Goal: Transaction & Acquisition: Purchase product/service

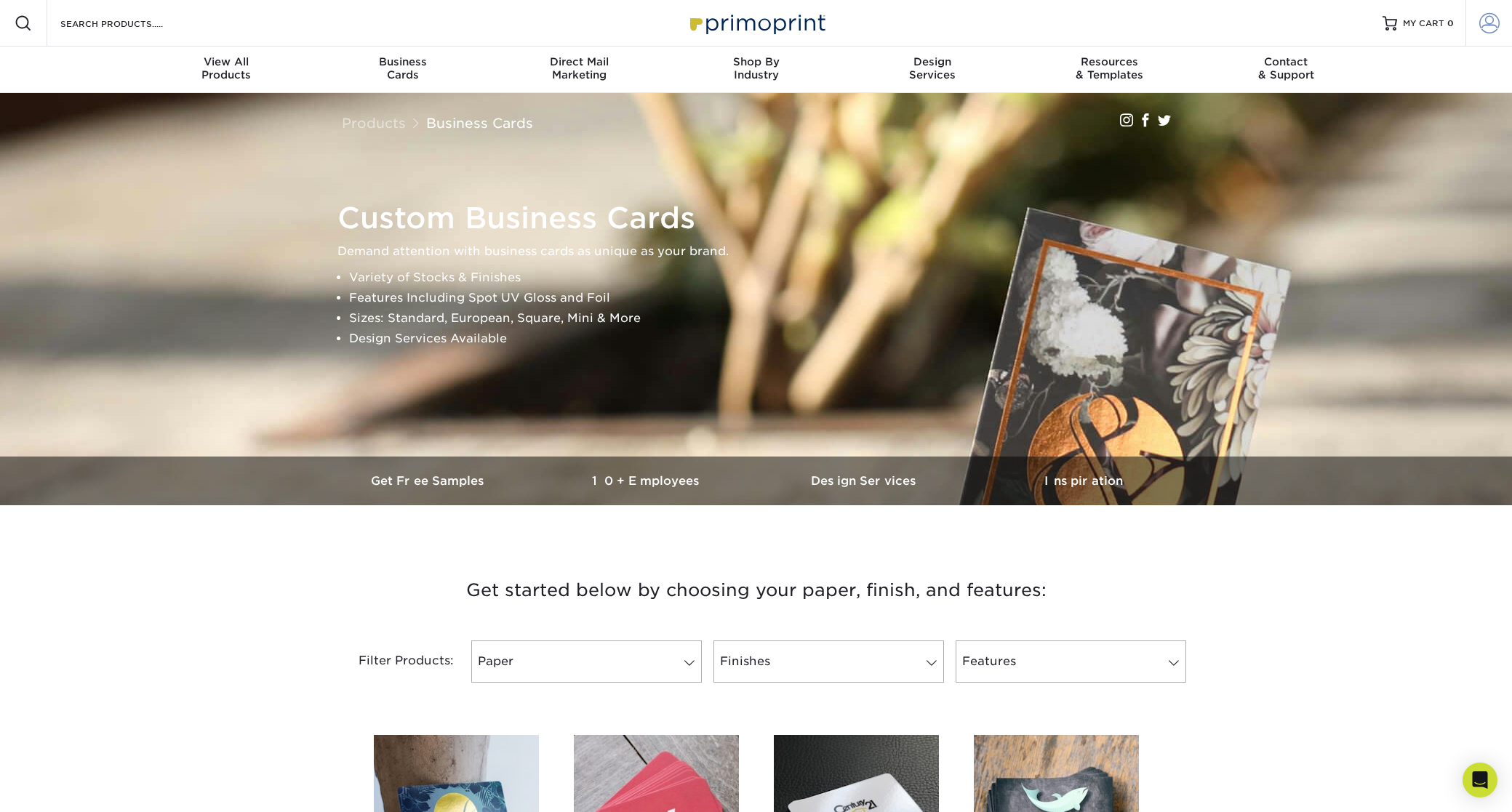
click at [1492, 26] on span at bounding box center [1490, 23] width 20 height 20
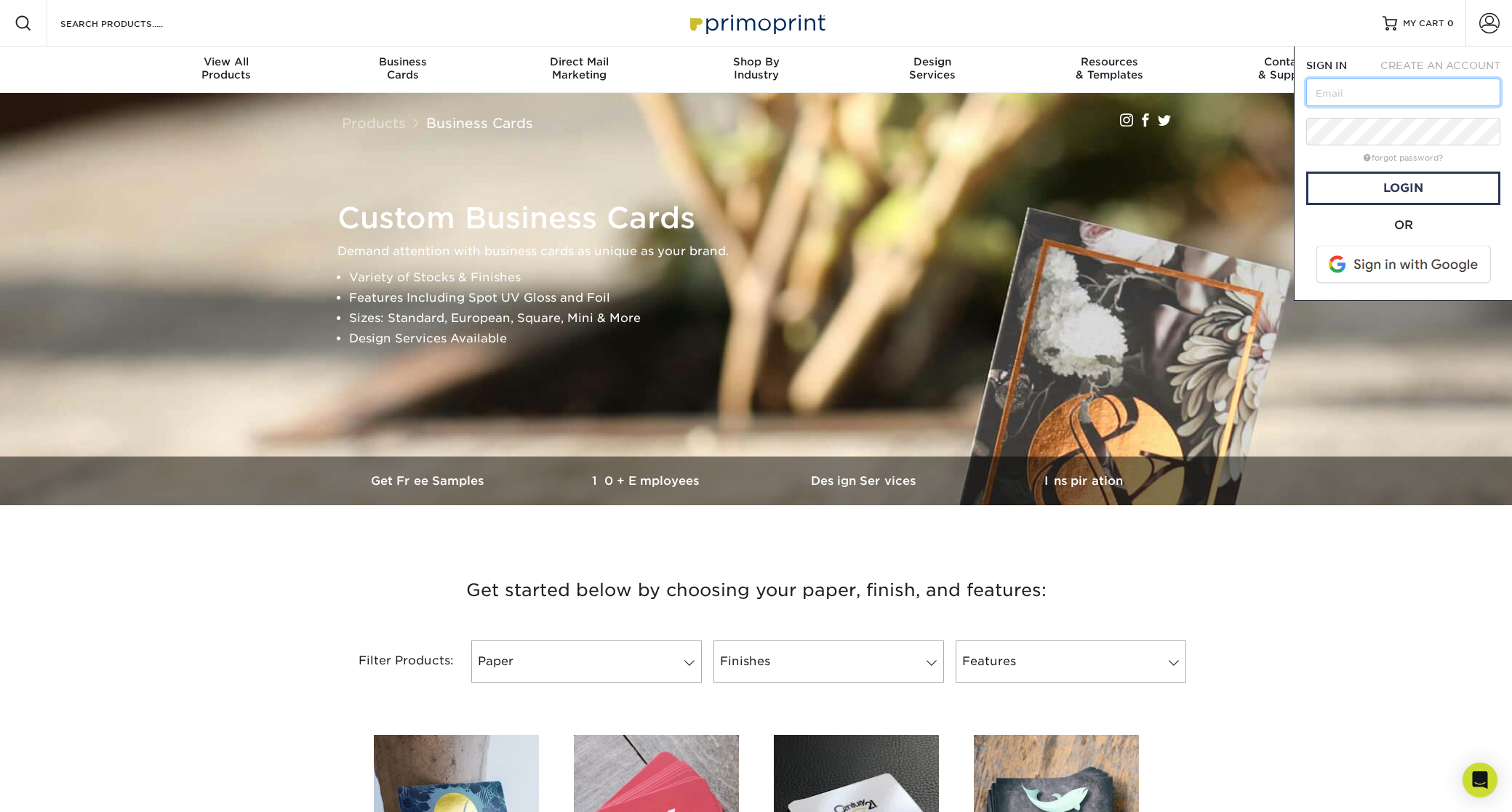
click at [1353, 94] on input "text" at bounding box center [1404, 92] width 194 height 27
type input "info@ekeventgroup.com"
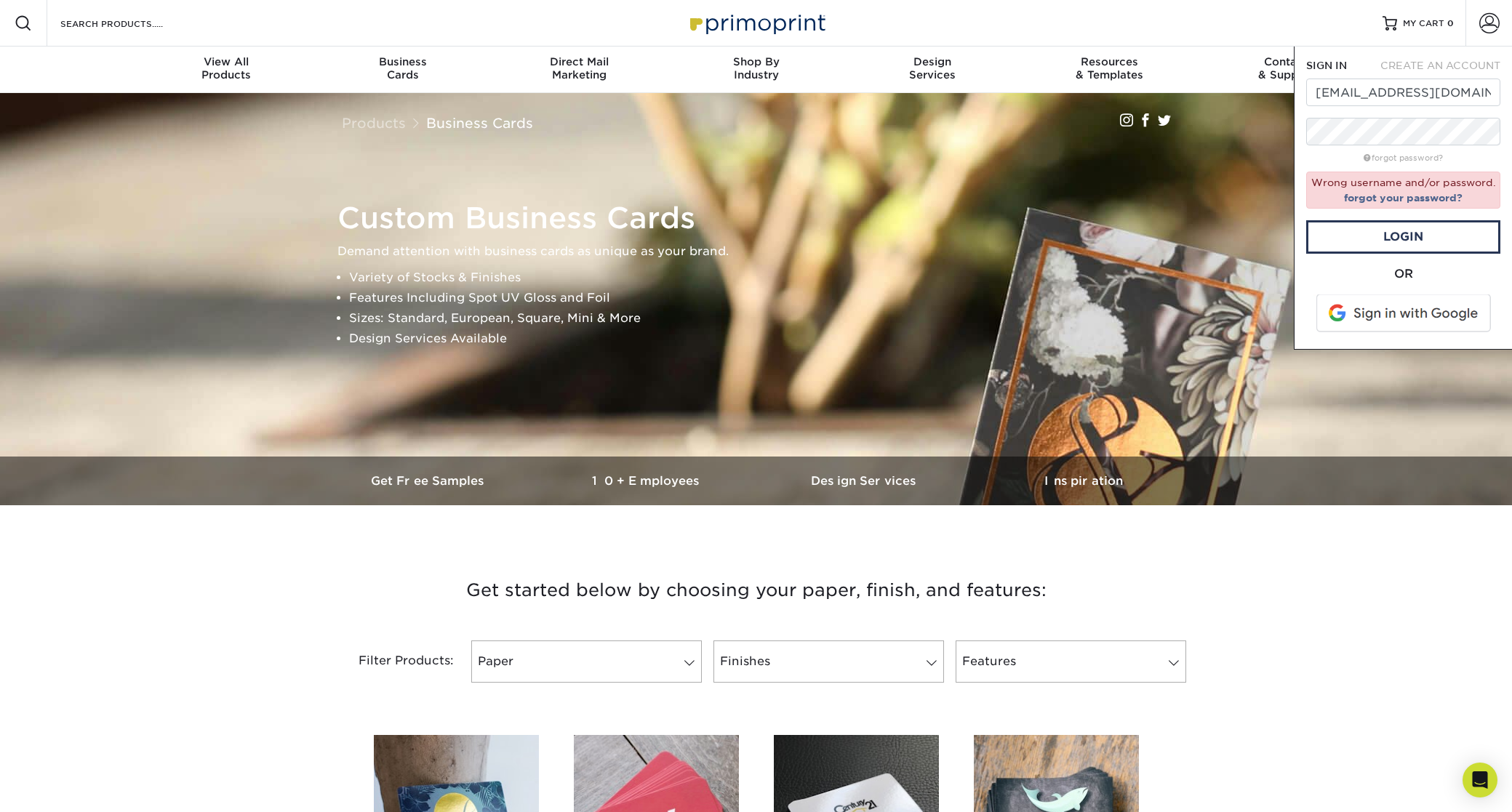
click at [1224, 150] on img at bounding box center [756, 299] width 2444 height 1629
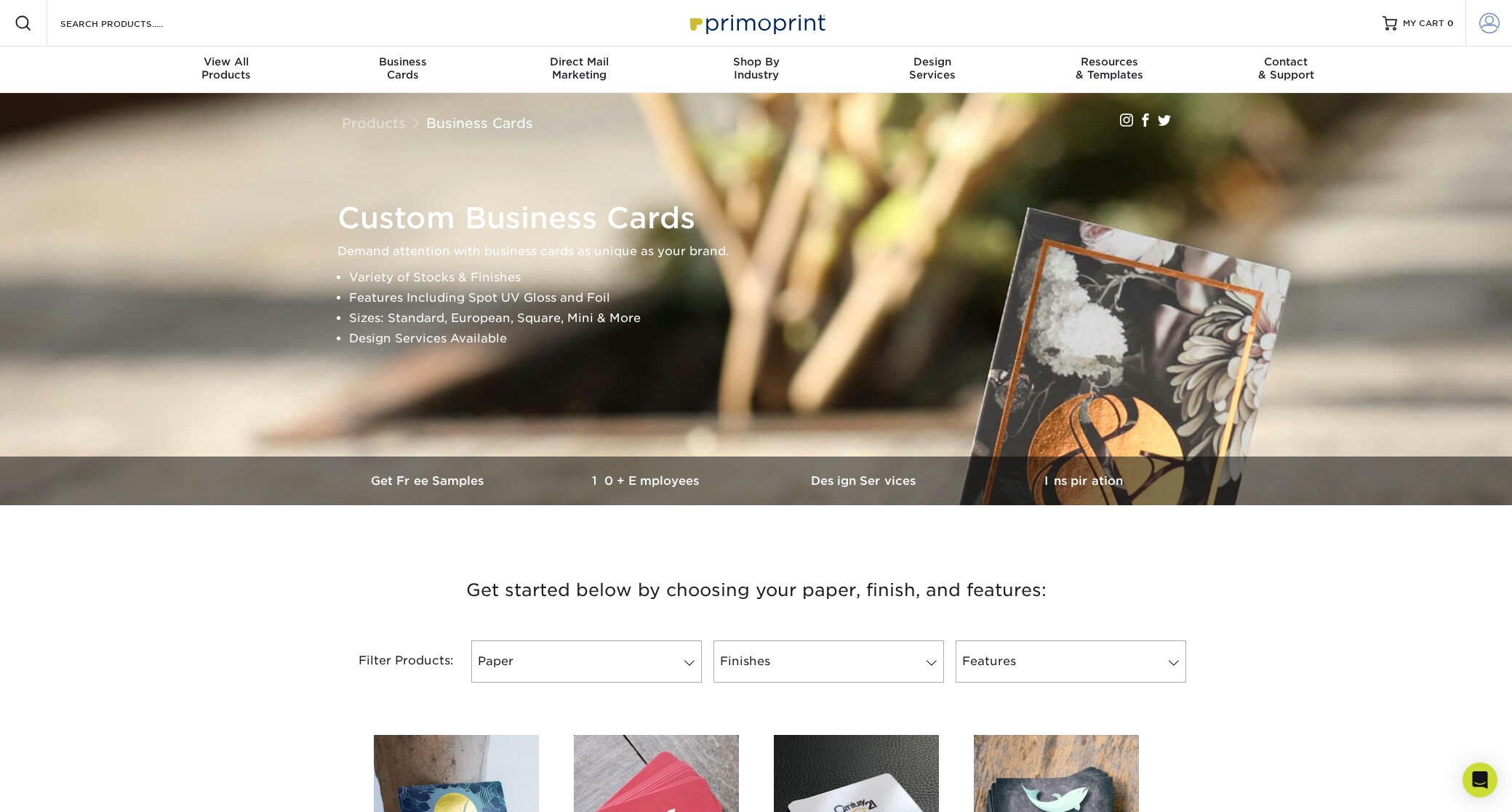
click at [1493, 21] on span at bounding box center [1490, 23] width 20 height 20
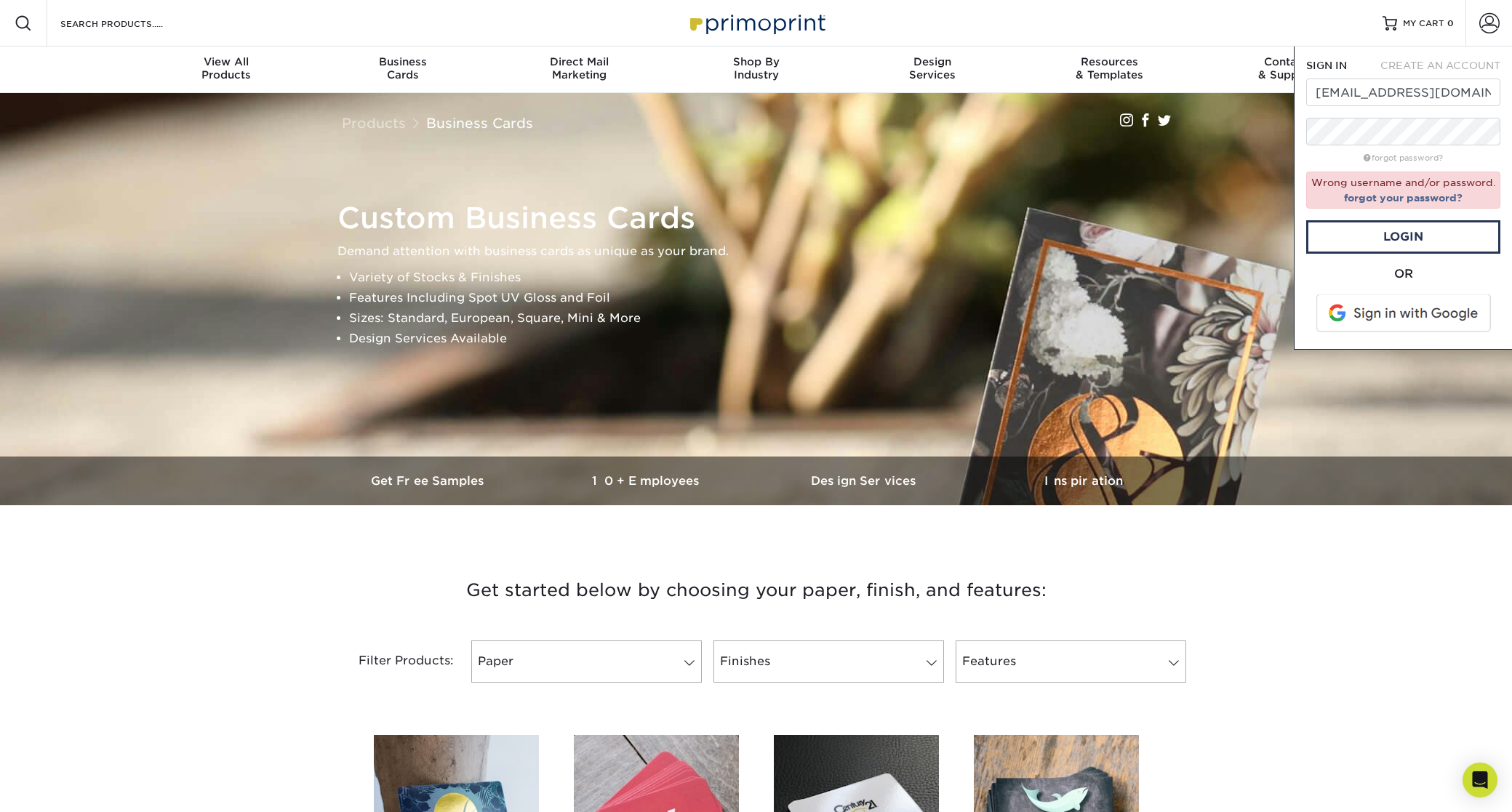
click at [1403, 309] on span at bounding box center [1405, 313] width 186 height 38
click at [1188, 146] on div "Custom Business Cards Demand attention with business cards as unique as your br…" at bounding box center [756, 275] width 873 height 363
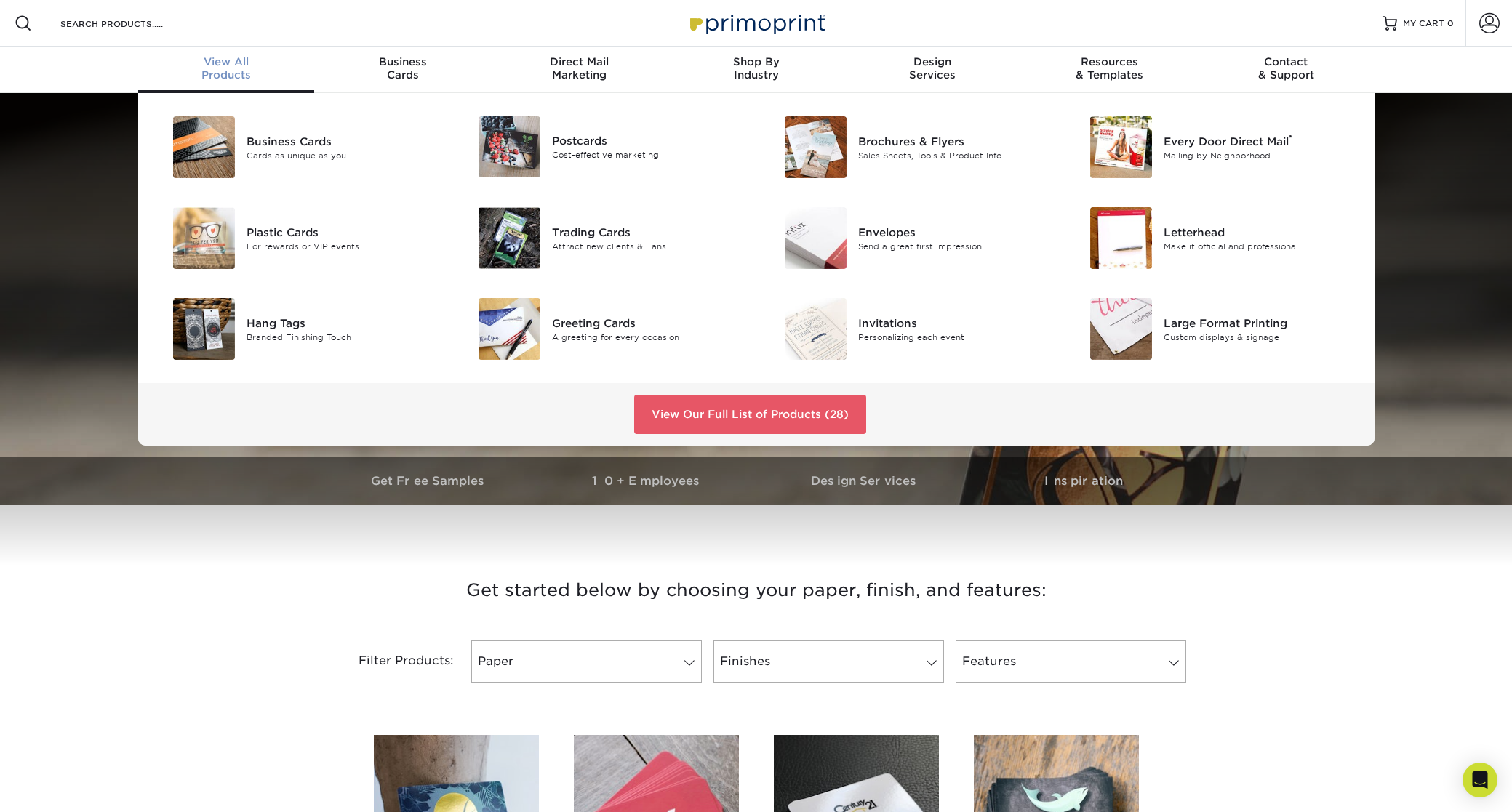
click at [215, 67] on span "View All" at bounding box center [226, 61] width 177 height 13
click at [221, 242] on img at bounding box center [204, 238] width 62 height 62
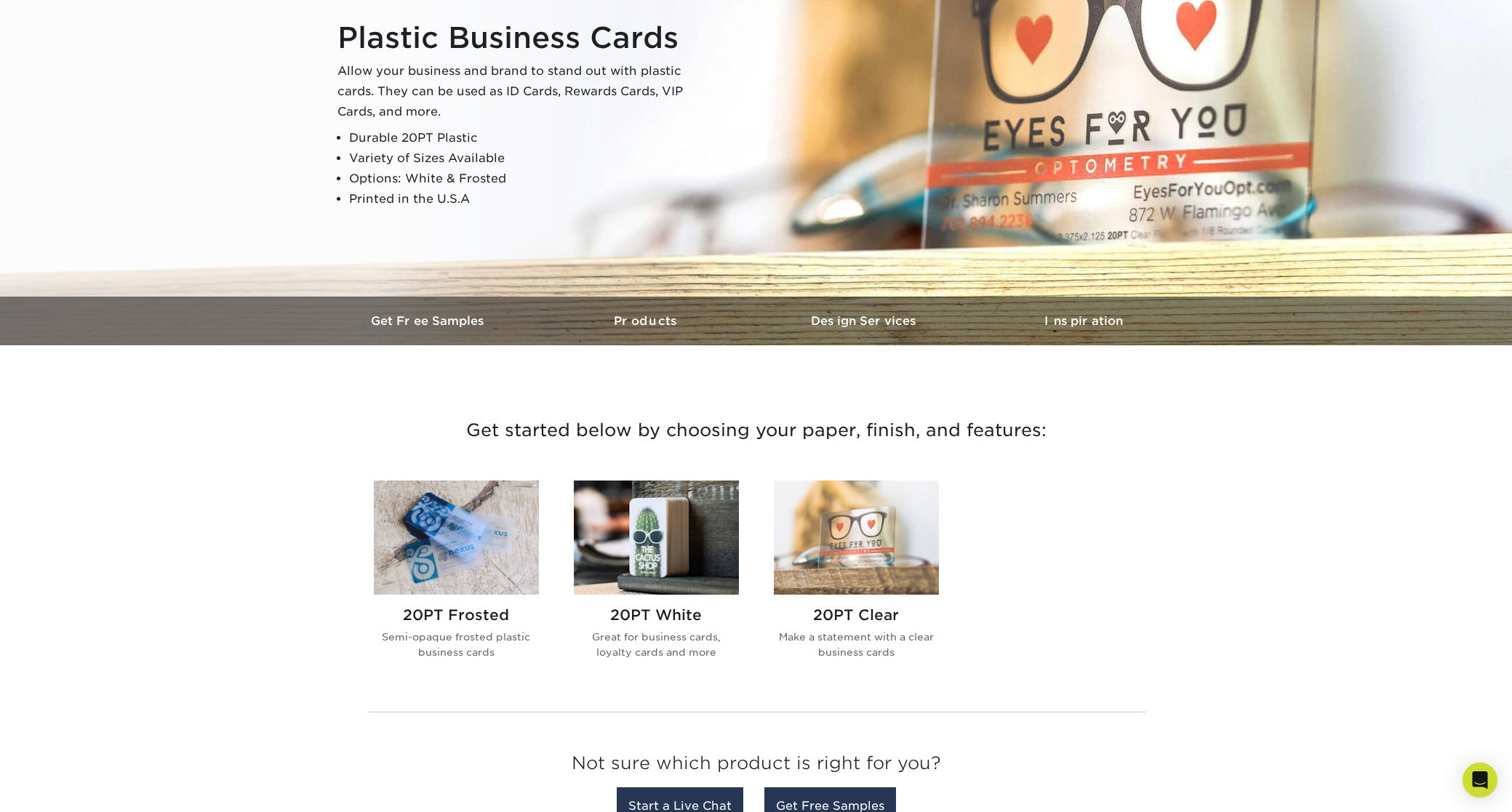
scroll to position [158, 0]
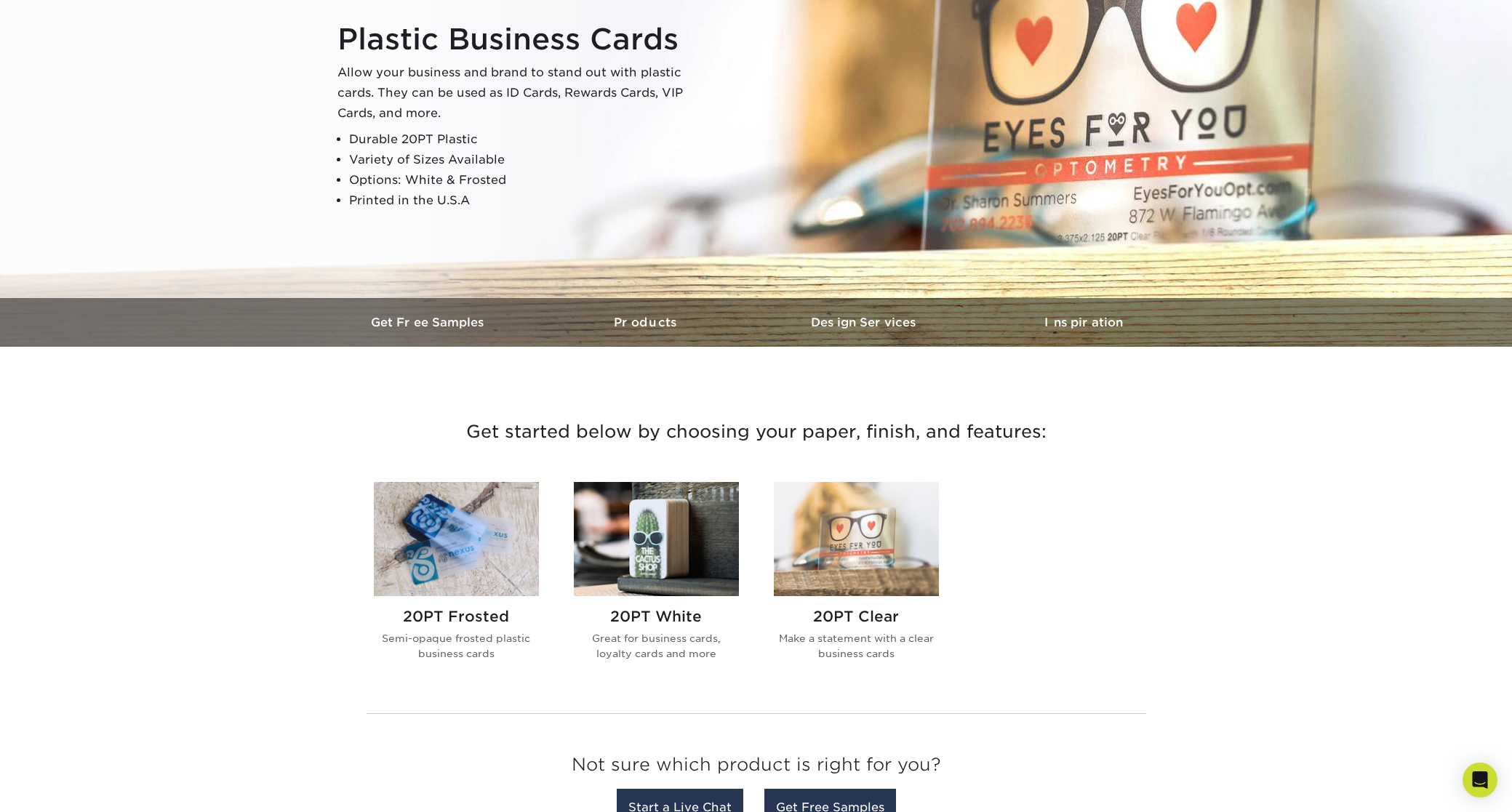
click at [667, 553] on img at bounding box center [657, 539] width 165 height 114
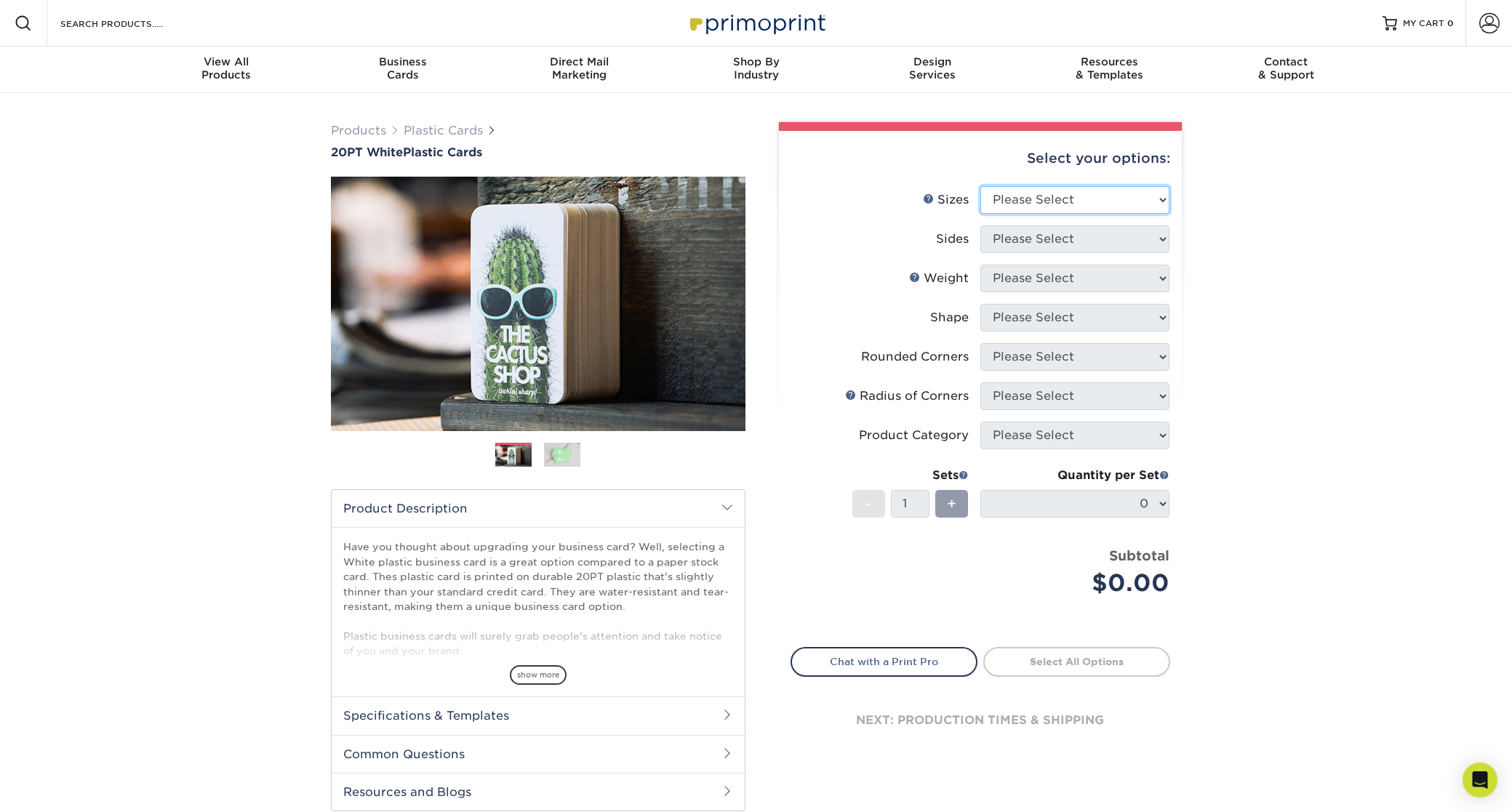
click at [1069, 201] on select "Please Select 2" x 3.5" 2" x 8" 2.12" x 3.375" 2.5" x 2.5" 4.25" x 6"" at bounding box center [1075, 200] width 190 height 27
select select "2.00x3.50"
click at [1041, 238] on select "Please Select Print Both Sides Print Front Only" at bounding box center [1075, 239] width 190 height 27
select select "13abbda7-1d64-4f25-8bb2-c179b224825d"
click at [1028, 276] on select "Please Select 20PT White Plastic" at bounding box center [1075, 278] width 190 height 27
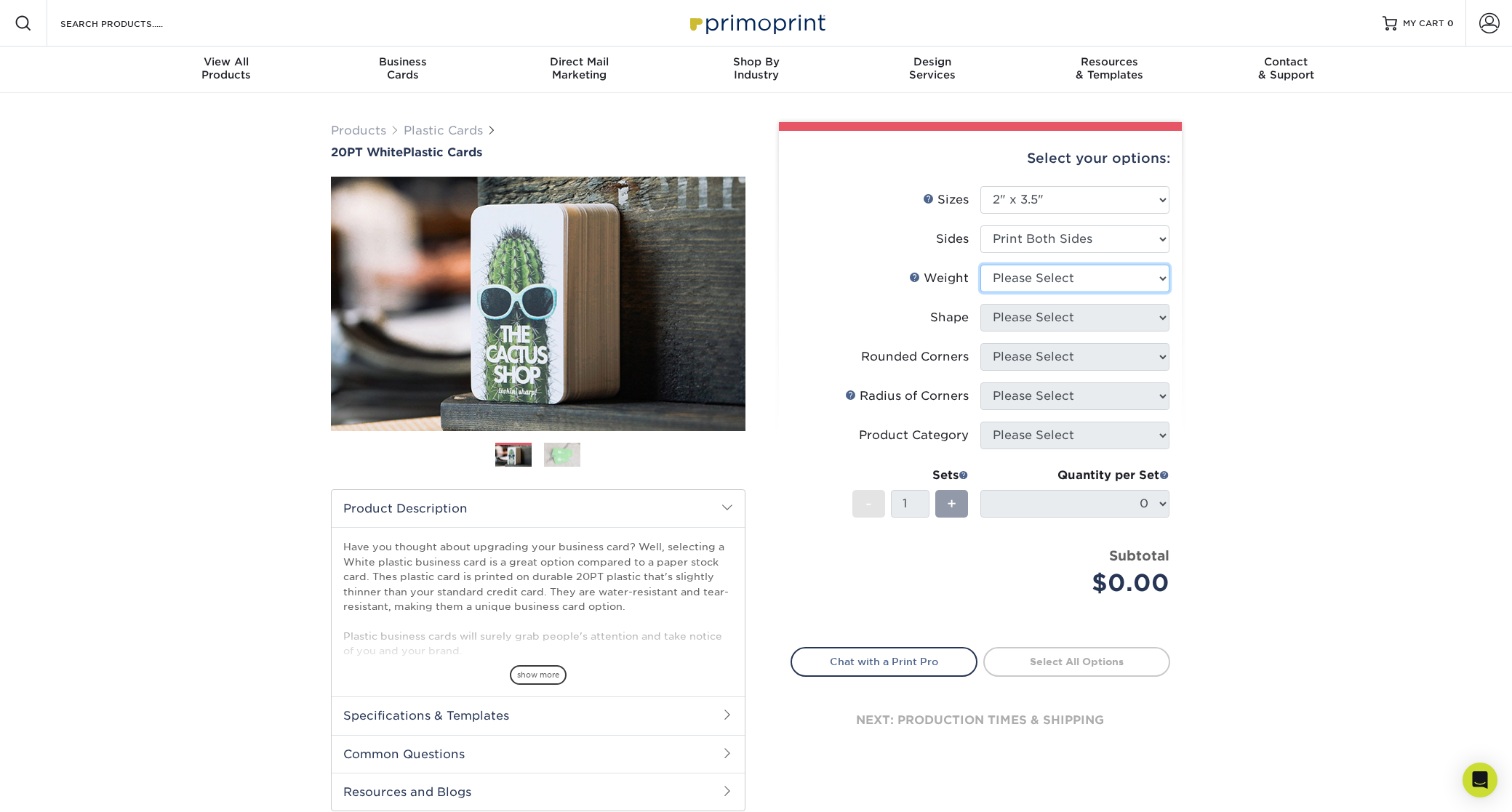
select select "20PT White Plastic"
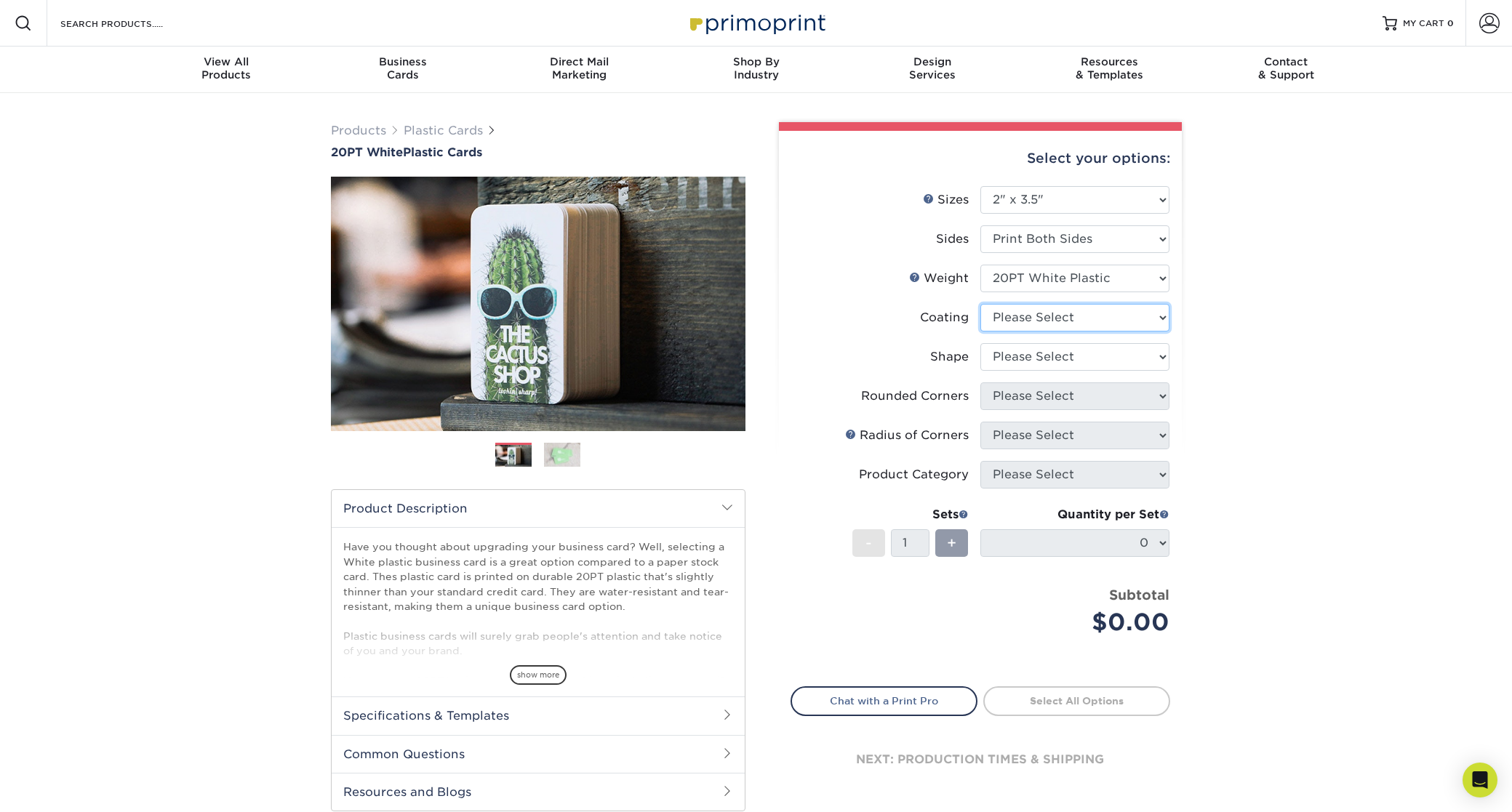
click at [1037, 317] on select at bounding box center [1075, 318] width 190 height 27
click at [1035, 355] on select "Please Select Oval Standard" at bounding box center [1075, 357] width 190 height 27
select select "standard"
click at [1031, 396] on select "Please Select Yes - Round 4 Corners" at bounding box center [1075, 396] width 190 height 27
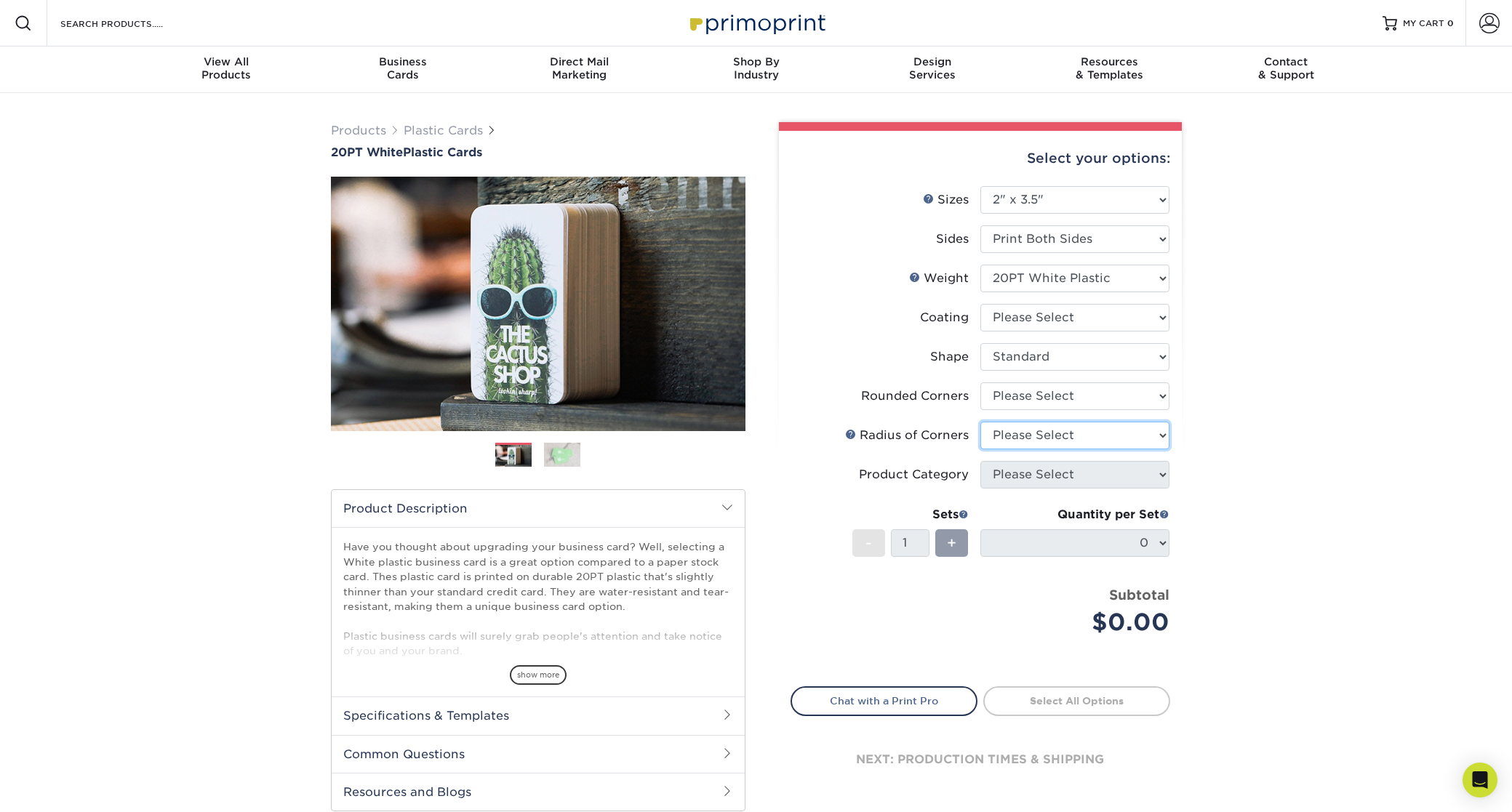
click at [1034, 435] on select "Please Select" at bounding box center [1075, 436] width 190 height 27
click at [1041, 403] on select "Please Select Yes - Round 4 Corners" at bounding box center [1075, 396] width 190 height 27
click at [1048, 435] on select "Please Select" at bounding box center [1075, 436] width 190 height 27
click at [1072, 392] on select "Please Select Yes - Round 4 Corners" at bounding box center [1075, 396] width 190 height 27
click at [1074, 399] on select "Please Select Yes - Round 4 Corners" at bounding box center [1075, 396] width 190 height 27
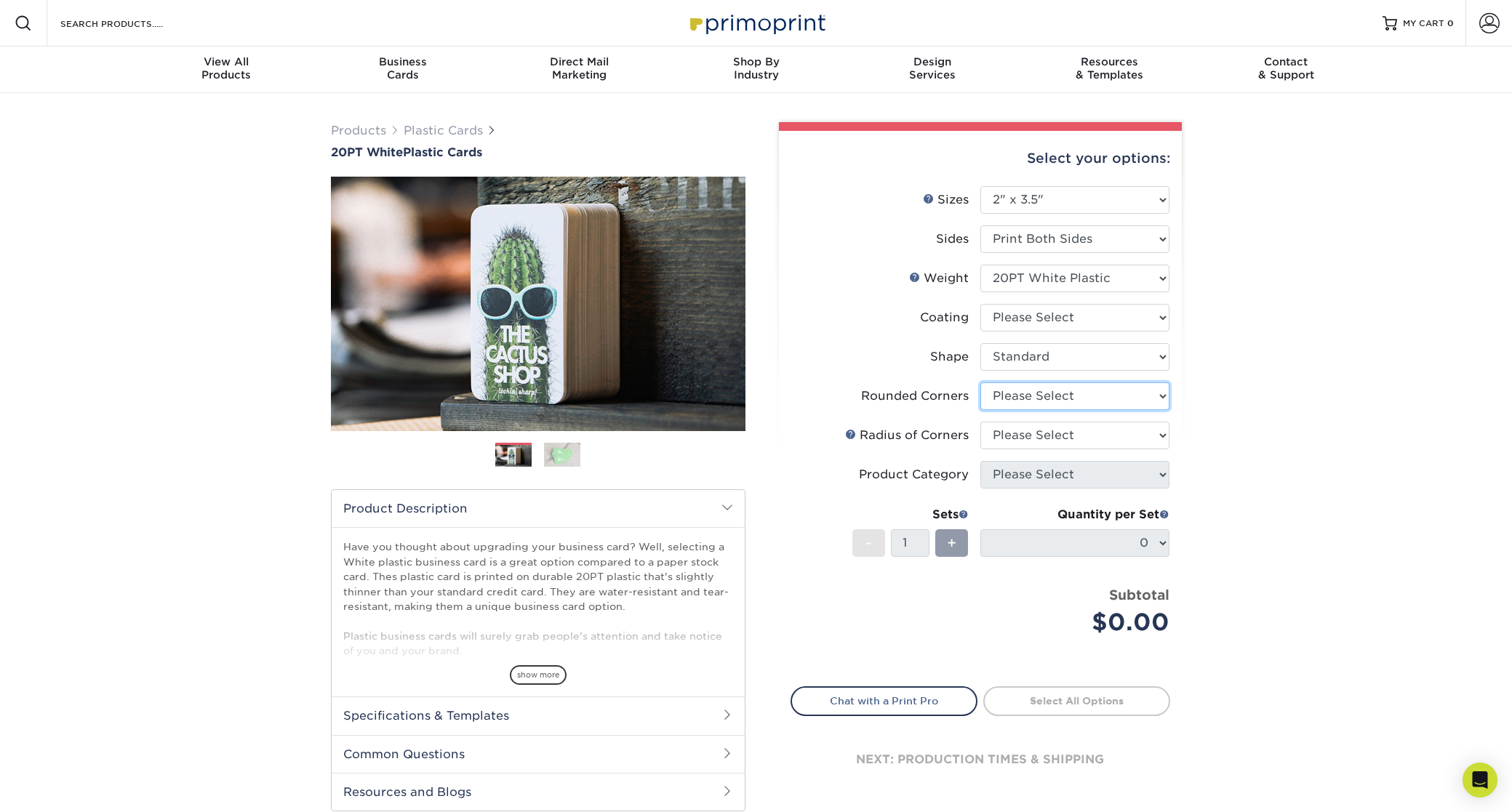
click at [1054, 397] on select "Please Select Yes - Round 4 Corners" at bounding box center [1075, 396] width 190 height 27
select select "-1"
click at [1046, 319] on select at bounding box center [1075, 318] width 190 height 27
select select "3e7618de-abca-4bda-9f97-8b9129e913d8"
select select "-1"
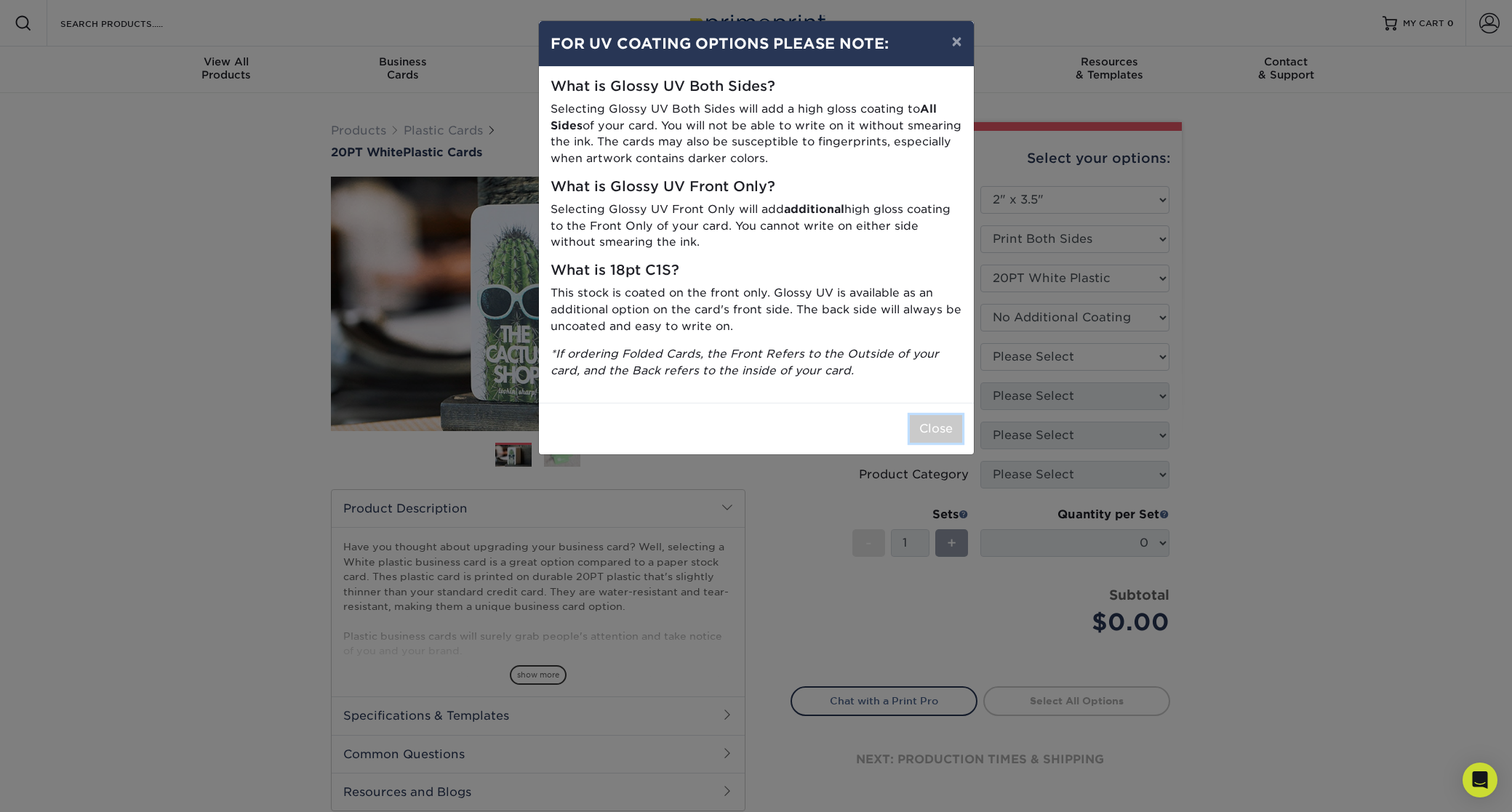
click at [931, 426] on button "Close" at bounding box center [936, 429] width 52 height 27
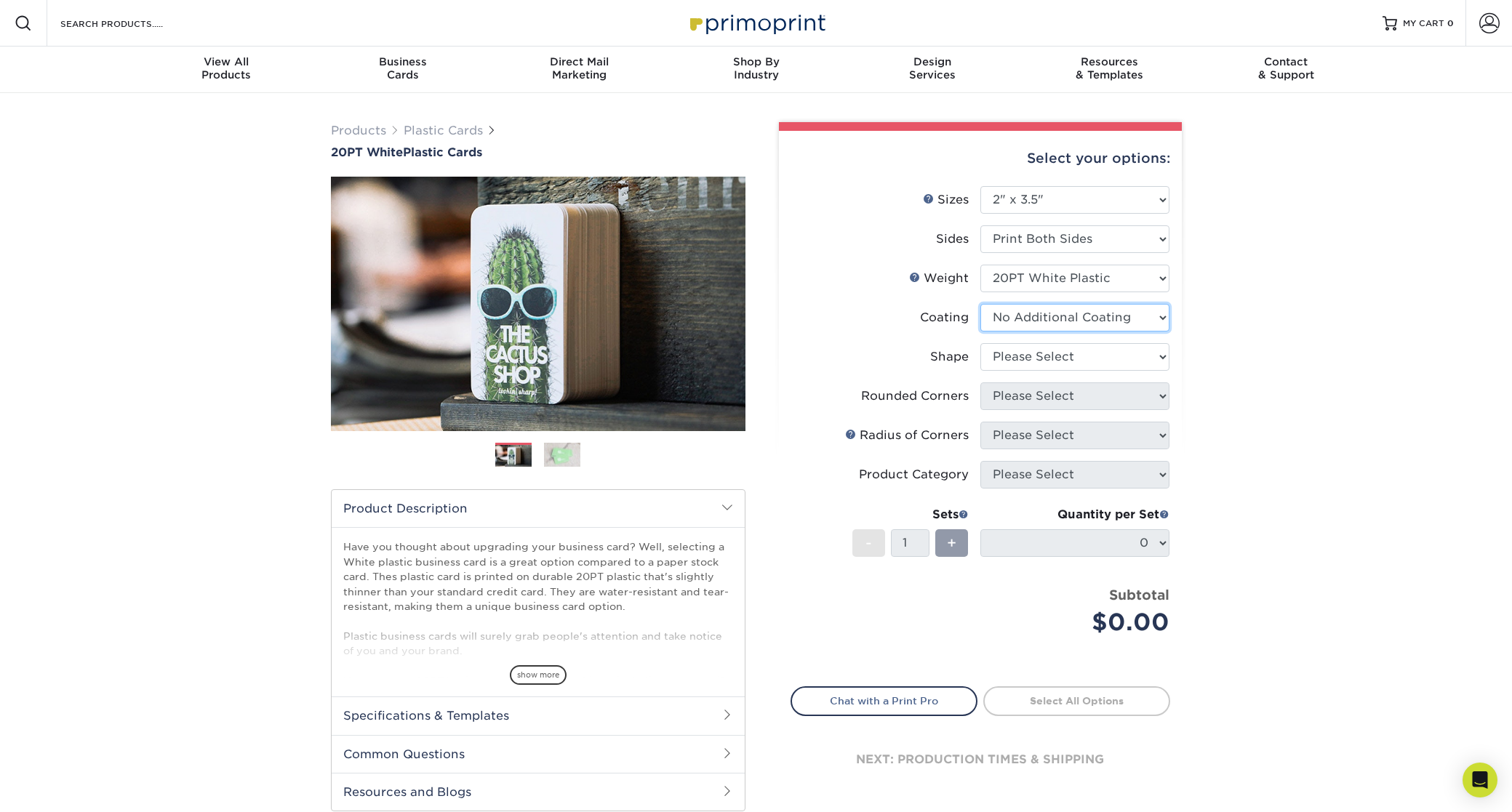
click at [1055, 311] on select at bounding box center [1075, 318] width 190 height 27
click at [1030, 319] on select at bounding box center [1075, 318] width 190 height 27
select select "3e7618de-abca-4bda-9f97-8b9129e913d8"
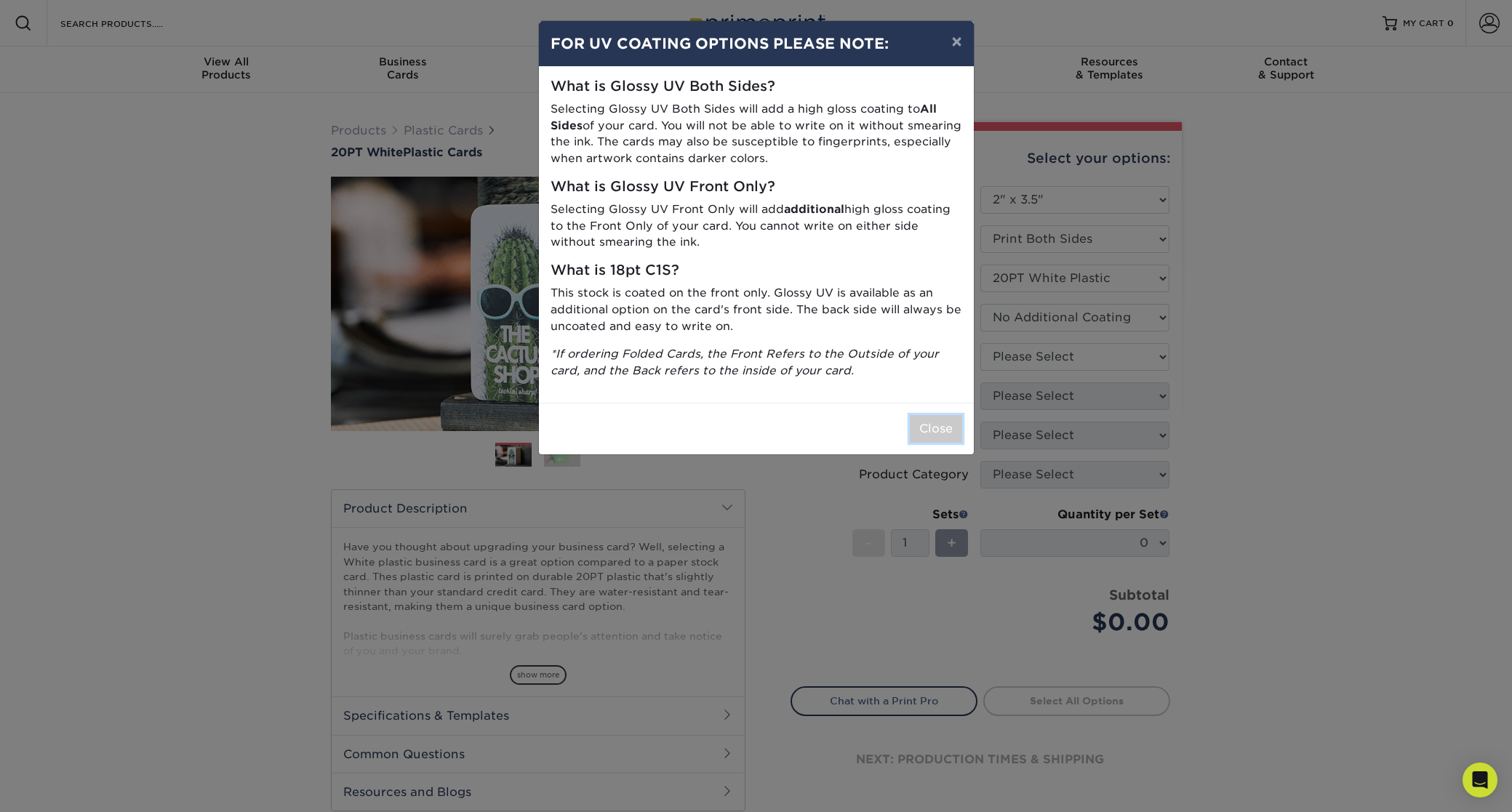
click at [940, 429] on button "Close" at bounding box center [936, 429] width 52 height 27
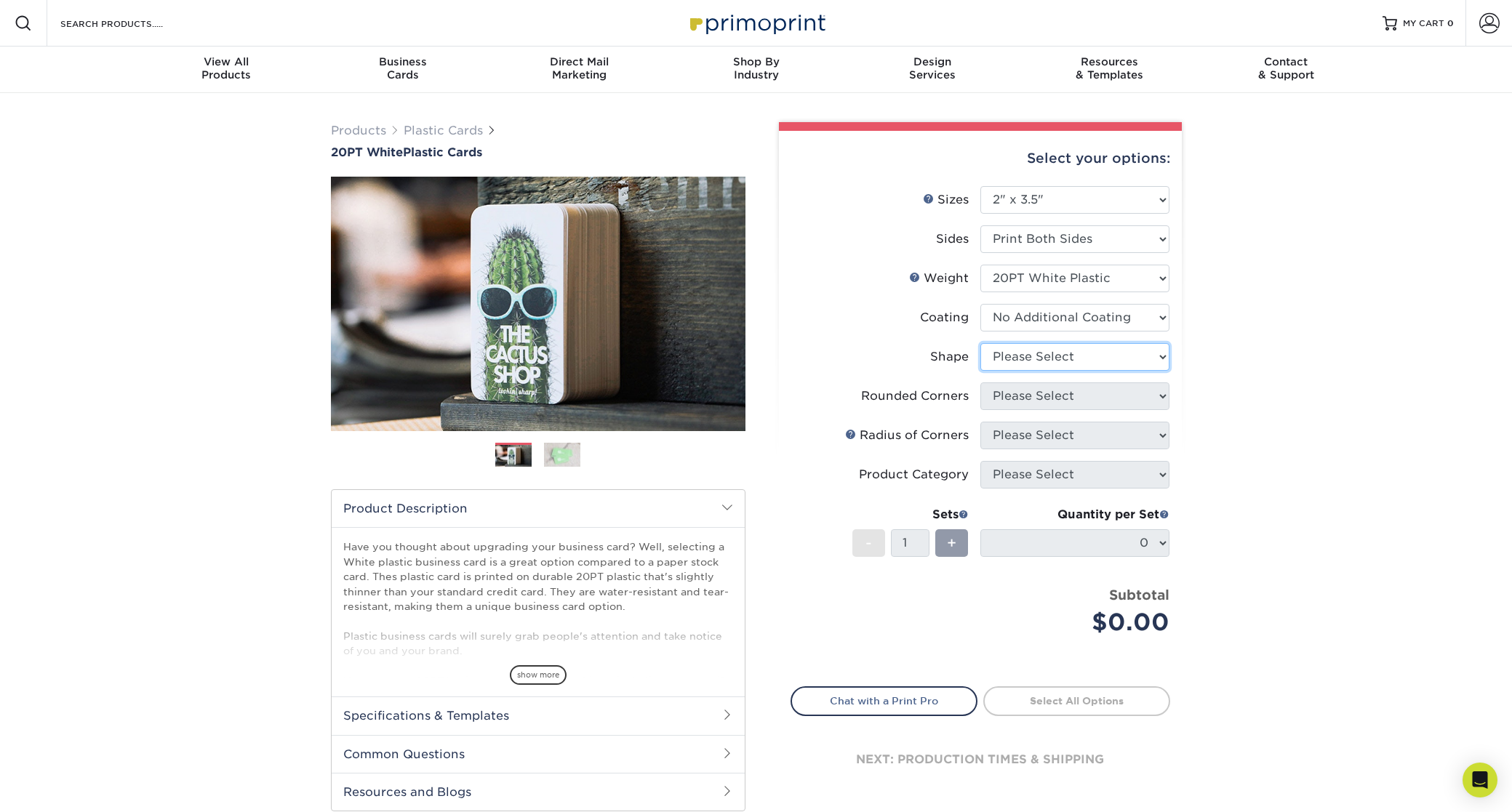
click at [1035, 348] on select "Please Select Oval Standard" at bounding box center [1075, 357] width 190 height 27
select select "standard"
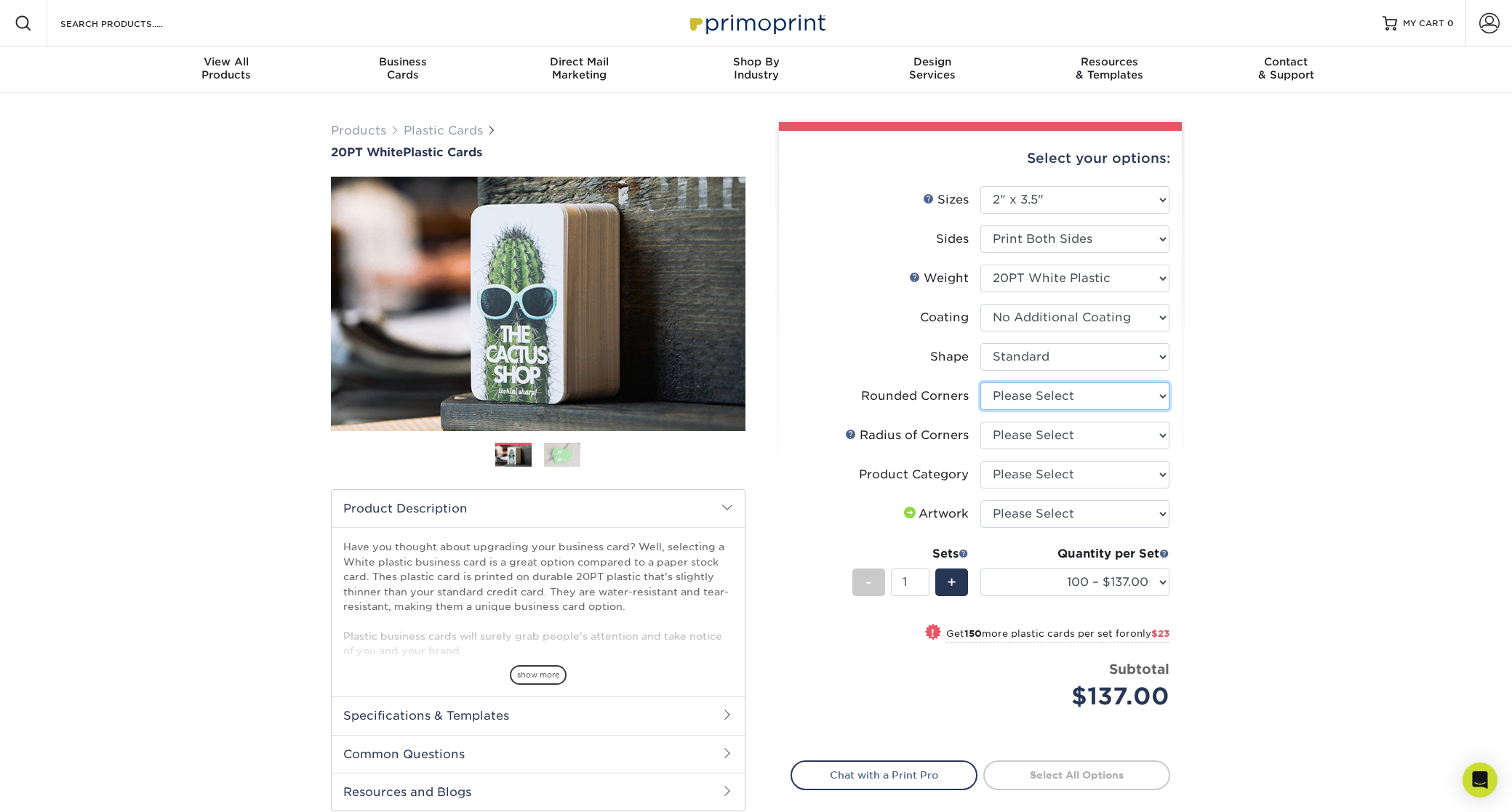
click at [1045, 396] on select "Please Select Yes - Round 4 Corners" at bounding box center [1075, 396] width 190 height 27
select select "7672df9e-0e0a-464d-8e1f-920c575e4da3"
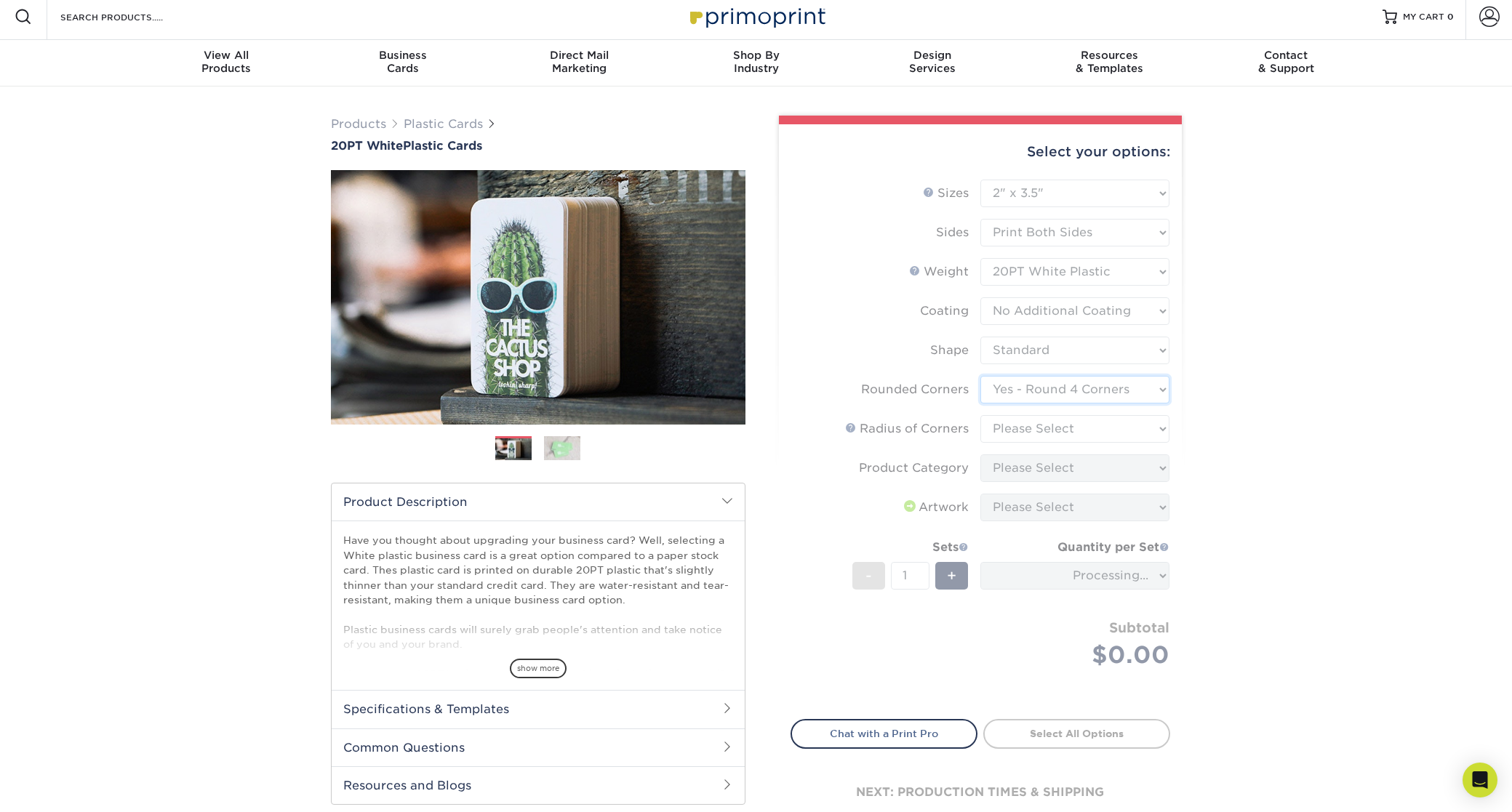
scroll to position [8, 0]
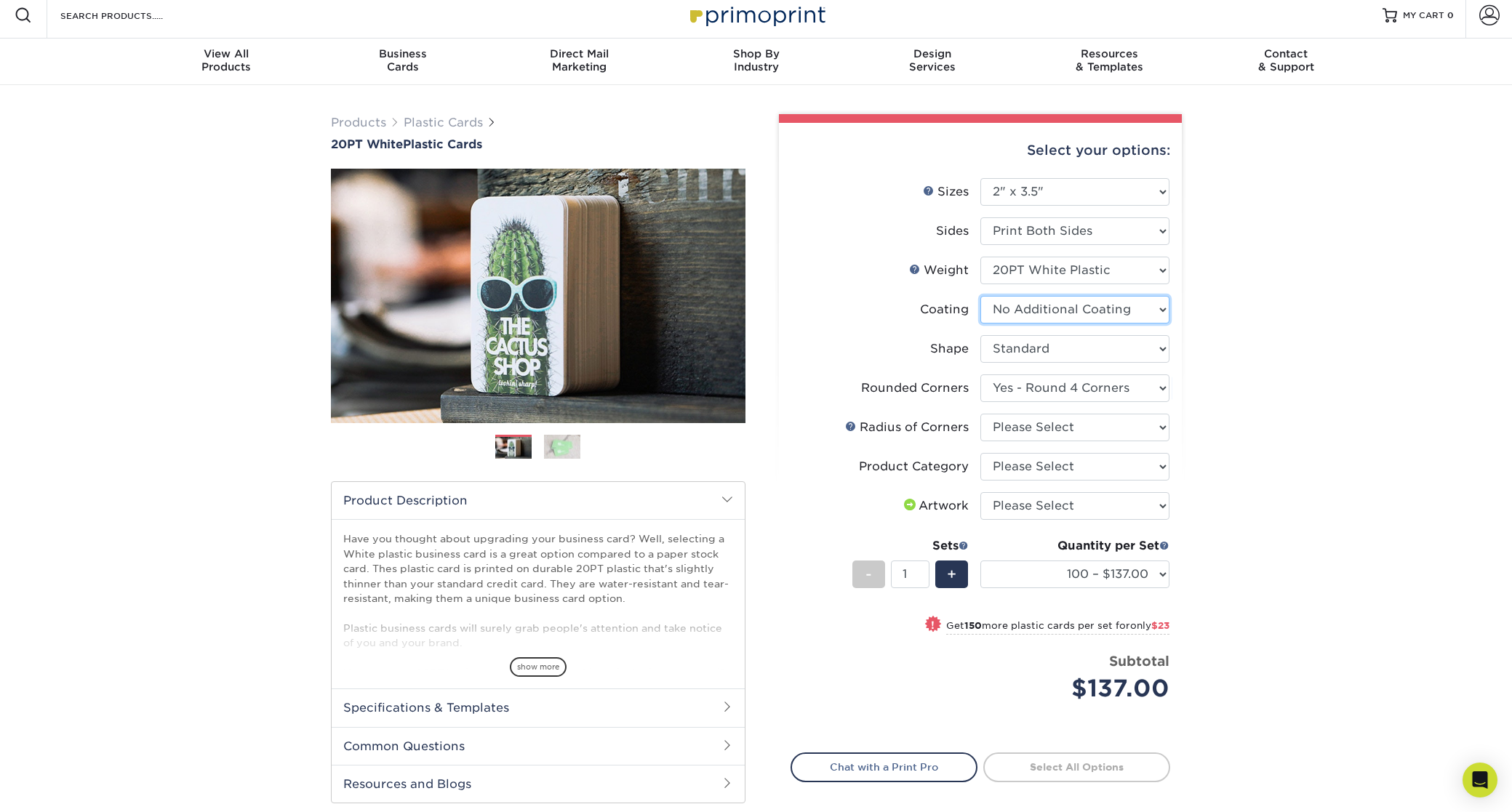
click at [1073, 311] on select at bounding box center [1075, 309] width 190 height 27
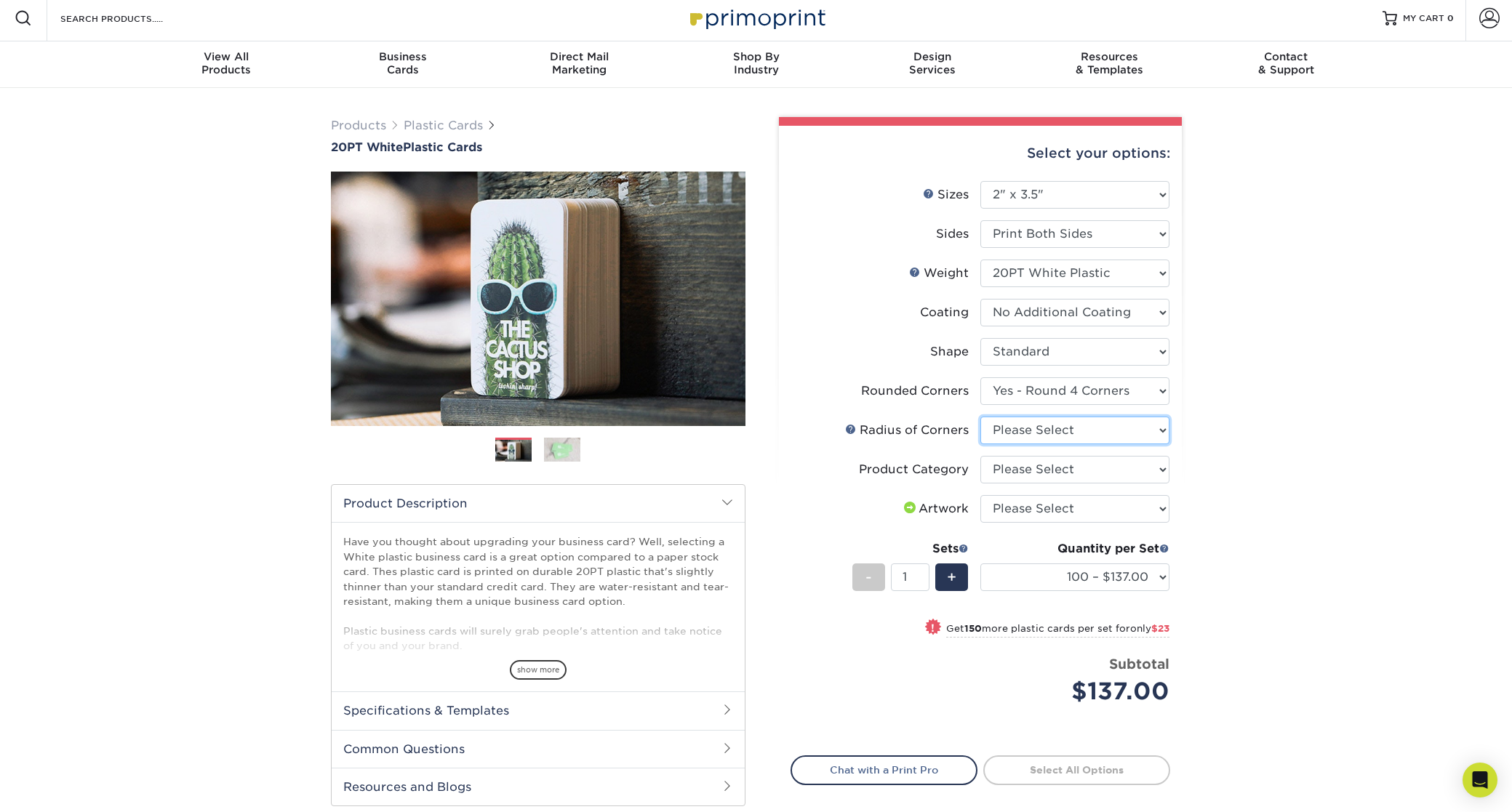
click at [1034, 429] on select "Please Select Rounded 1/8" Rounded 1/4"" at bounding box center [1075, 430] width 190 height 27
select select "589680c7-ee9a-431b-9d12-d7aeb1386a97"
click at [1031, 471] on select "Please Select Business Cards" at bounding box center [1075, 470] width 190 height 27
select select "3b5148f1-0588-4f88-a218-97bcfdce65c1"
click at [1028, 509] on select "Please Select I will upload files I need a design - $100" at bounding box center [1075, 509] width 190 height 27
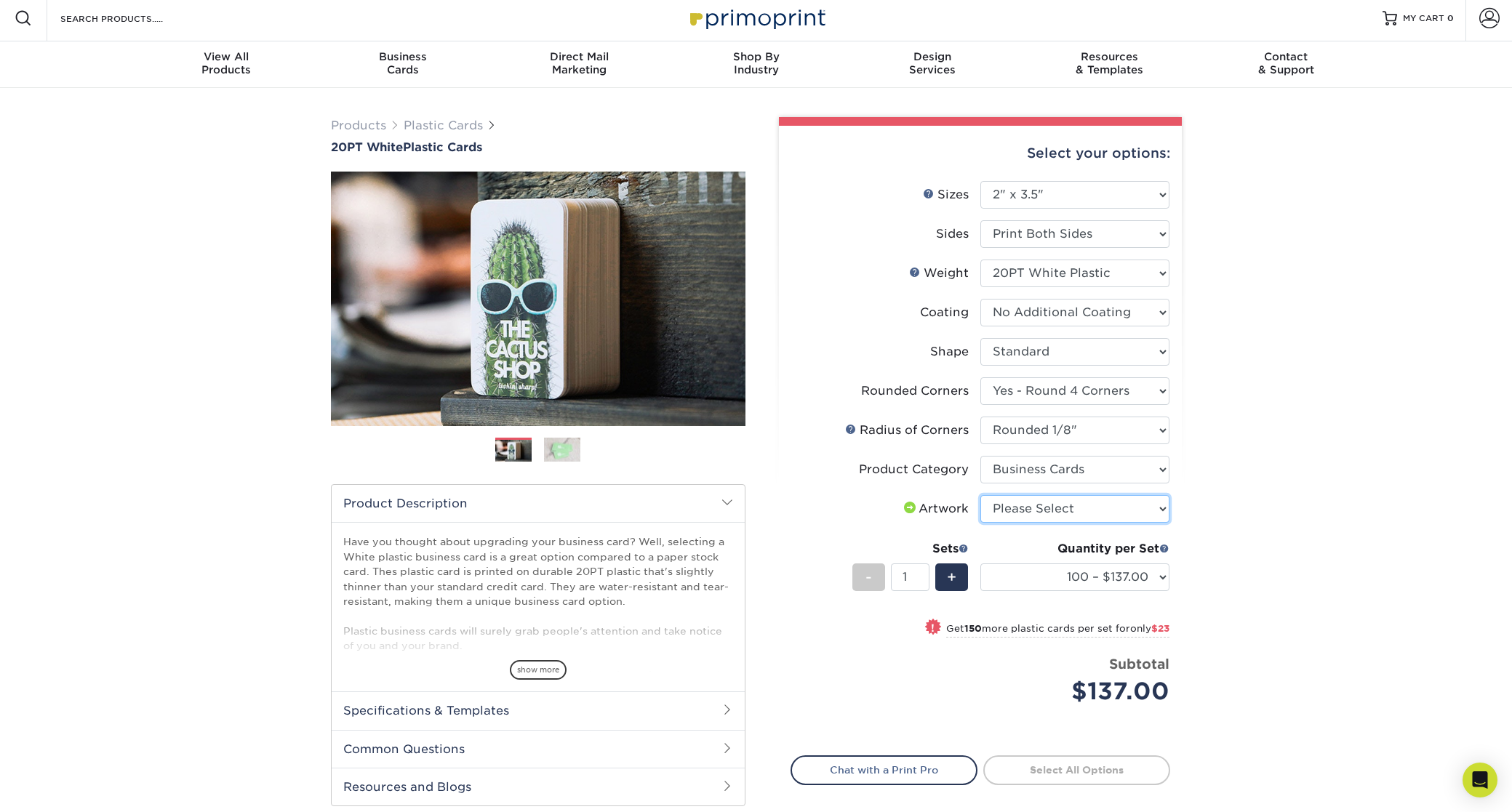
select select "upload"
click at [1129, 579] on select "100 – $137.00 250 – $160.00 500 – $195.00 1000 – $226.00 2500 – $540.00 5000 – …" at bounding box center [1075, 578] width 190 height 27
select select "500 – $195.00"
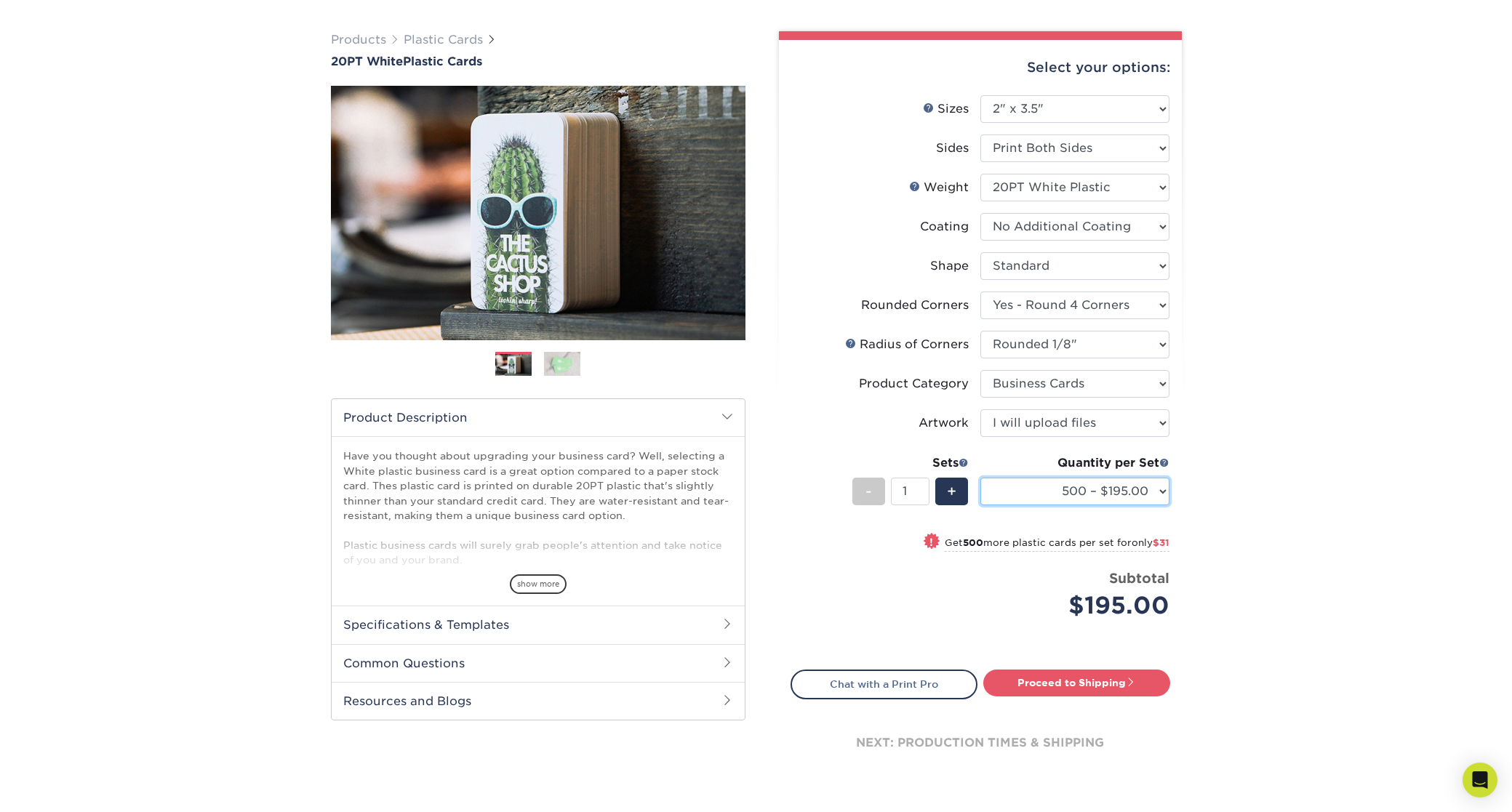
scroll to position [93, 0]
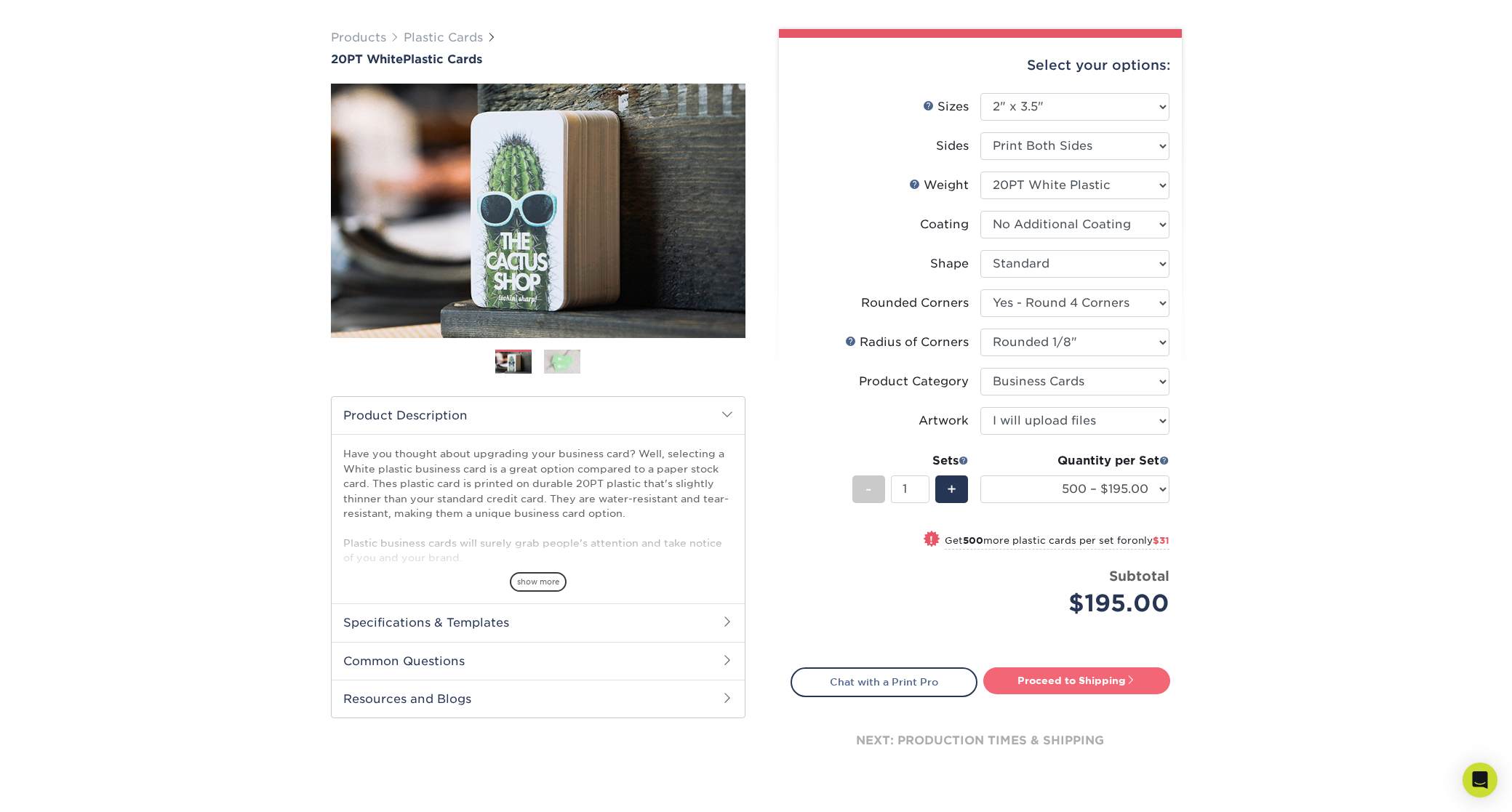
click at [1092, 682] on link "Proceed to Shipping" at bounding box center [1077, 680] width 187 height 27
type input "Set 1"
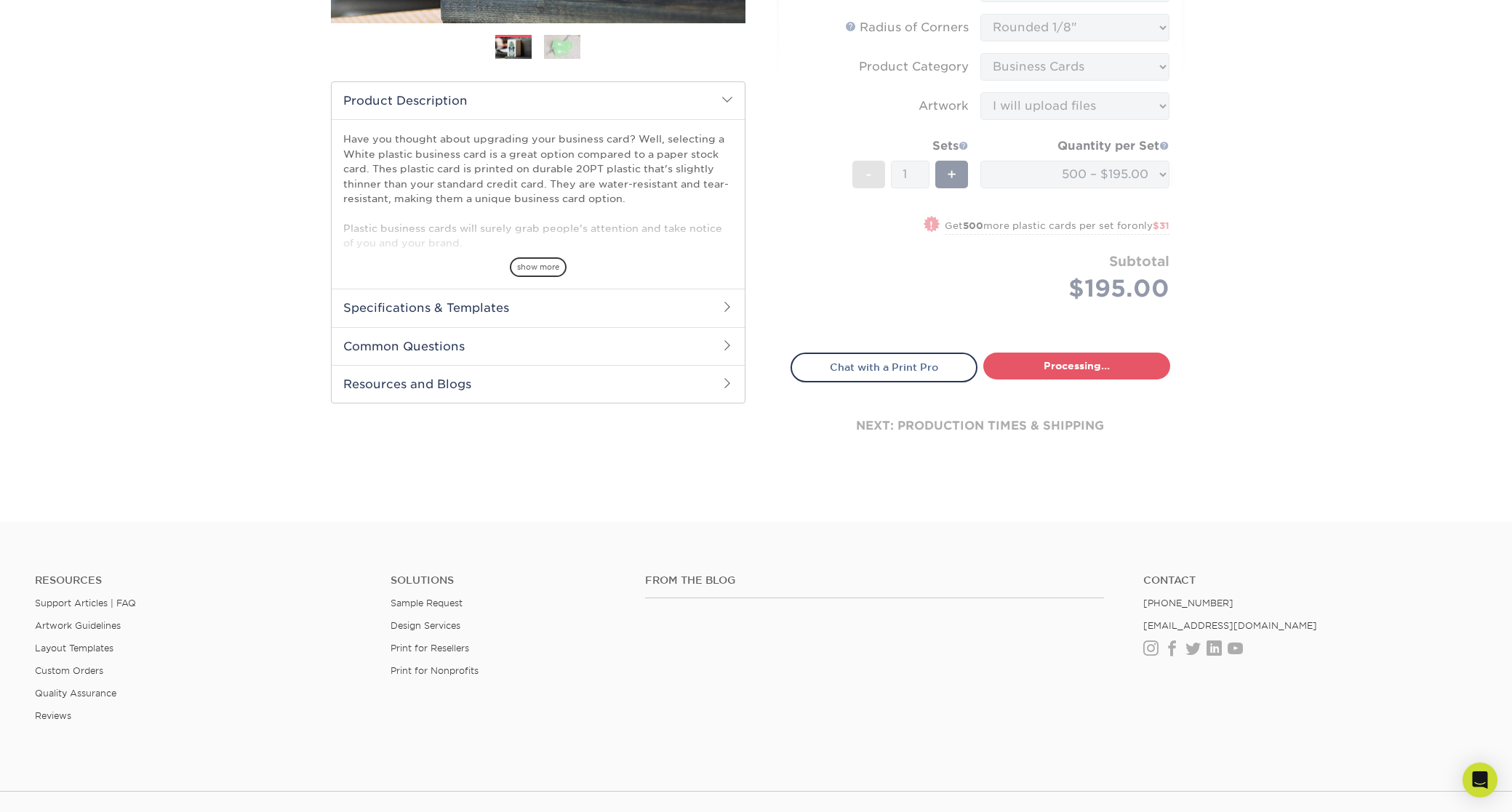
select select "a4e4f50f-87bc-4f0d-8b4f-3aba995cc4de"
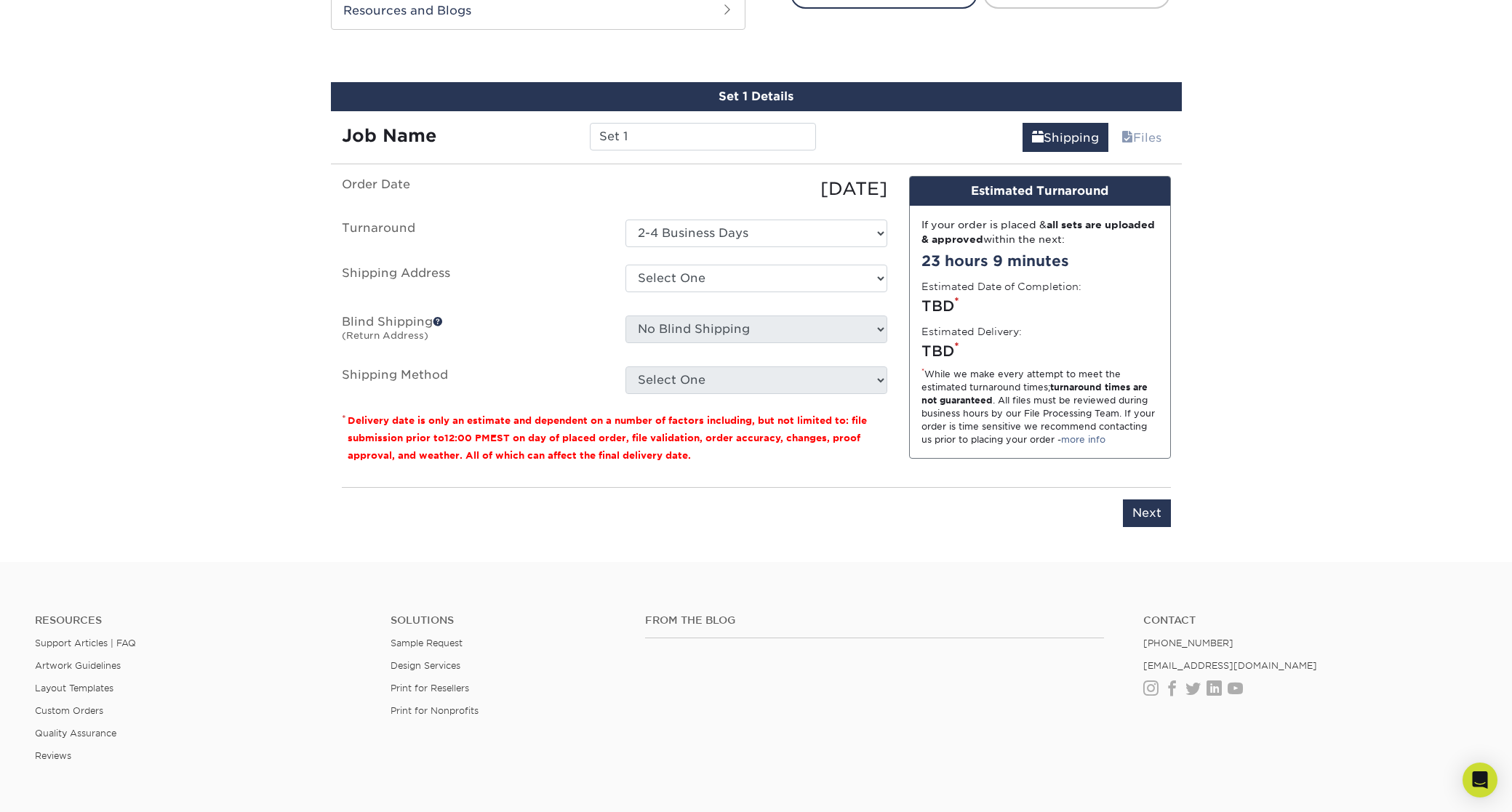
scroll to position [800, 0]
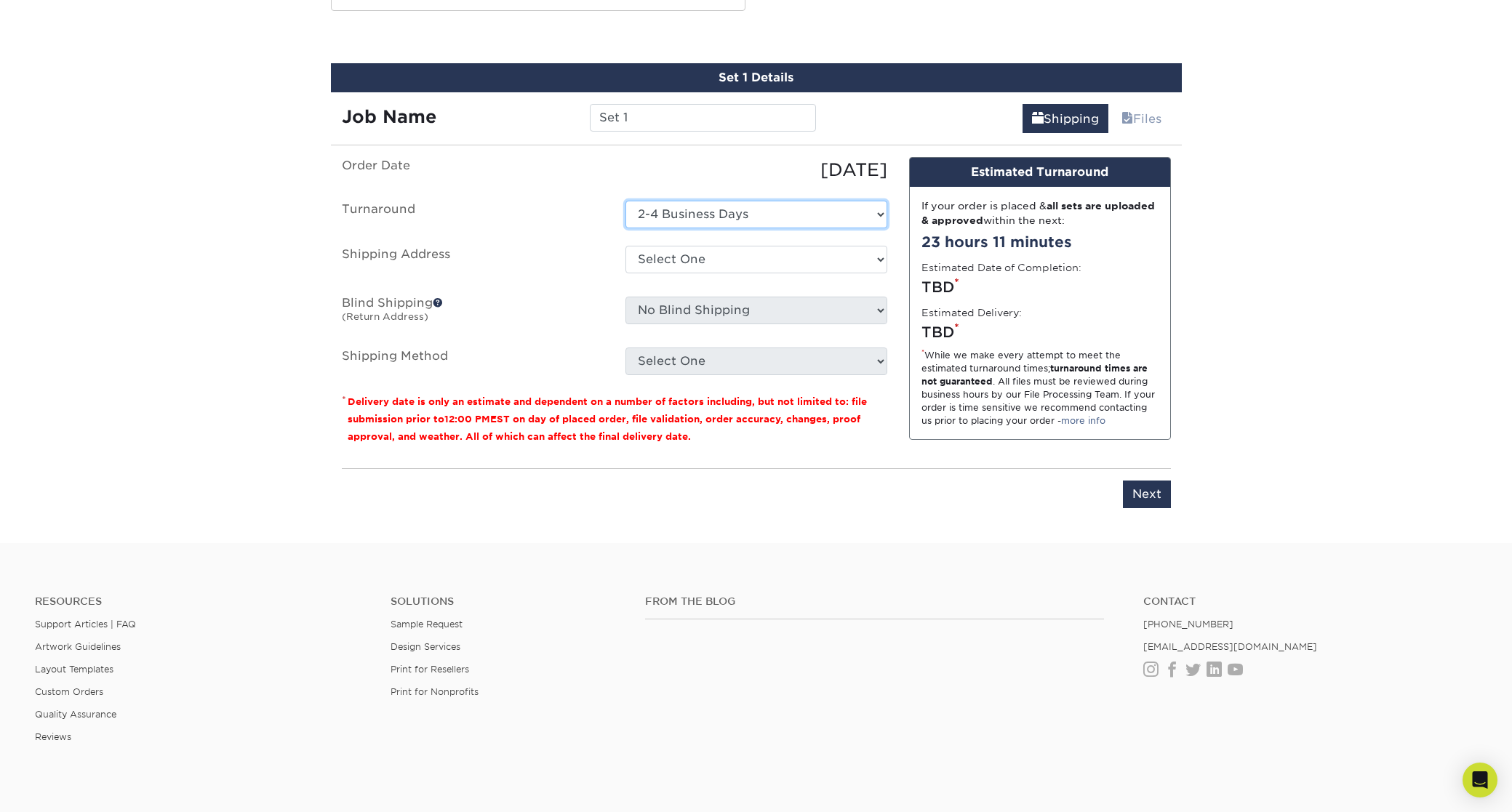
click at [730, 211] on select "Select One 2-4 Business Days" at bounding box center [756, 214] width 262 height 27
click at [677, 254] on select "Select One + Add New Address - Login" at bounding box center [756, 259] width 262 height 27
select select "newaddress"
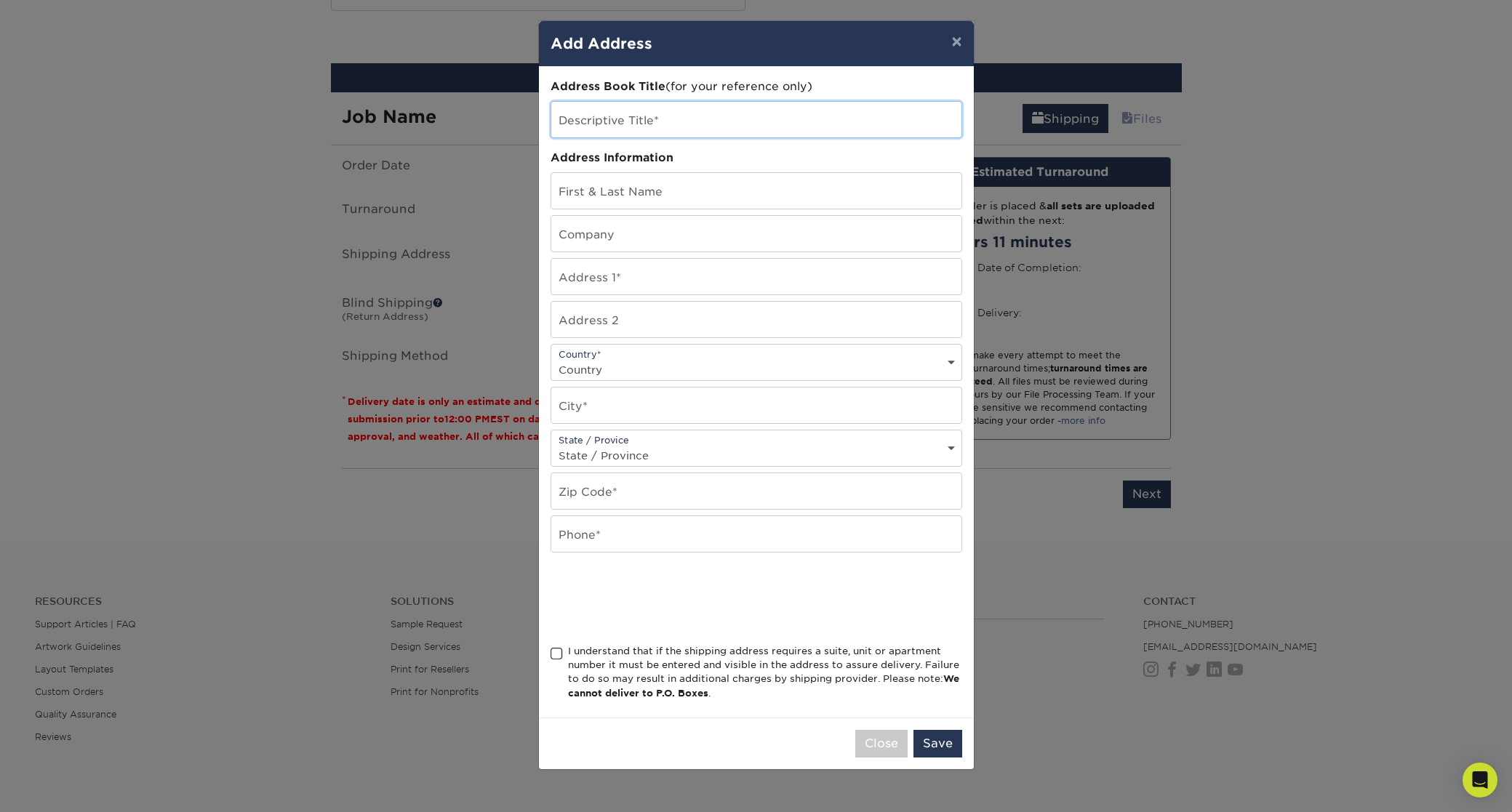
click at [627, 112] on input "text" at bounding box center [756, 119] width 410 height 36
click at [633, 189] on input "text" at bounding box center [756, 190] width 410 height 36
type input "[PERSON_NAME]"
type input "EK Event Group"
type input "26 Worlds Fair Drive"
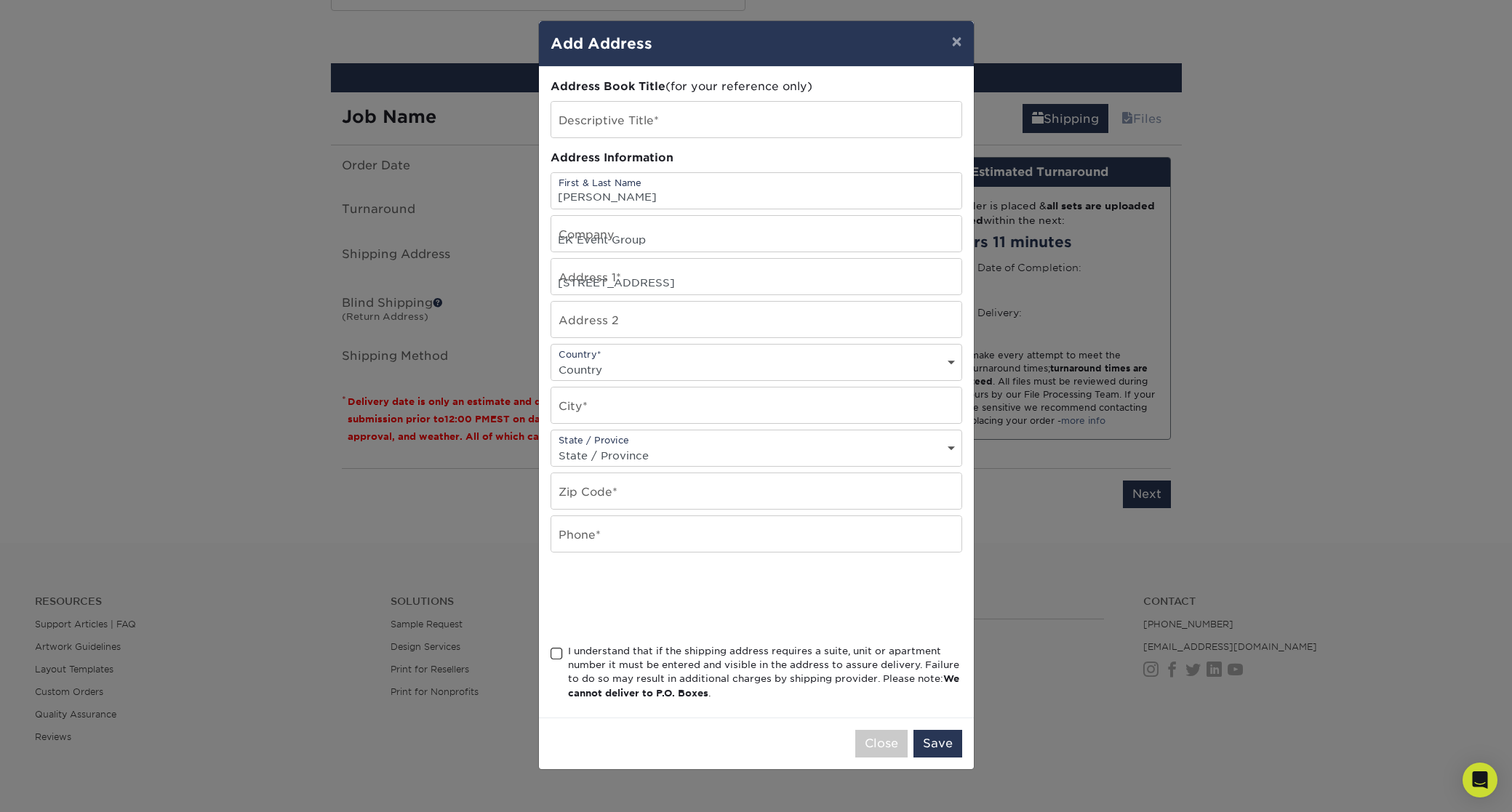
type input "STE A"
select select "US"
type input "Somerset"
select select "NJ"
type input "08873"
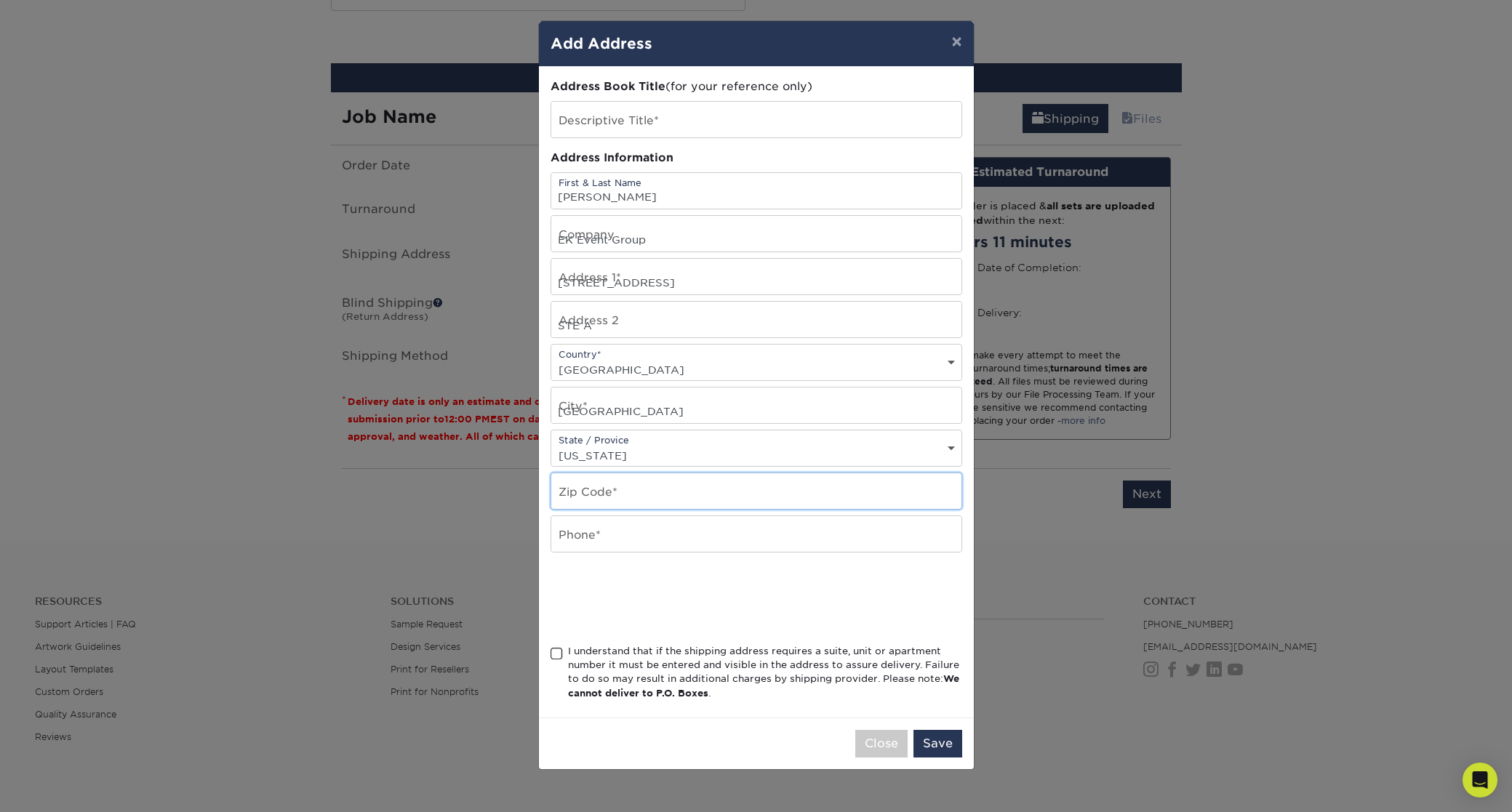
type input "7328631685"
click at [558, 651] on span at bounding box center [557, 654] width 13 height 14
click at [0, 0] on input "I understand that if the shipping address requires a suite, unit or apartment n…" at bounding box center [0, 0] width 0 height 0
drag, startPoint x: 939, startPoint y: 737, endPoint x: 878, endPoint y: 720, distance: 63.3
click at [939, 737] on button "Save" at bounding box center [938, 743] width 49 height 27
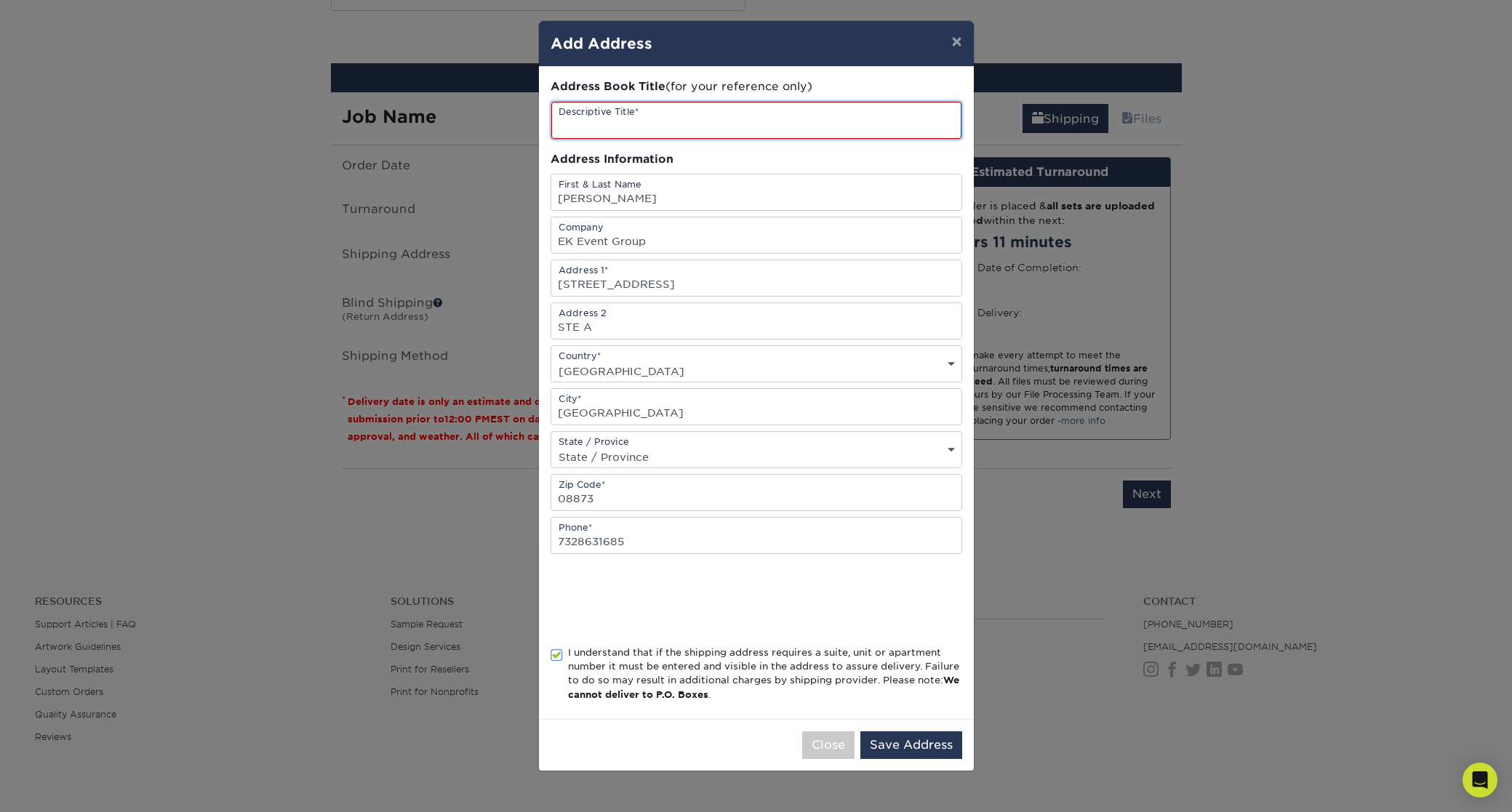
drag, startPoint x: 624, startPoint y: 104, endPoint x: 626, endPoint y: 115, distance: 11.2
click at [624, 105] on input "text" at bounding box center [756, 120] width 410 height 38
type input "EK Office"
click at [919, 747] on button "Save Address" at bounding box center [911, 745] width 102 height 27
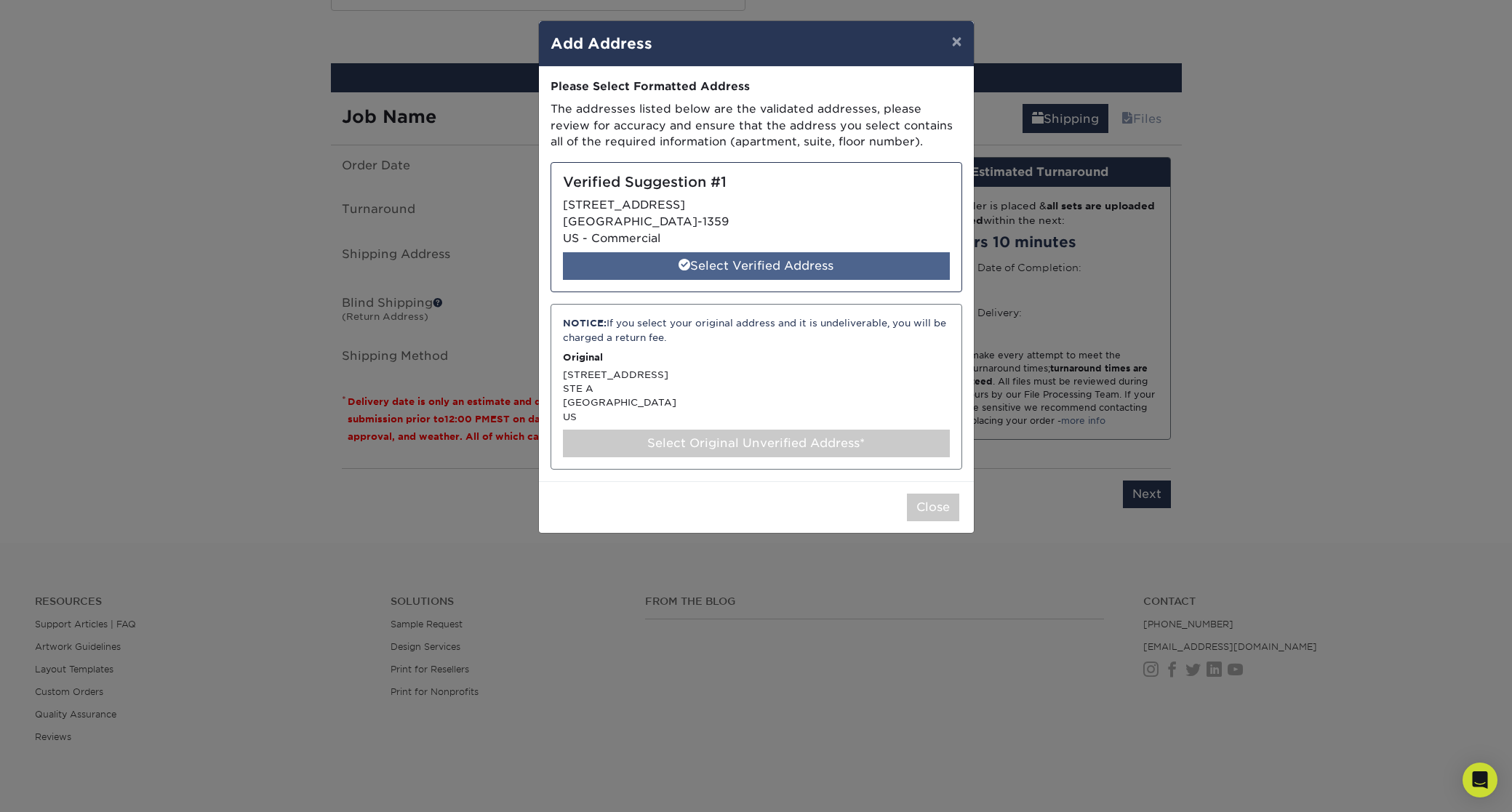
click at [748, 265] on div "Select Verified Address" at bounding box center [756, 266] width 387 height 27
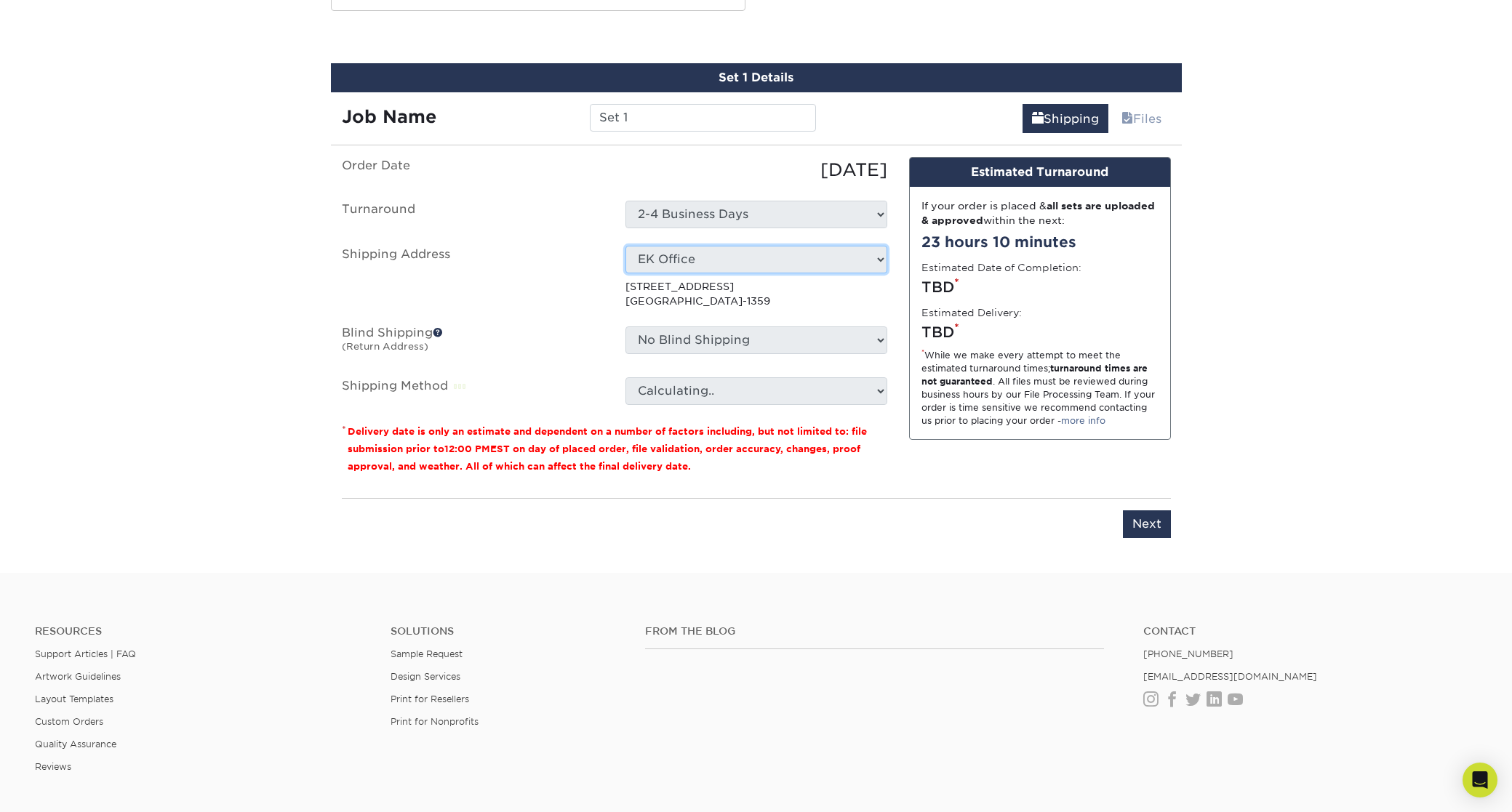
click at [734, 259] on select "Select One EK Office + Add New Address - Login" at bounding box center [756, 259] width 262 height 27
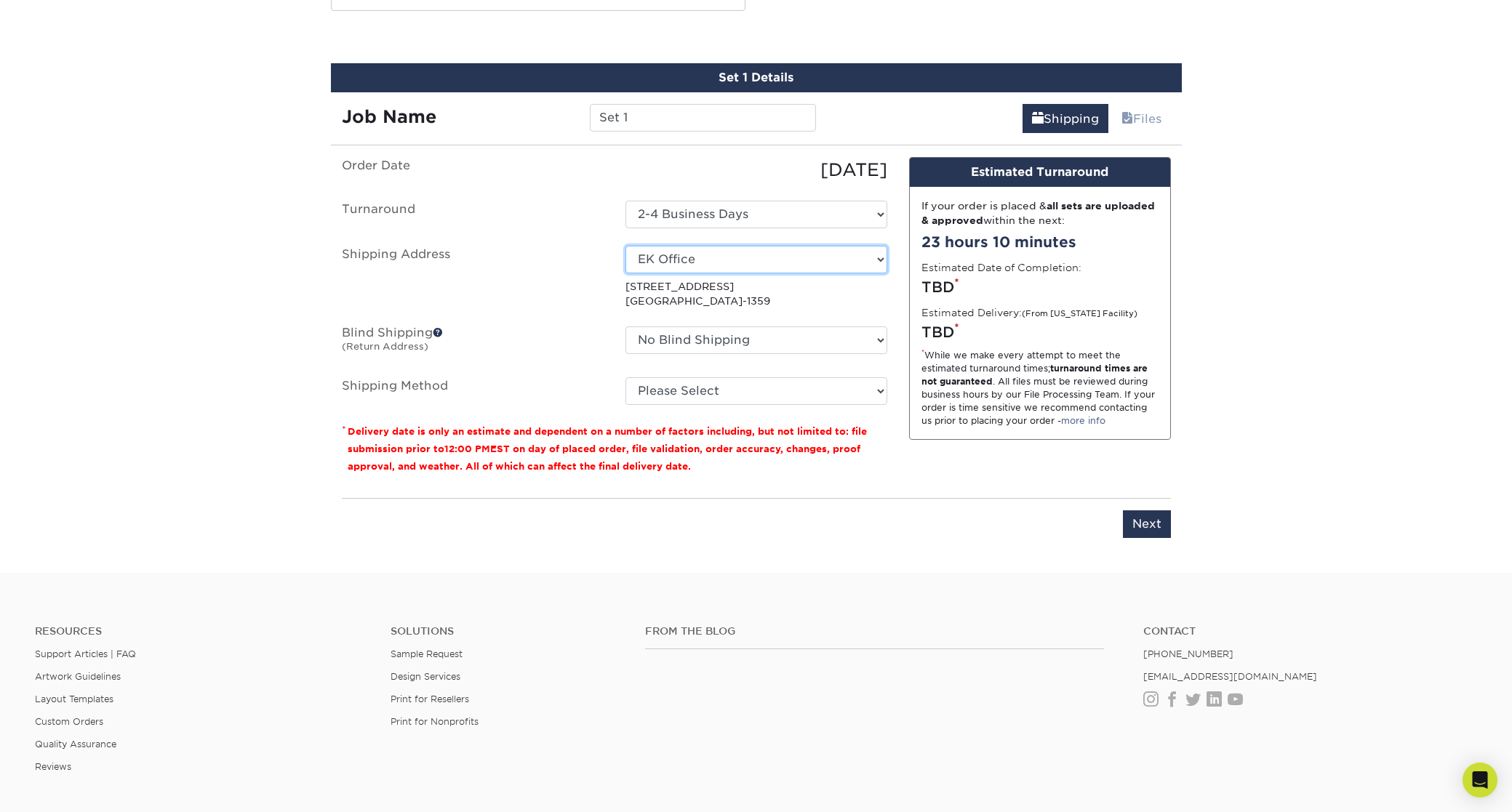
click at [687, 262] on select "Select One EK Office + Add New Address - Login" at bounding box center [756, 259] width 262 height 27
select select "newaddress"
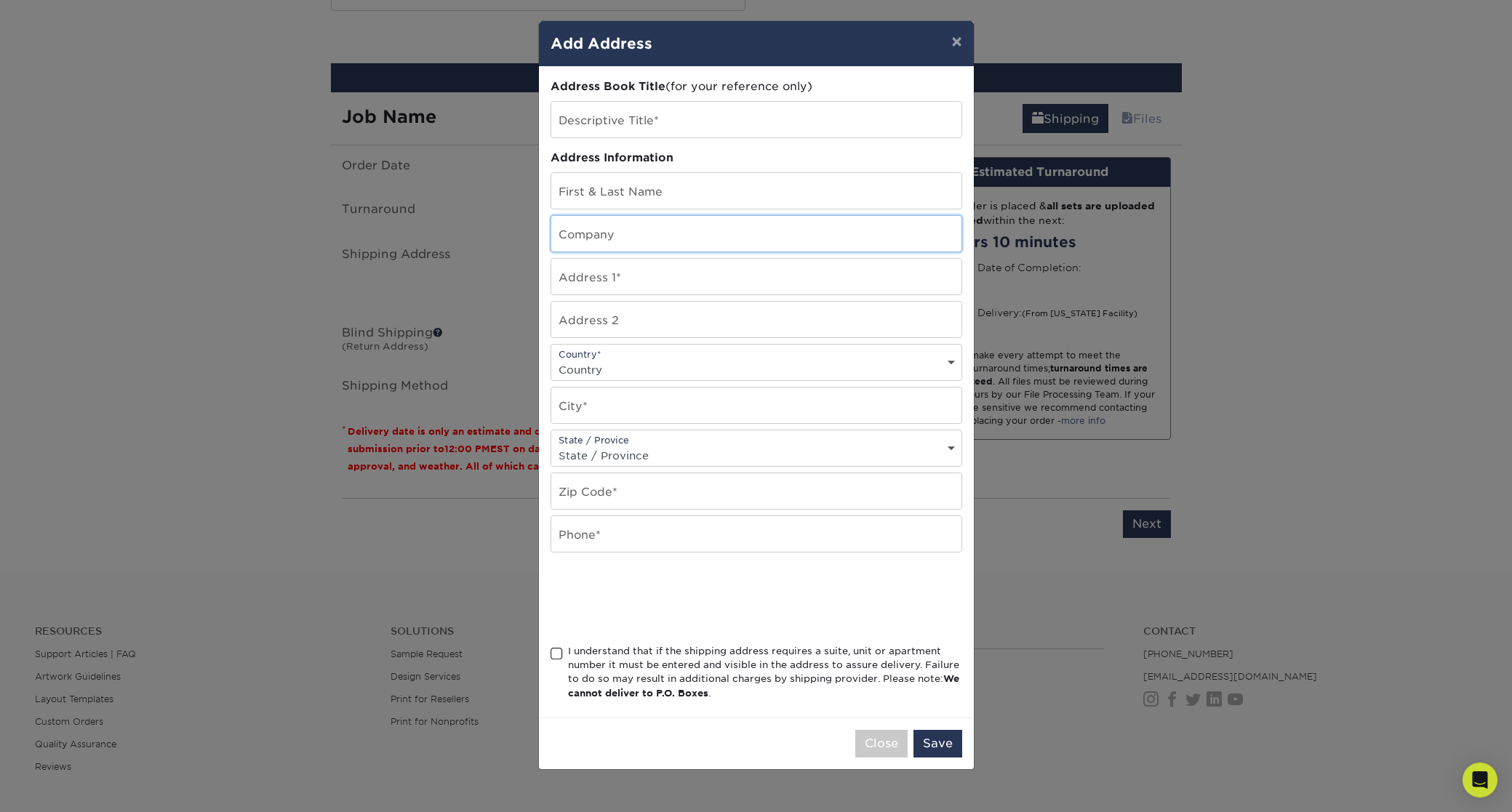
click at [597, 222] on input "text" at bounding box center [756, 233] width 410 height 36
type input "EK Event Group"
type input "Evan Karfinkel"
type input "26 Worlds Fair Drive"
type input "STE A"
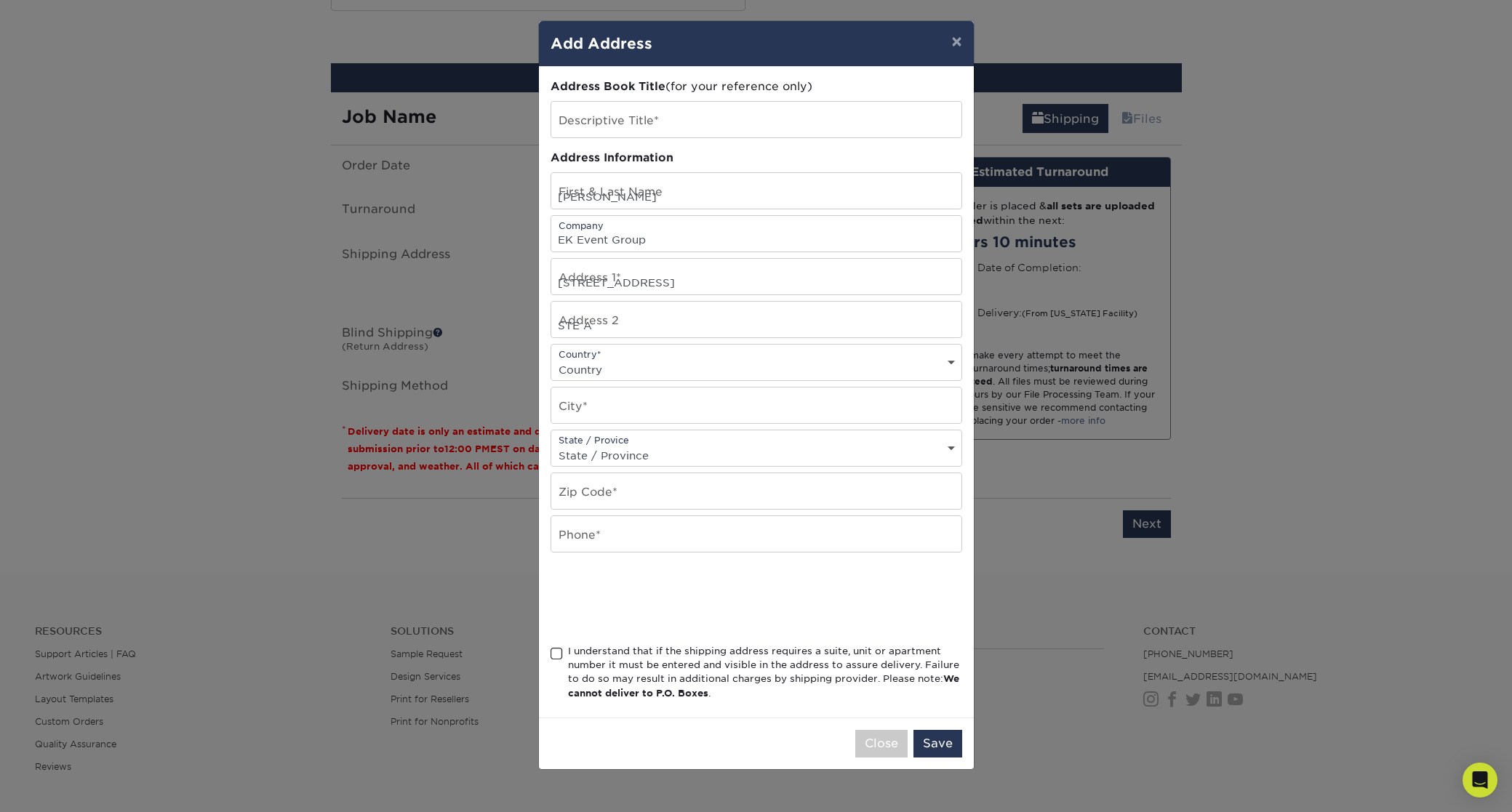
select select "US"
type input "Somerset"
select select "NJ"
type input "08873"
type input "7328631685"
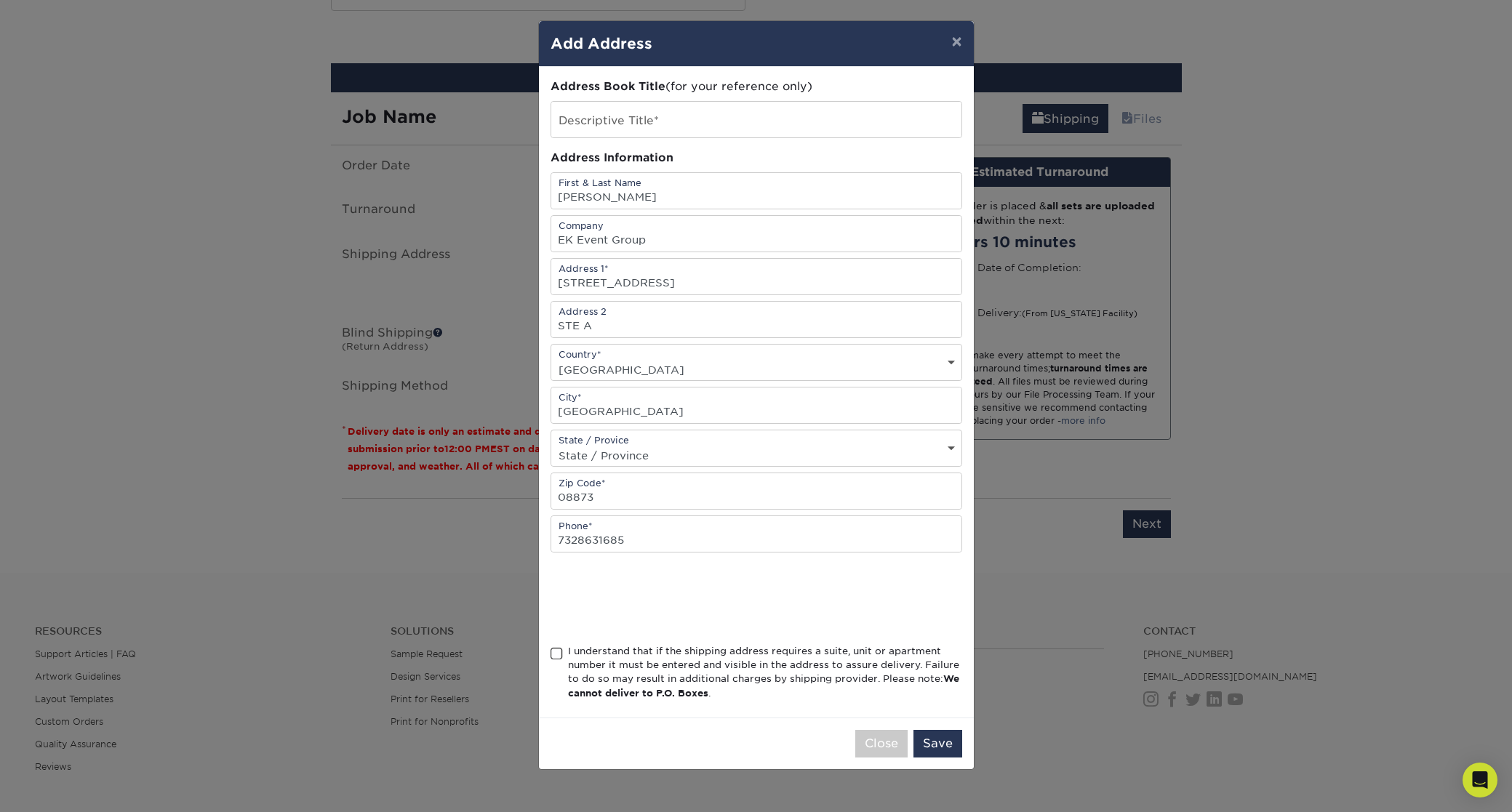
click at [558, 655] on span at bounding box center [557, 654] width 13 height 14
click at [0, 0] on input "I understand that if the shipping address requires a suite, unit or apartment n…" at bounding box center [0, 0] width 0 height 0
click at [939, 744] on button "Save" at bounding box center [938, 743] width 49 height 27
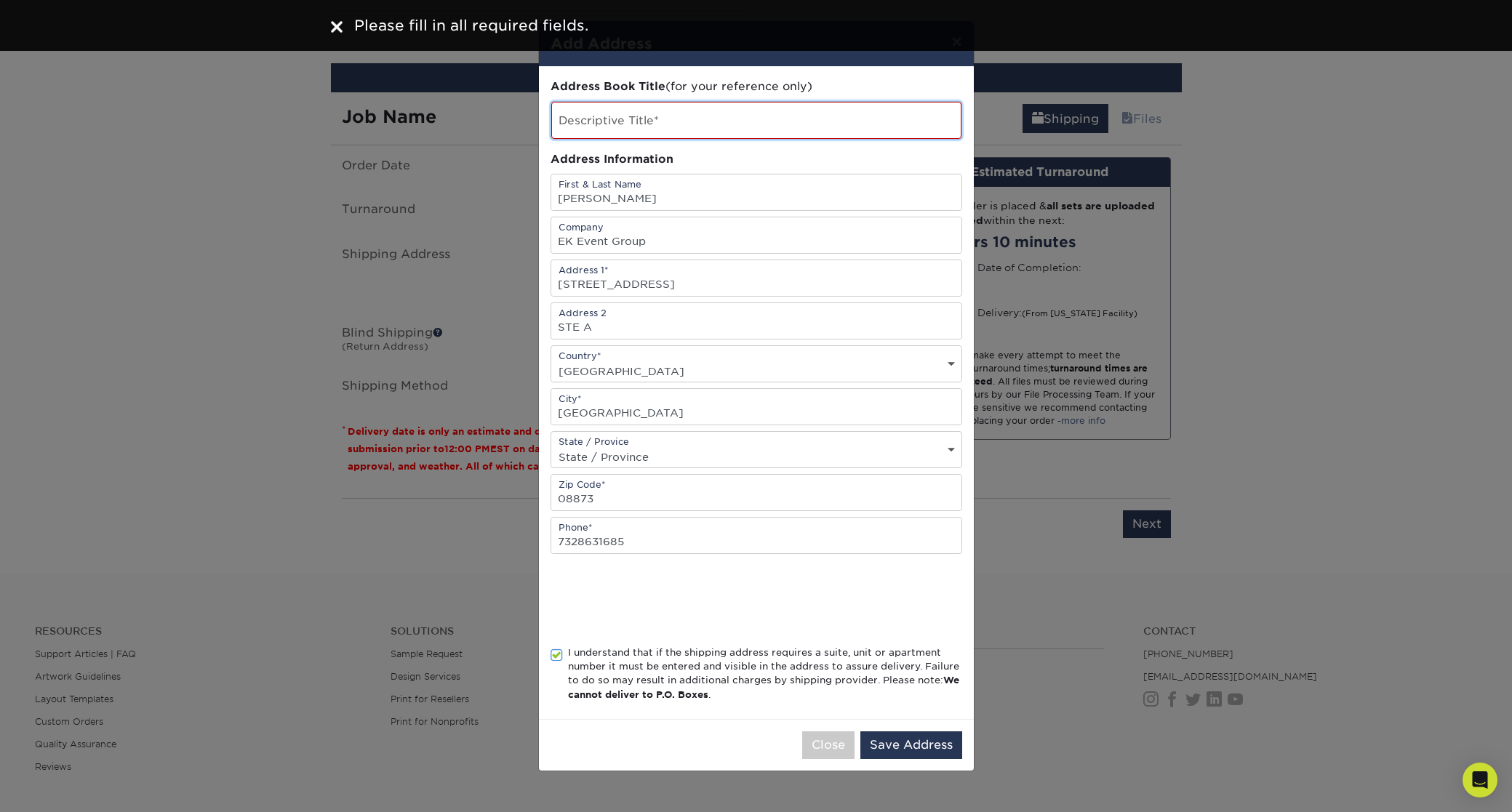
click at [599, 122] on input "text" at bounding box center [756, 120] width 410 height 38
type input "EK Office"
click at [919, 737] on button "Save Address" at bounding box center [911, 745] width 102 height 27
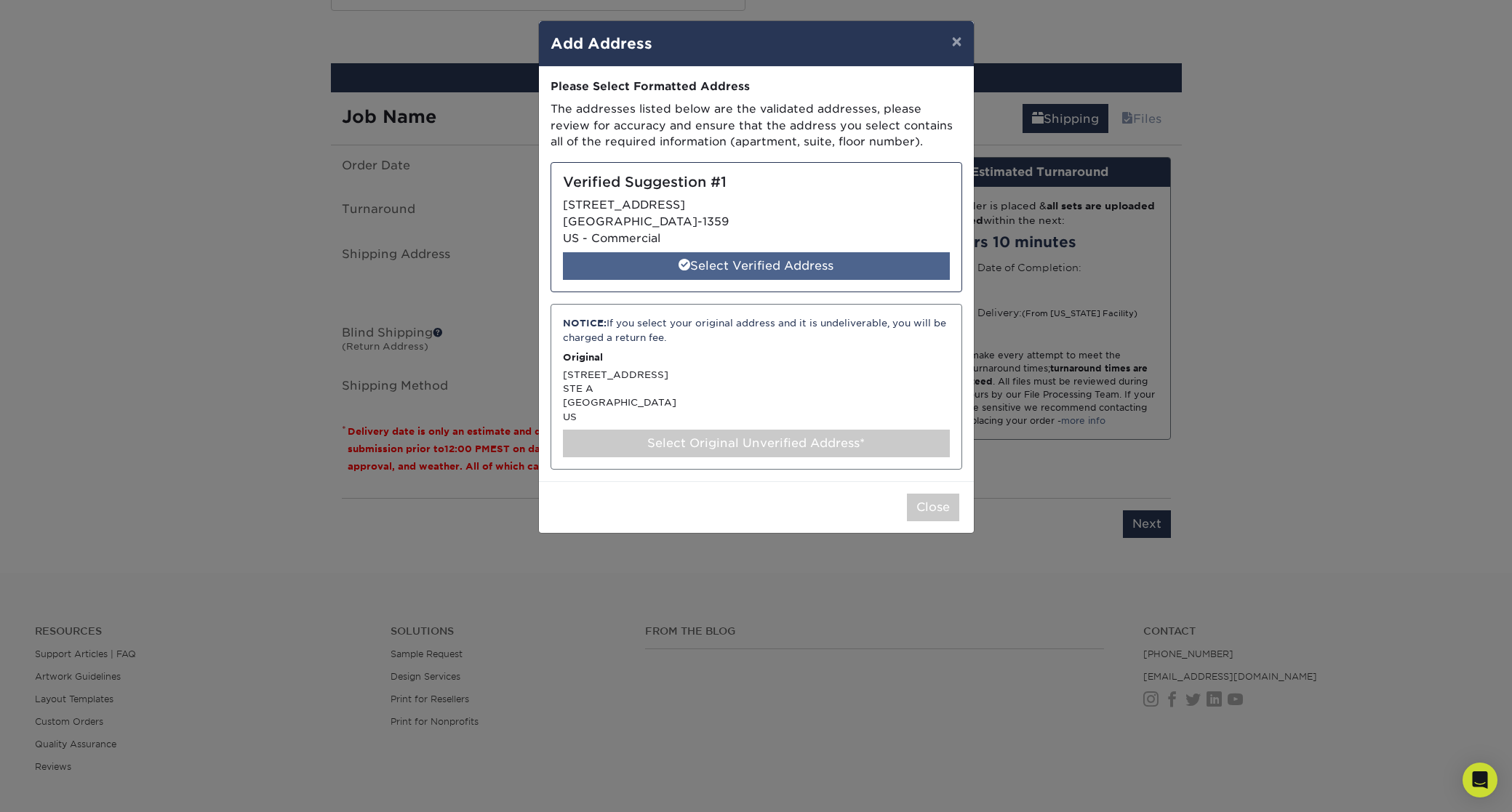
click at [772, 260] on div "Select Verified Address" at bounding box center [756, 266] width 387 height 27
select select "284946"
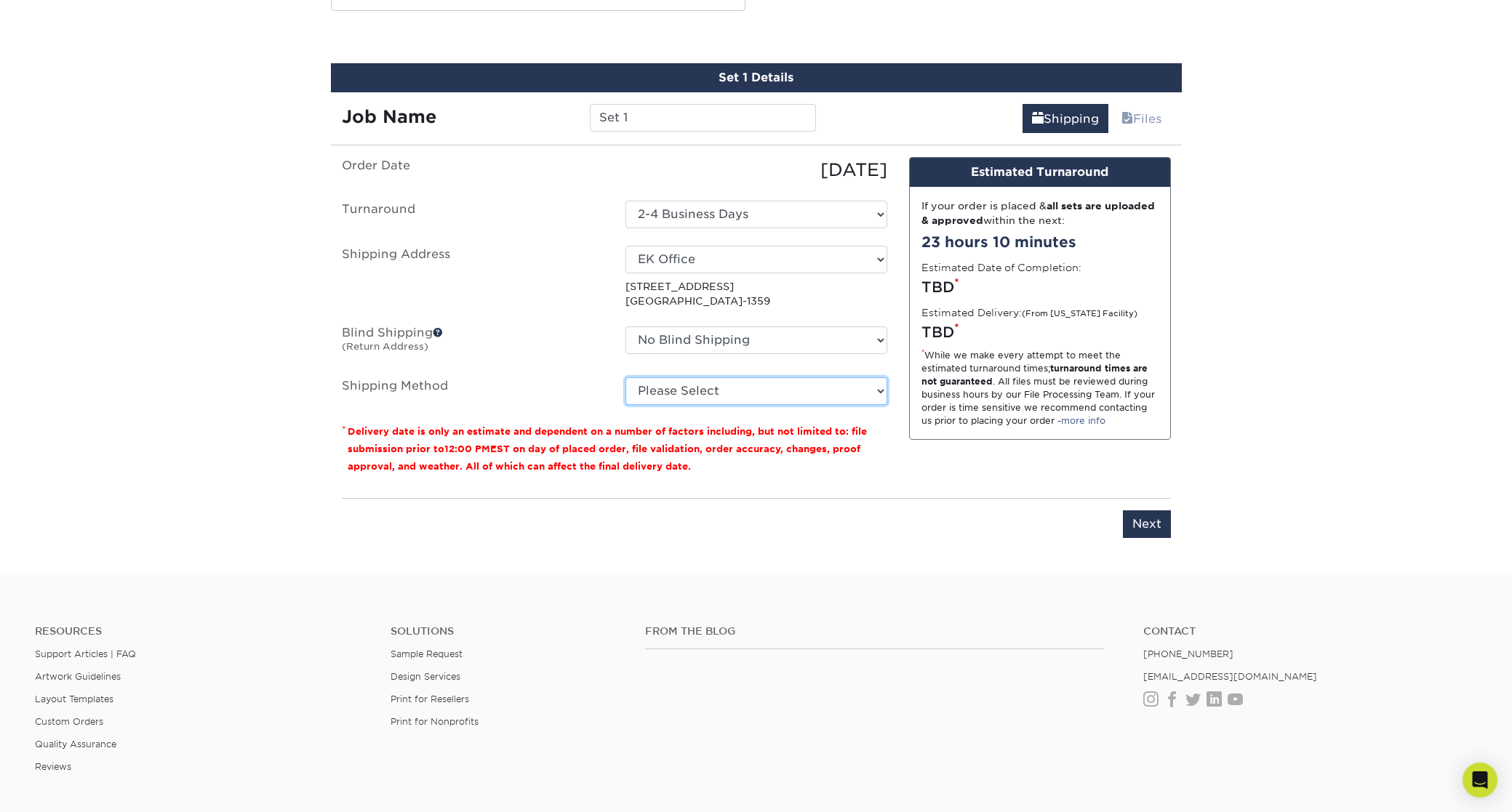
click at [677, 387] on select "Please Select Ground Shipping (+$8.96) 3 Day Shipping Service (+$20.72) 2 Day A…" at bounding box center [756, 391] width 262 height 27
select select "03"
click at [1133, 521] on input "Next" at bounding box center [1147, 525] width 48 height 27
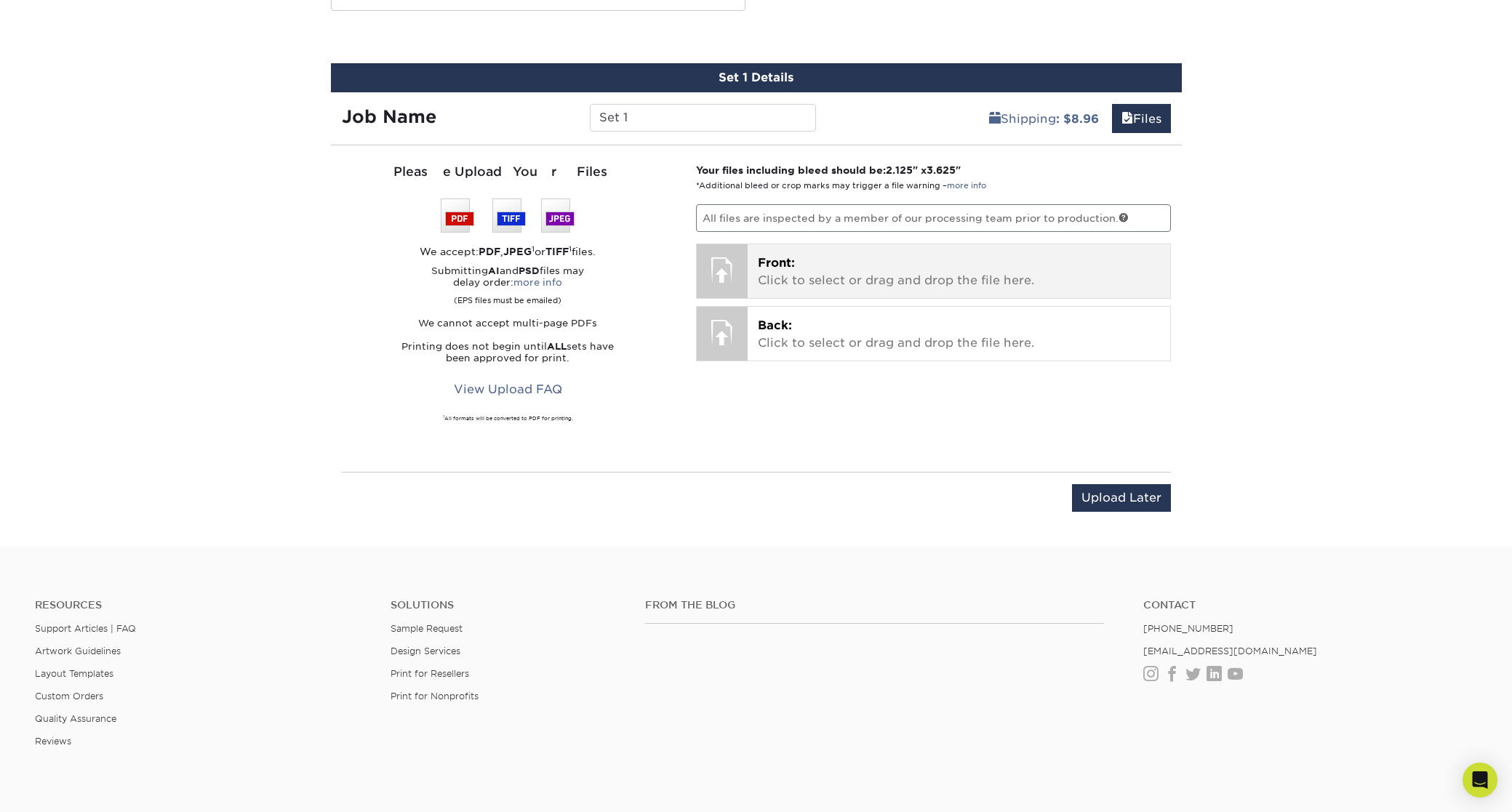
click at [802, 269] on p "Front: Click to select or drag and drop the file here." at bounding box center [959, 272] width 402 height 35
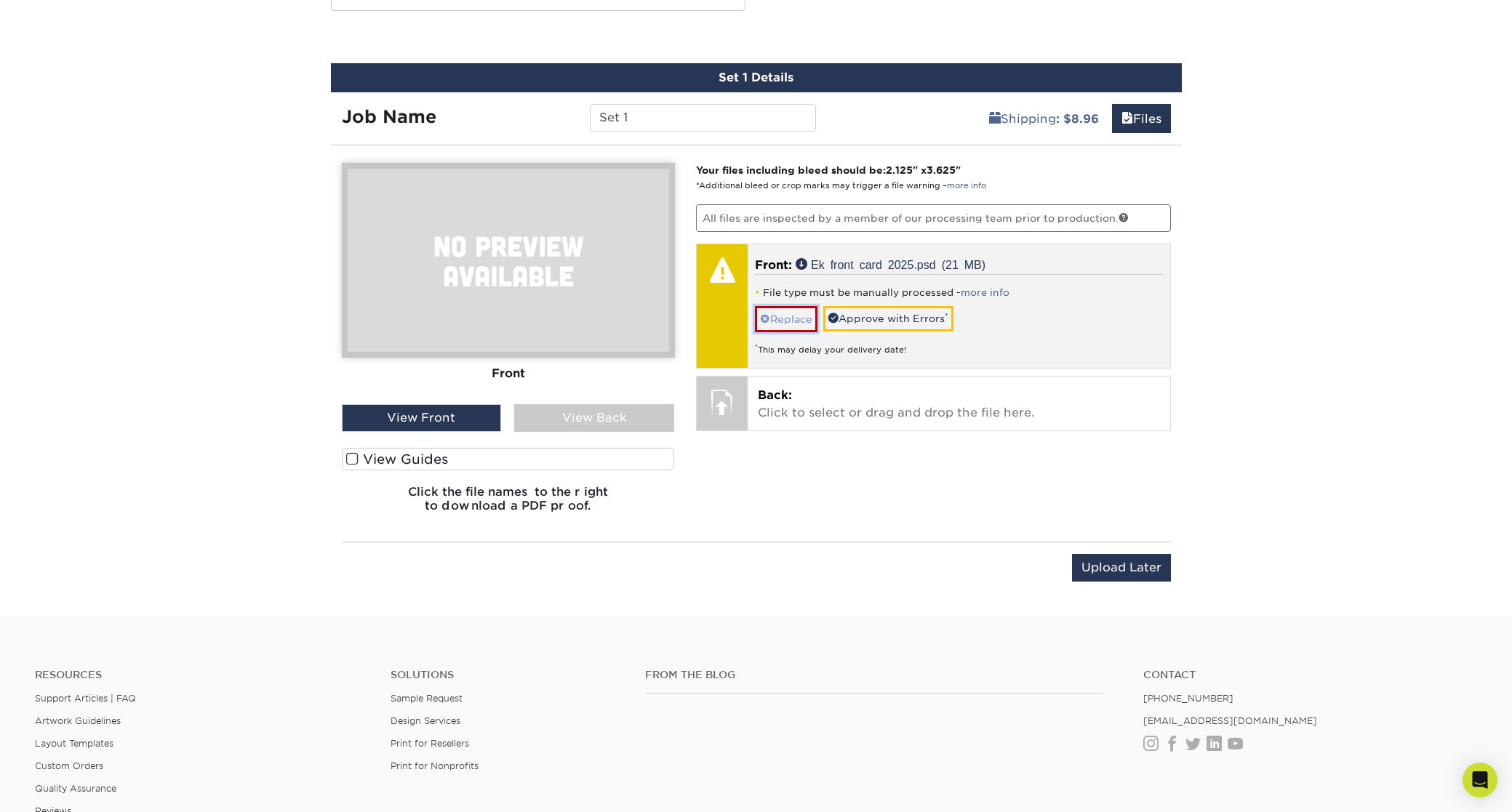
click at [789, 320] on link "Replace" at bounding box center [786, 319] width 62 height 26
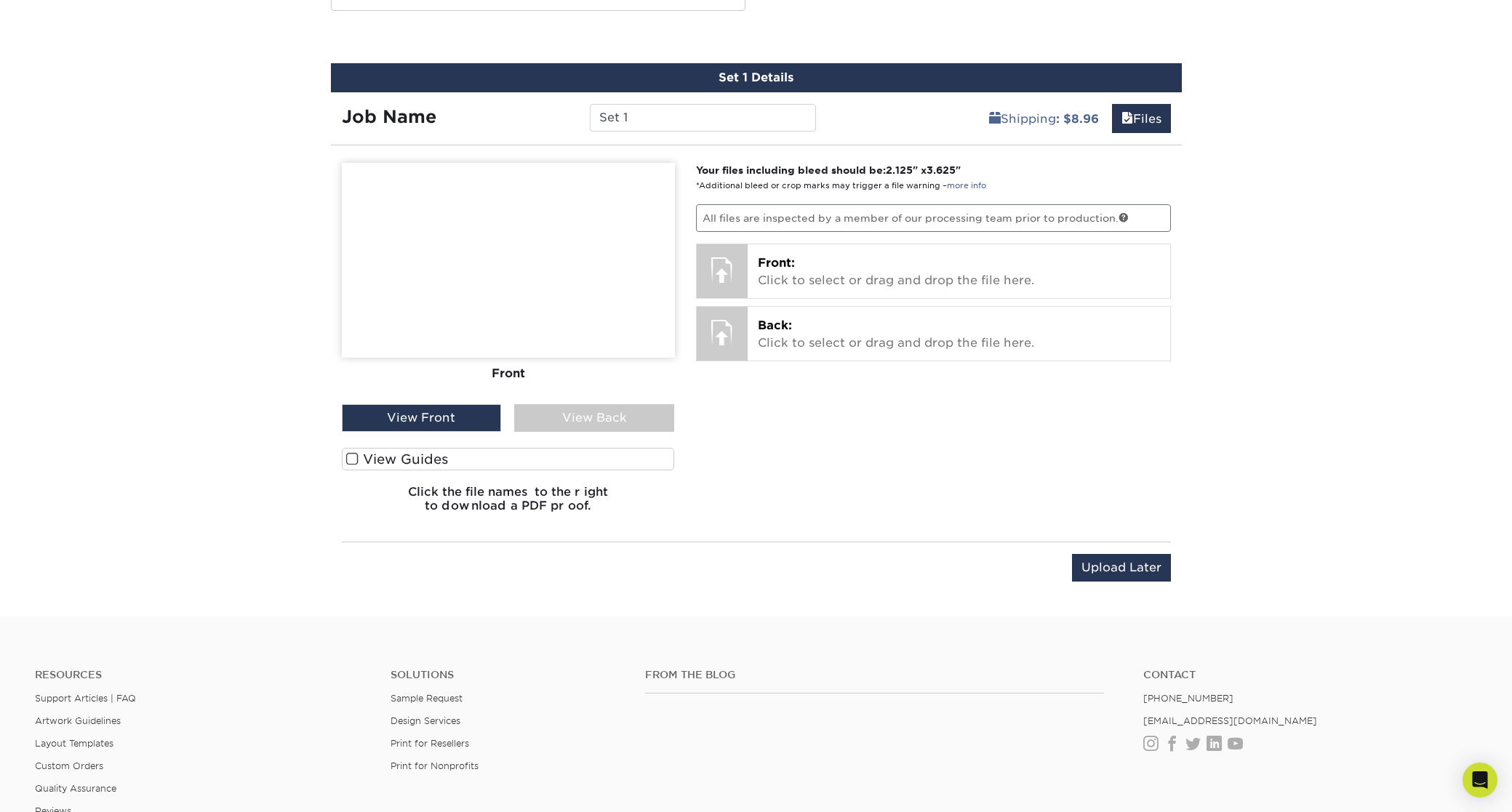
click at [360, 461] on label "View Guides" at bounding box center [508, 459] width 333 height 23
click at [0, 0] on input "View Guides" at bounding box center [0, 0] width 0 height 0
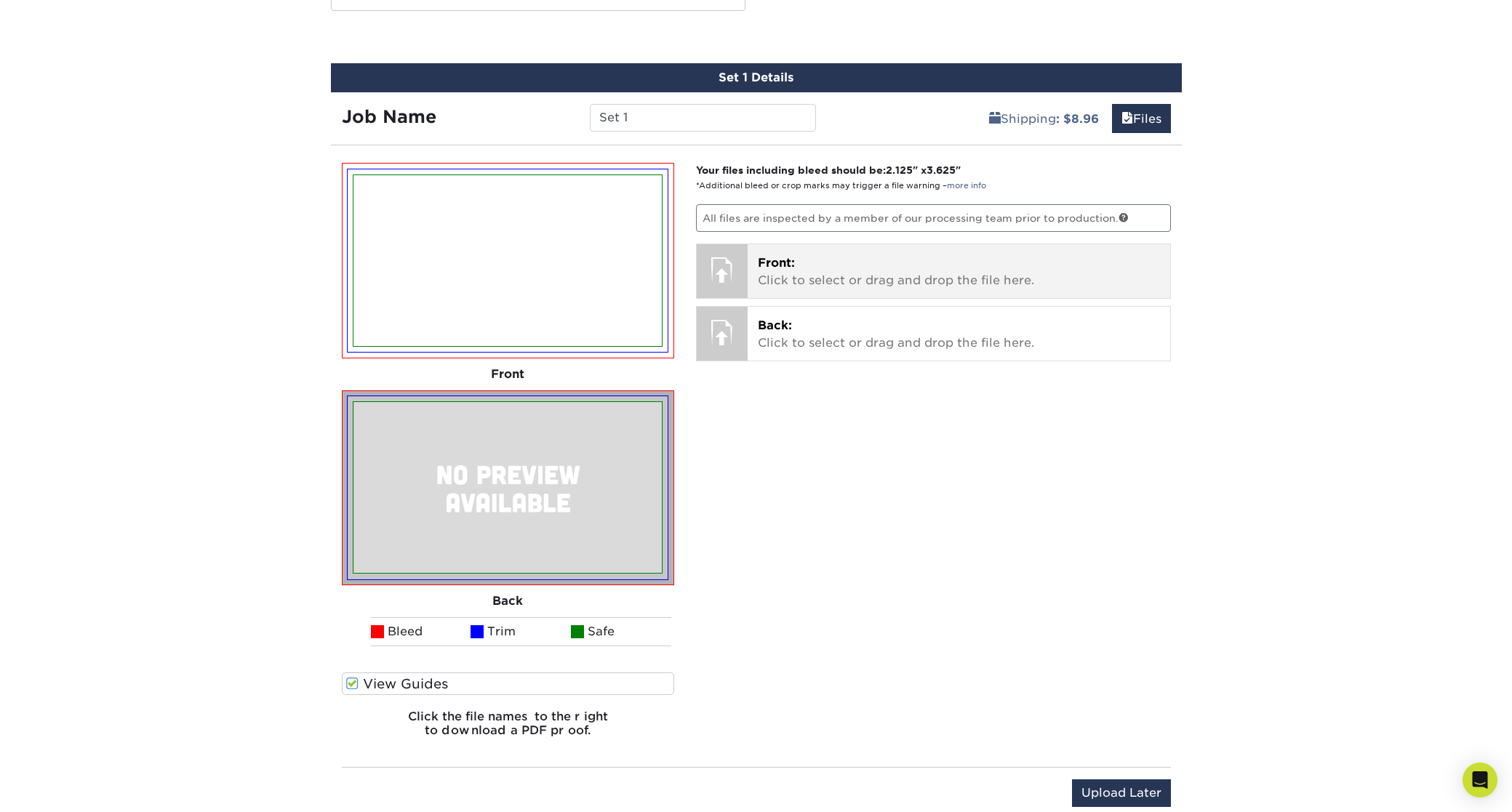
click at [807, 277] on p "Front: Click to select or drag and drop the file here." at bounding box center [959, 272] width 402 height 35
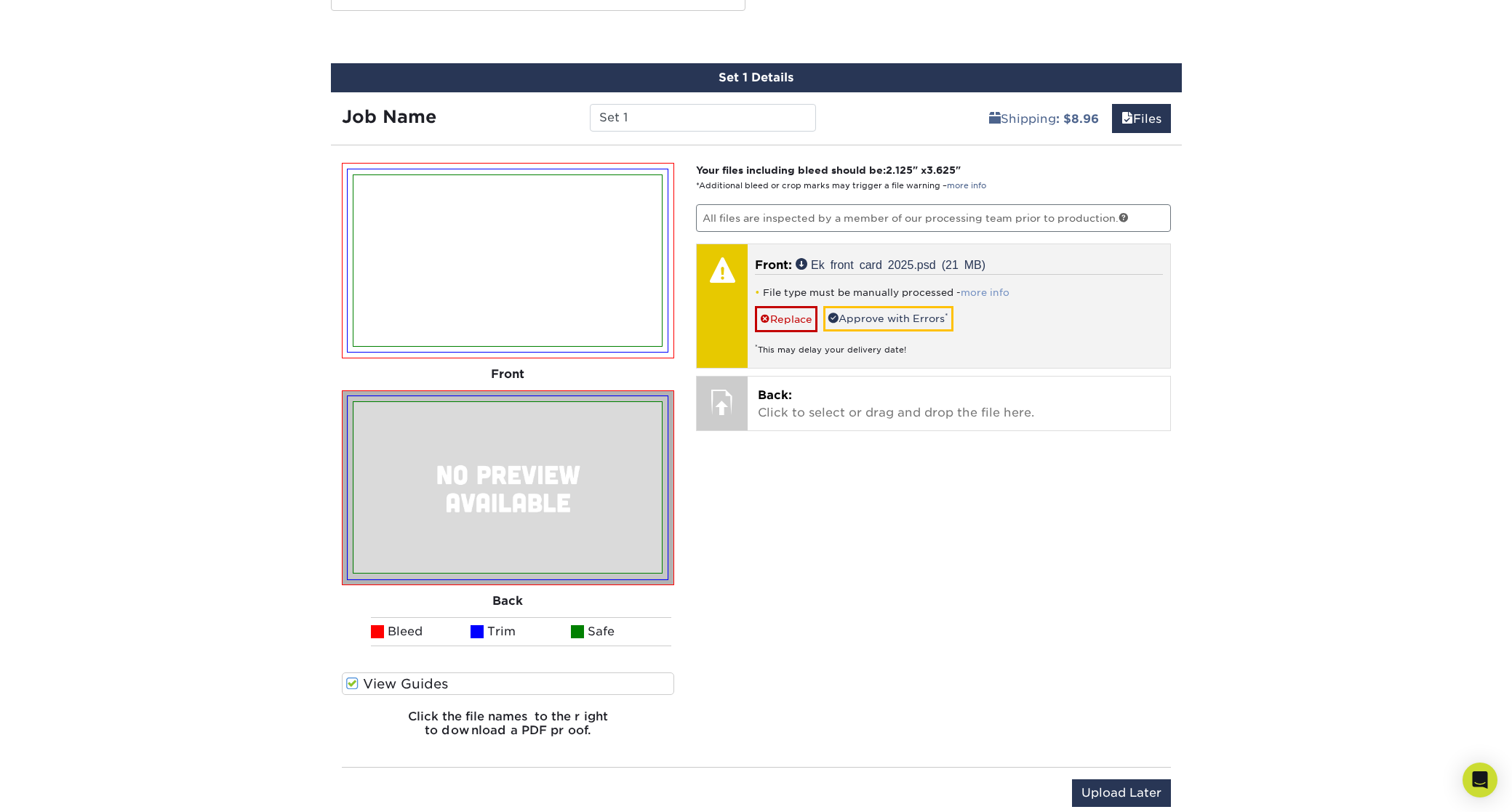
click at [982, 294] on link "more info" at bounding box center [984, 293] width 49 height 11
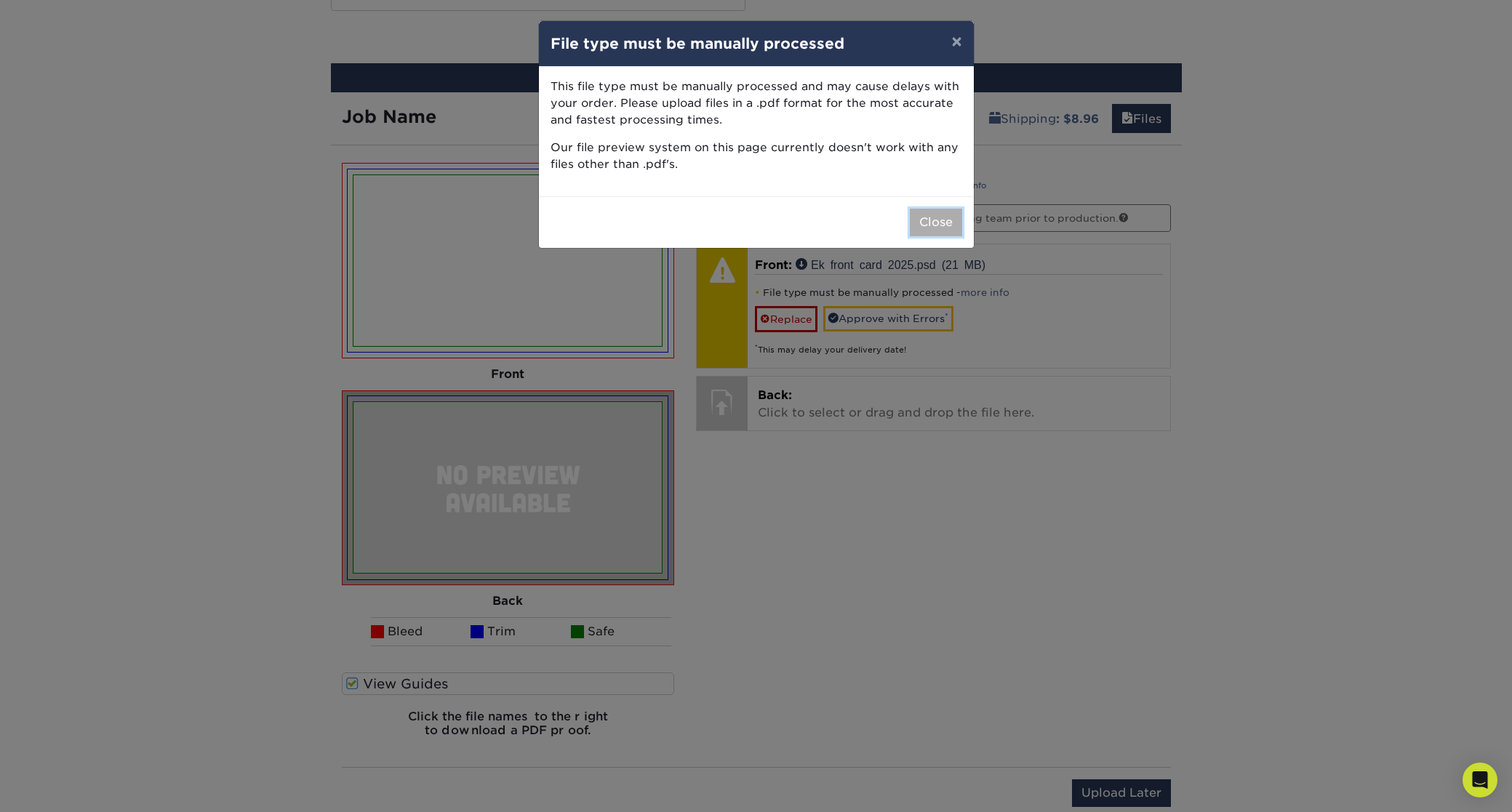
click at [922, 217] on button "Close" at bounding box center [936, 222] width 52 height 27
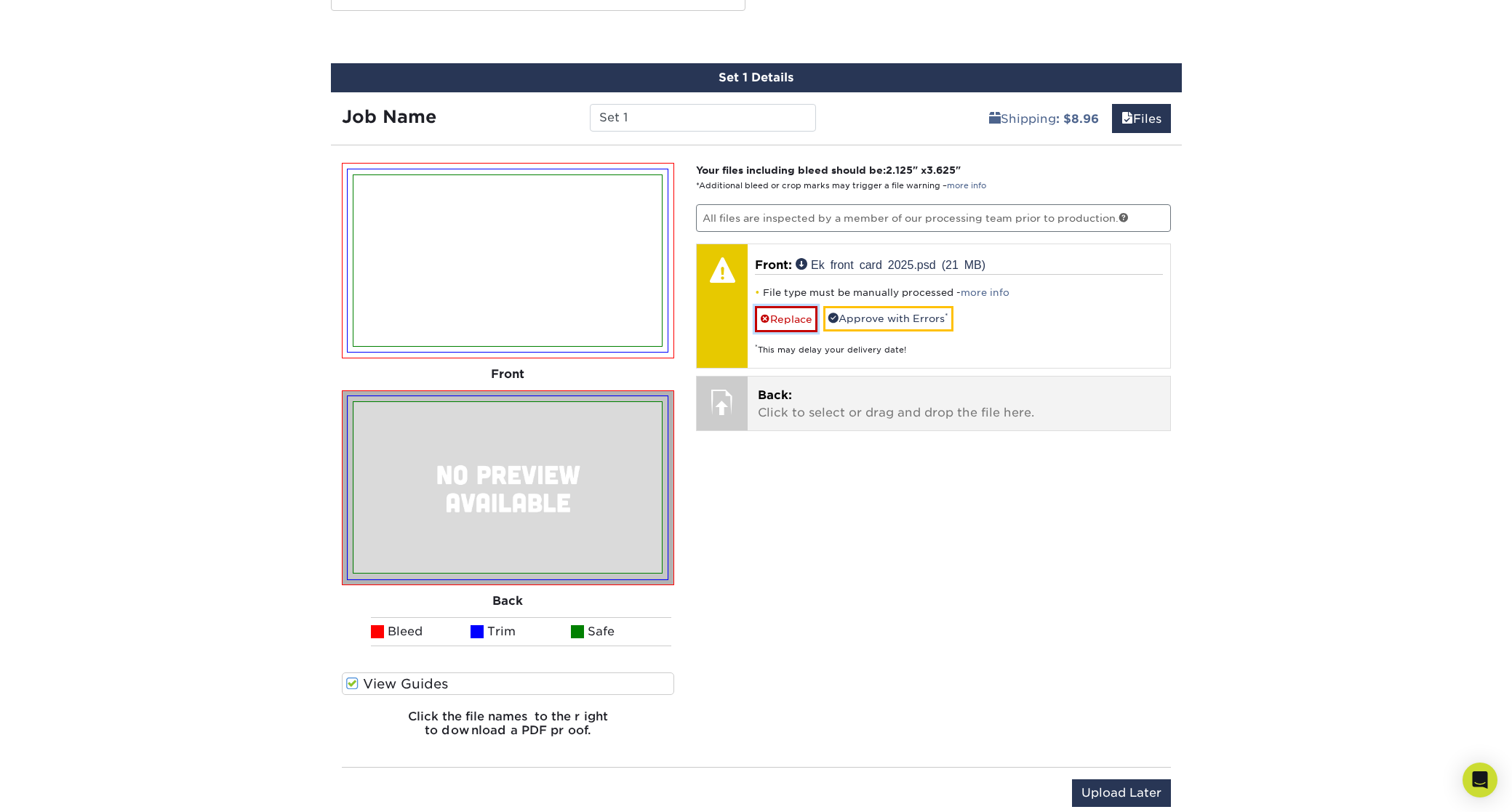
click at [785, 312] on link "Replace" at bounding box center [786, 319] width 62 height 26
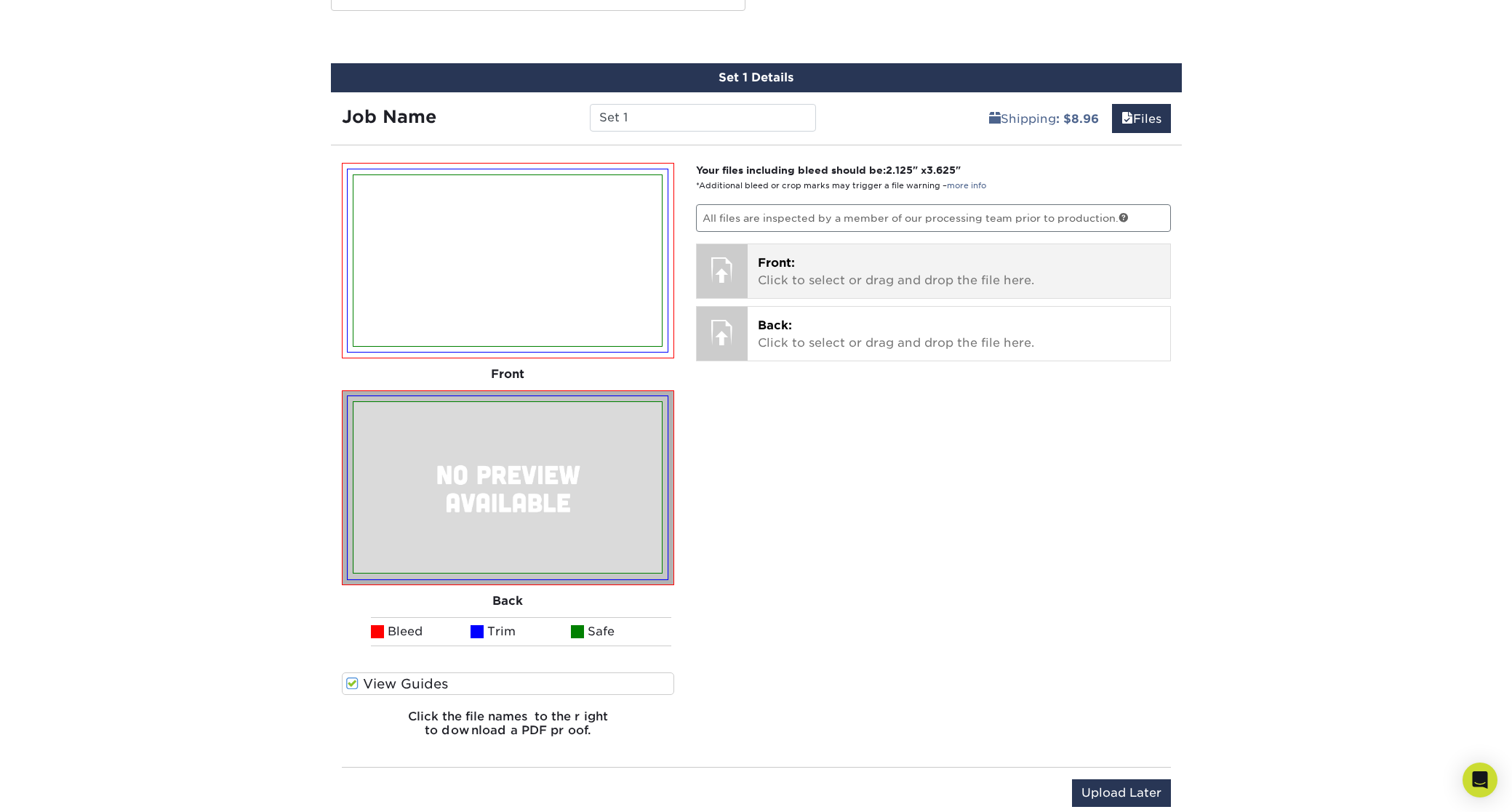
click at [782, 272] on p "Front: Click to select or drag and drop the file here." at bounding box center [959, 272] width 402 height 35
click at [821, 275] on p "Front: Click to select or drag and drop the file here." at bounding box center [959, 272] width 402 height 35
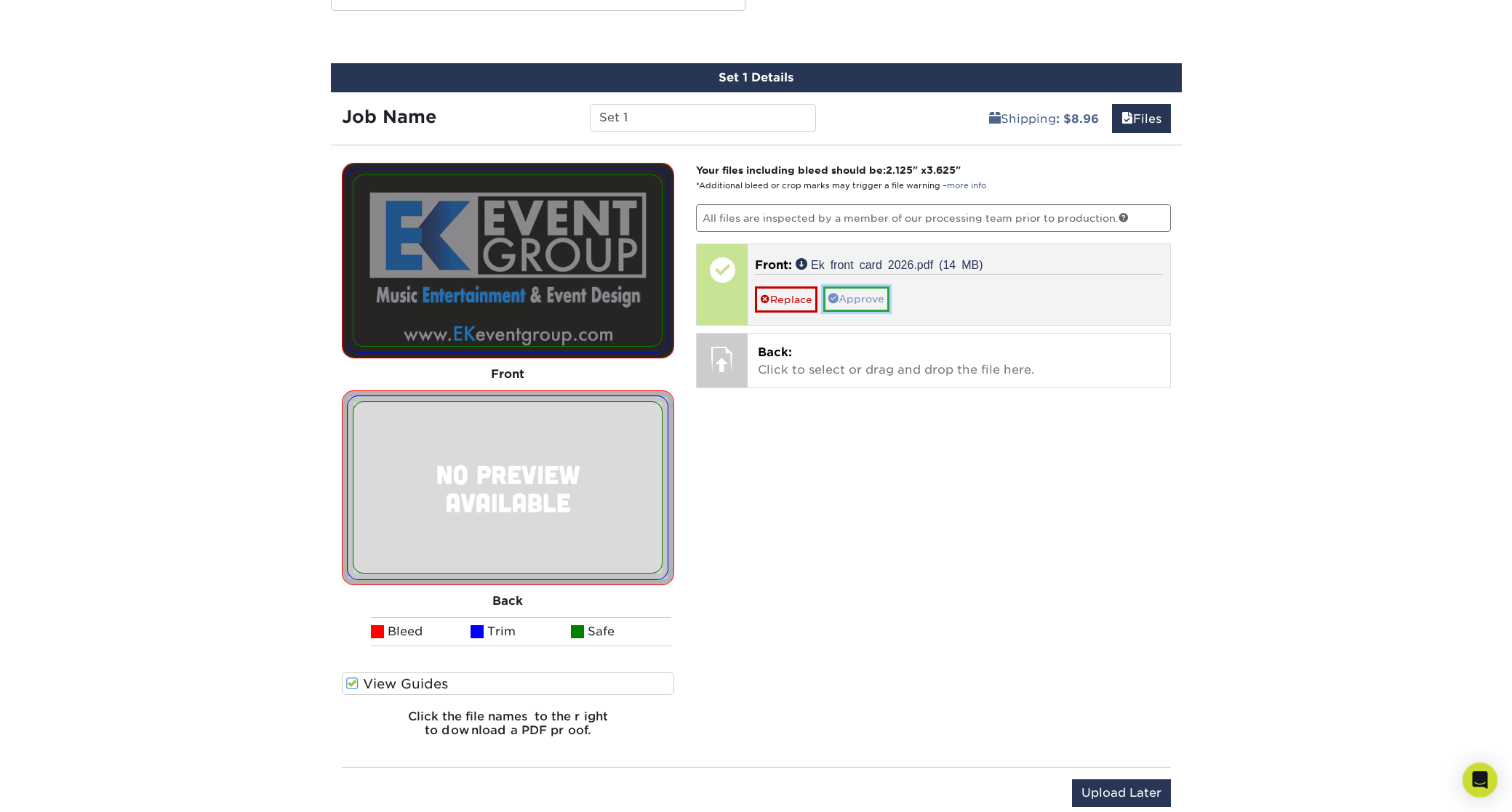
click at [861, 302] on link "Approve" at bounding box center [856, 298] width 66 height 25
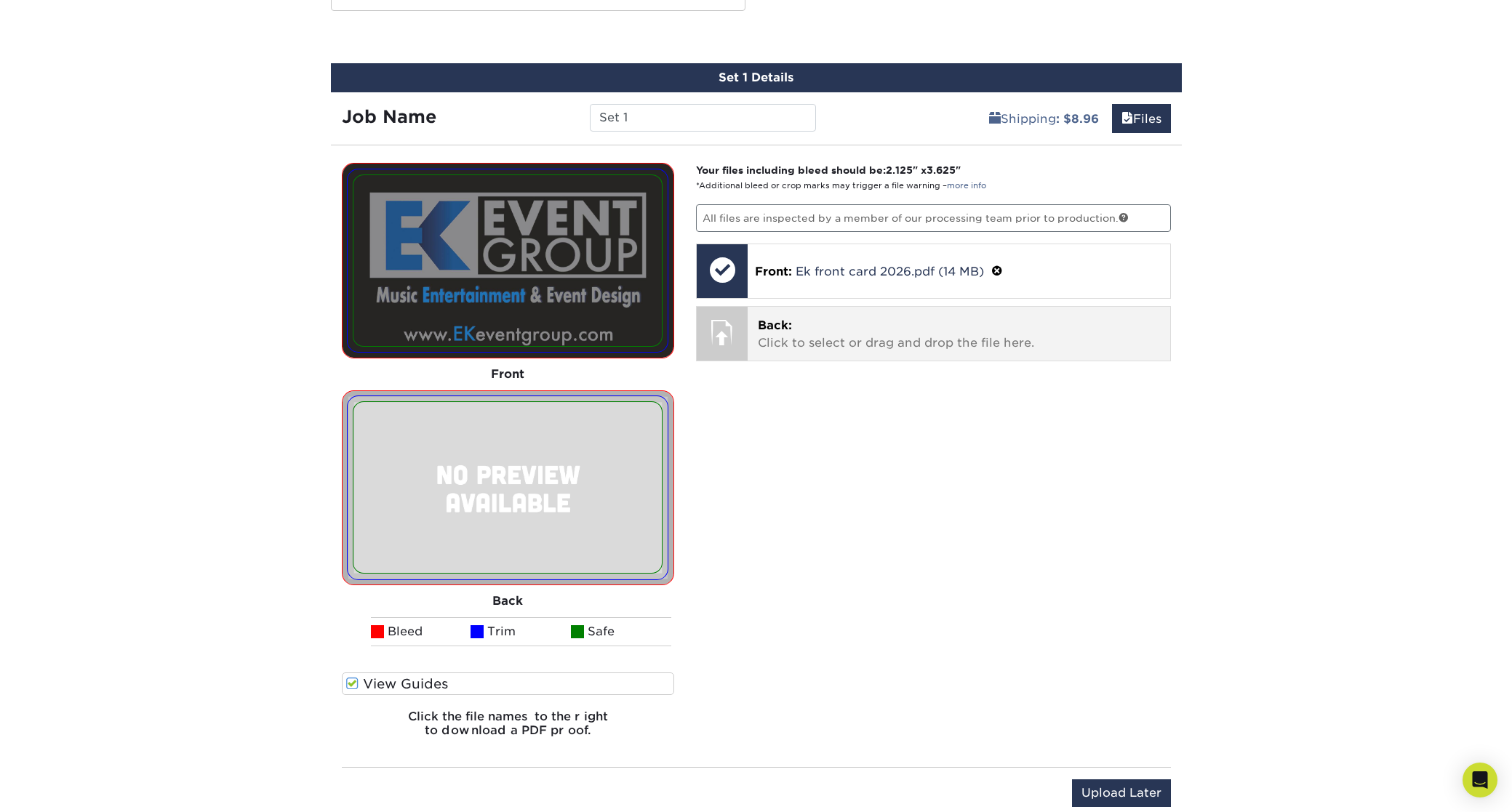
drag, startPoint x: 726, startPoint y: 331, endPoint x: 741, endPoint y: 352, distance: 25.8
click at [726, 331] on div at bounding box center [723, 332] width 51 height 51
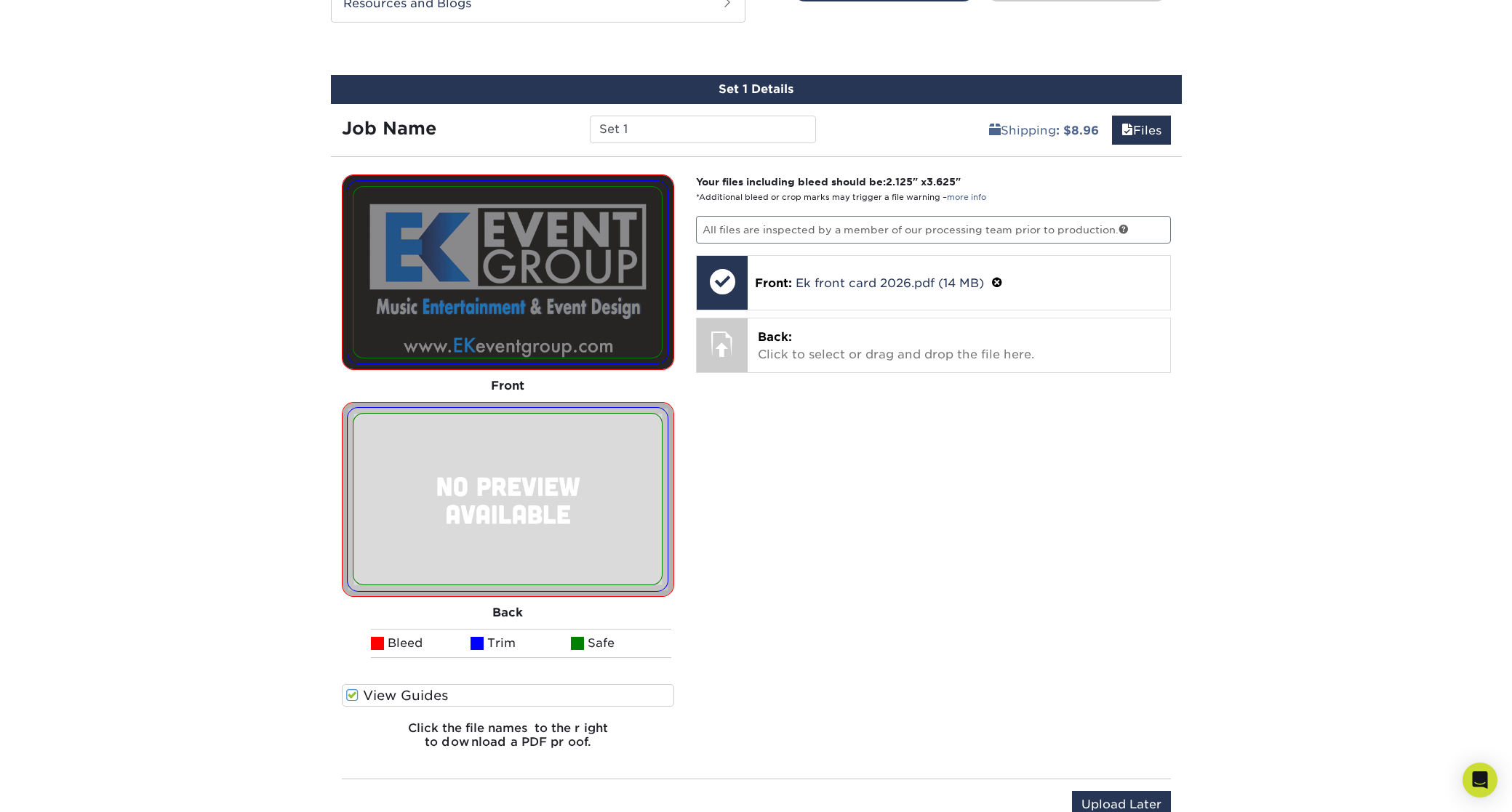
scroll to position [788, 0]
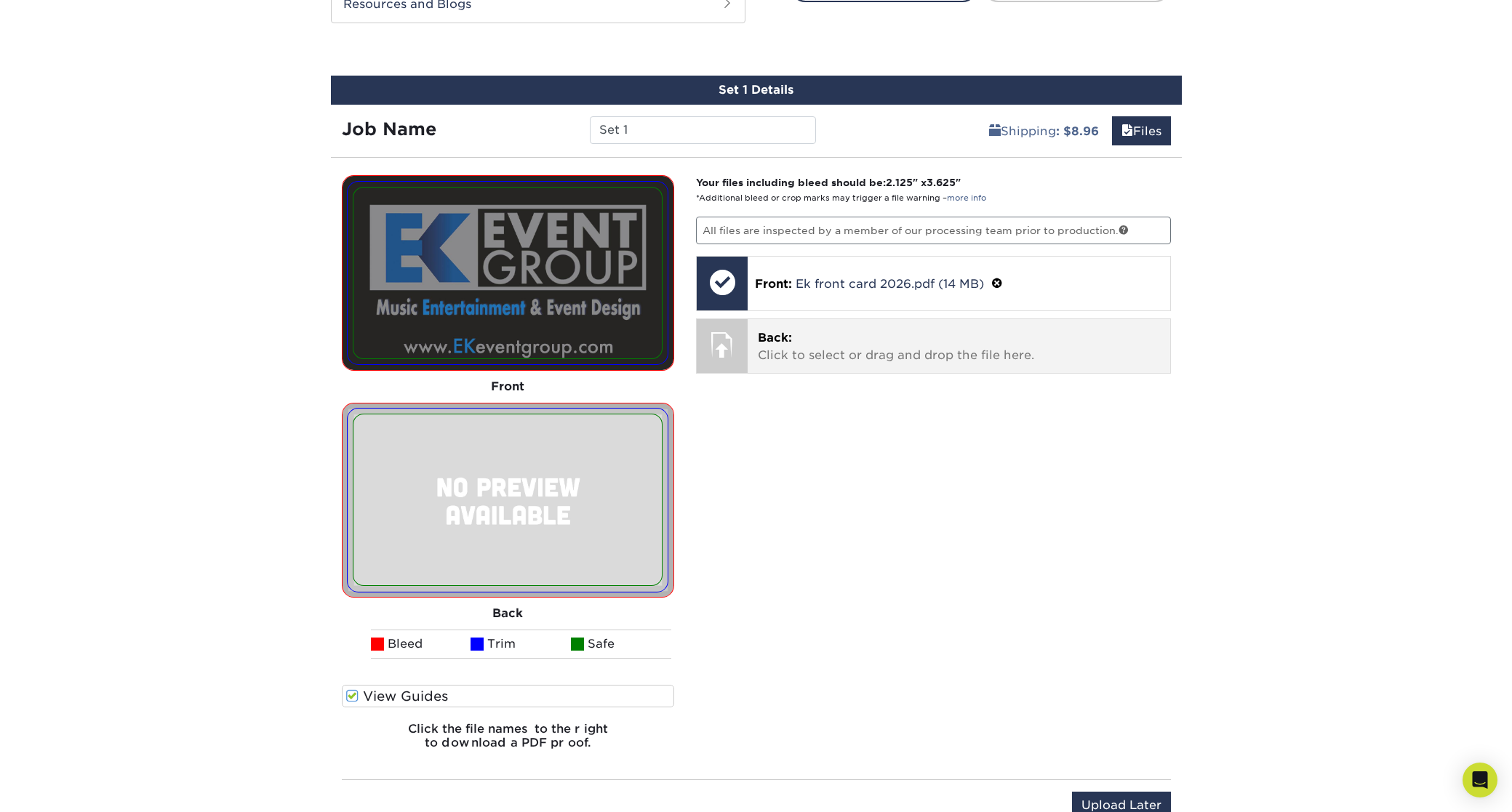
click at [727, 348] on div at bounding box center [723, 345] width 51 height 51
click at [800, 354] on p "Back: Click to select or drag and drop the file here." at bounding box center [959, 347] width 402 height 35
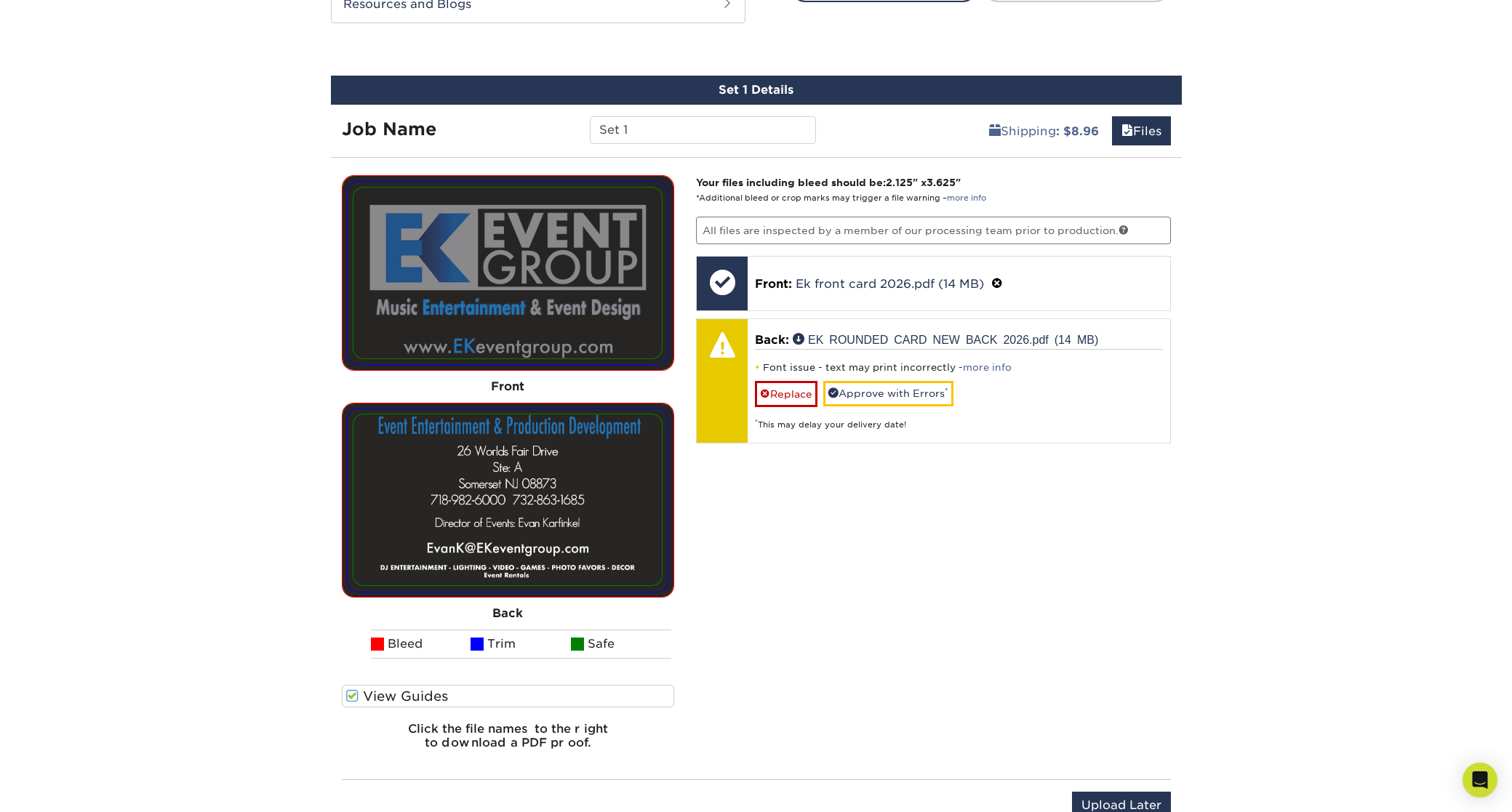
click at [982, 368] on link "more info" at bounding box center [987, 368] width 49 height 11
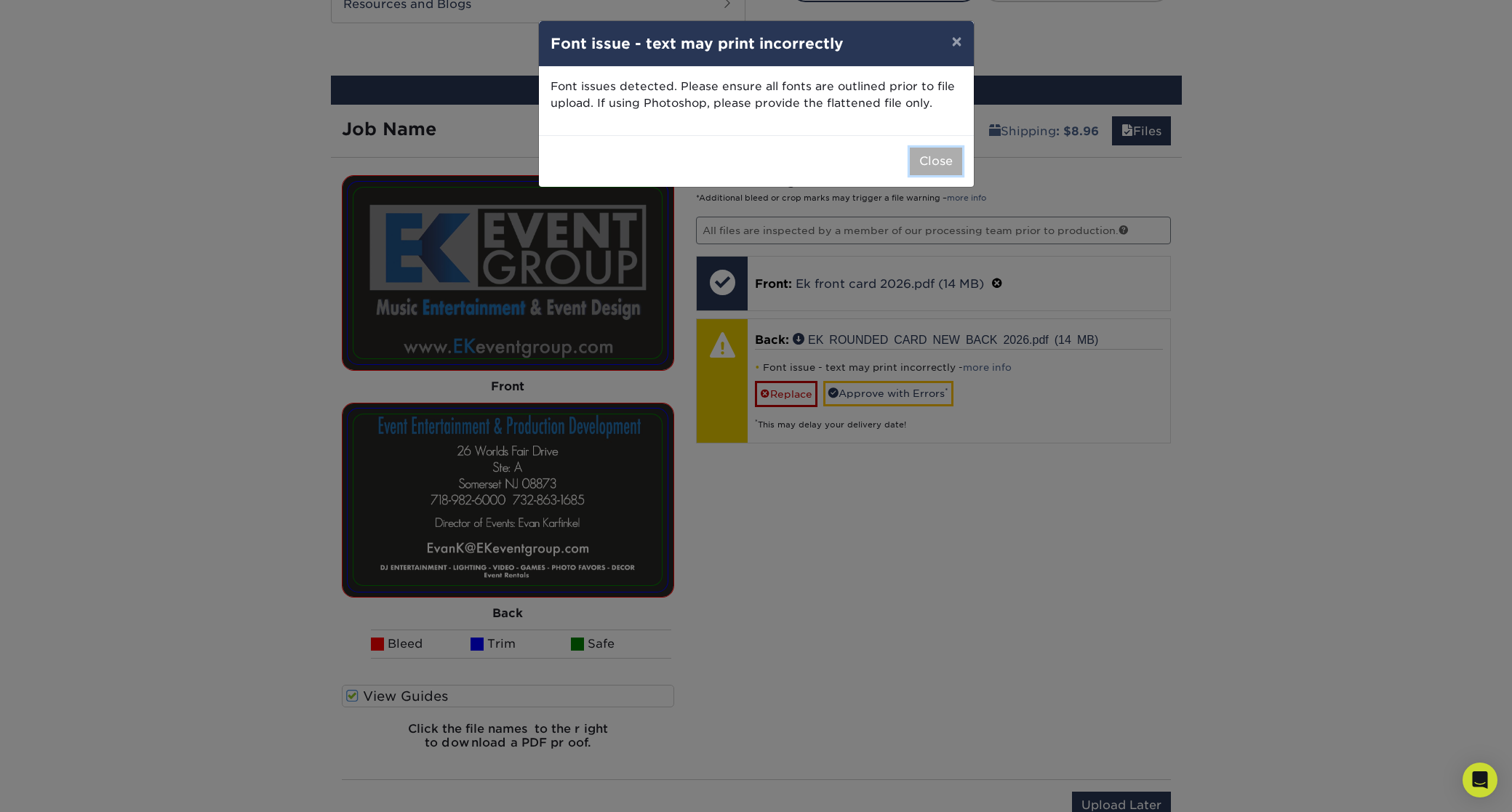
click at [928, 157] on button "Close" at bounding box center [936, 161] width 52 height 27
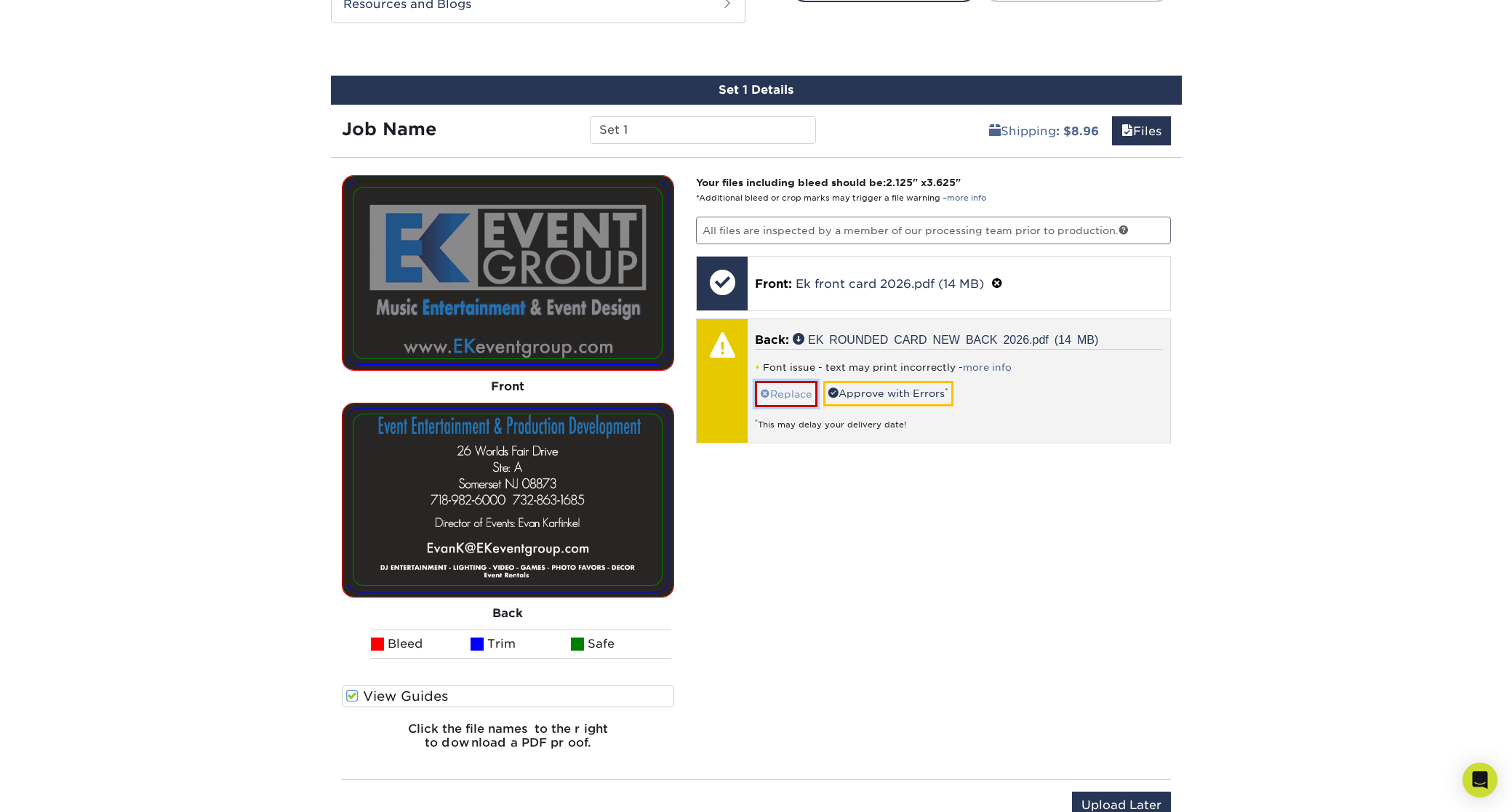
click at [778, 388] on link "Replace" at bounding box center [786, 394] width 62 height 26
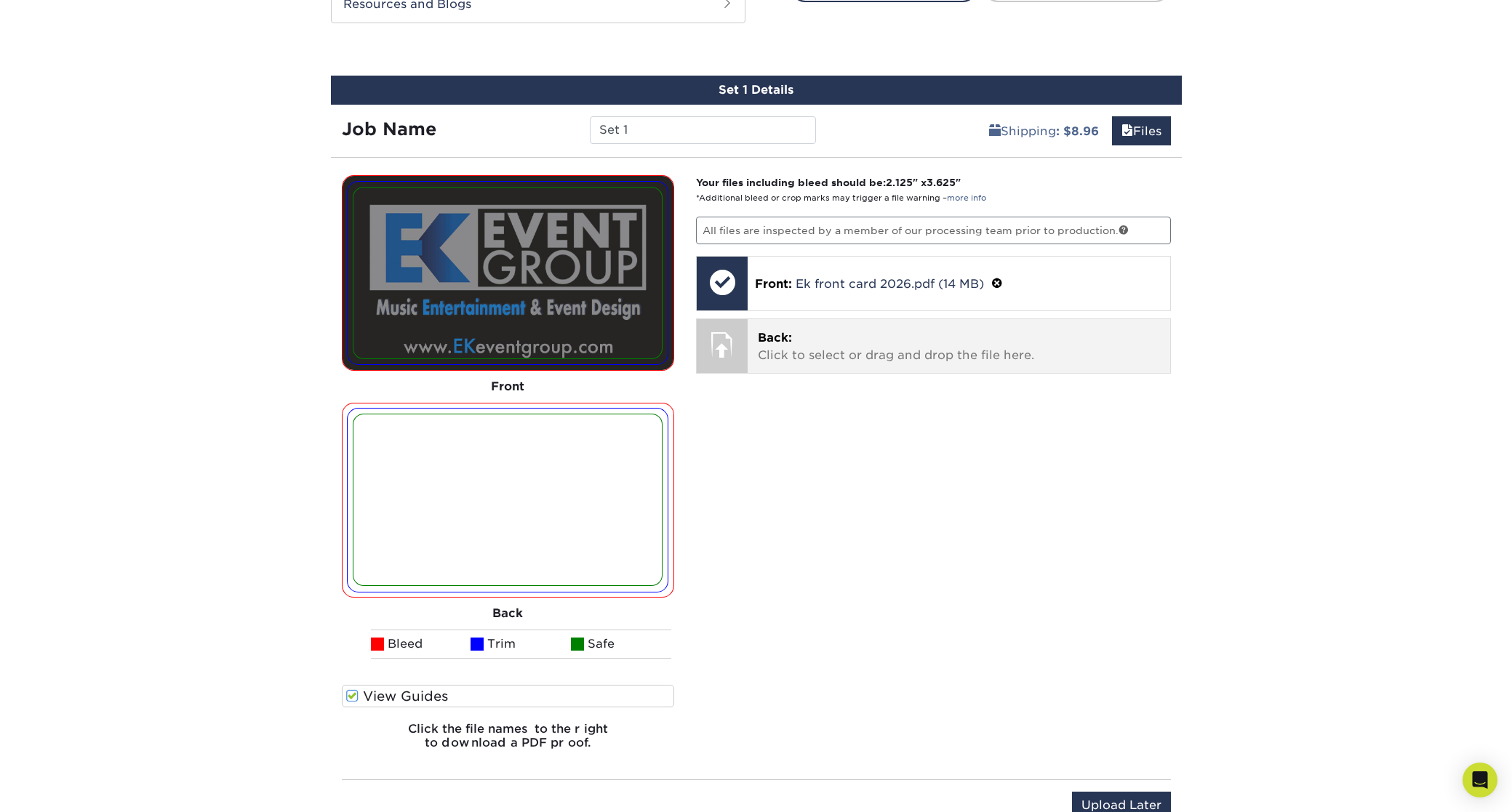
click at [812, 344] on p "Back: Click to select or drag and drop the file here." at bounding box center [959, 347] width 402 height 35
click at [789, 341] on span "Back:" at bounding box center [775, 337] width 34 height 14
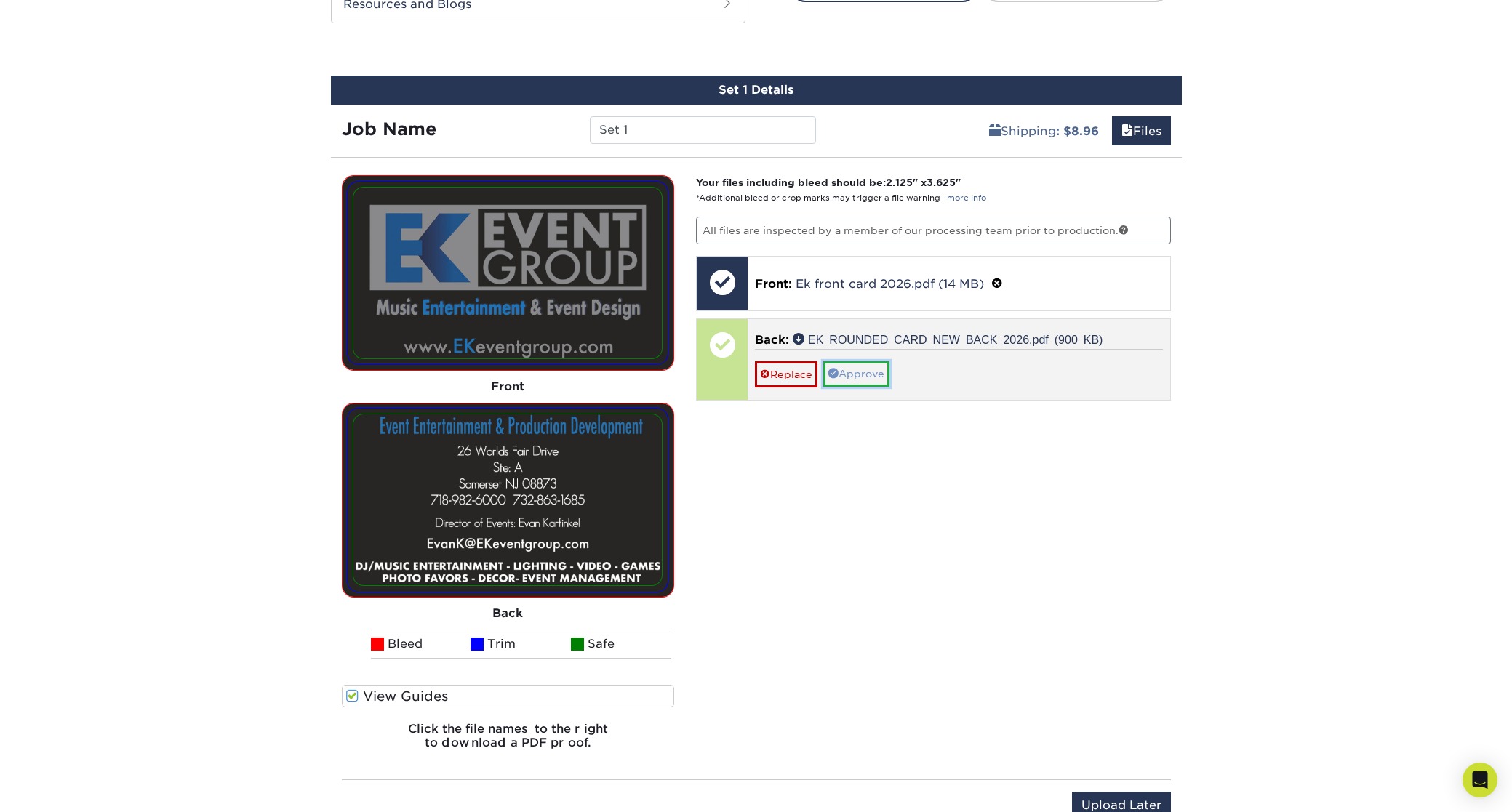
click at [865, 380] on link "Approve" at bounding box center [856, 374] width 66 height 25
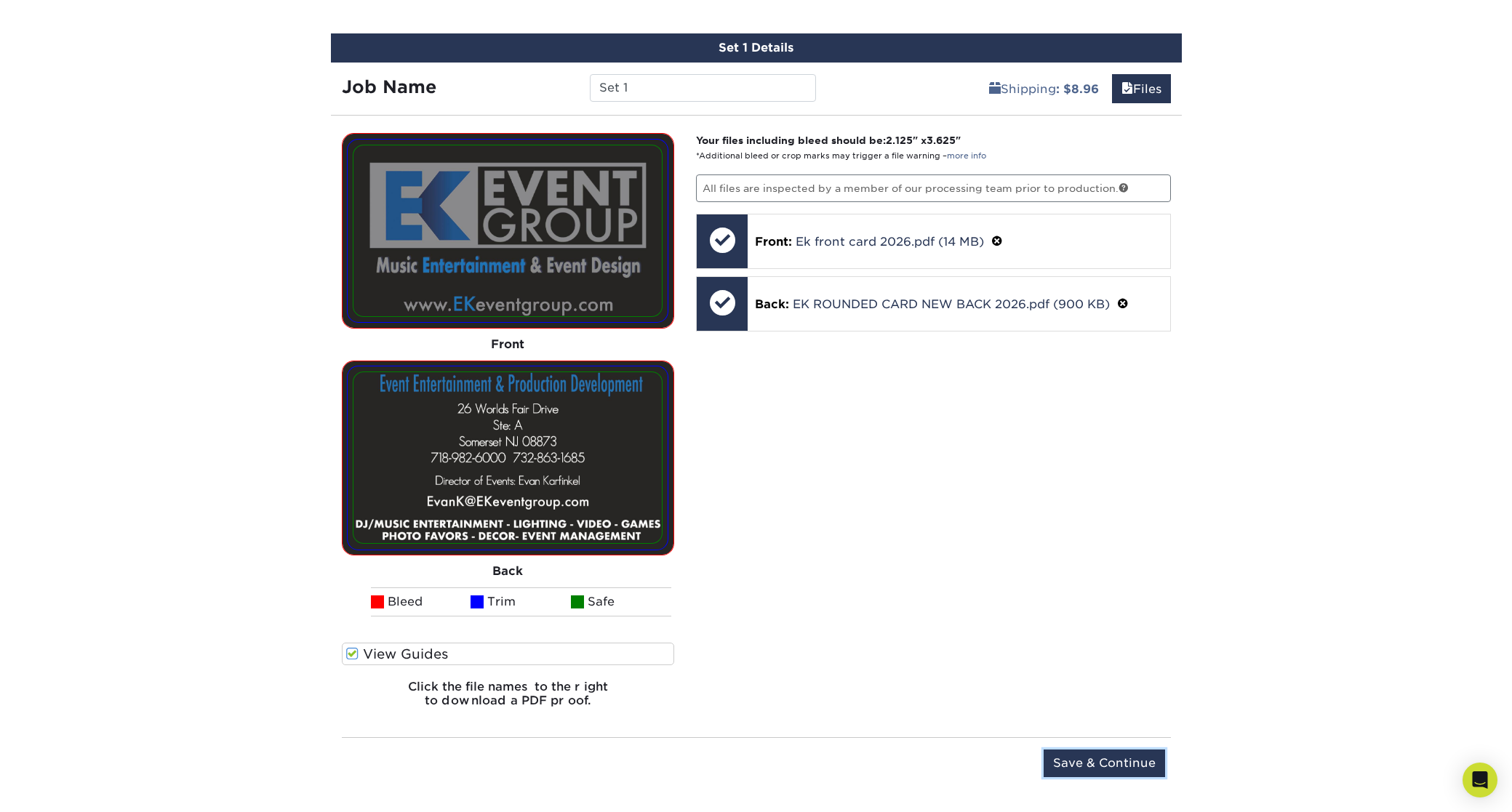
drag, startPoint x: 1089, startPoint y: 764, endPoint x: 1061, endPoint y: 763, distance: 28.0
click at [1085, 764] on input "Save & Continue" at bounding box center [1104, 763] width 122 height 27
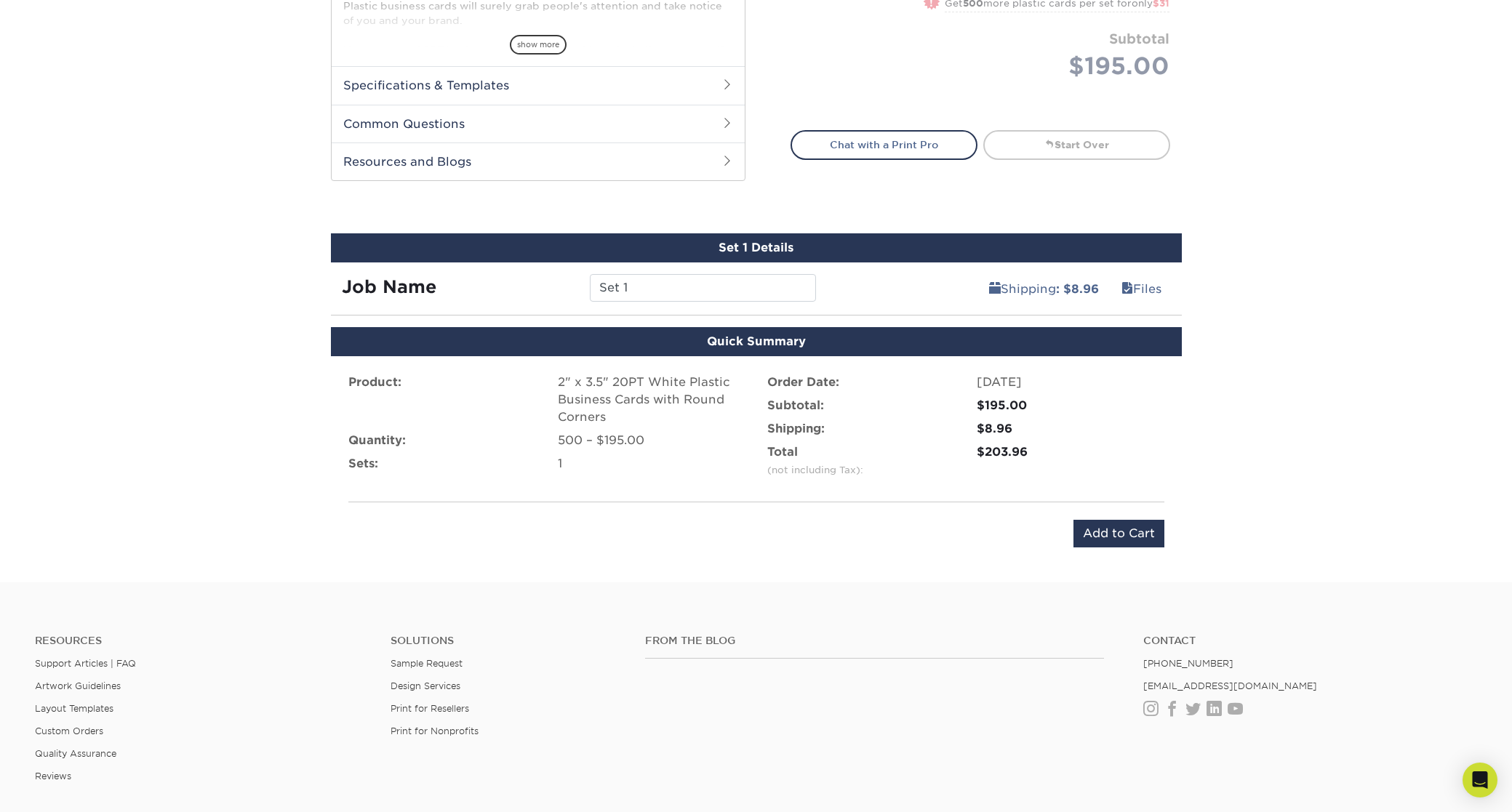
scroll to position [630, 0]
drag, startPoint x: 1122, startPoint y: 536, endPoint x: 965, endPoint y: 558, distance: 158.5
click at [1122, 536] on input "Add to Cart" at bounding box center [1118, 535] width 91 height 27
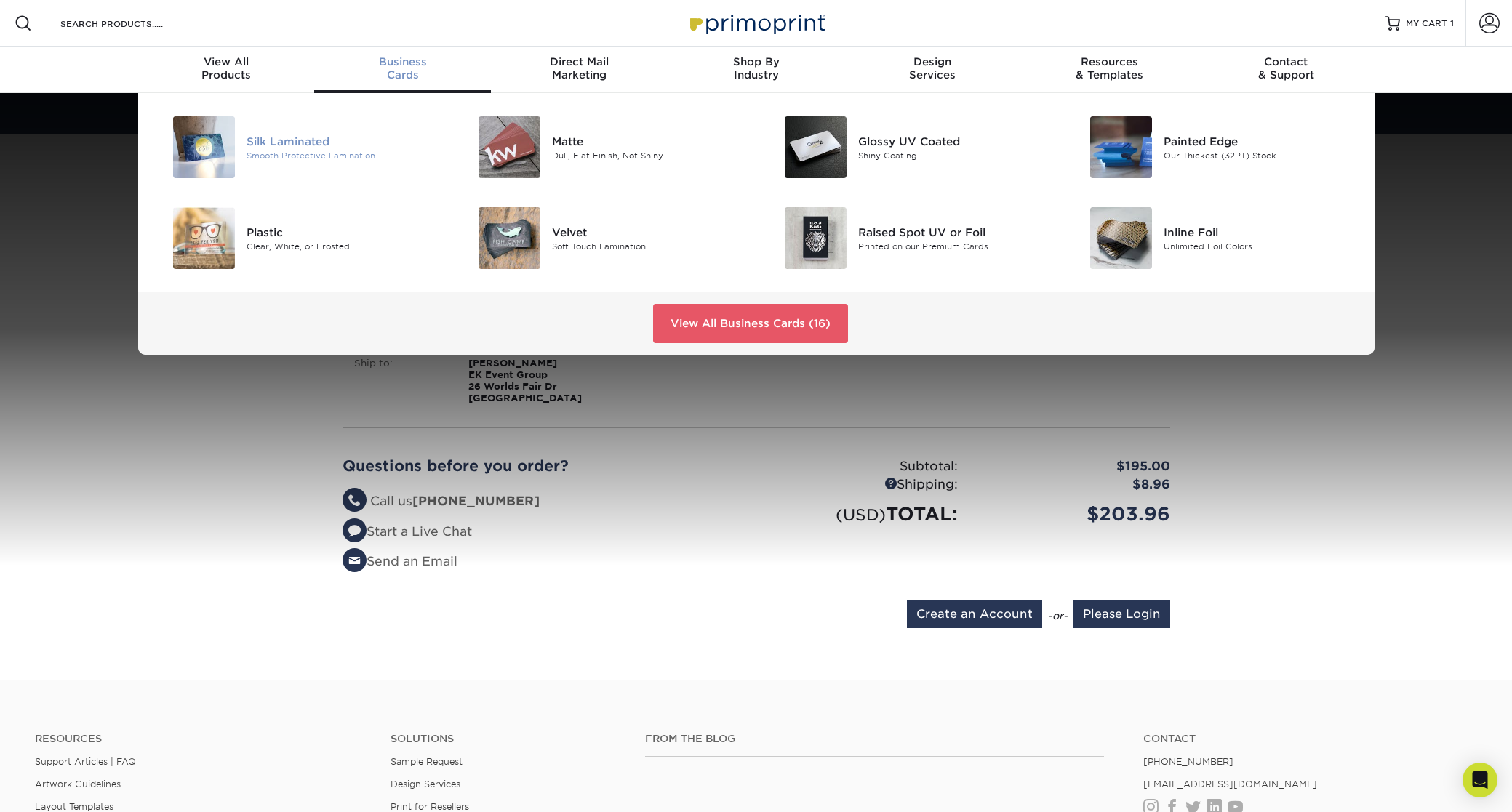
click at [221, 154] on img at bounding box center [204, 147] width 62 height 62
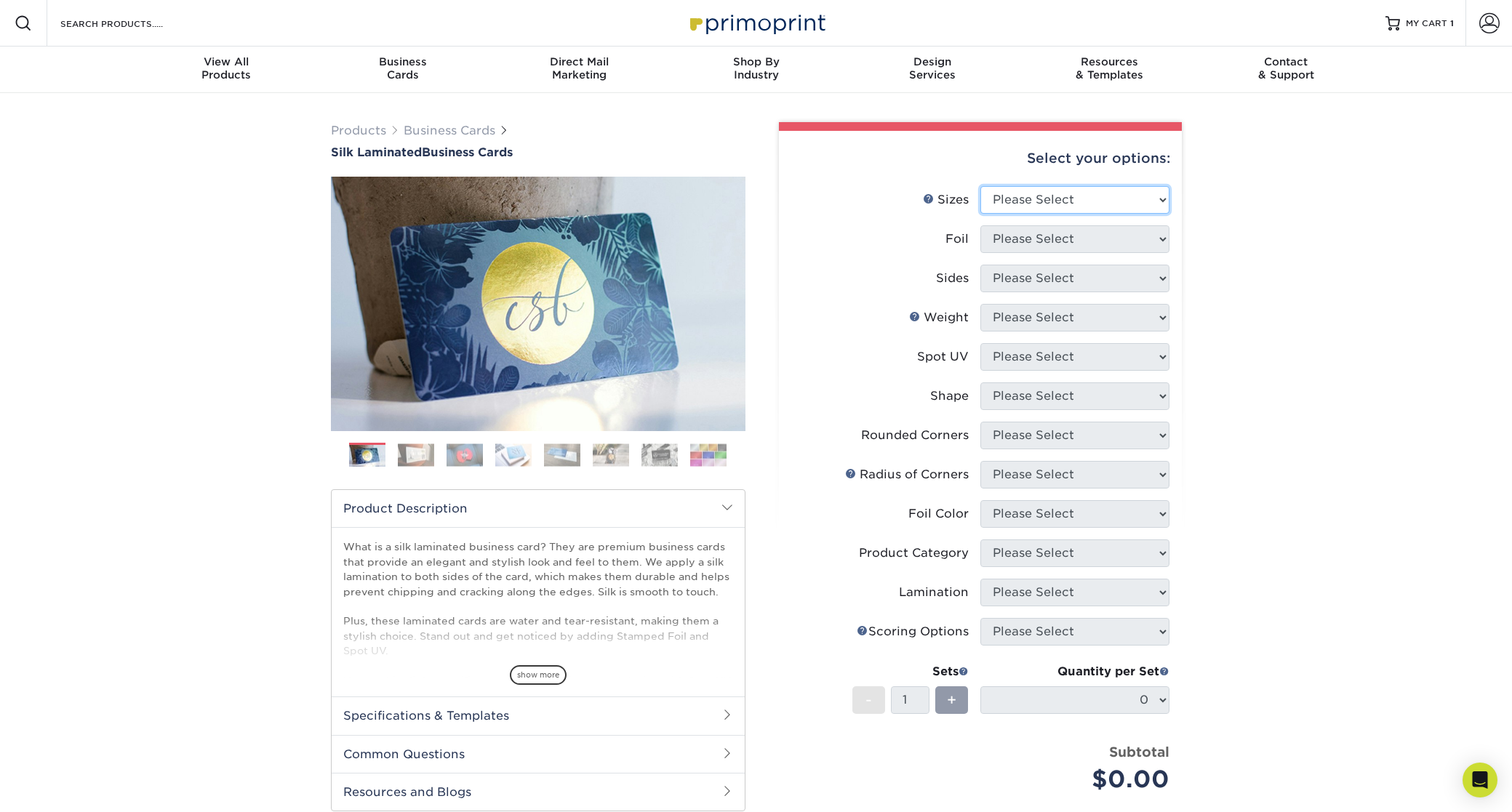
click at [1045, 200] on select "Please Select 1.5" x 3.5" - Mini 1.75" x 3.5" - Mini 2" x 2" - Square 2" x 3" -…" at bounding box center [1075, 200] width 190 height 27
select select "2.00x3.50"
click at [1050, 238] on select "Please Select Yes No" at bounding box center [1075, 239] width 190 height 27
select select "1"
click at [1028, 287] on select "Please Select Print Both Sides - Foil Both Sides Print Both Sides - Foil Front …" at bounding box center [1075, 278] width 190 height 27
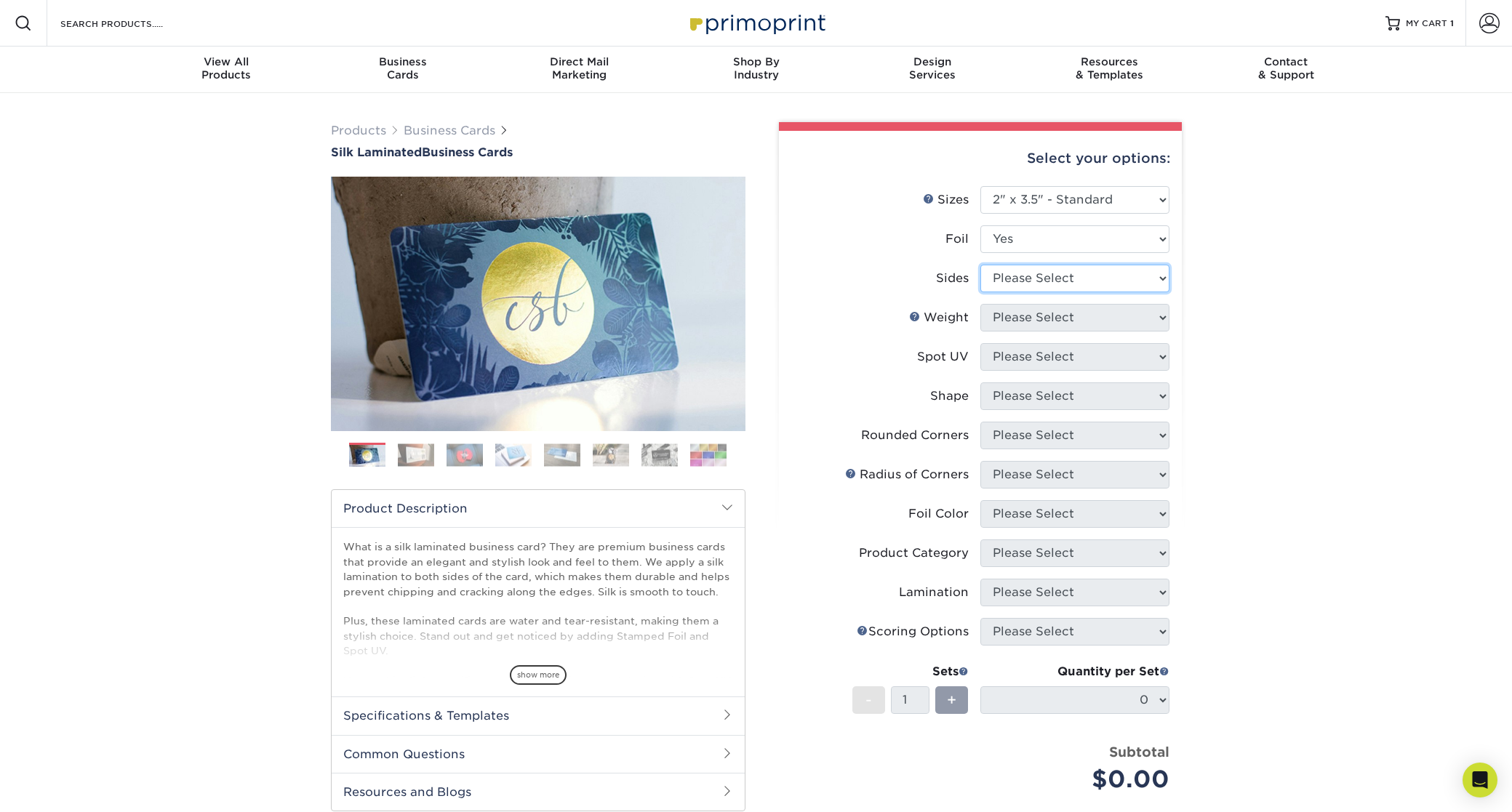
select select "34527644-b4fd-4ffb-9092-1318eefcd9d9"
click at [1048, 317] on select "Please Select 16PT" at bounding box center [1075, 318] width 190 height 27
select select "16PT"
click at [1031, 358] on select "Please Select No Spot UV Front and Back (Both Sides) Front Only Back Only" at bounding box center [1075, 357] width 190 height 27
select select "0"
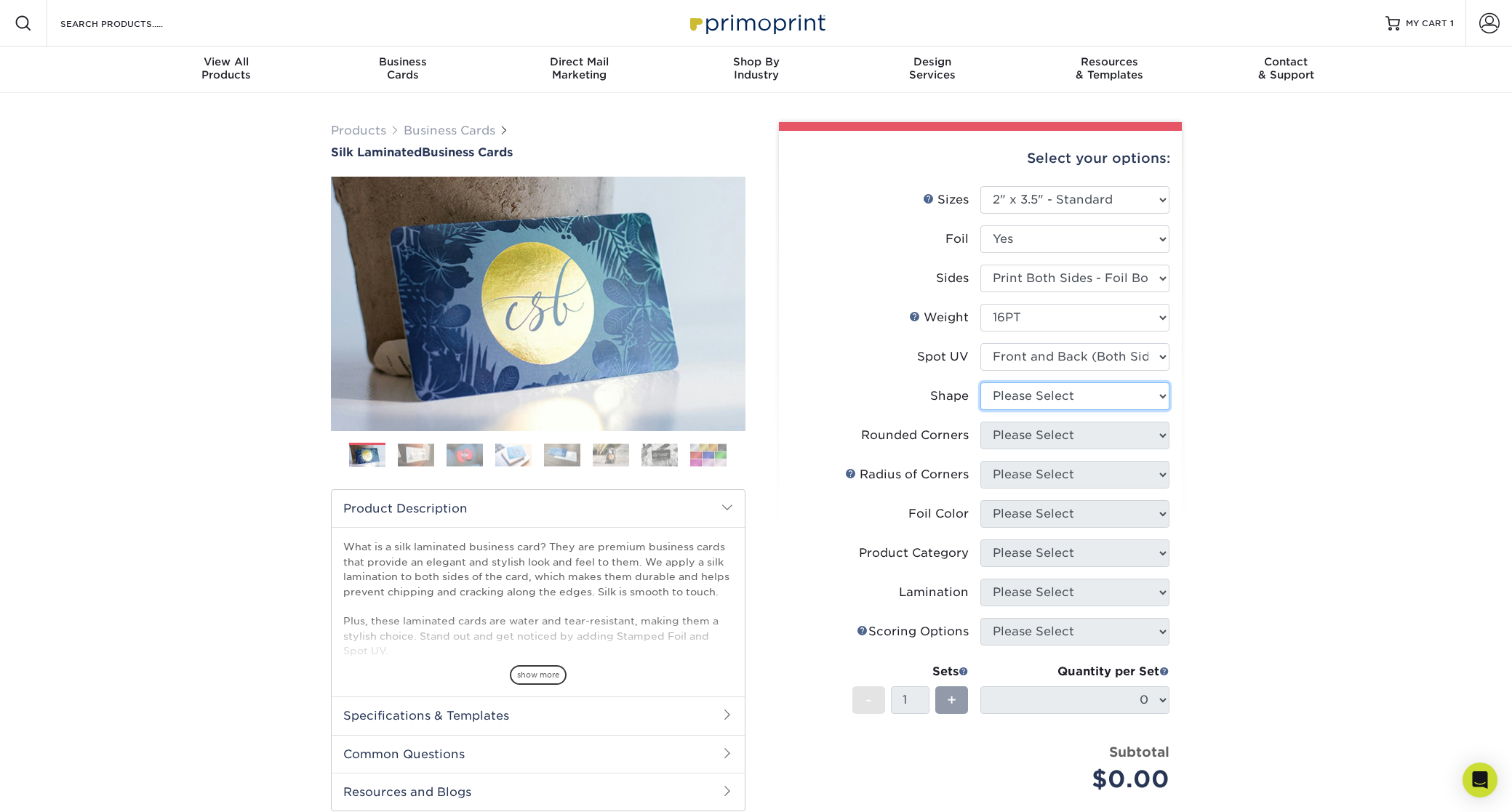
click at [1028, 398] on select "Please Select Standard" at bounding box center [1075, 396] width 190 height 27
select select "standard"
click at [1036, 437] on select "Please Select Yes - Round 2 Corners Yes - Round 4 Corners No" at bounding box center [1075, 436] width 190 height 27
select select "7672df9e-0e0a-464d-8e1f-920c575e4da3"
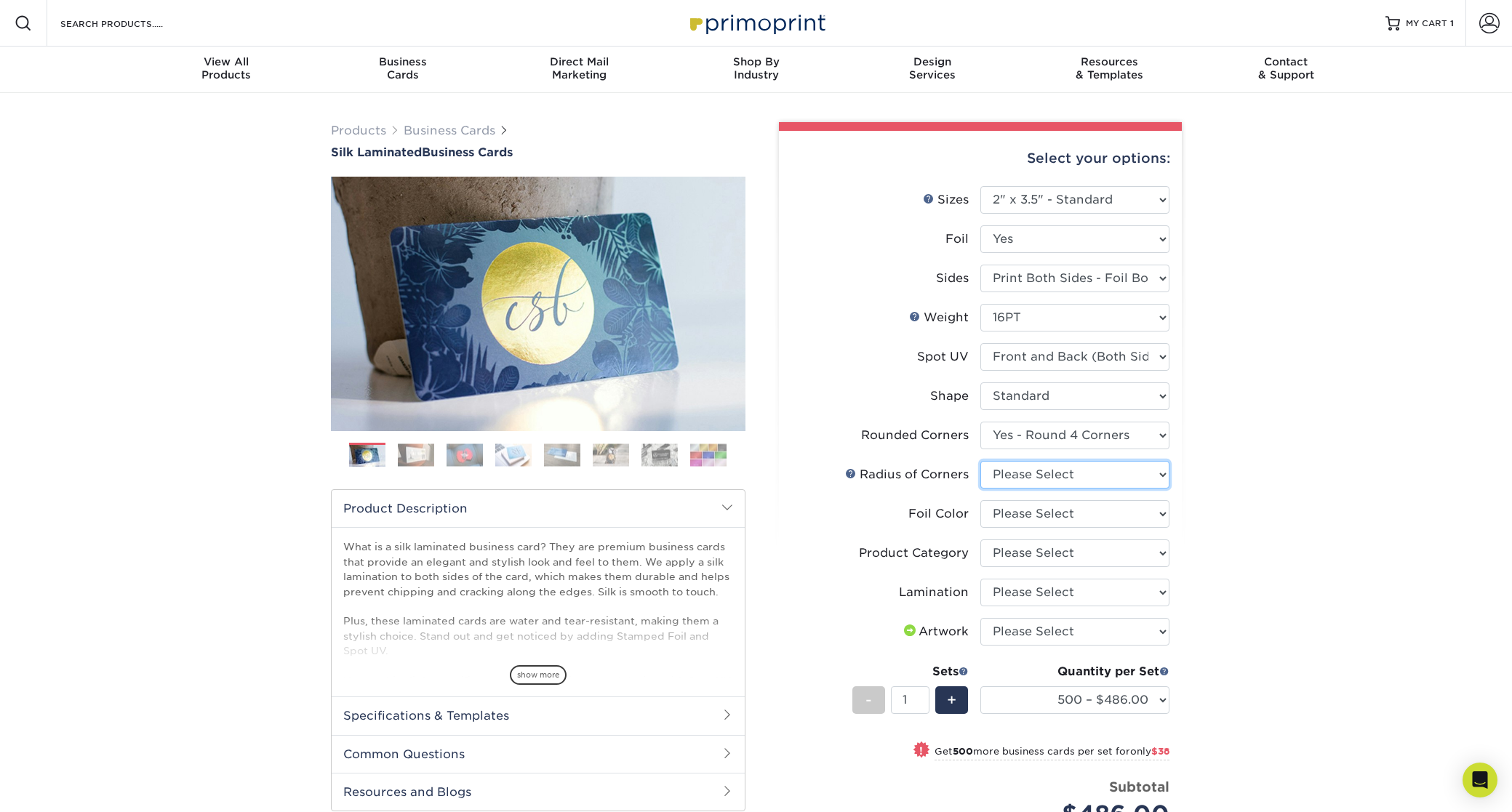
click at [1050, 479] on select "Please Select Rounded 1/8" Rounded 1/4"" at bounding box center [1075, 475] width 190 height 27
select select "589680c7-ee9a-431b-9d12-d7aeb1386a97"
click at [1039, 513] on select "Please Select Silver Foil Black Foil Blue Foil Copper Foil Gold Foil Red Foil R…" at bounding box center [1075, 514] width 190 height 27
select select "e482a702-b595-48f4-8488-80b31f3aa6bc"
click at [1029, 555] on select "Please Select Business Cards" at bounding box center [1075, 553] width 190 height 27
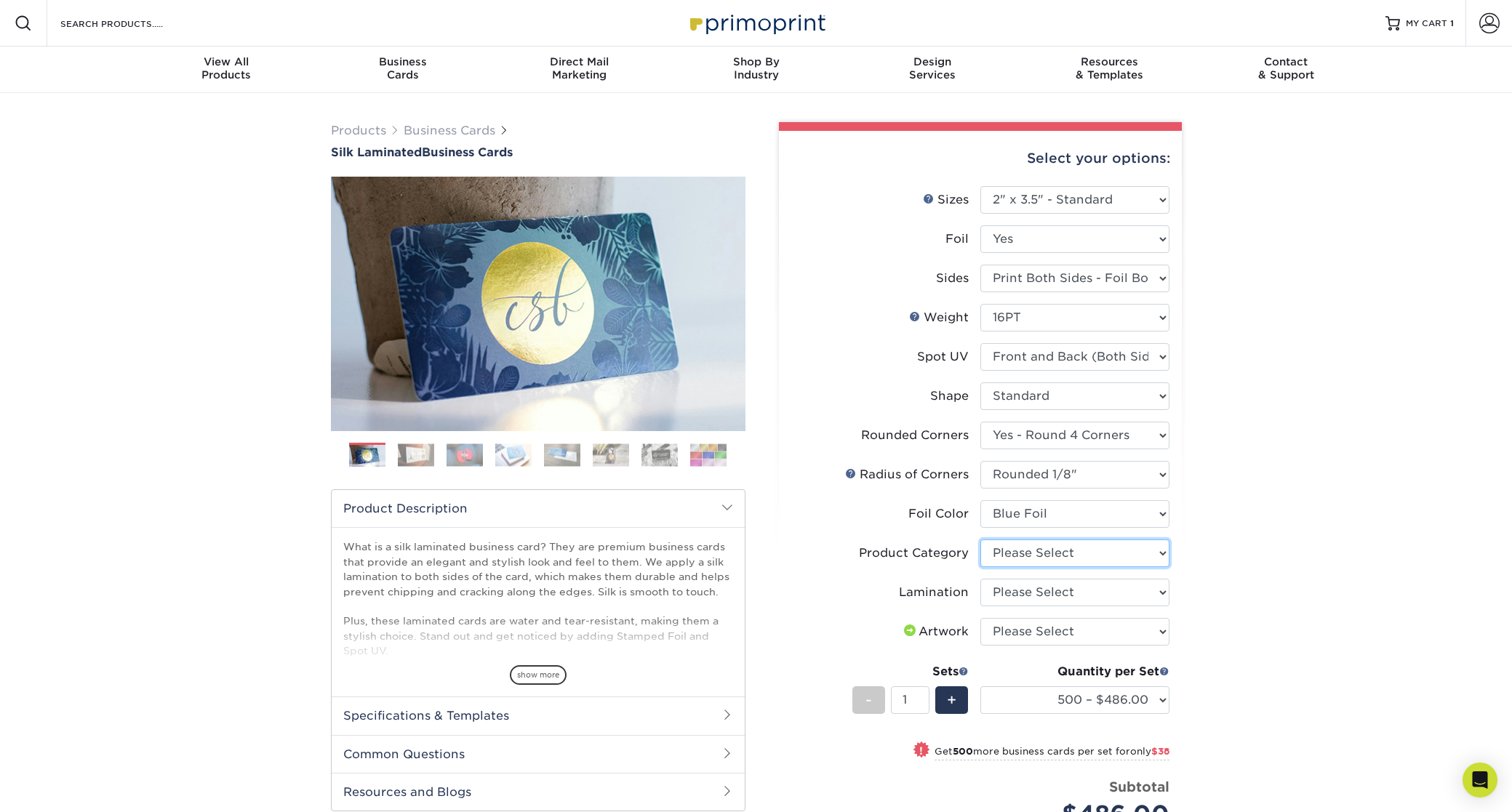
select select "3b5148f1-0588-4f88-a218-97bcfdce65c1"
click at [1026, 593] on select "Please Select Silk" at bounding box center [1075, 592] width 190 height 27
select select "ccacb42f-45f7-42d3-bbd3-7c8421cf37f0"
click at [1041, 635] on select "Please Select I will upload files I need a design - $100" at bounding box center [1075, 632] width 190 height 27
select select "upload"
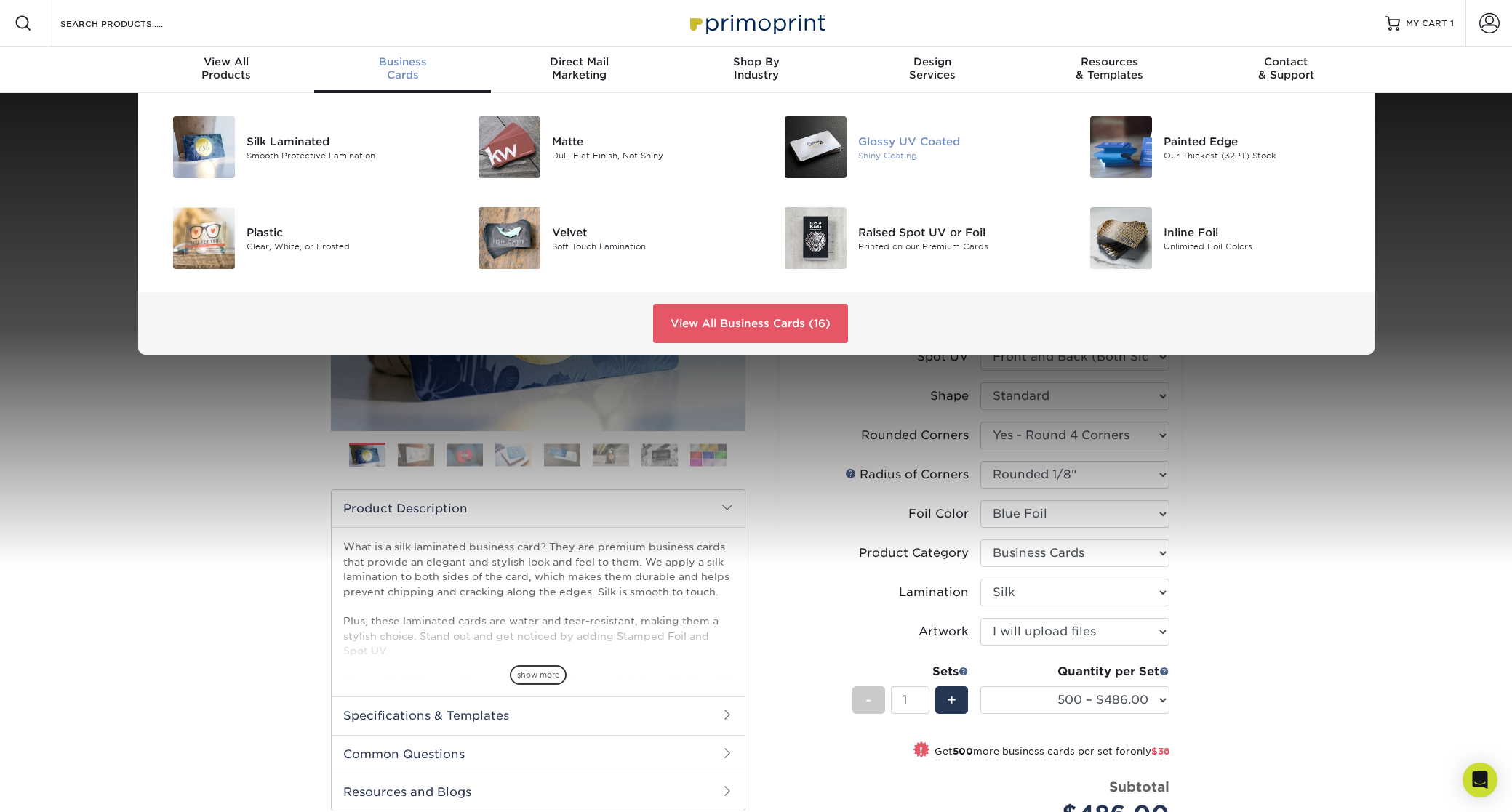
click at [874, 144] on div "Glossy UV Coated" at bounding box center [954, 140] width 192 height 16
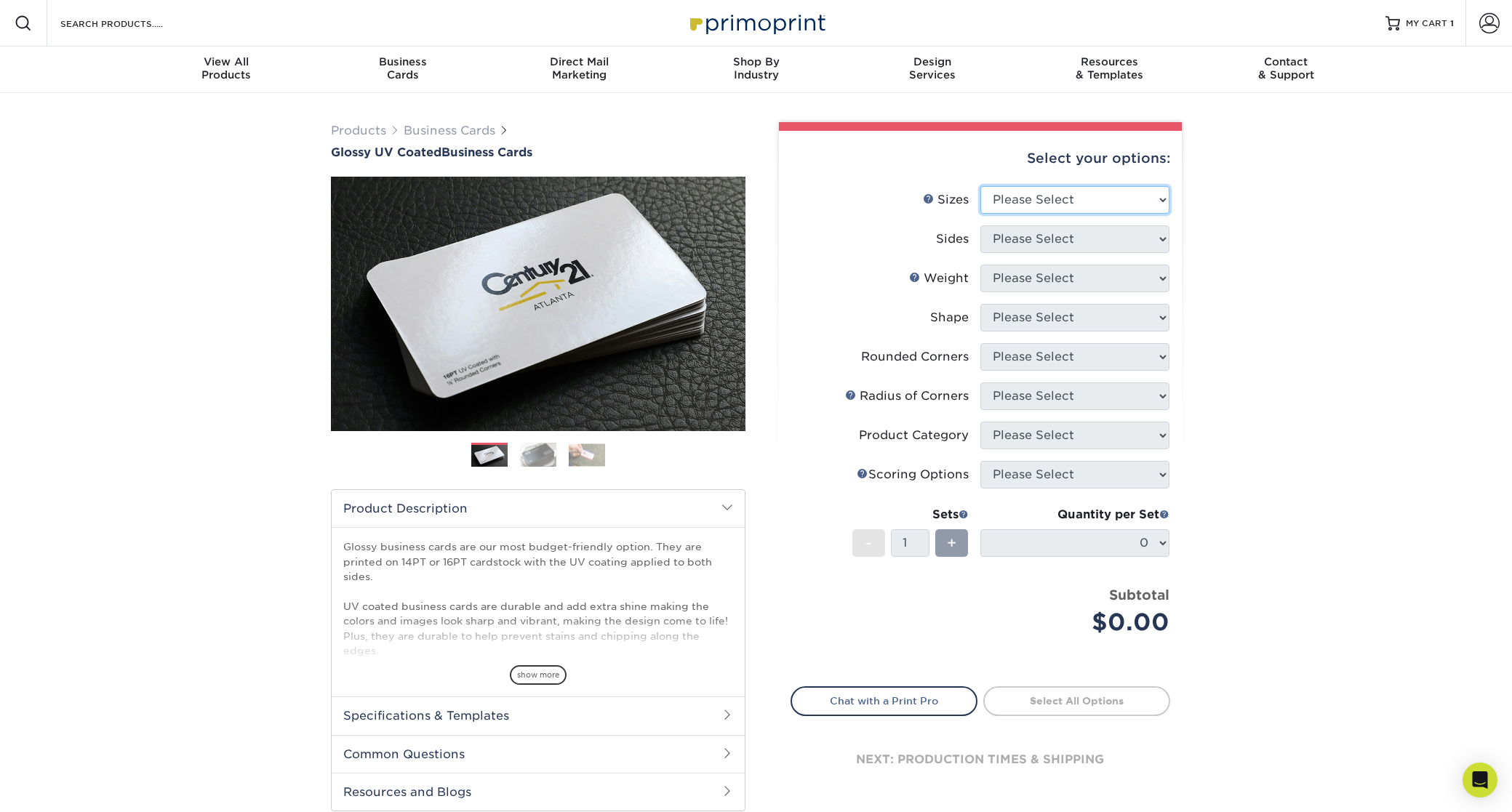
click at [1055, 195] on select "Please Select 1.5" x 3.5" - Mini 1.75" x 3.5" - Mini 2" x 2" - Square 2" x 3" -…" at bounding box center [1075, 200] width 190 height 27
select select "2.00x3.50"
click at [1033, 241] on select "Please Select Print Both Sides Print Front Only" at bounding box center [1075, 239] width 190 height 27
select select "13abbda7-1d64-4f25-8bb2-c179b224825d"
click at [1024, 278] on select "Please Select 16PT 14PT" at bounding box center [1075, 278] width 190 height 27
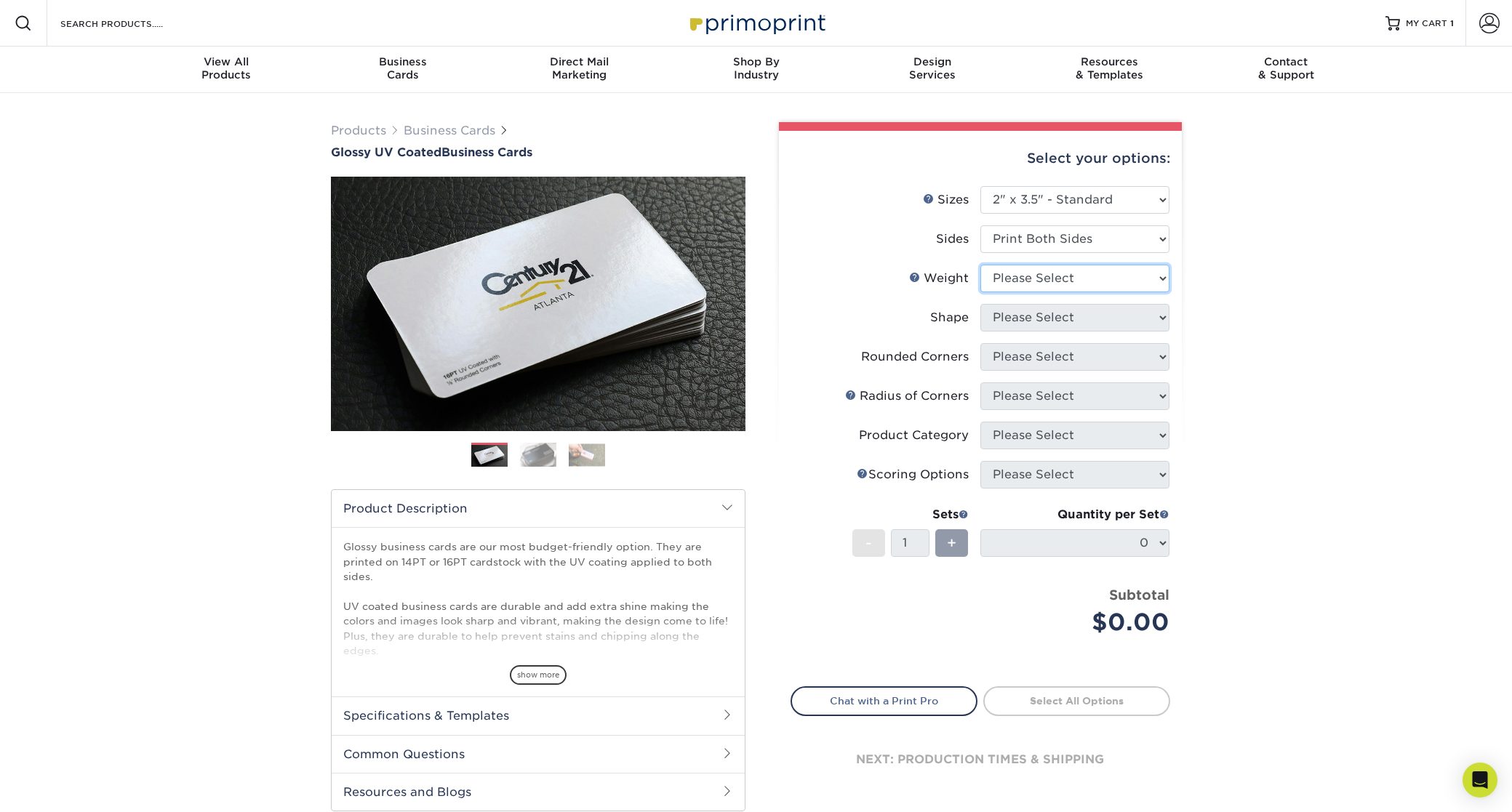
select select "16PT"
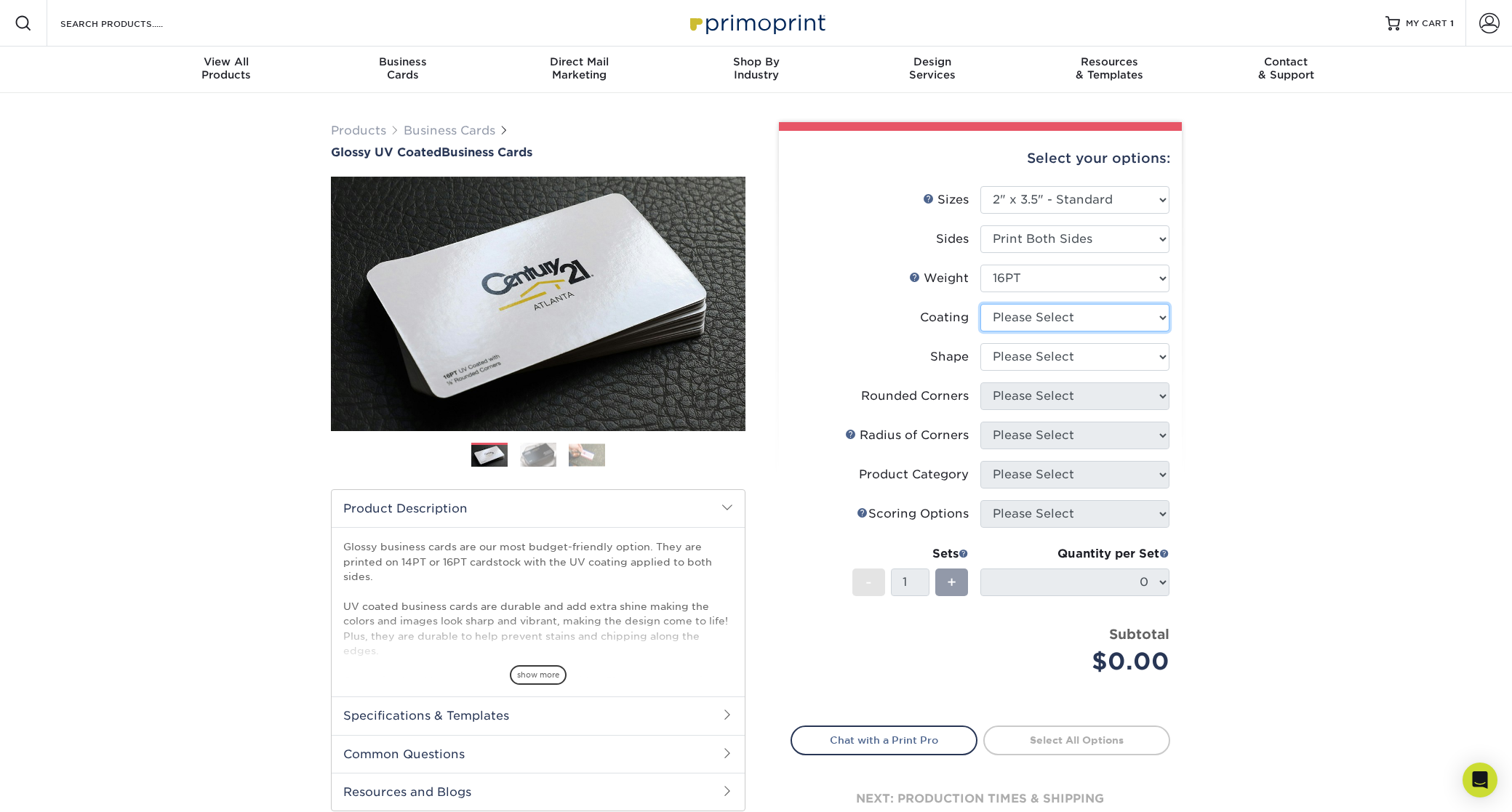
click at [1045, 321] on select at bounding box center [1075, 318] width 190 height 27
select select "ae367451-b2b8-45df-a344-0f05b6a12993"
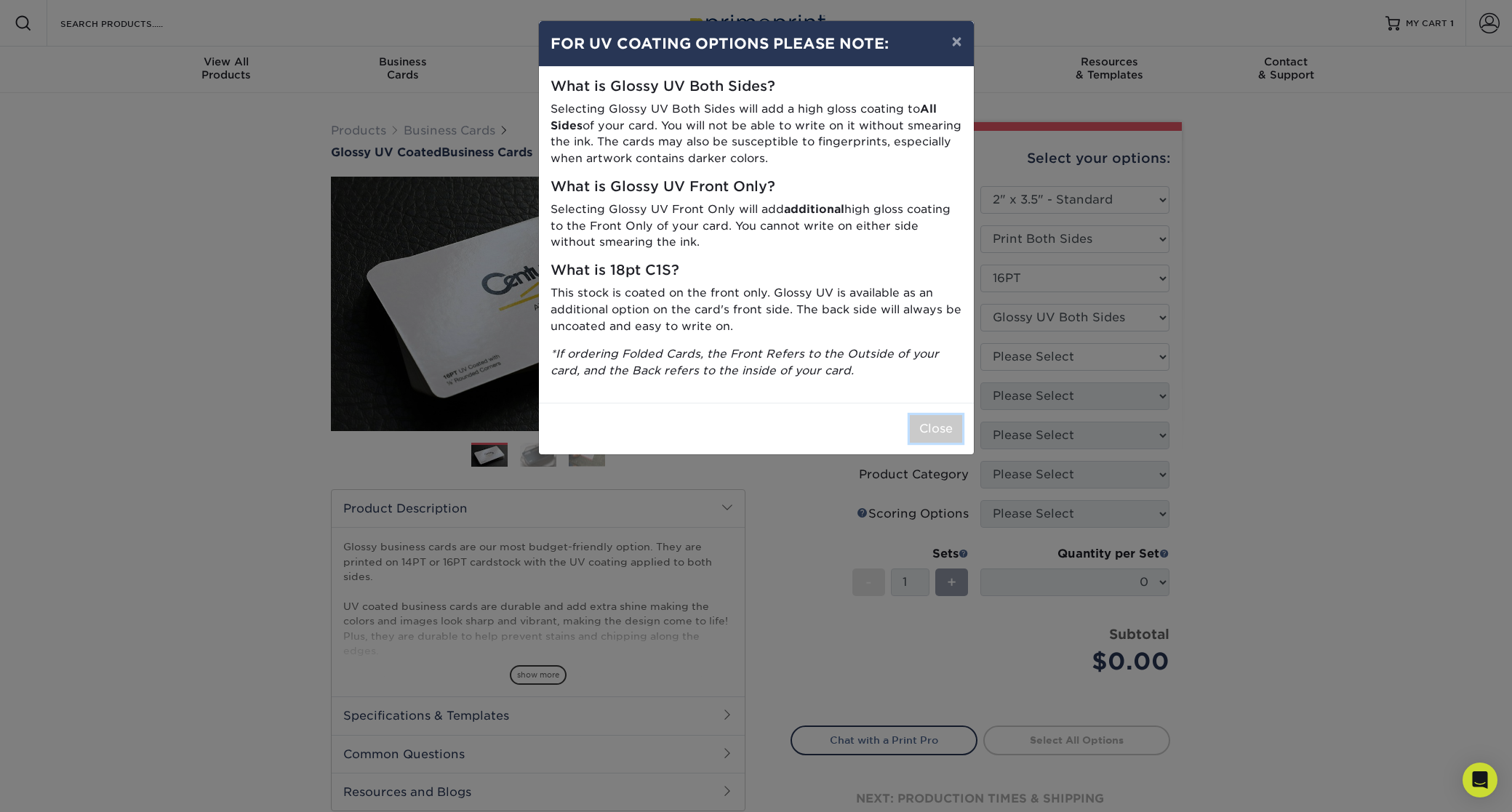
click at [929, 426] on button "Close" at bounding box center [936, 429] width 52 height 27
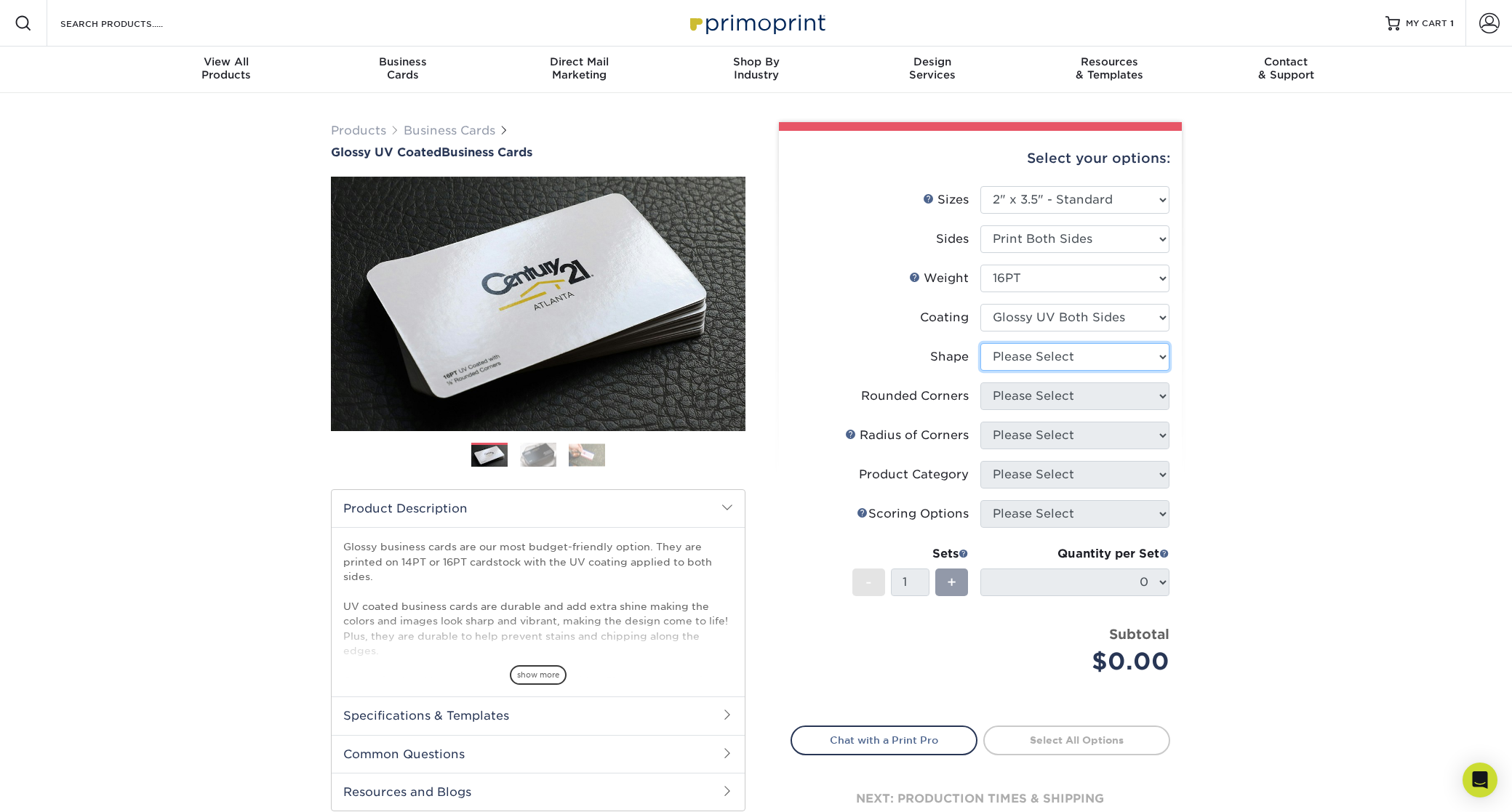
click at [1062, 361] on select "Please Select Standard Oval" at bounding box center [1075, 357] width 190 height 27
select select "standard"
click at [1041, 400] on select "Please Select Yes - Round 2 Corners Yes - Round 4 Corners No" at bounding box center [1075, 396] width 190 height 27
select select "7672df9e-0e0a-464d-8e1f-920c575e4da3"
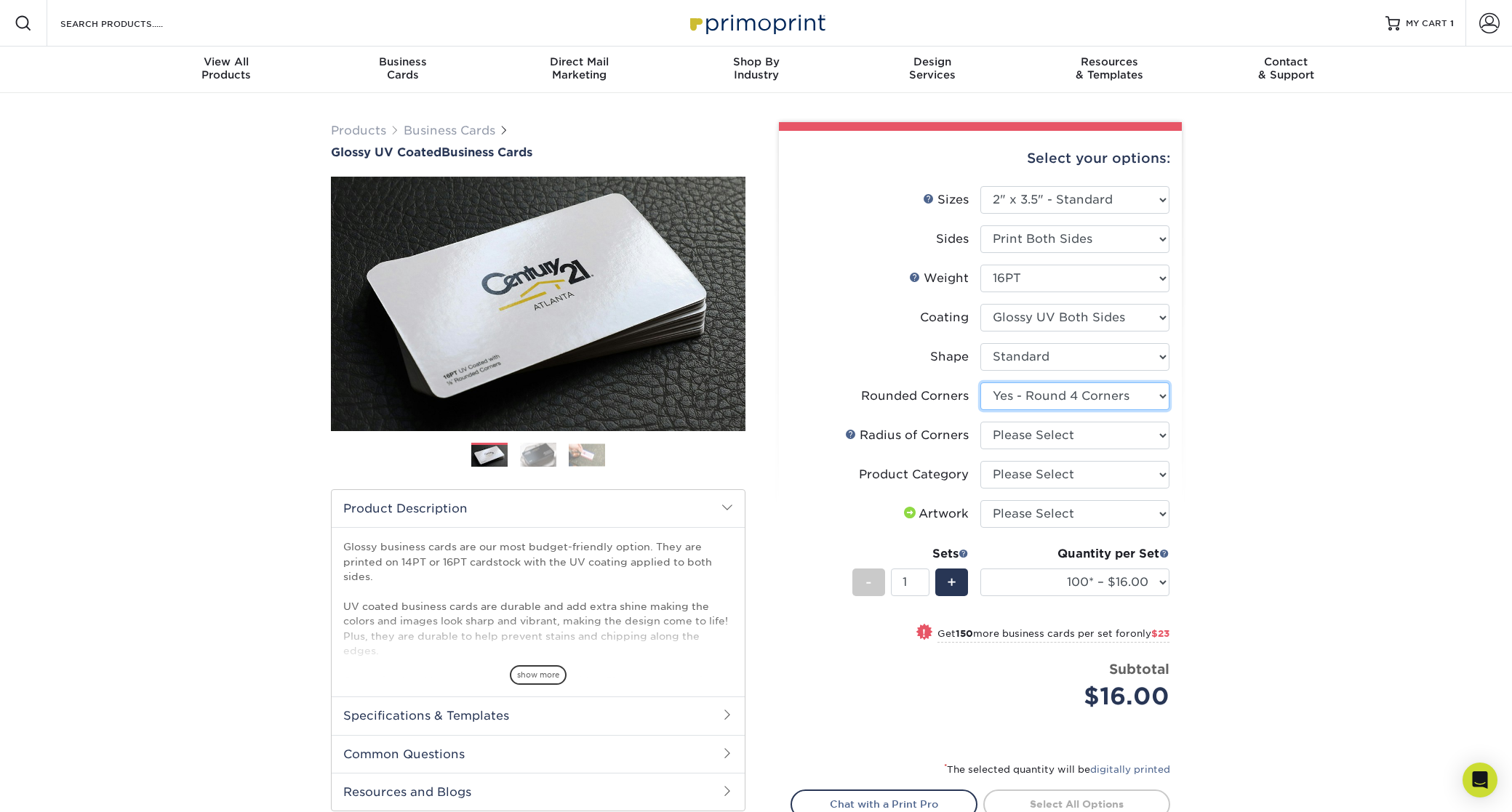
scroll to position [4, 0]
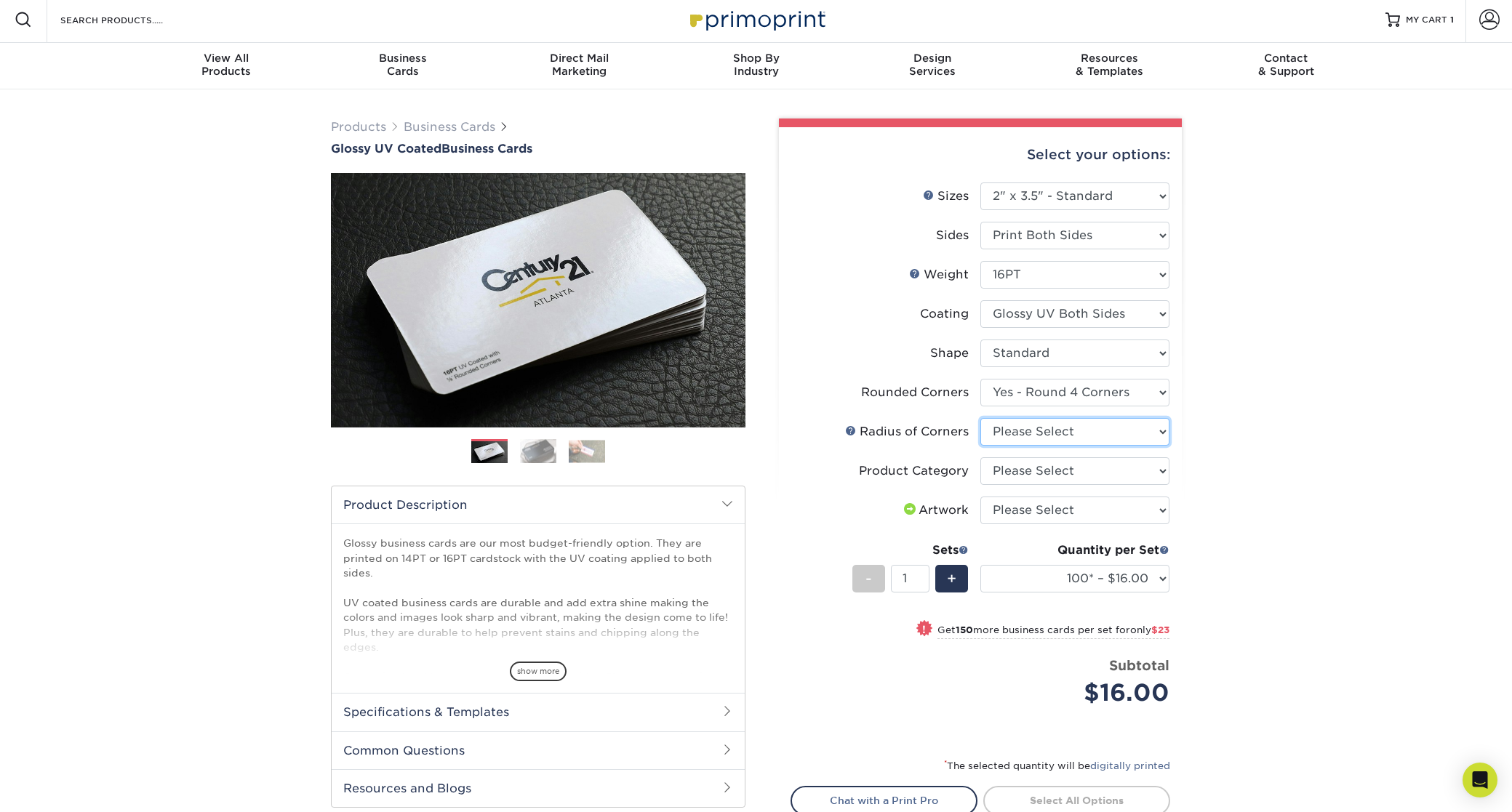
click at [1043, 433] on select "Please Select Rounded 1/8" Rounded 1/4"" at bounding box center [1075, 432] width 190 height 27
select select "589680c7-ee9a-431b-9d12-d7aeb1386a97"
click at [1021, 472] on select "Please Select Business Cards" at bounding box center [1075, 471] width 190 height 27
select select "3b5148f1-0588-4f88-a218-97bcfdce65c1"
click at [1035, 511] on select "Please Select I will upload files I need a design - $100" at bounding box center [1075, 510] width 190 height 27
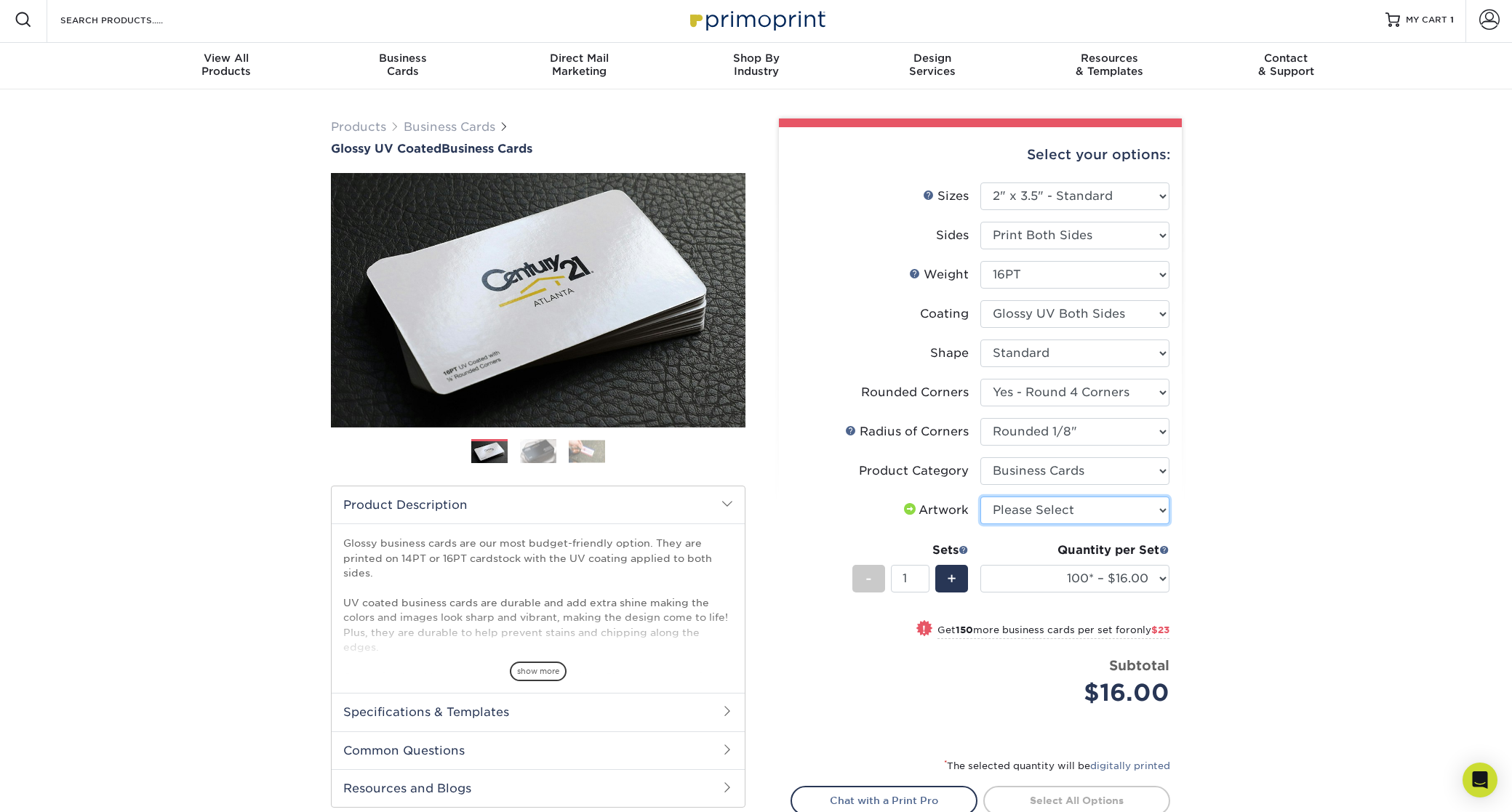
select select "upload"
click at [1095, 582] on select "100* – $16.00 250* – $39.00 500 – $77.00 1000 – $94.00 2500 – $173.00 5000 – $2…" at bounding box center [1075, 579] width 190 height 27
select select "1000 – $94.00"
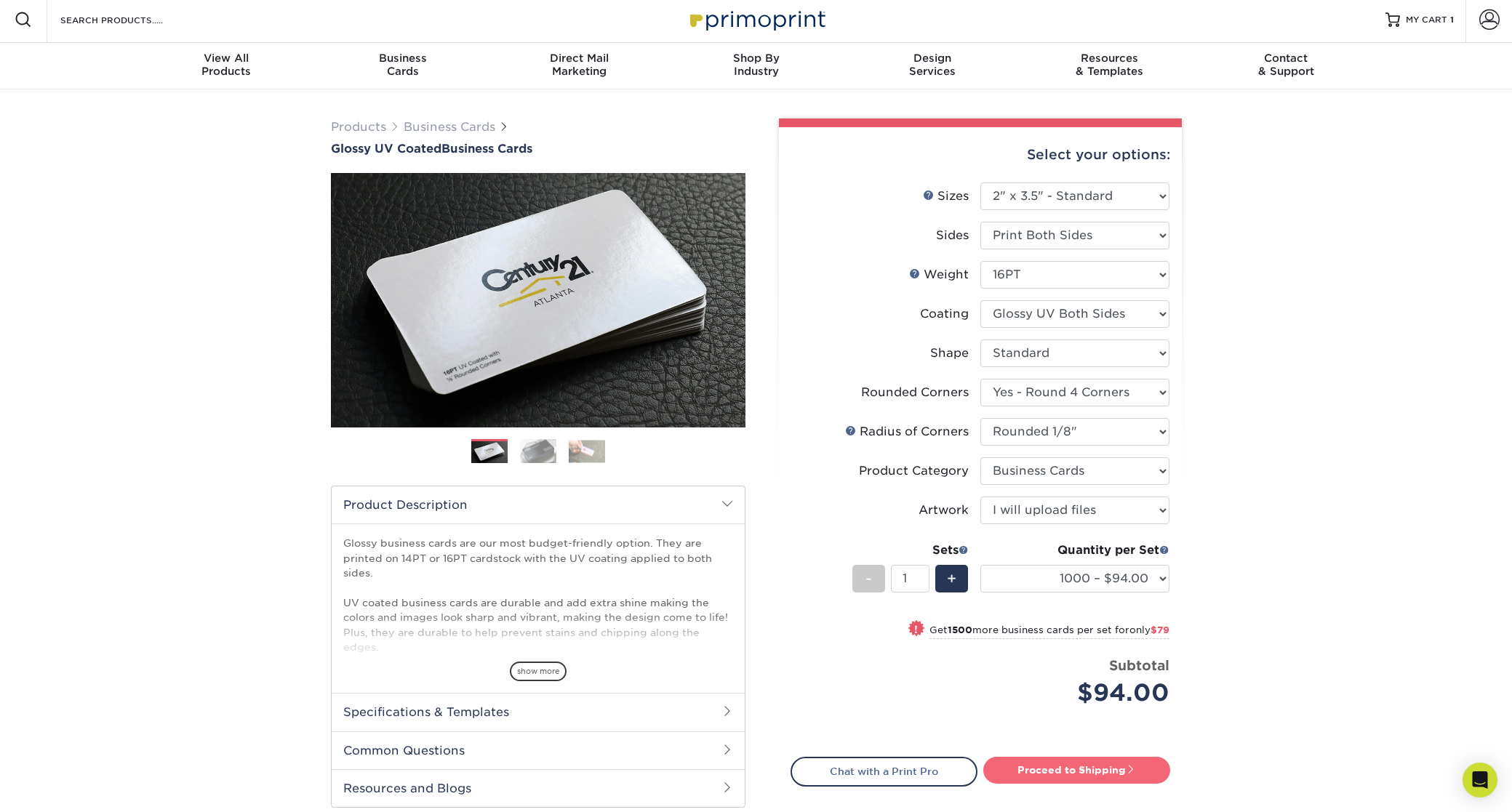
click at [1063, 769] on link "Proceed to Shipping" at bounding box center [1077, 770] width 187 height 27
type input "Set 1"
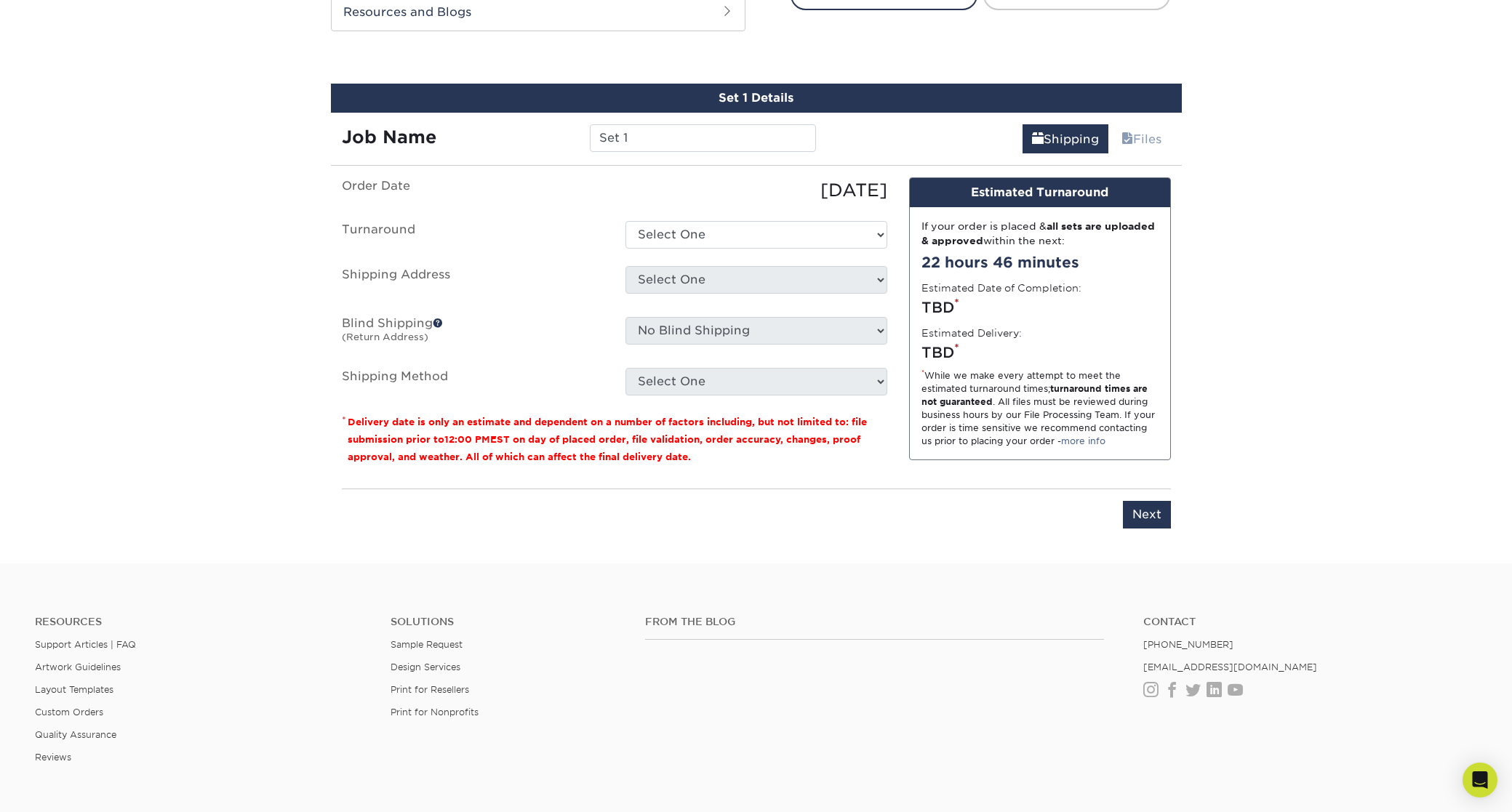
scroll to position [800, 0]
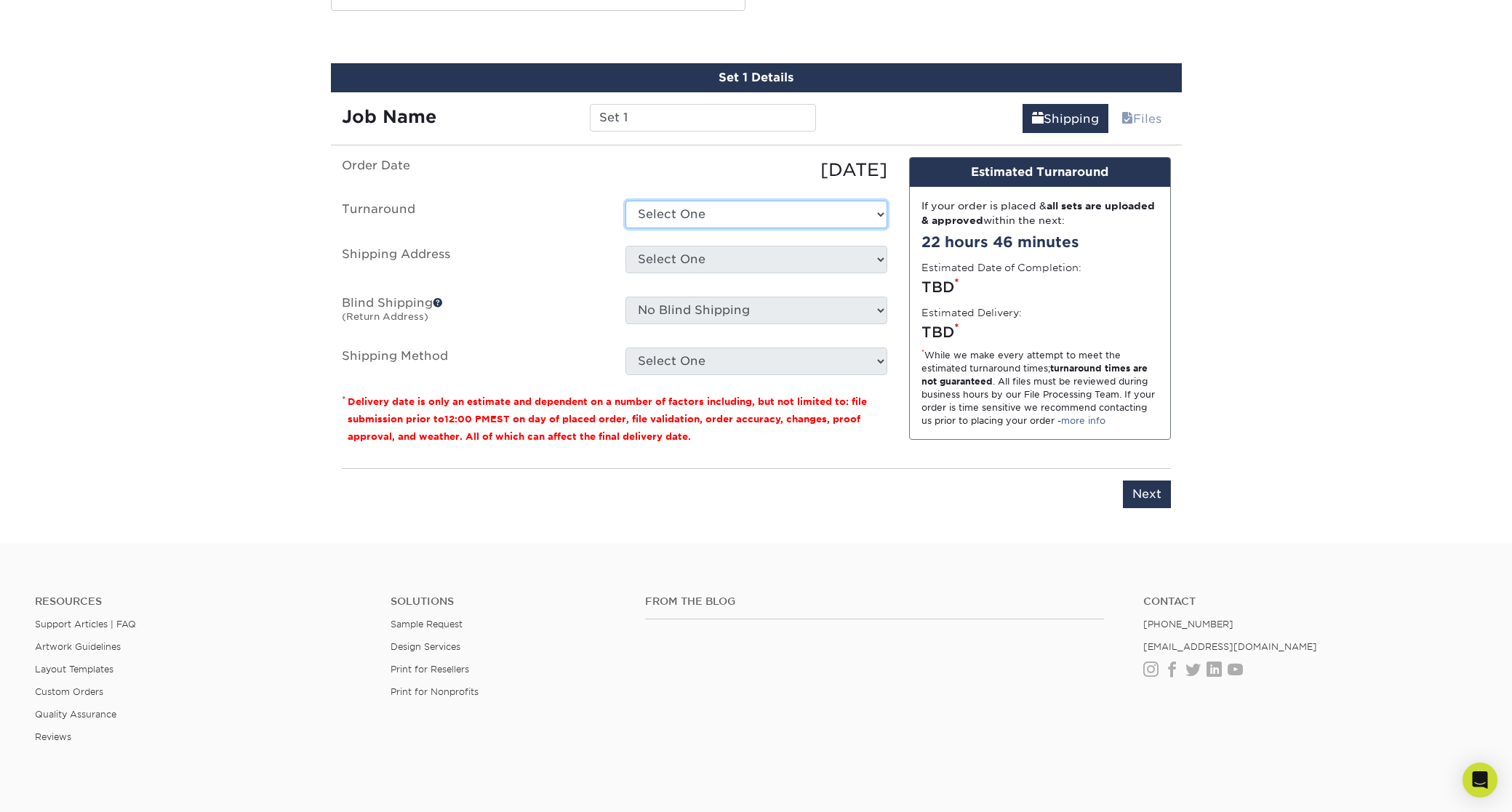
click at [698, 213] on select "Select One 2-4 Business Days 2 Day Next Business Day" at bounding box center [756, 214] width 262 height 27
select select "8012bdd8-0984-442d-be09-8325e93de31c"
click at [692, 253] on select "Select One EK Office EK Office + Add New Address - Login" at bounding box center [756, 259] width 262 height 27
select select "284945"
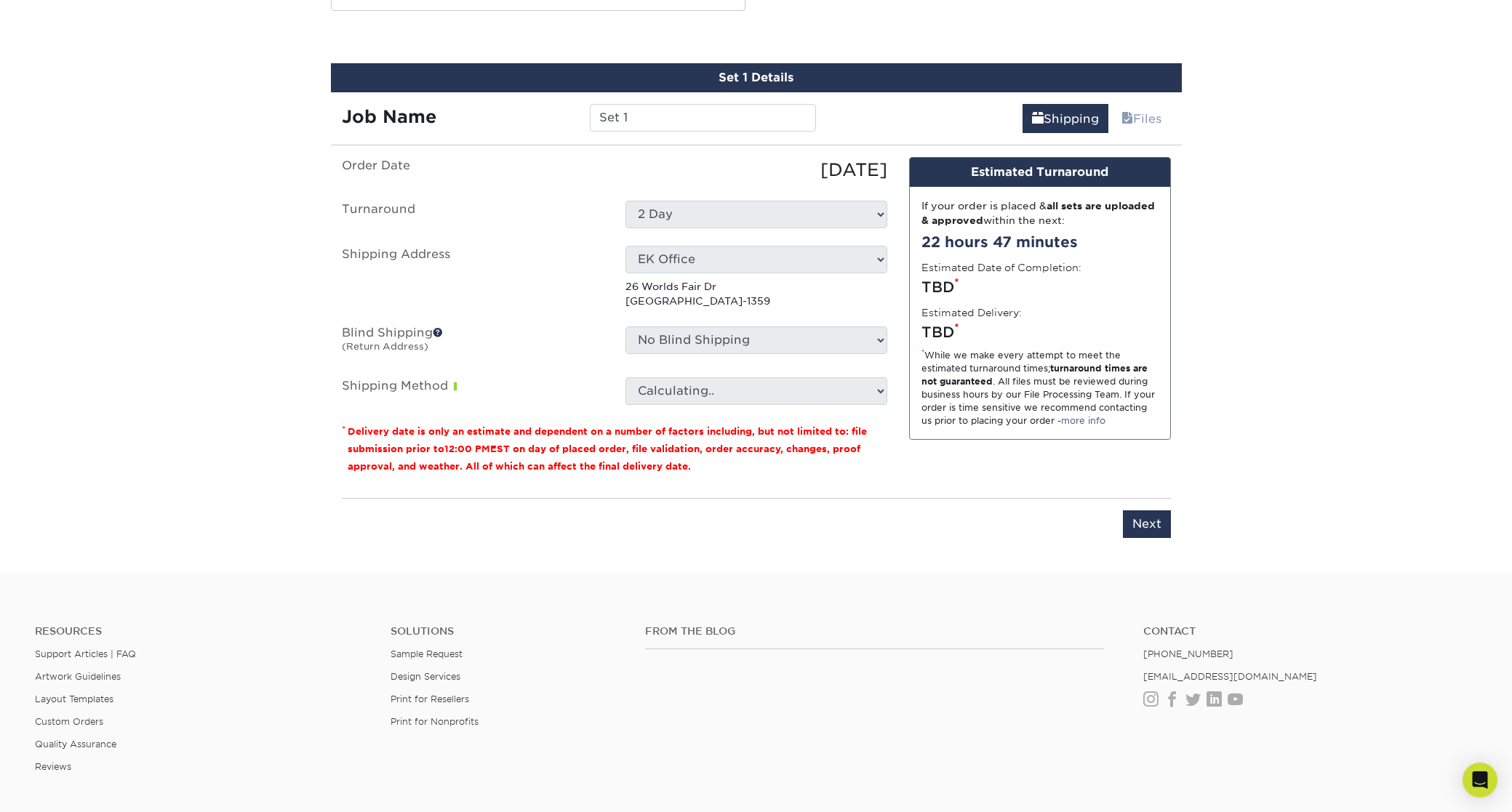
scroll to position [804, 0]
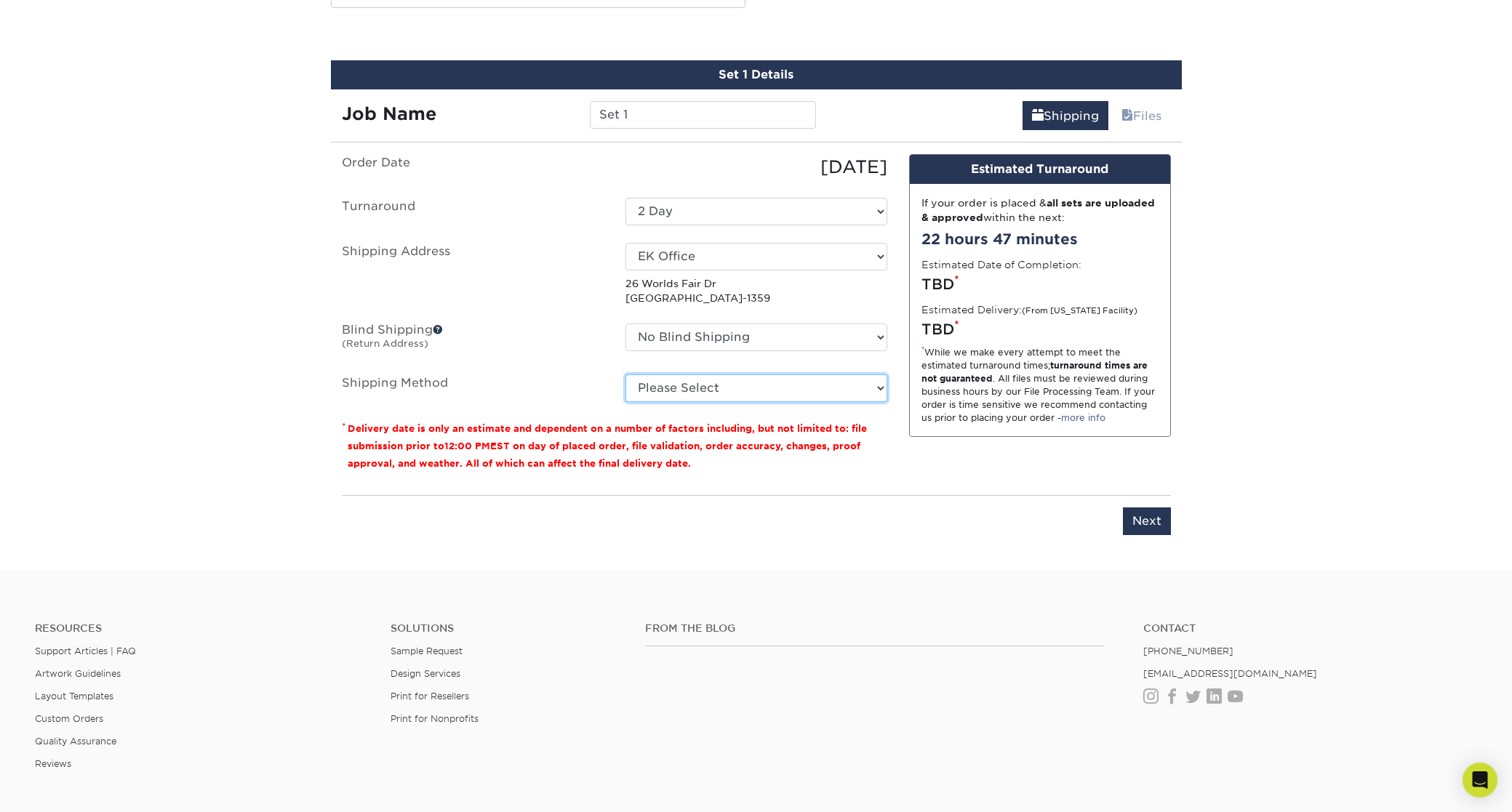
click at [661, 384] on select "Please Select Ground Shipping (+$8.96) 3 Day Shipping Service (+$15.38) 2 Day A…" at bounding box center [756, 388] width 262 height 27
select select "03"
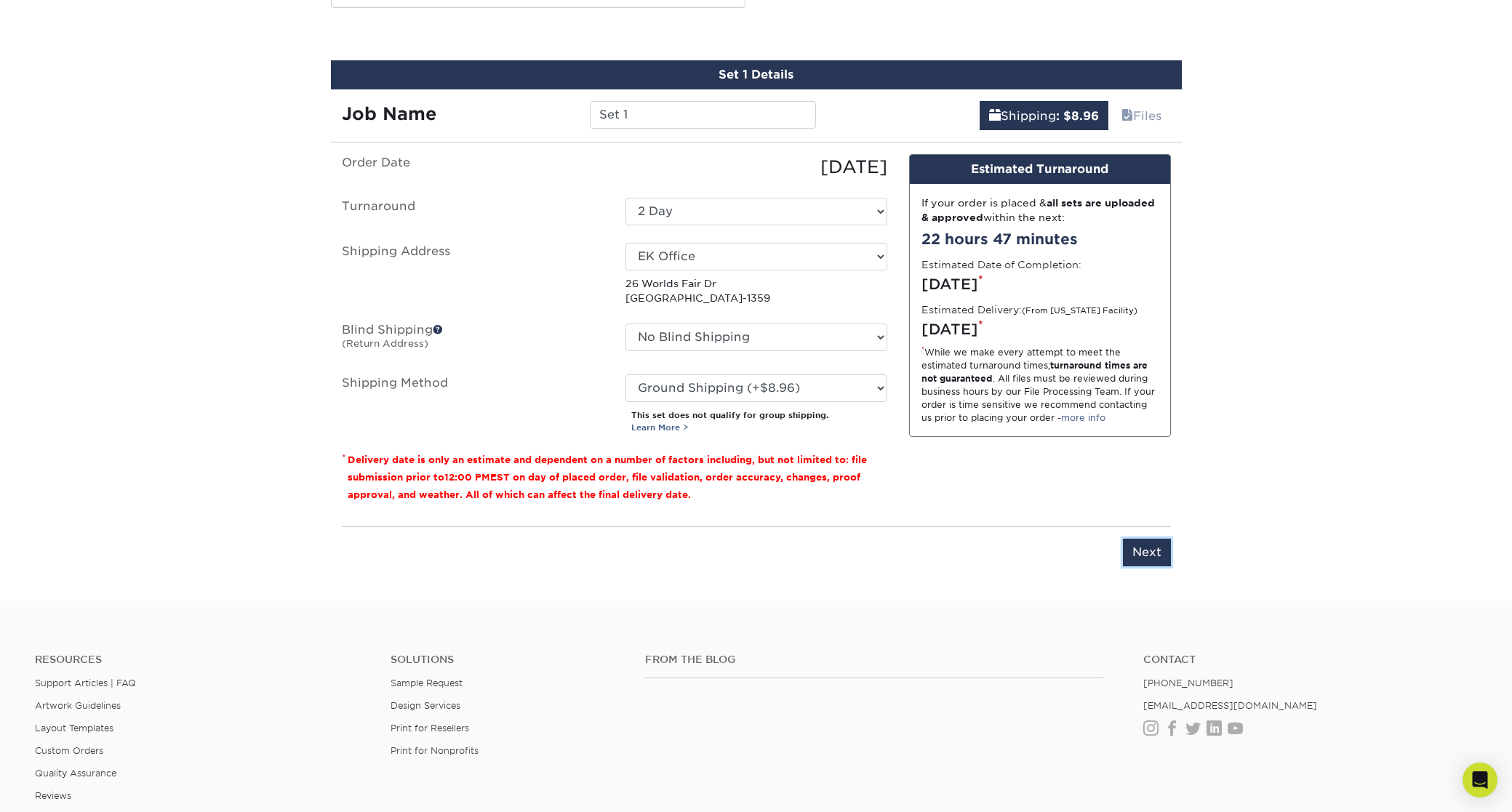
drag, startPoint x: 1133, startPoint y: 553, endPoint x: 1051, endPoint y: 571, distance: 84.0
click at [1133, 553] on input "Next" at bounding box center [1147, 553] width 48 height 27
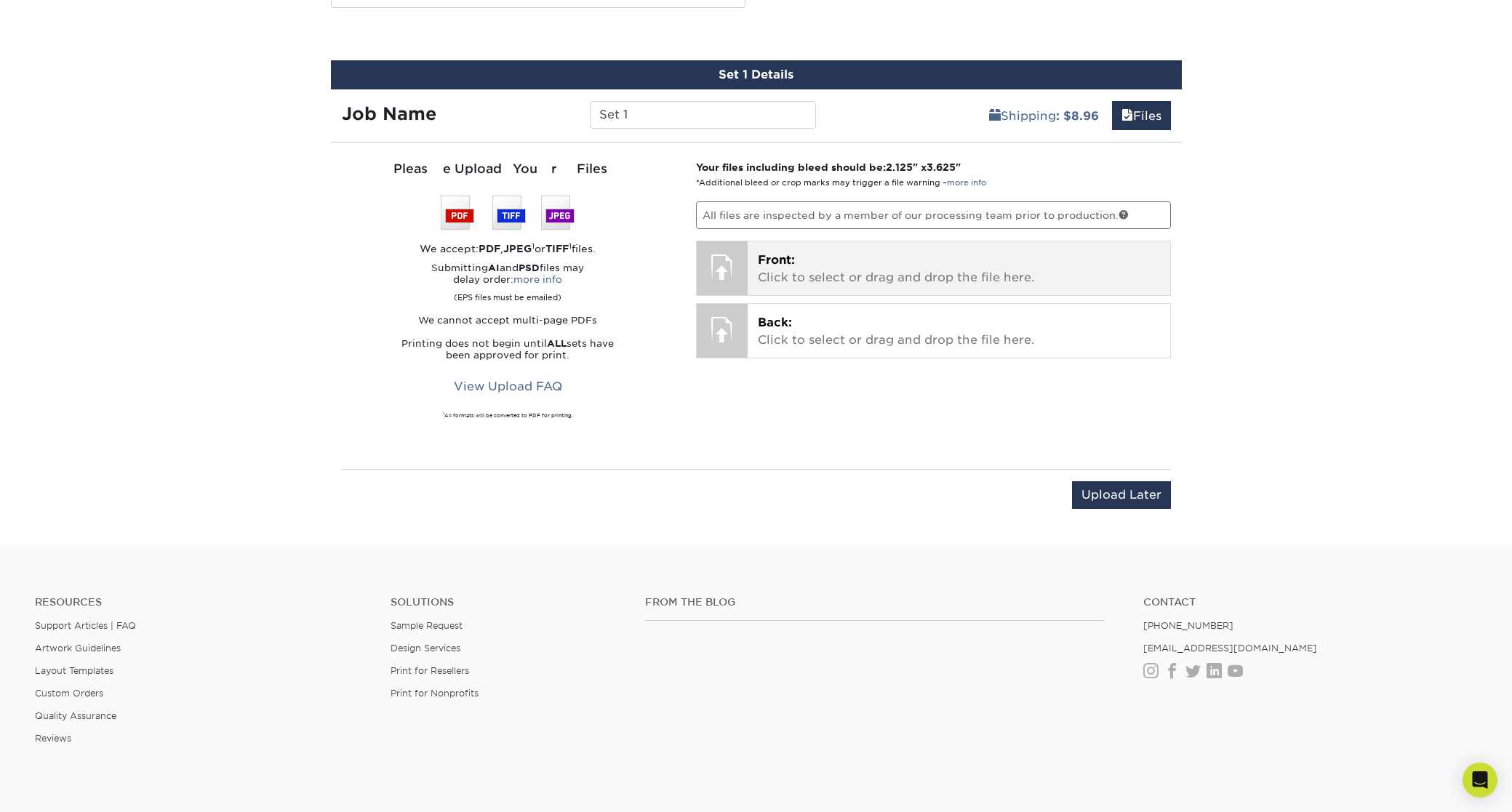
click at [793, 265] on span "Front:" at bounding box center [777, 259] width 38 height 14
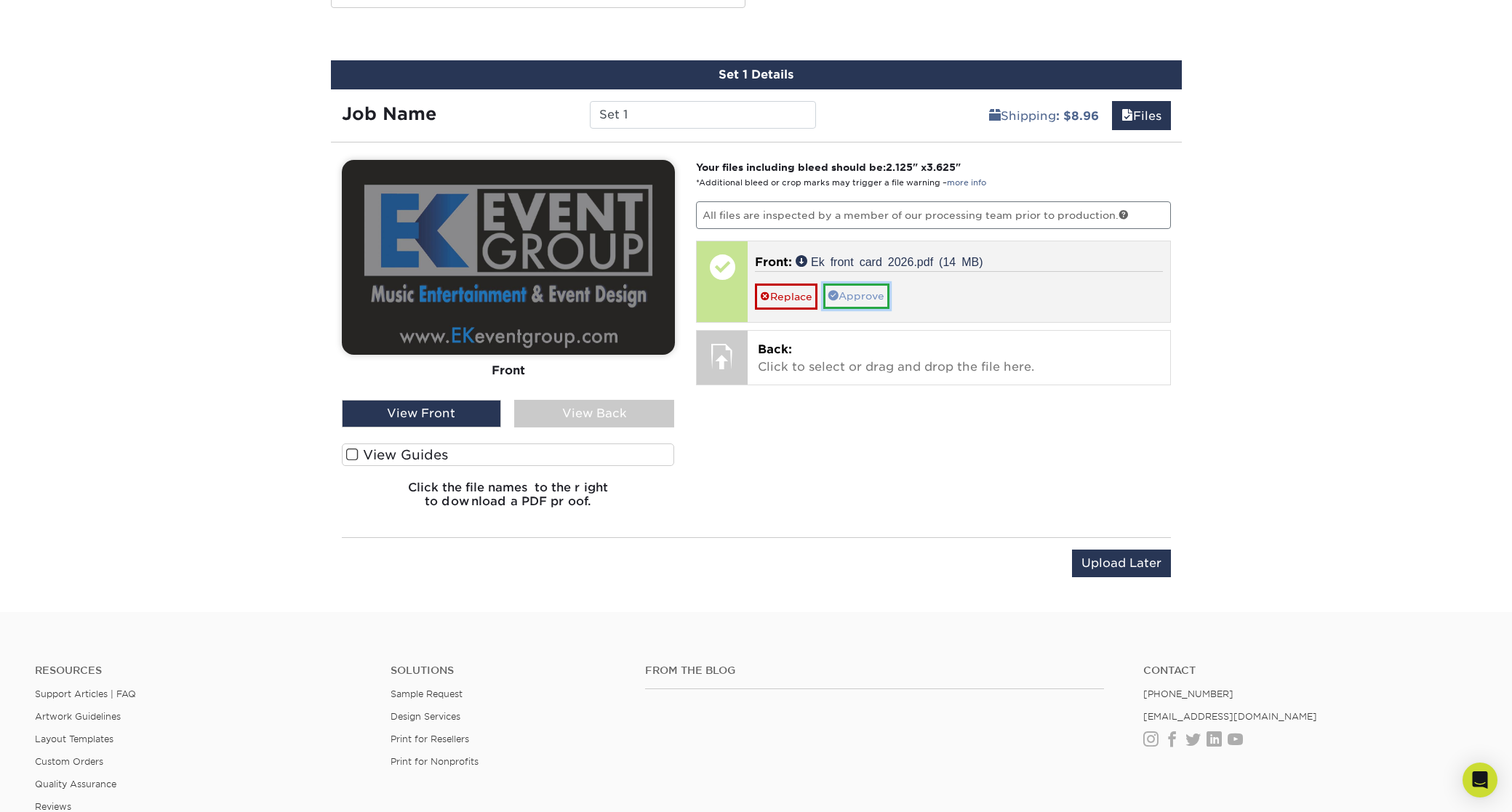
click at [857, 297] on link "Approve" at bounding box center [856, 296] width 66 height 25
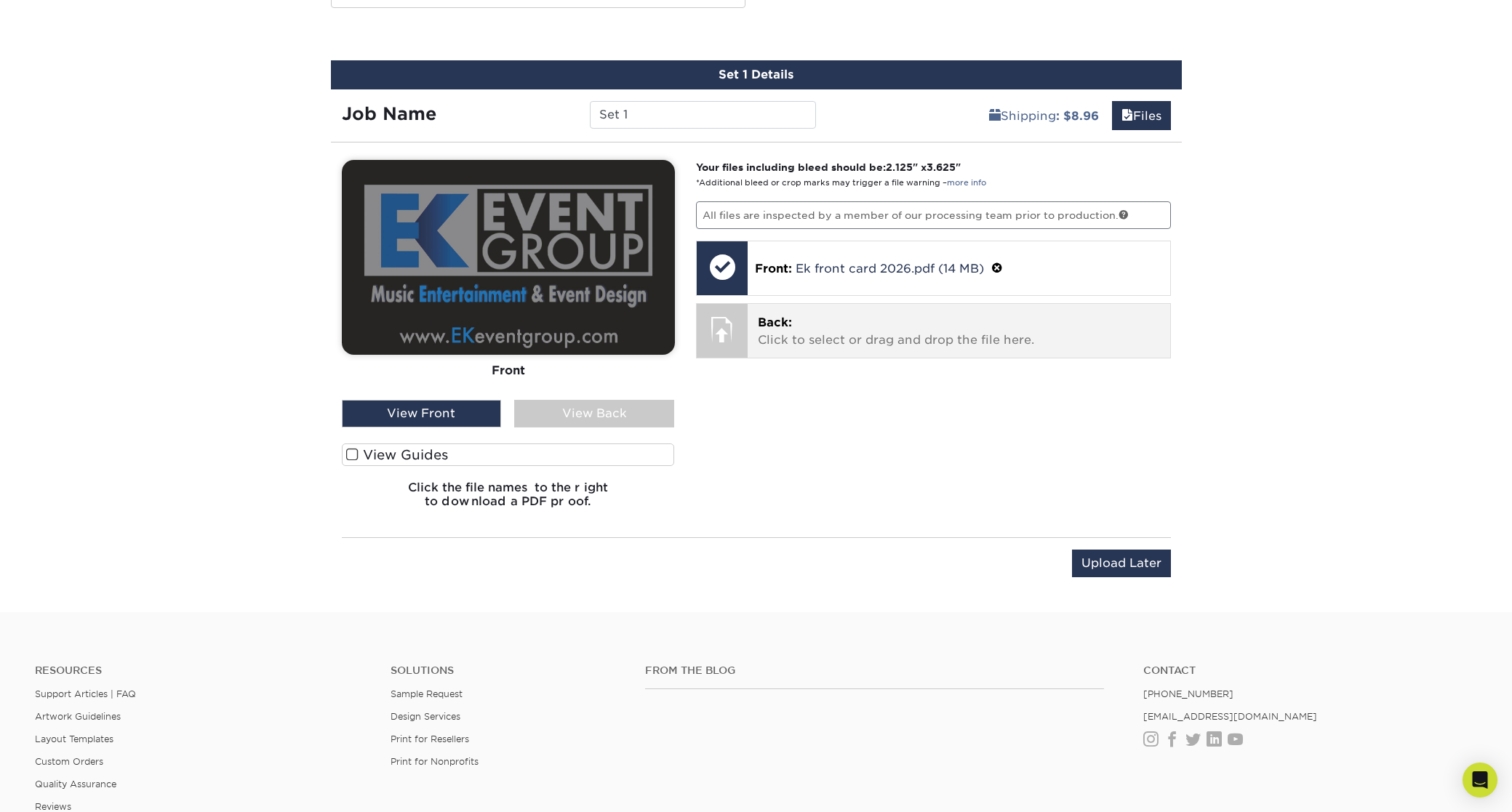
click at [795, 324] on p "Back: Click to select or drag and drop the file here." at bounding box center [959, 331] width 402 height 35
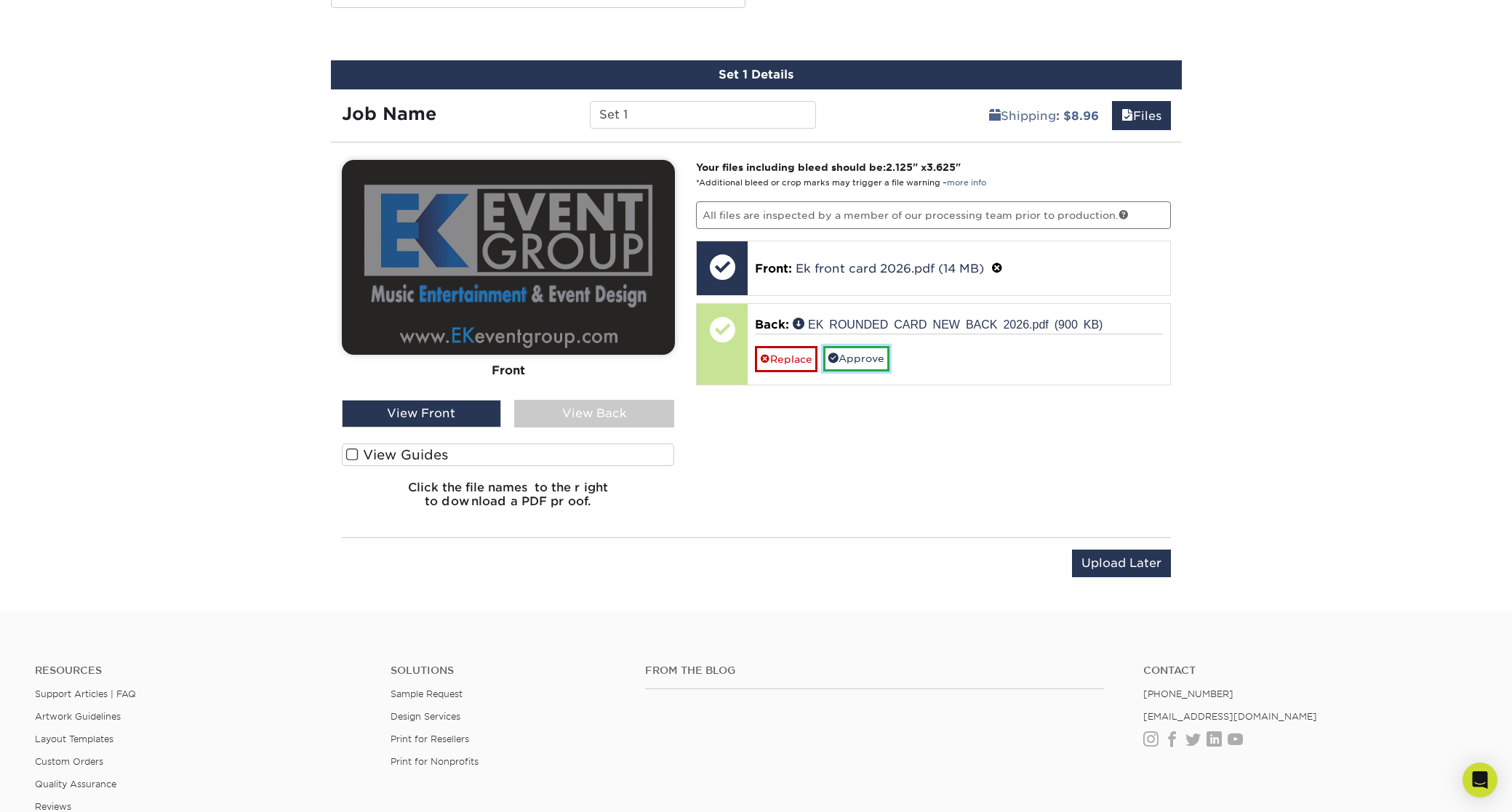
click at [865, 360] on link "Approve" at bounding box center [856, 358] width 66 height 25
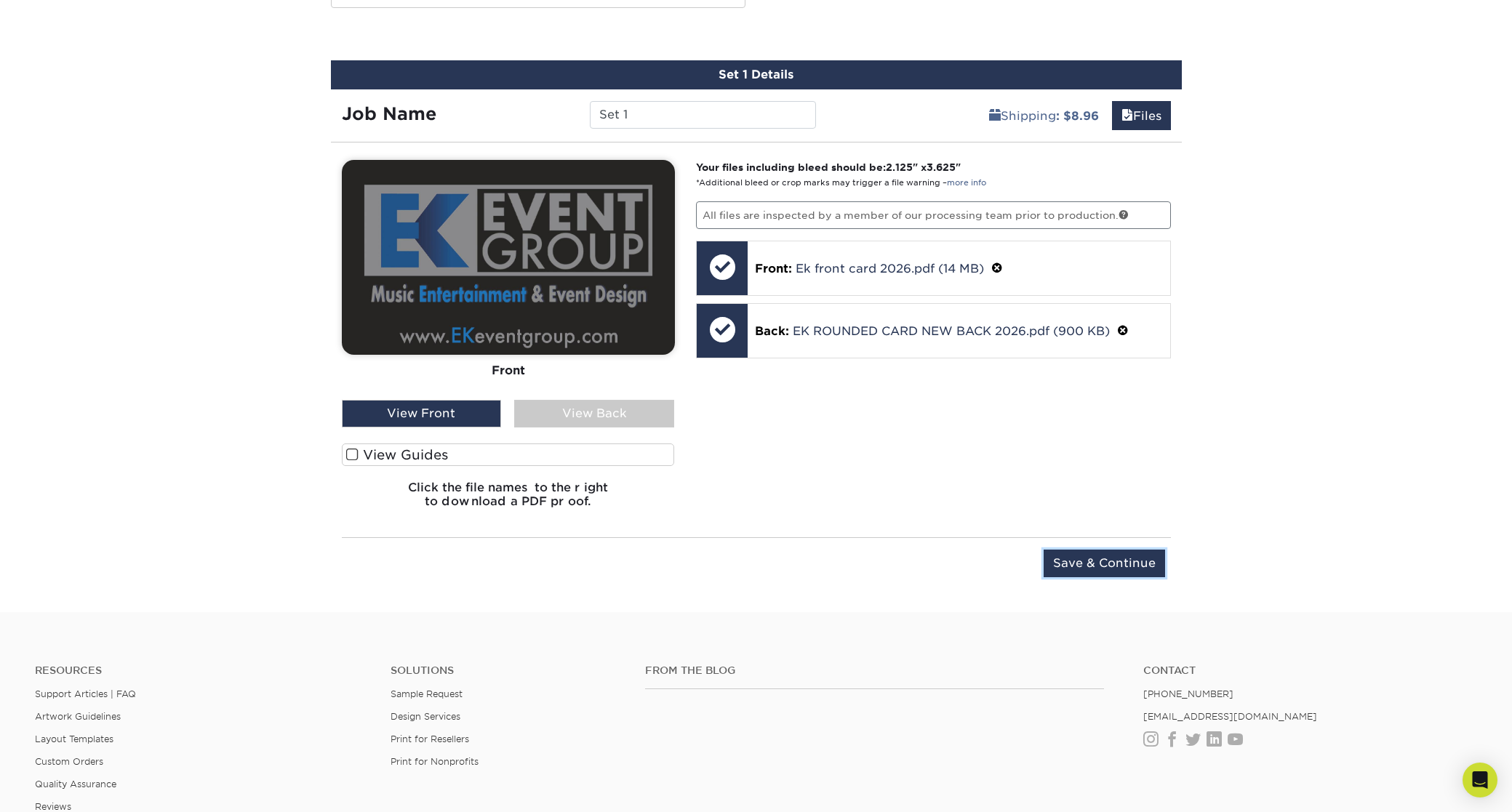
click at [1089, 566] on input "Save & Continue" at bounding box center [1104, 563] width 122 height 27
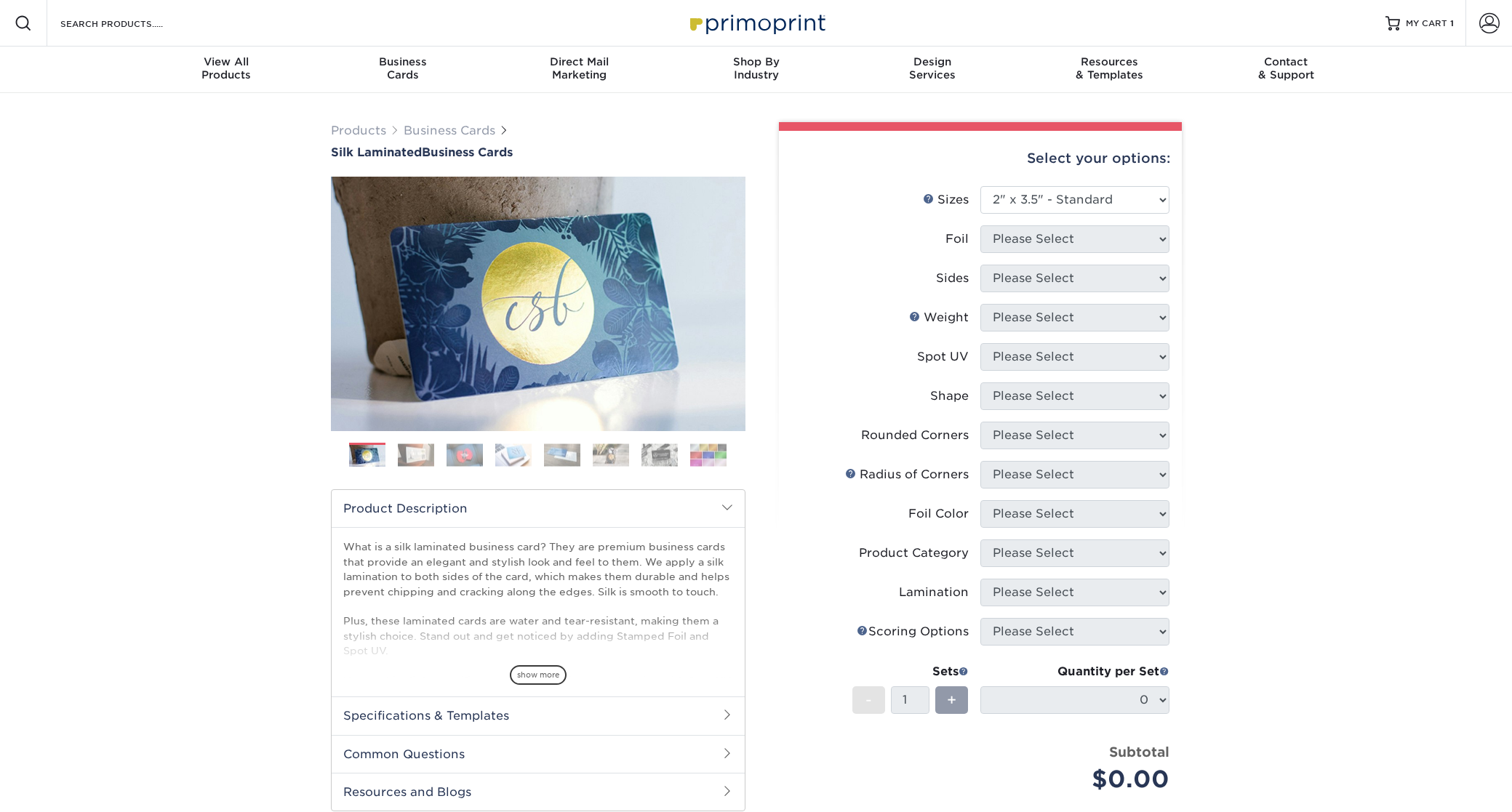
select select "2.00x3.50"
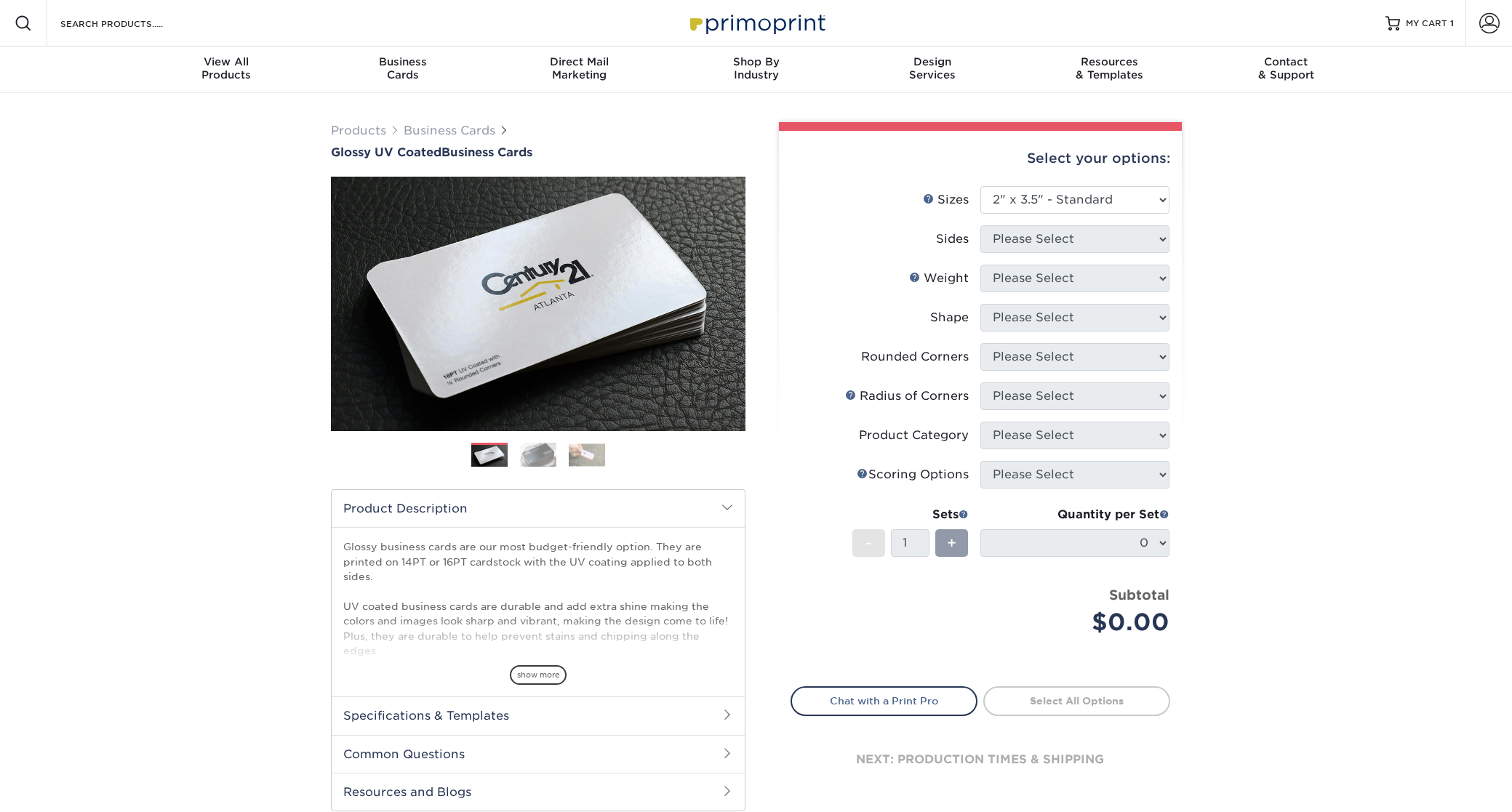
select select "2.00x3.50"
click at [1044, 200] on select "Please Select 1.5" x 3.5" - Mini 1.75" x 3.5" - Mini 2" x 2" - Square 2" x 3" -…" at bounding box center [1075, 200] width 190 height 27
drag, startPoint x: 589, startPoint y: 95, endPoint x: 472, endPoint y: 87, distance: 117.3
click at [594, 97] on div "Products Business Cards Glossy UV Coated Business Cards Previous Next" at bounding box center [756, 482] width 1512 height 776
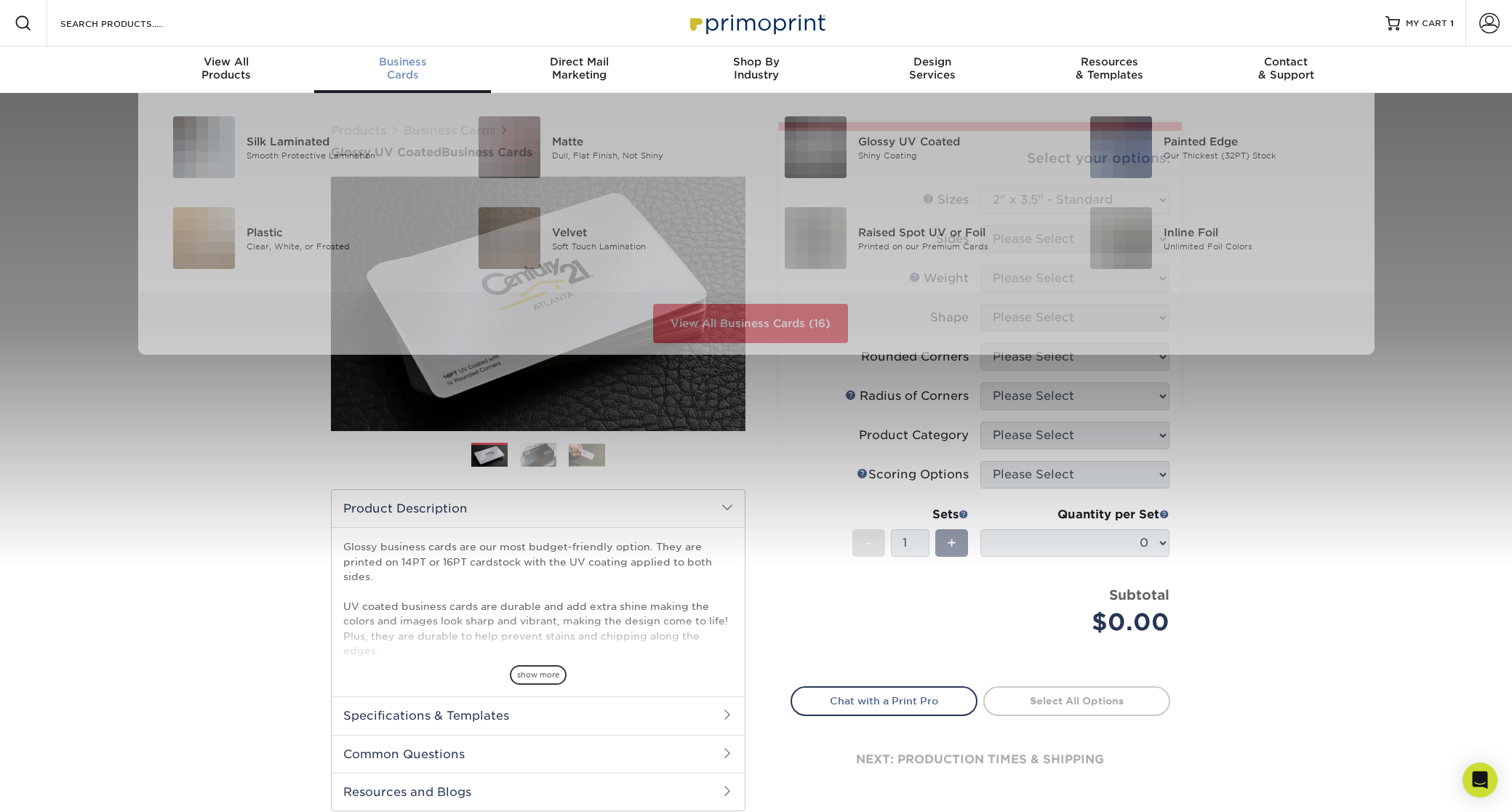
click at [406, 73] on div "Business Cards" at bounding box center [402, 68] width 177 height 27
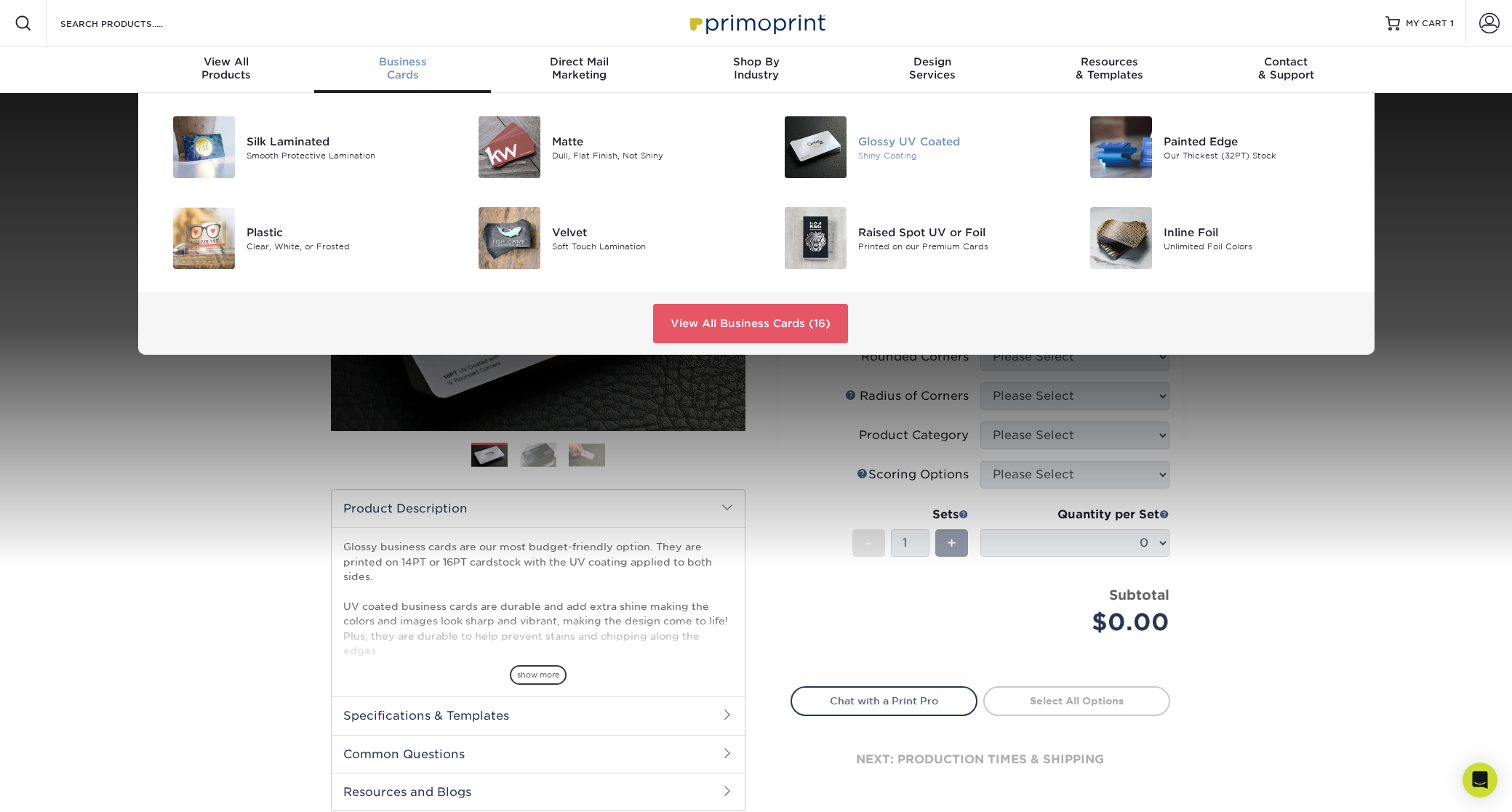
drag, startPoint x: 881, startPoint y: 143, endPoint x: 870, endPoint y: 161, distance: 21.1
click at [881, 143] on div "Glossy UV Coated" at bounding box center [954, 140] width 192 height 16
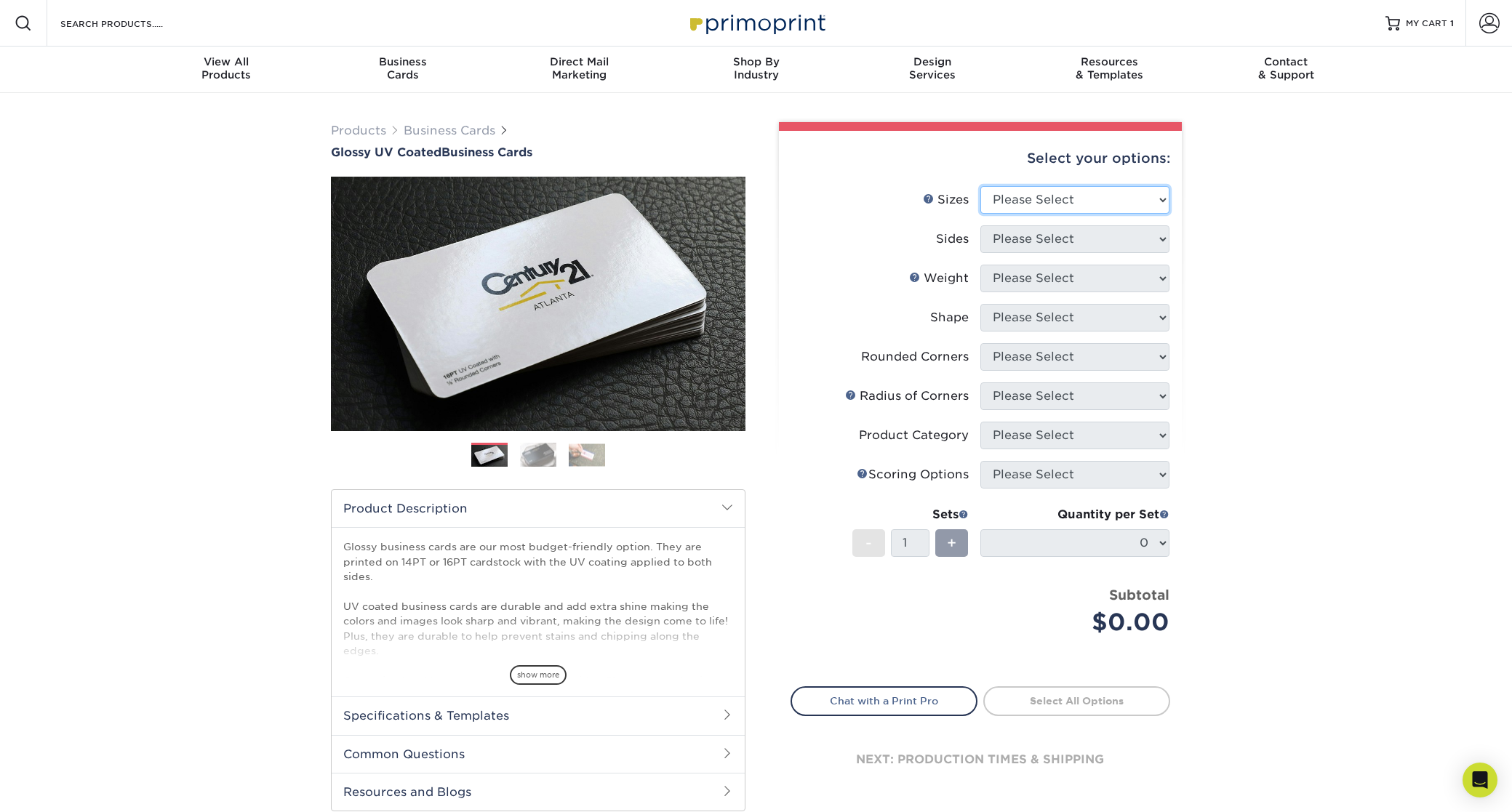
click at [1029, 199] on select "Please Select 1.5" x 3.5" - Mini 1.75" x 3.5" - Mini 2" x 2" - Square 2" x 3" -…" at bounding box center [1075, 200] width 190 height 27
select select "2.00x3.50"
click at [1052, 196] on select "Please Select 1.5" x 3.5" - Mini 1.75" x 3.5" - Mini 2" x 2" - Square 2" x 3" -…" at bounding box center [1075, 200] width 190 height 27
click at [1052, 235] on select "Please Select Print Both Sides Print Front Only" at bounding box center [1075, 239] width 190 height 27
select select "13abbda7-1d64-4f25-8bb2-c179b224825d"
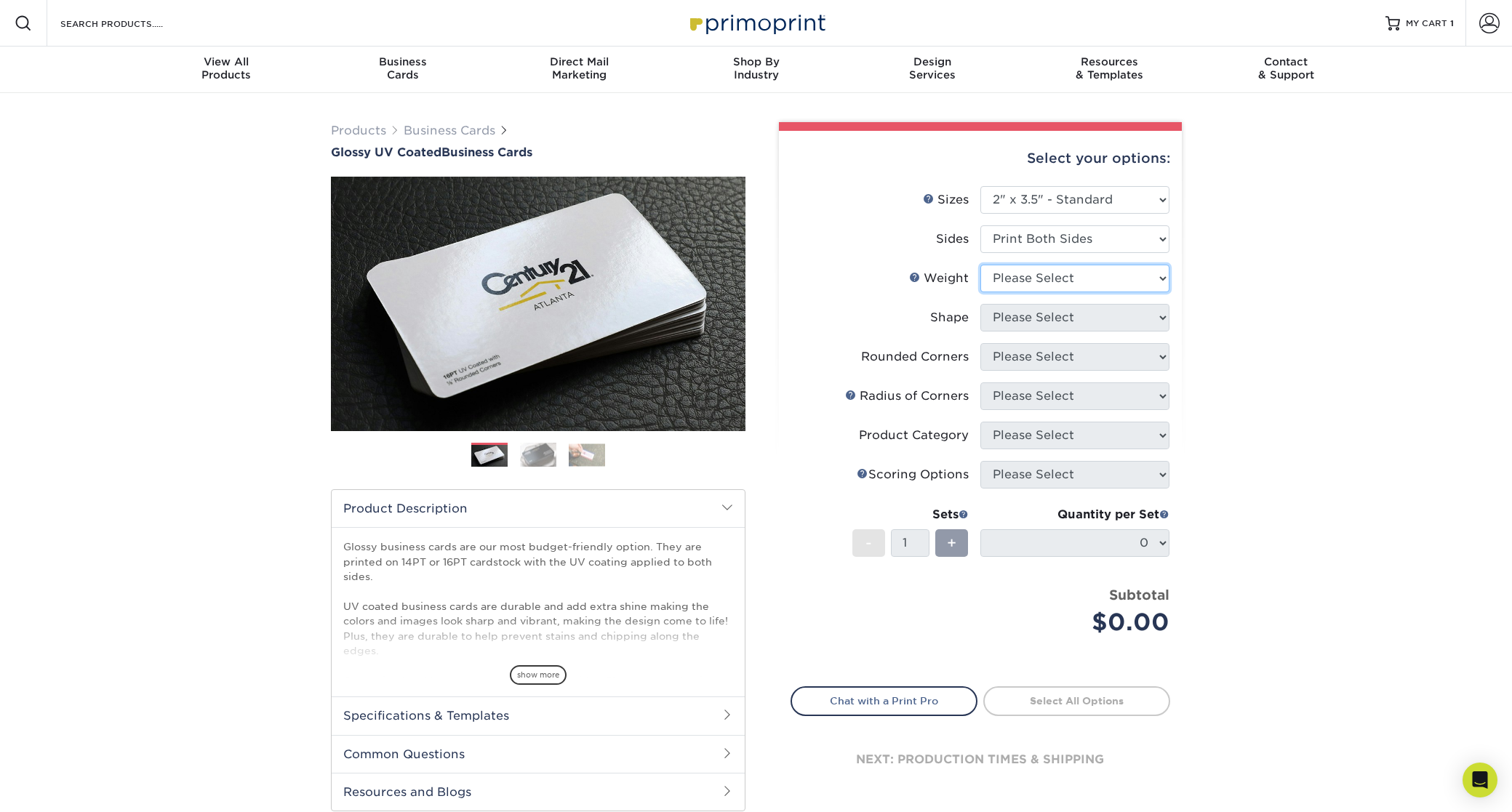
click at [1030, 275] on select "Please Select 16PT 14PT" at bounding box center [1075, 278] width 190 height 27
select select "16PT"
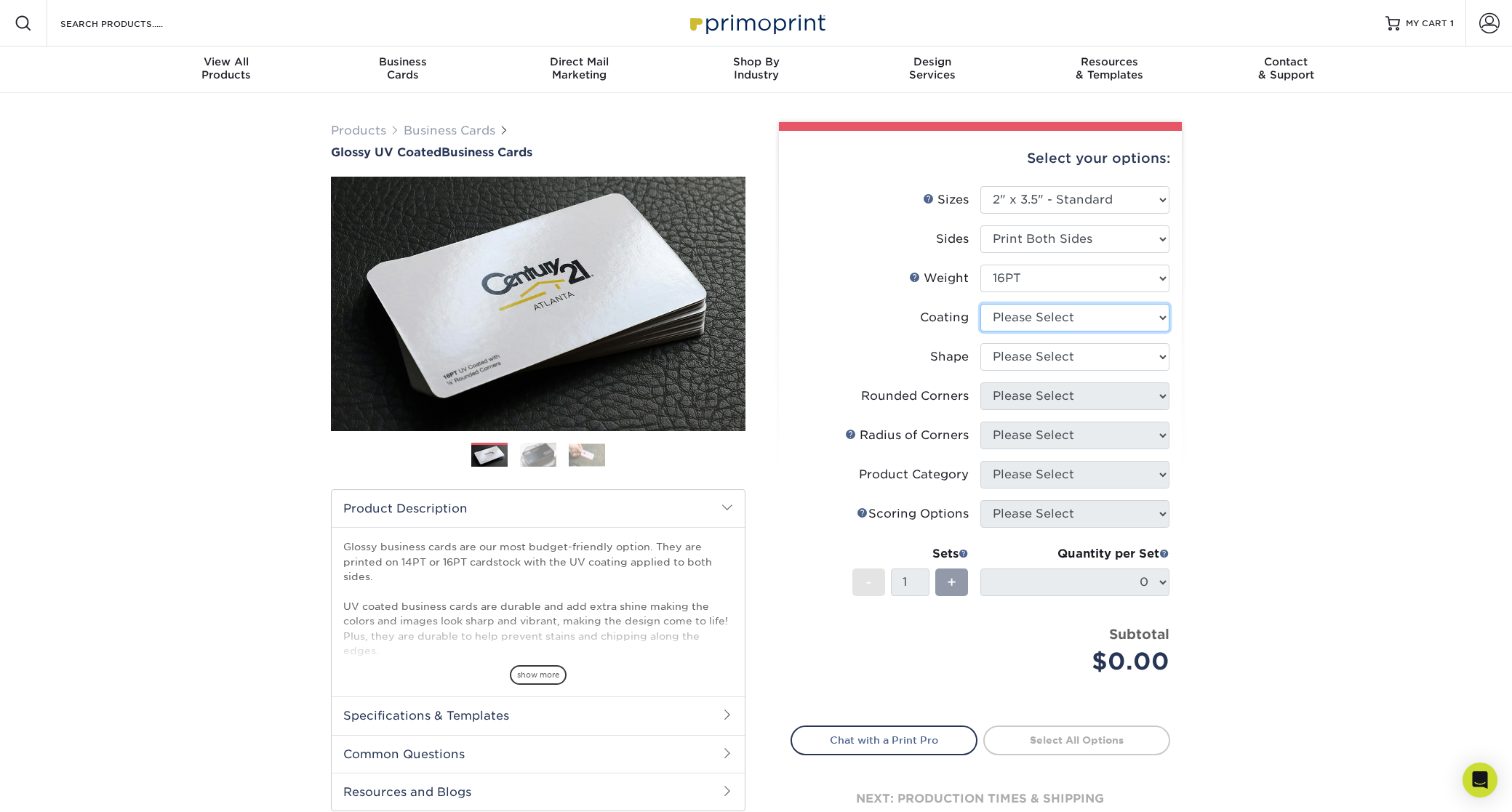
click at [1029, 317] on select at bounding box center [1075, 318] width 190 height 27
select select "ae367451-b2b8-45df-a344-0f05b6a12993"
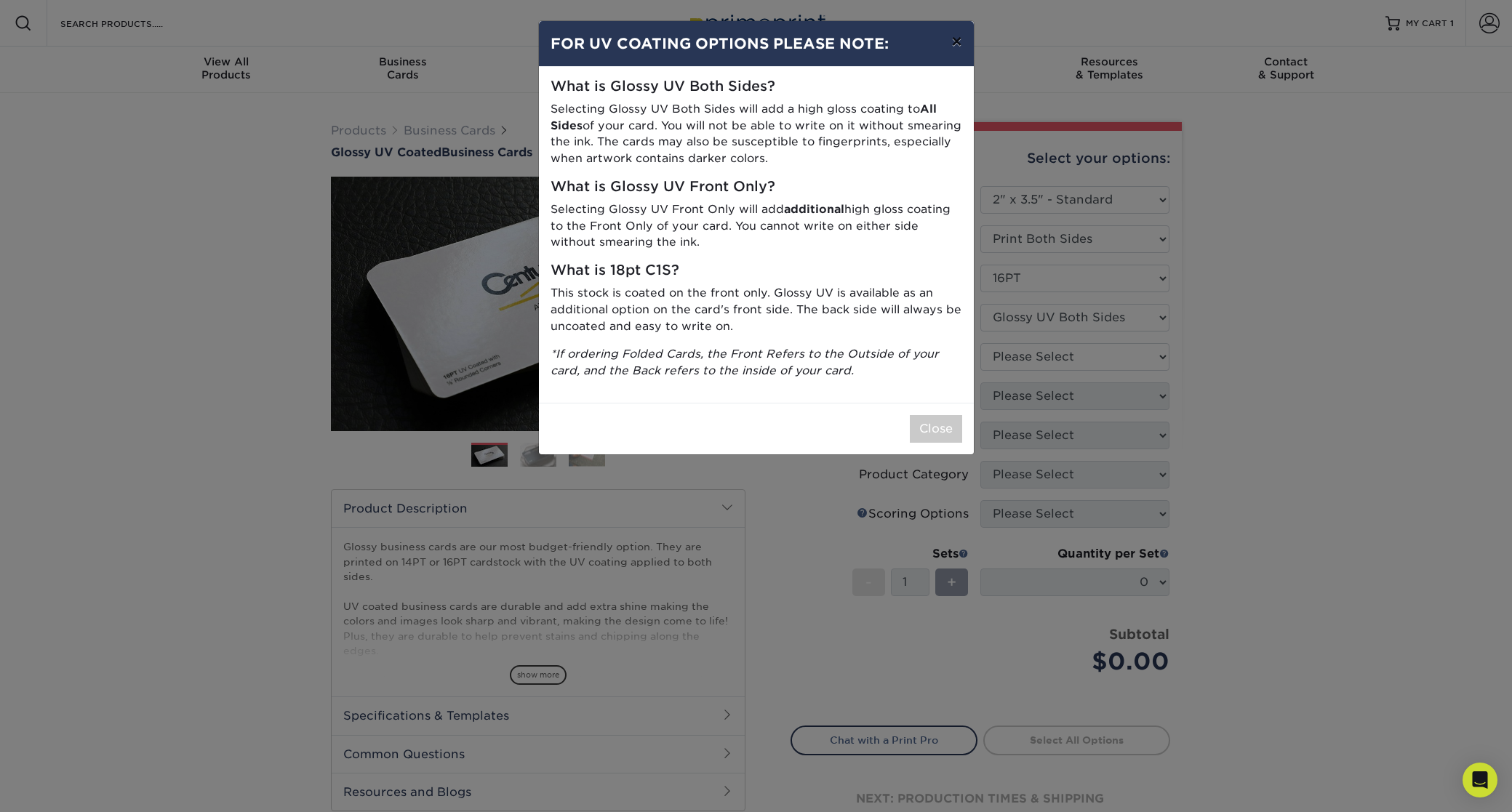
drag, startPoint x: 952, startPoint y: 42, endPoint x: 962, endPoint y: 149, distance: 107.5
click at [952, 43] on button "×" at bounding box center [956, 41] width 34 height 40
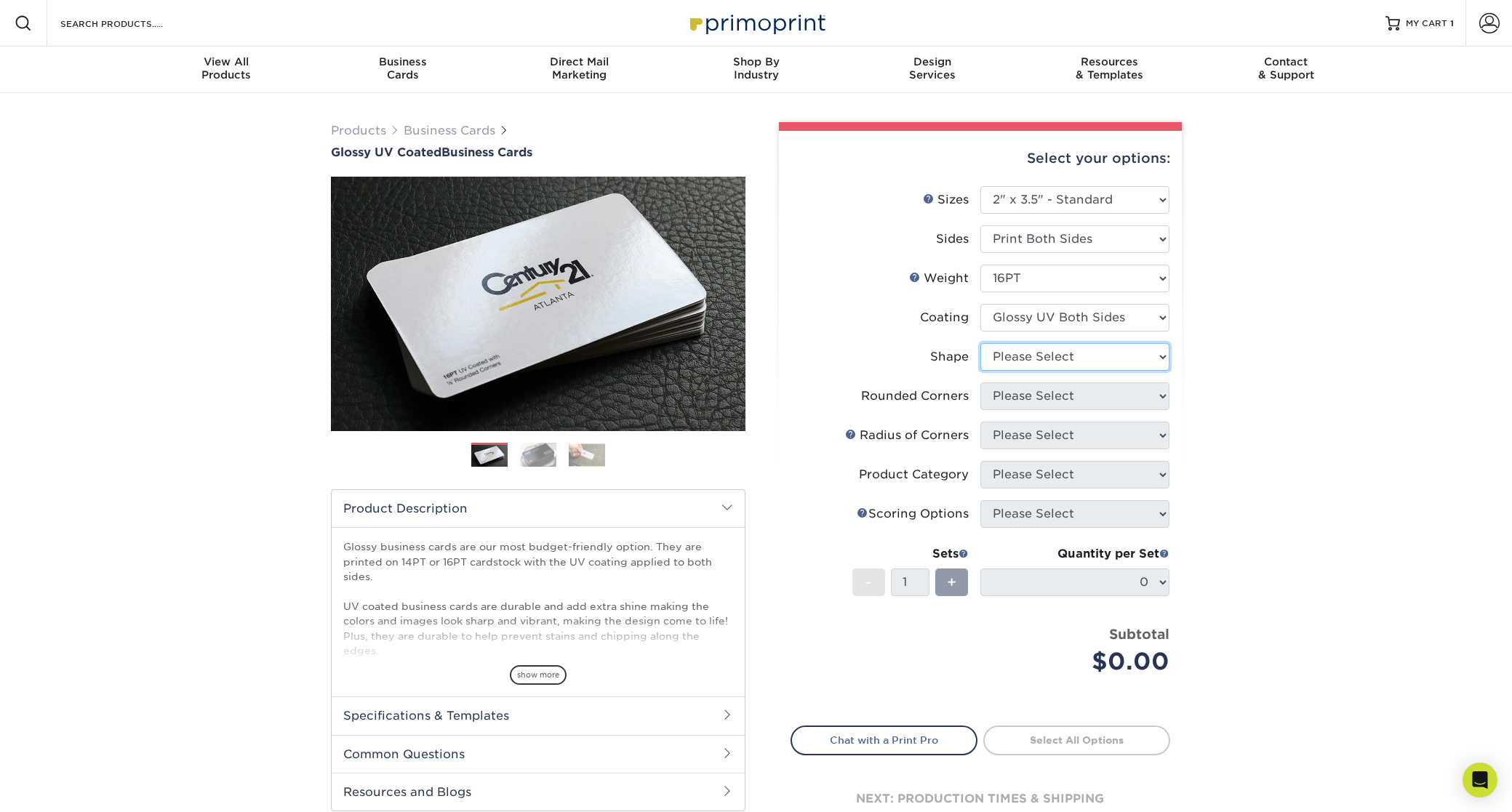
click at [1028, 358] on select "Please Select Standard Oval" at bounding box center [1075, 357] width 190 height 27
select select "standard"
click at [1028, 395] on select "Please Select Yes - Round 2 Corners Yes - Round 4 Corners No" at bounding box center [1075, 396] width 190 height 27
select select "7672df9e-0e0a-464d-8e1f-920c575e4da3"
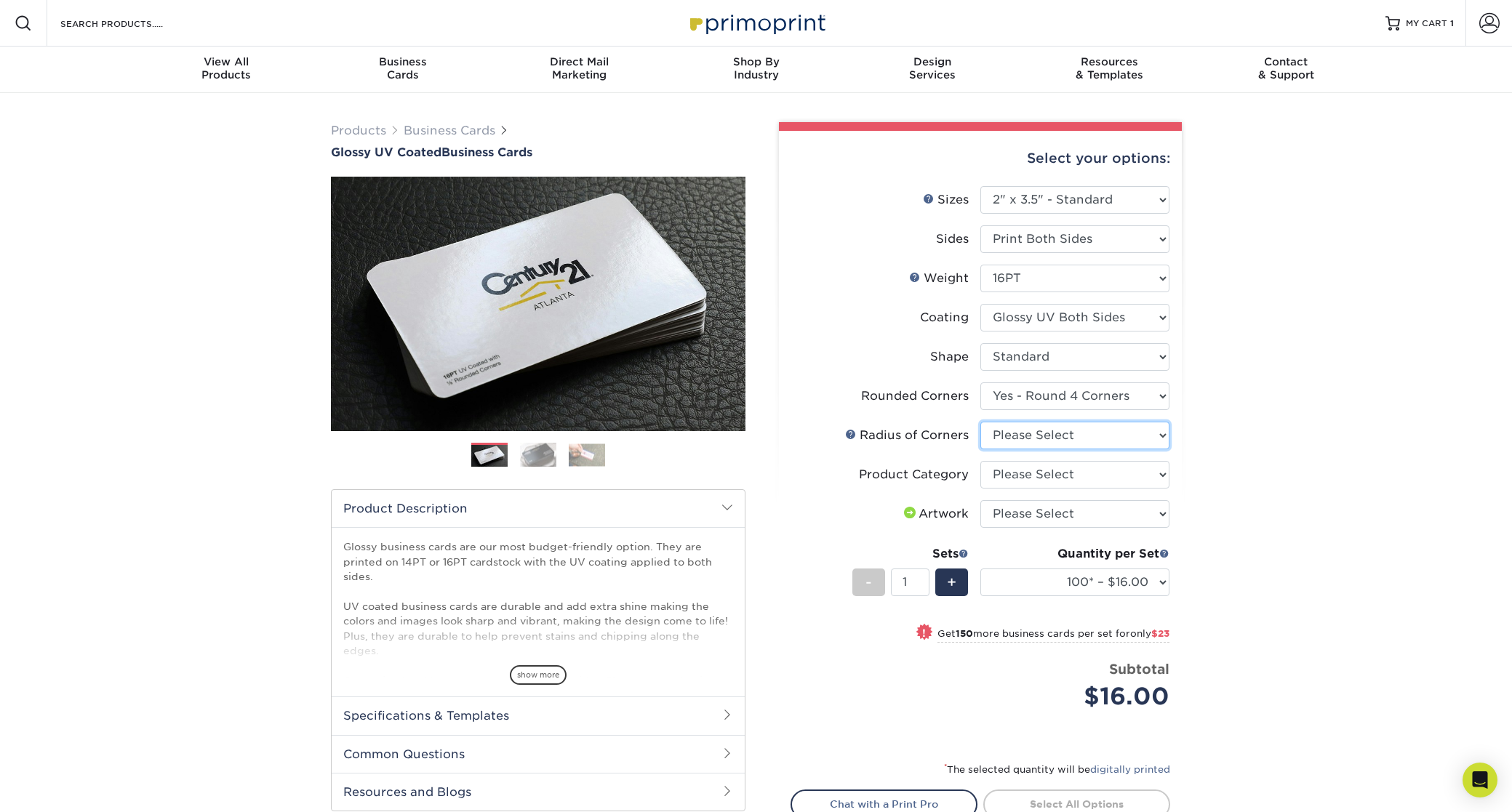
click at [1026, 437] on select "Please Select Rounded 1/8" Rounded 1/4"" at bounding box center [1075, 436] width 190 height 27
select select "589680c7-ee9a-431b-9d12-d7aeb1386a97"
click at [1025, 476] on select "Please Select Business Cards" at bounding box center [1075, 475] width 190 height 27
select select "3b5148f1-0588-4f88-a218-97bcfdce65c1"
click at [1023, 516] on select "Please Select I will upload files I need a design - $100" at bounding box center [1075, 514] width 190 height 27
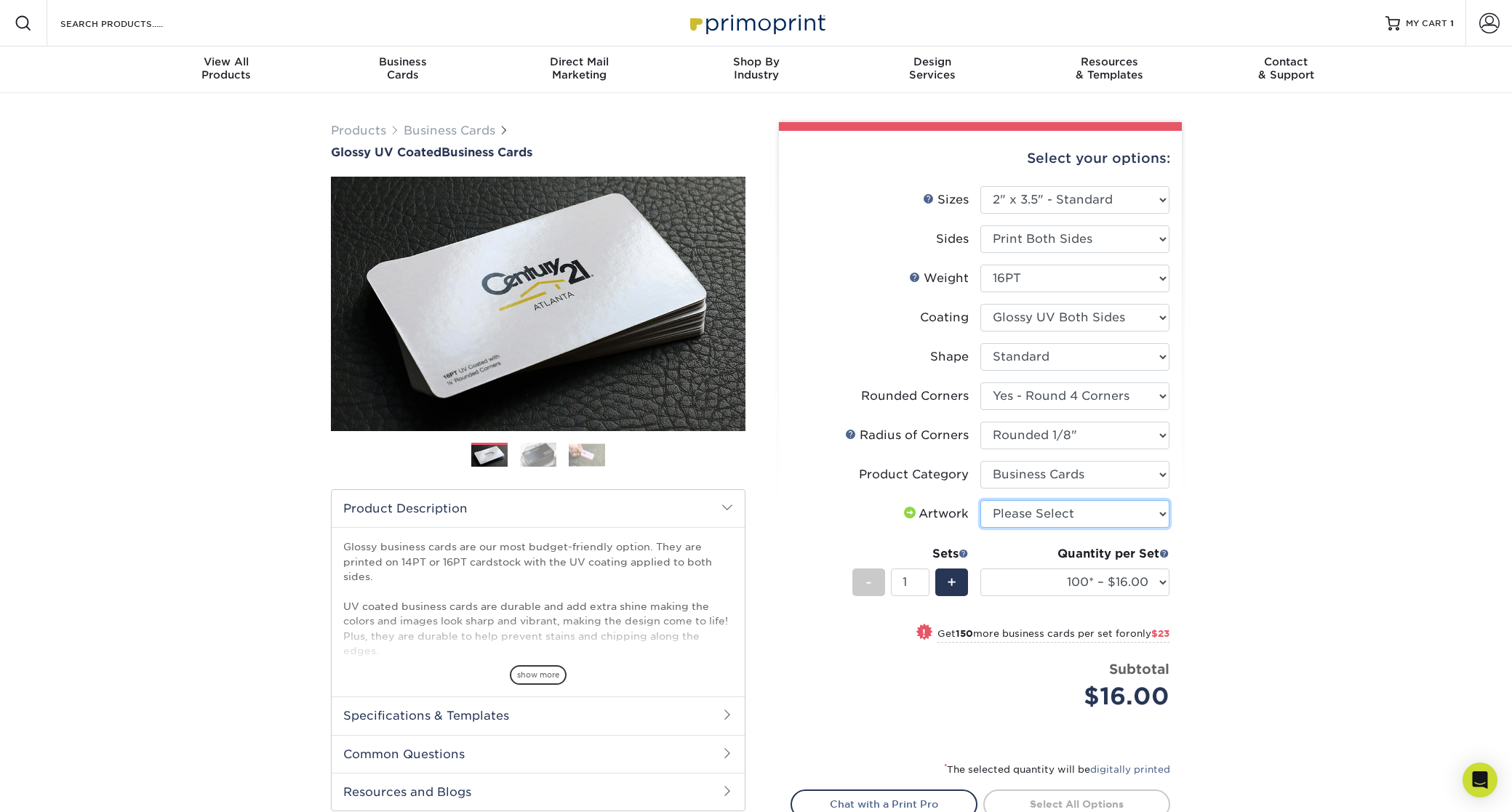
select select "upload"
click at [1084, 582] on select "100* – $16.00 250* – $39.00 500 – $77.00 1000 – $94.00 2500 – $173.00 5000 – $2…" at bounding box center [1075, 582] width 190 height 27
select select "1000 – $94.00"
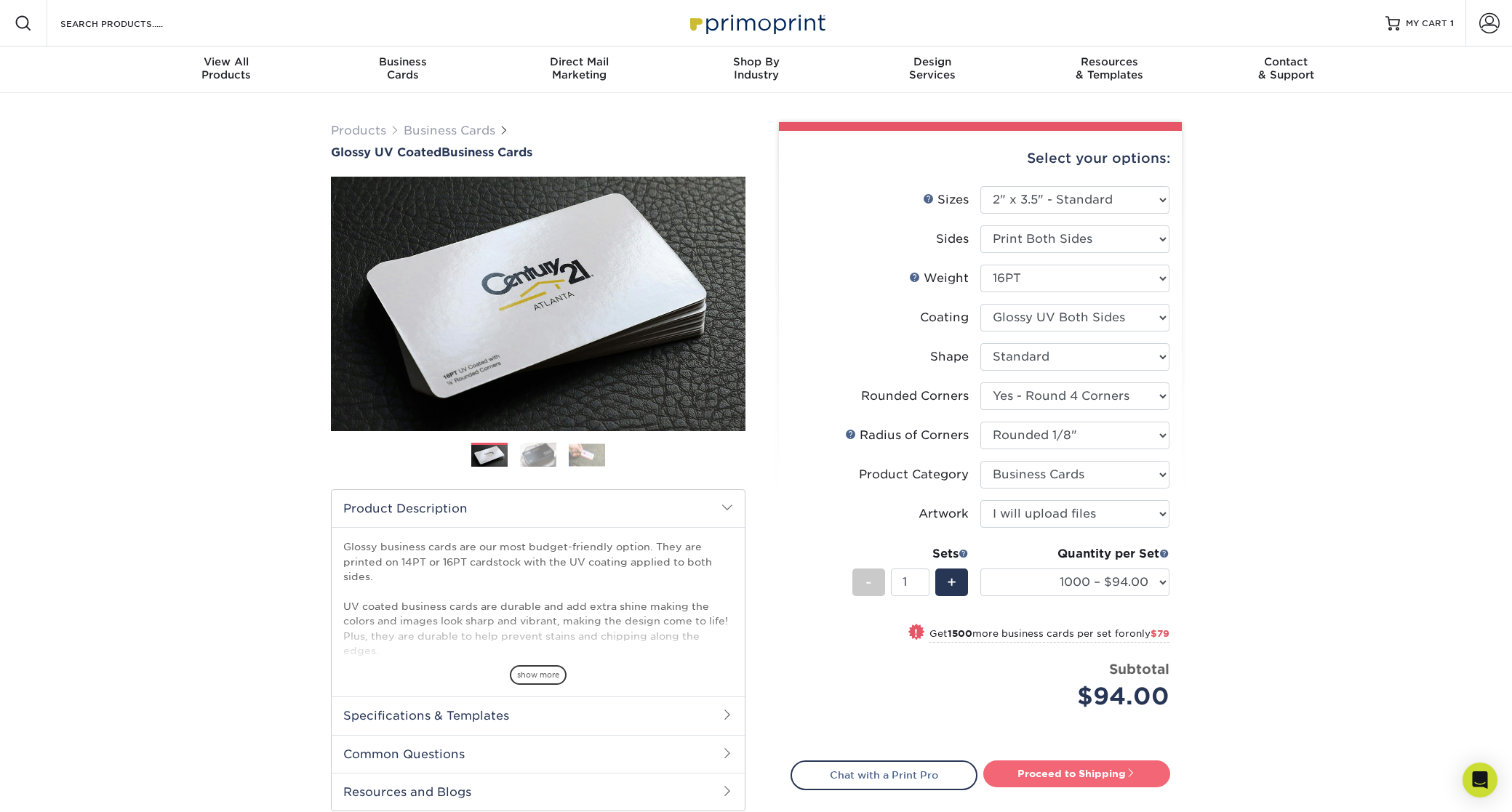
click at [1045, 775] on link "Proceed to Shipping" at bounding box center [1077, 774] width 187 height 27
type input "Set 1"
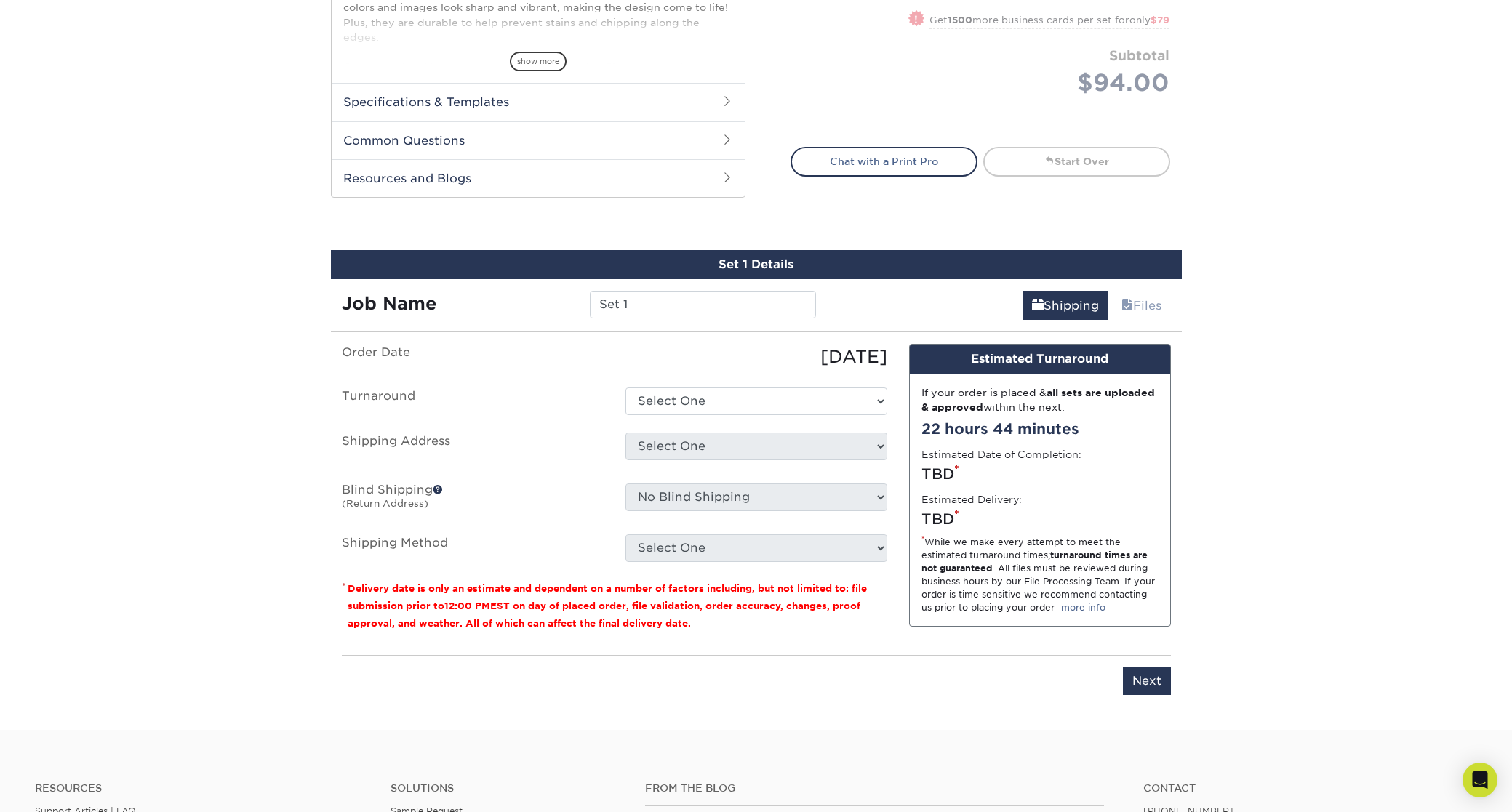
scroll to position [800, 0]
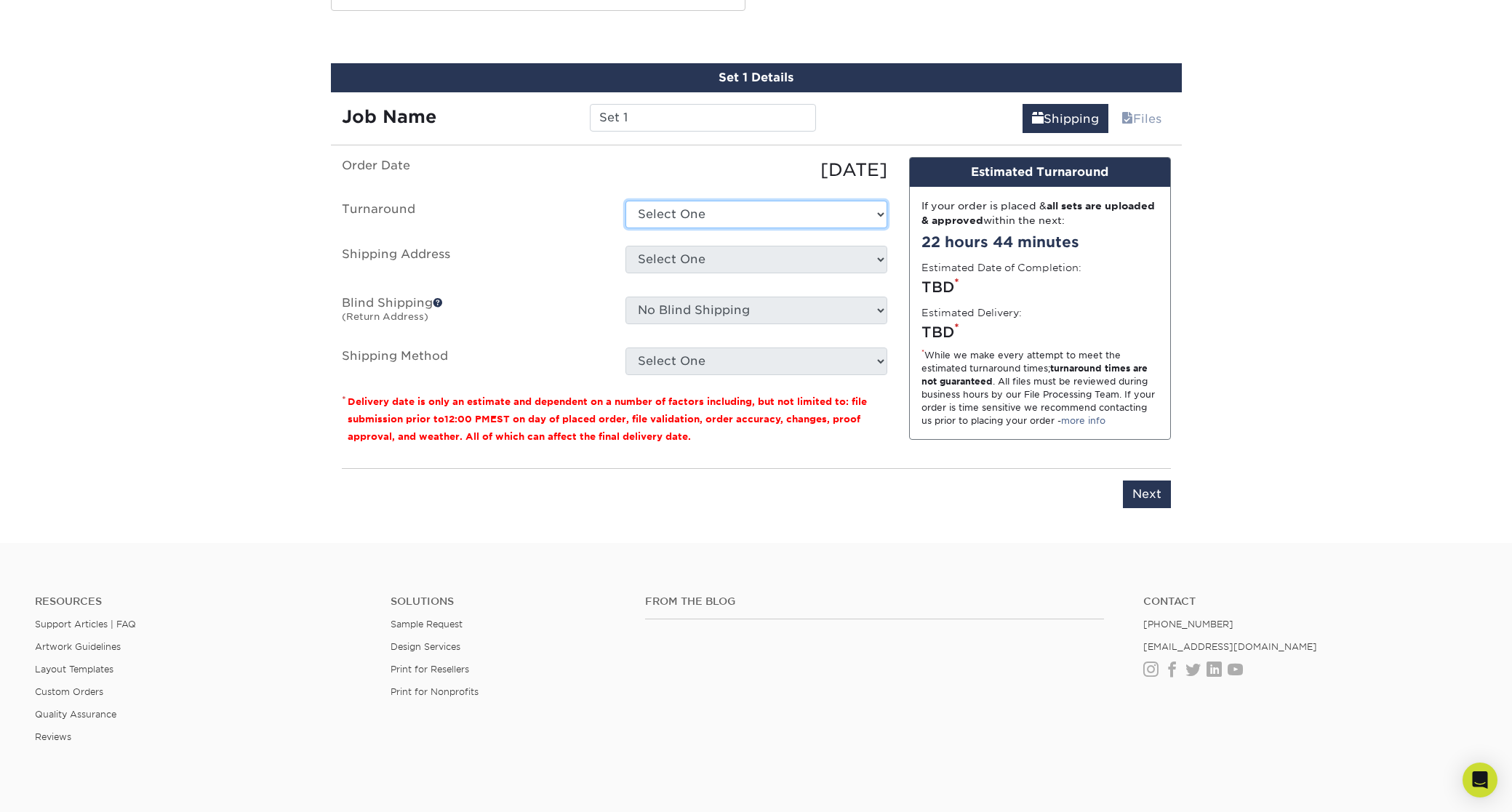
click at [668, 211] on select "Select One 2-4 Business Days 2 Day Next Business Day" at bounding box center [756, 214] width 262 height 27
select select "8012bdd8-0984-442d-be09-8325e93de31c"
click at [688, 256] on select "Select One EK Office EK Office + Add New Address - Login" at bounding box center [756, 259] width 262 height 27
select select "284945"
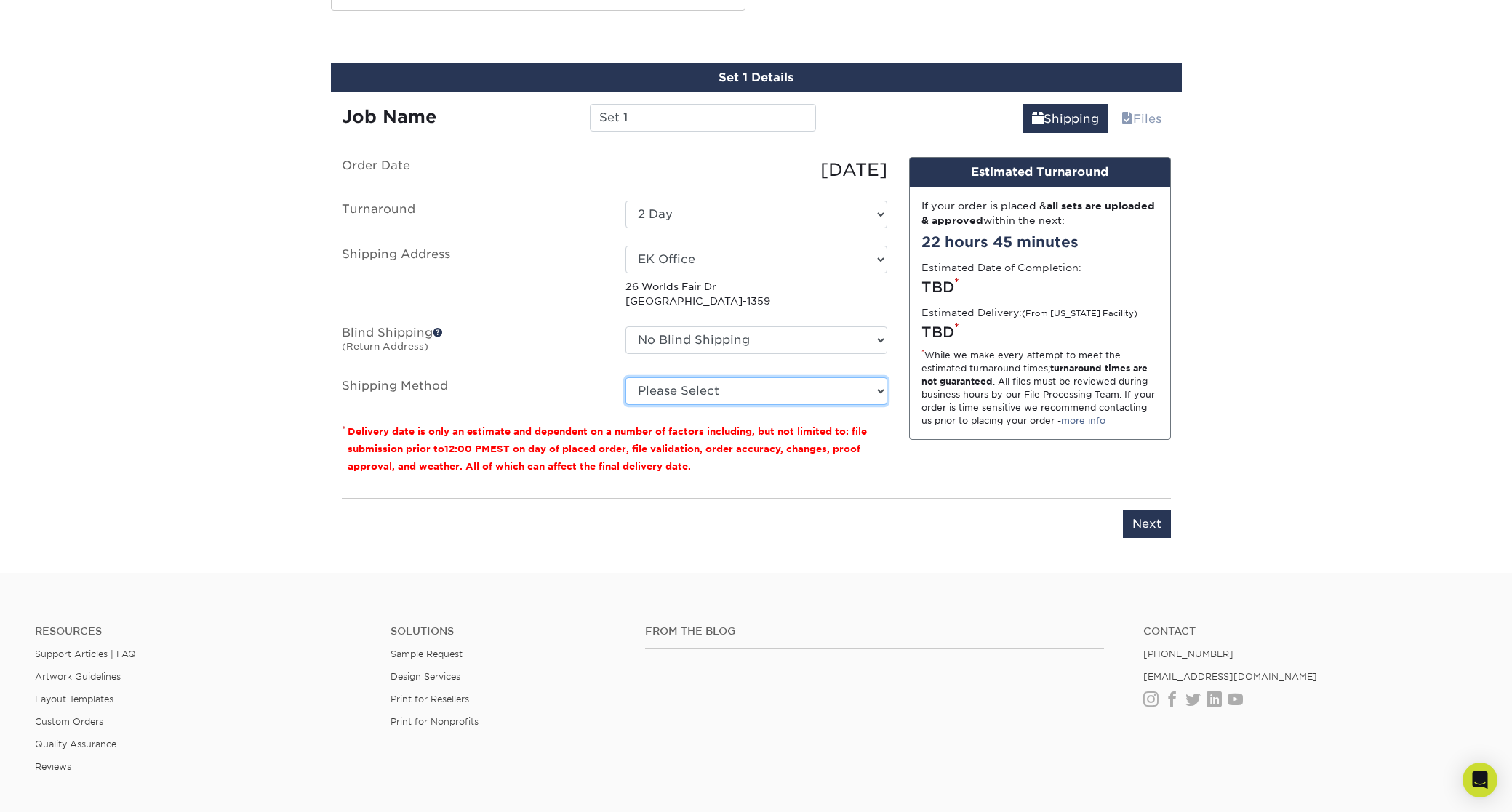
click at [702, 394] on select "Please Select Ground Shipping (+$8.96) 3 Day Shipping Service (+$15.38) 2 Day A…" at bounding box center [756, 391] width 262 height 27
select select "03"
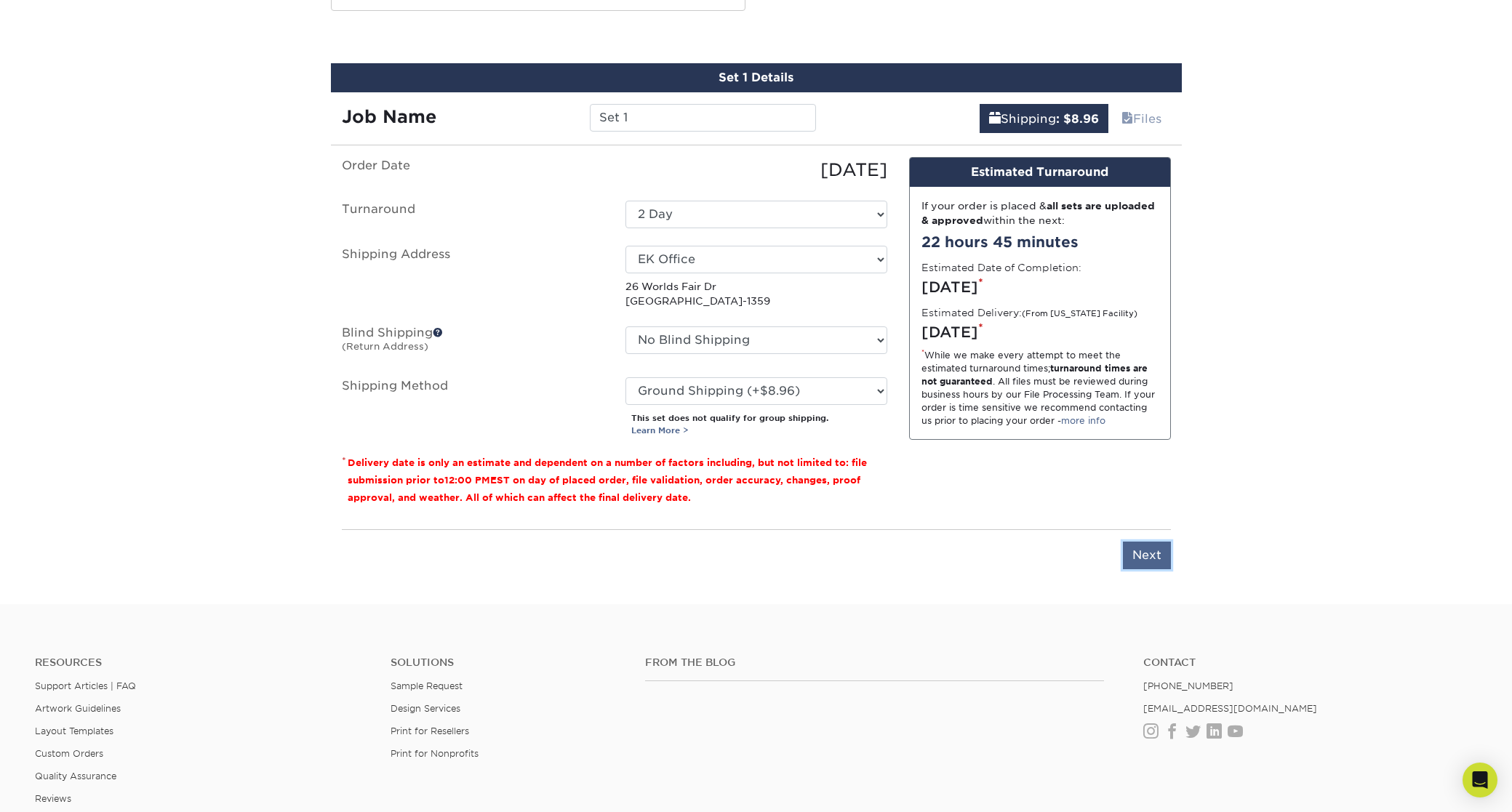
click at [1151, 555] on input "Next" at bounding box center [1147, 556] width 48 height 27
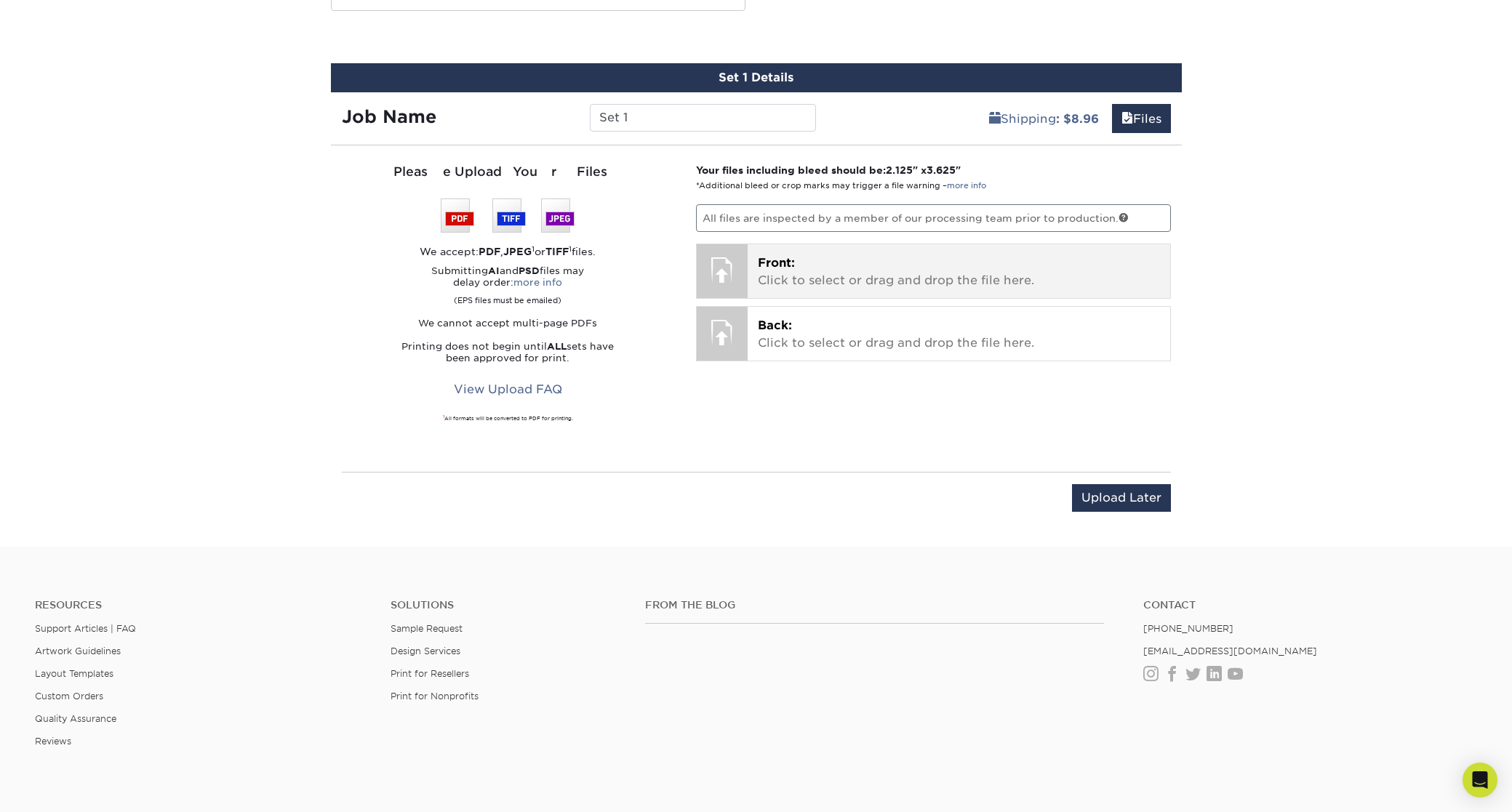
click at [821, 276] on p "Front: Click to select or drag and drop the file here." at bounding box center [959, 272] width 402 height 35
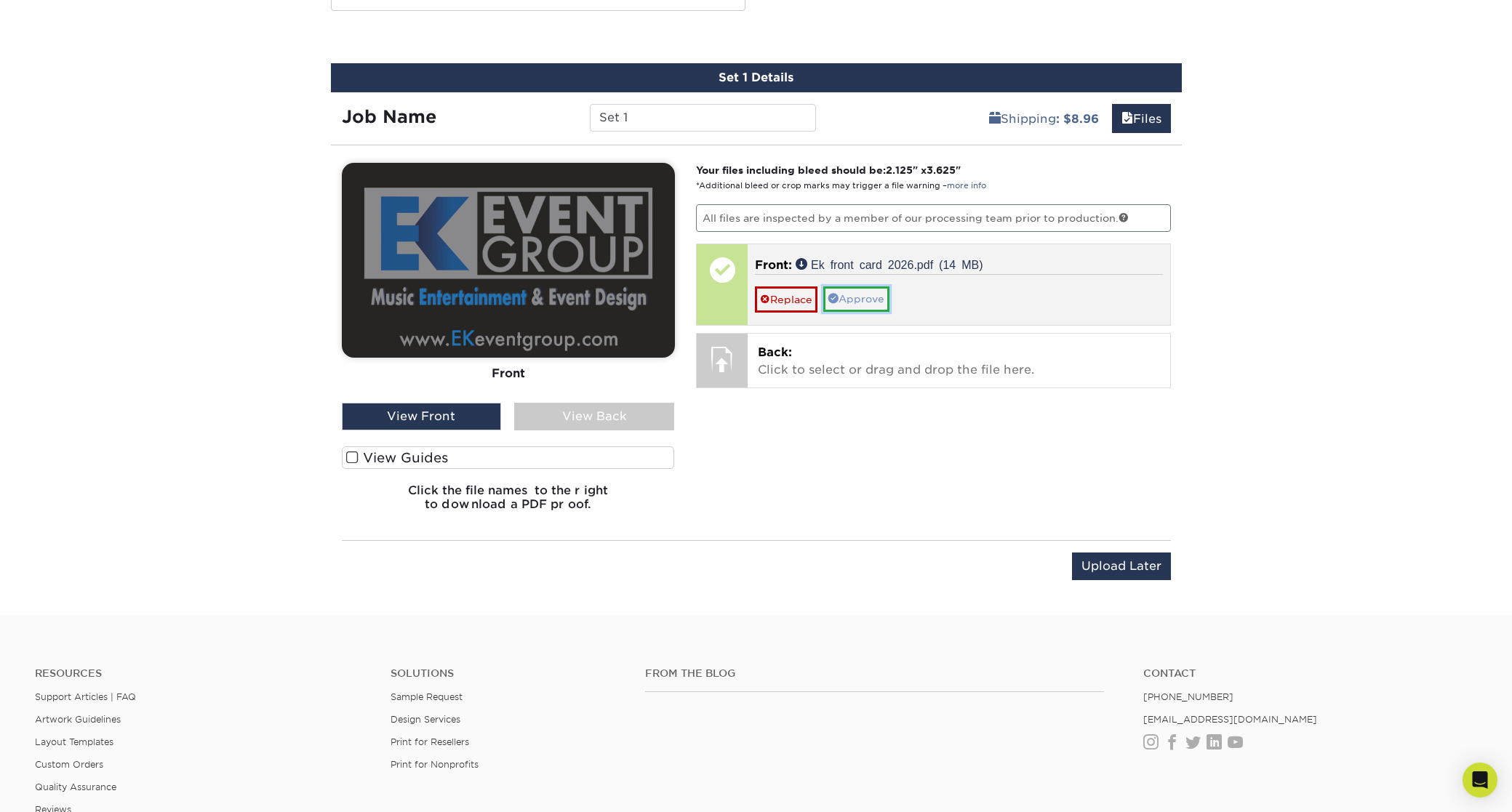
click at [860, 300] on link "Approve" at bounding box center [856, 298] width 66 height 25
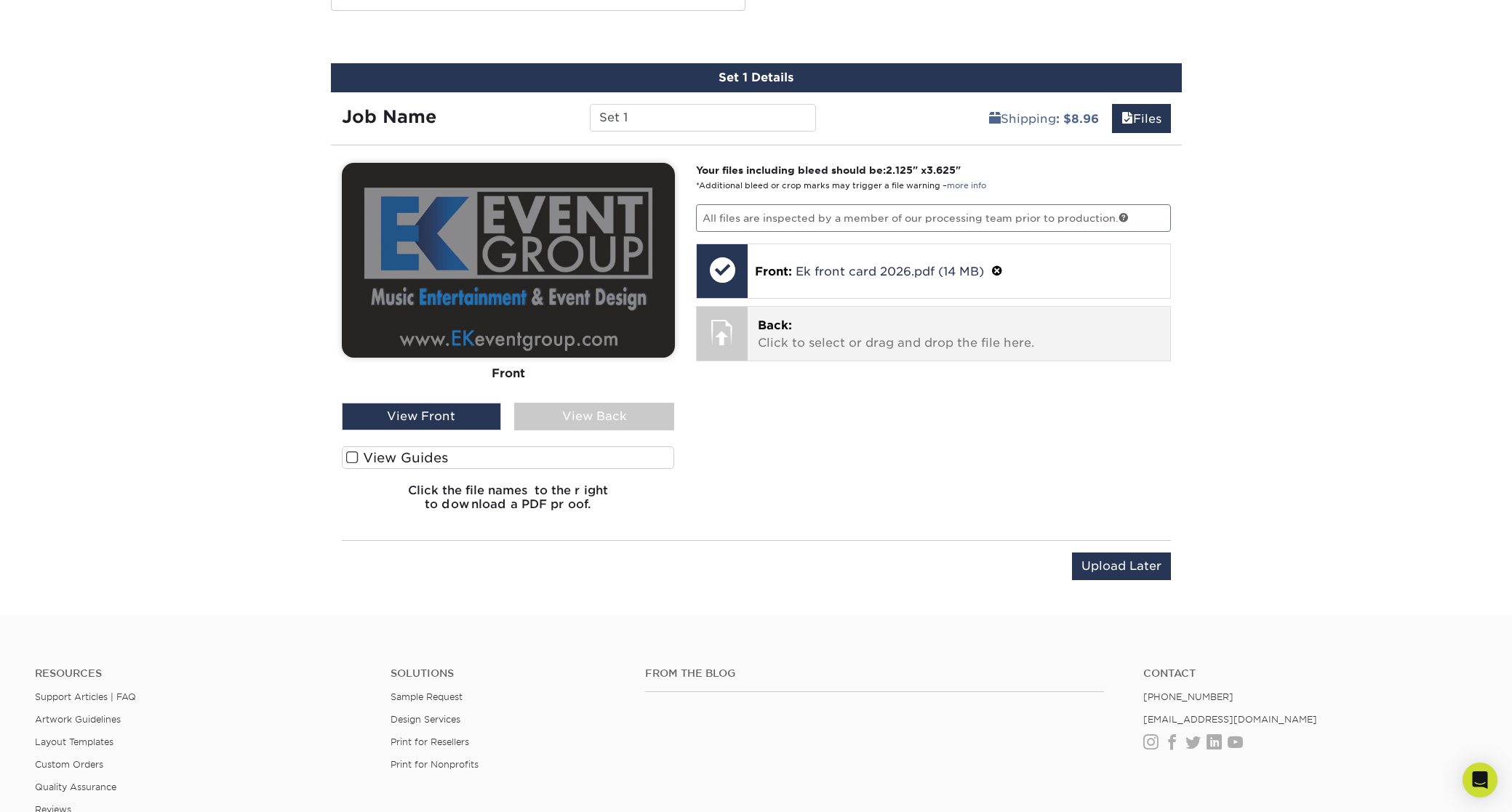
click at [836, 339] on p "Back: Click to select or drag and drop the file here." at bounding box center [959, 334] width 402 height 35
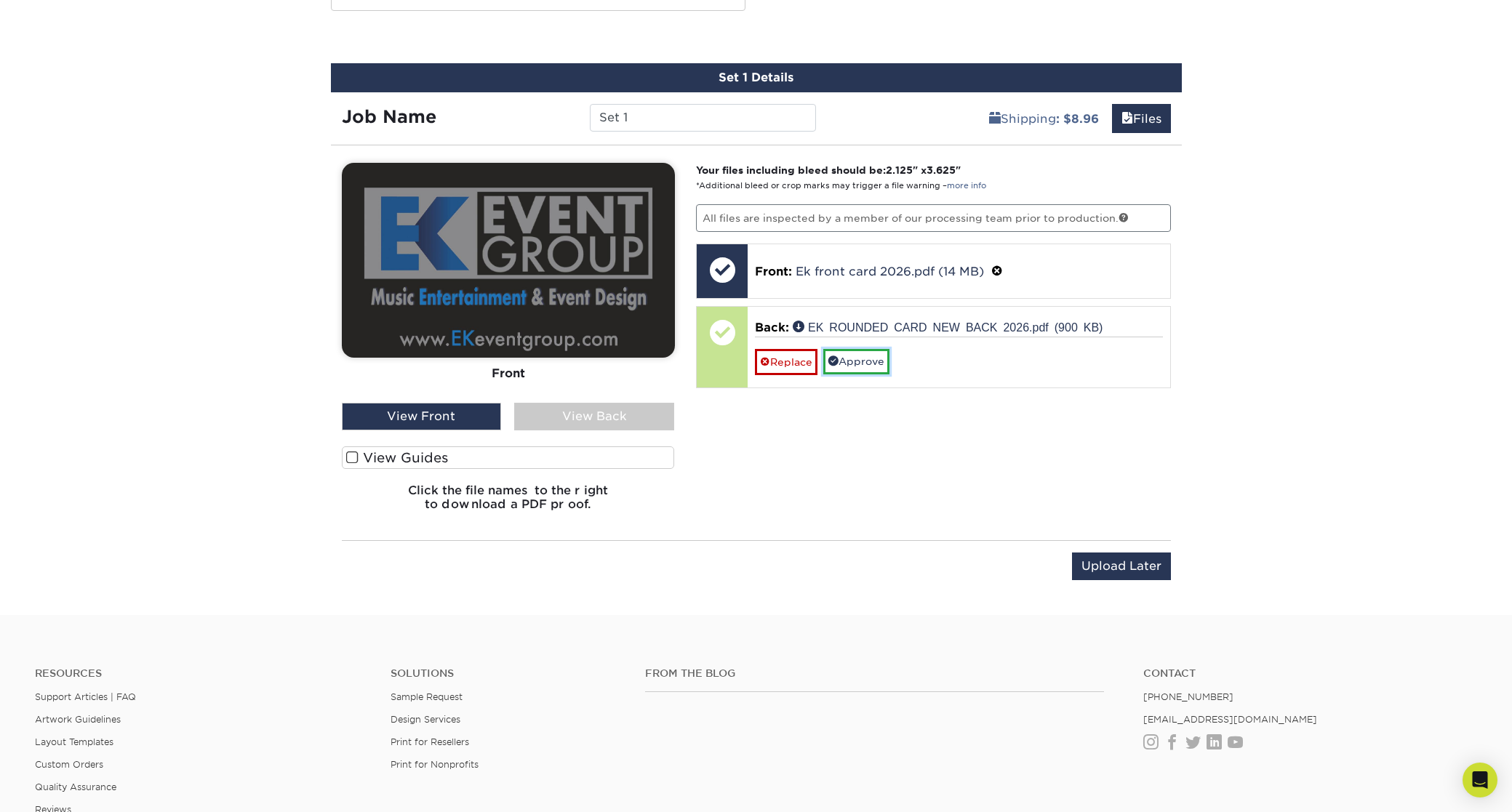
click at [868, 363] on link "Approve" at bounding box center [856, 361] width 66 height 25
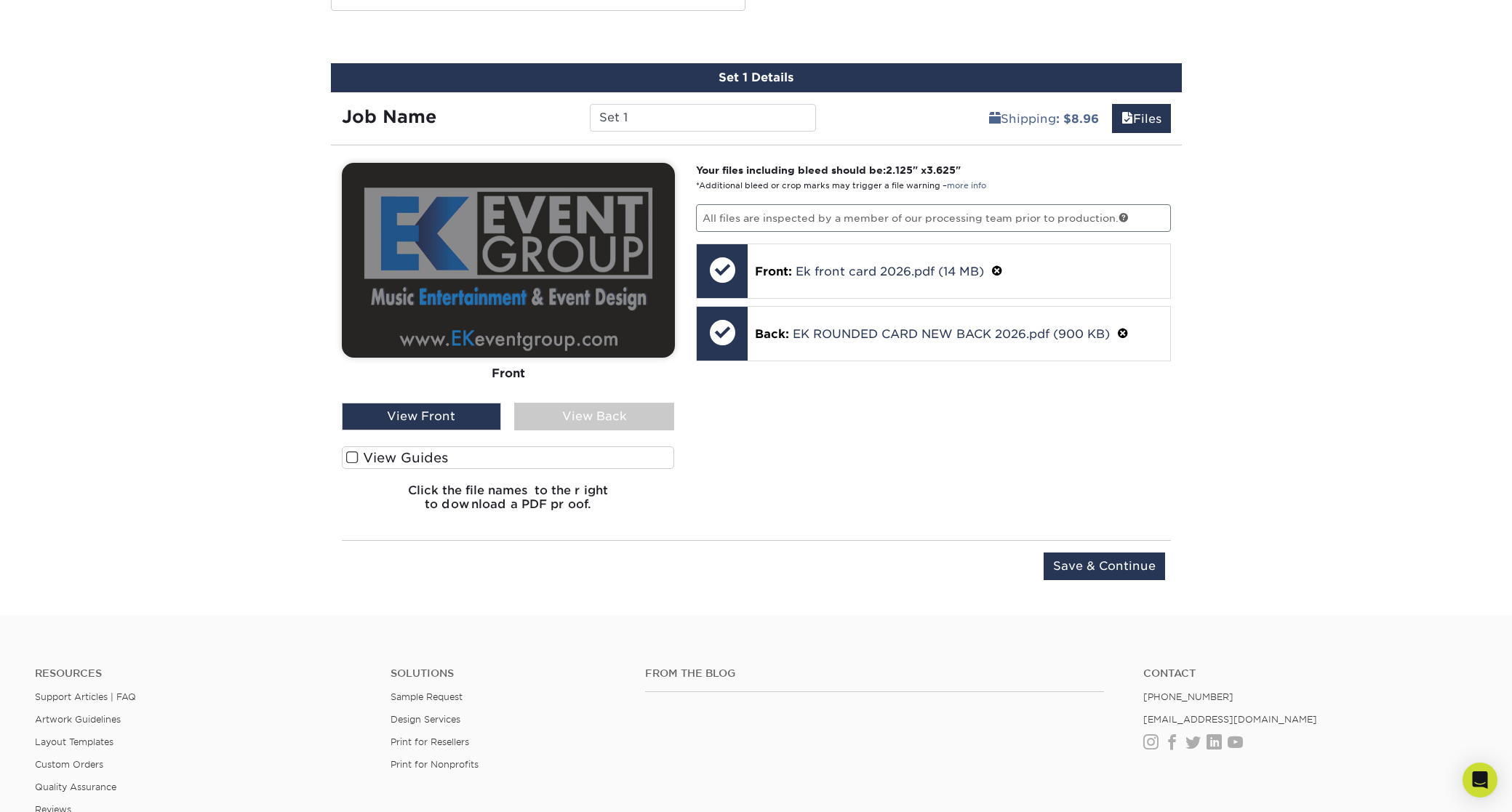
click at [593, 413] on div "View Back" at bounding box center [594, 417] width 160 height 27
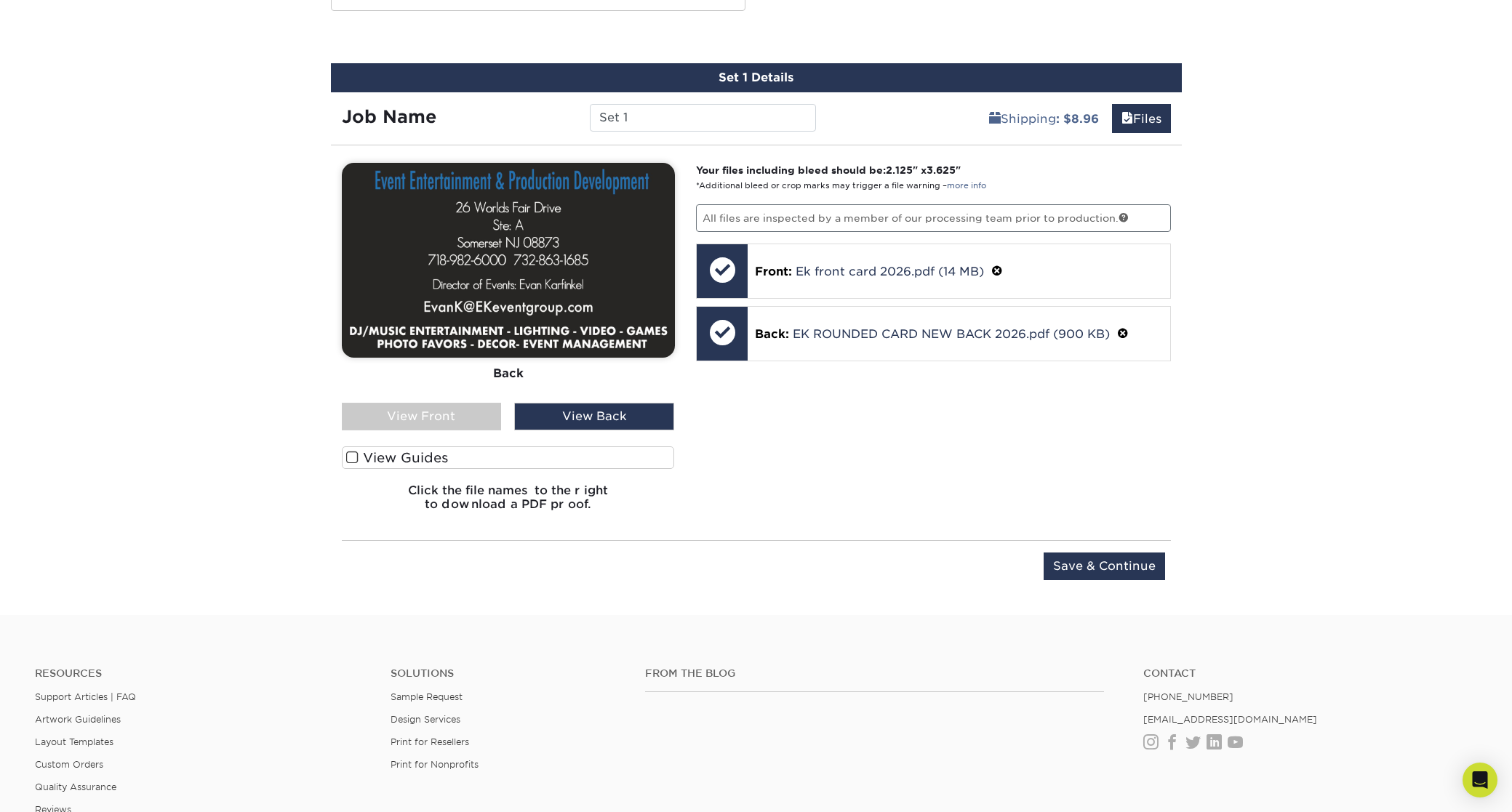
click at [444, 407] on div "View Front" at bounding box center [421, 417] width 160 height 27
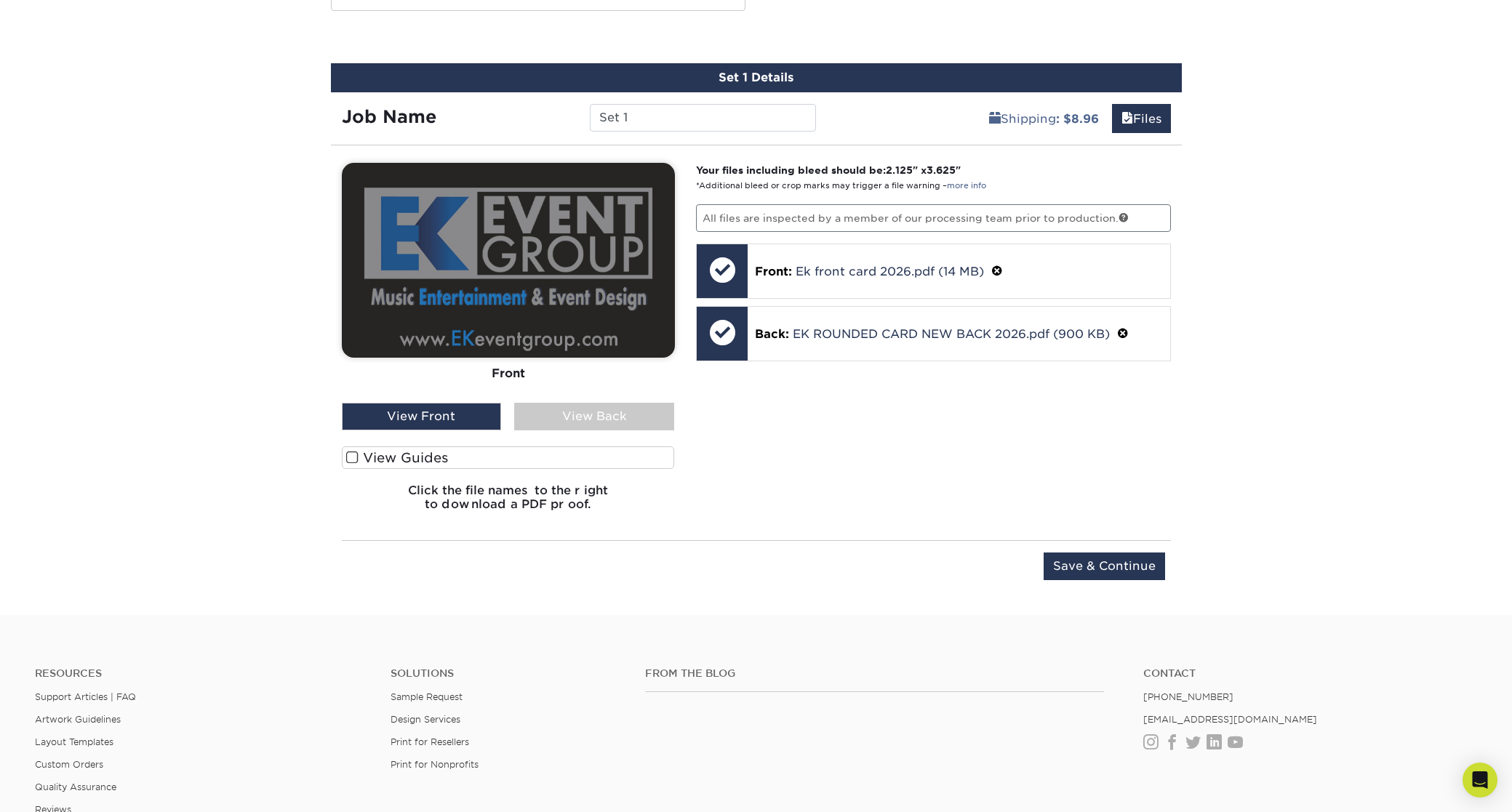
click at [600, 406] on div "View Back" at bounding box center [594, 417] width 160 height 27
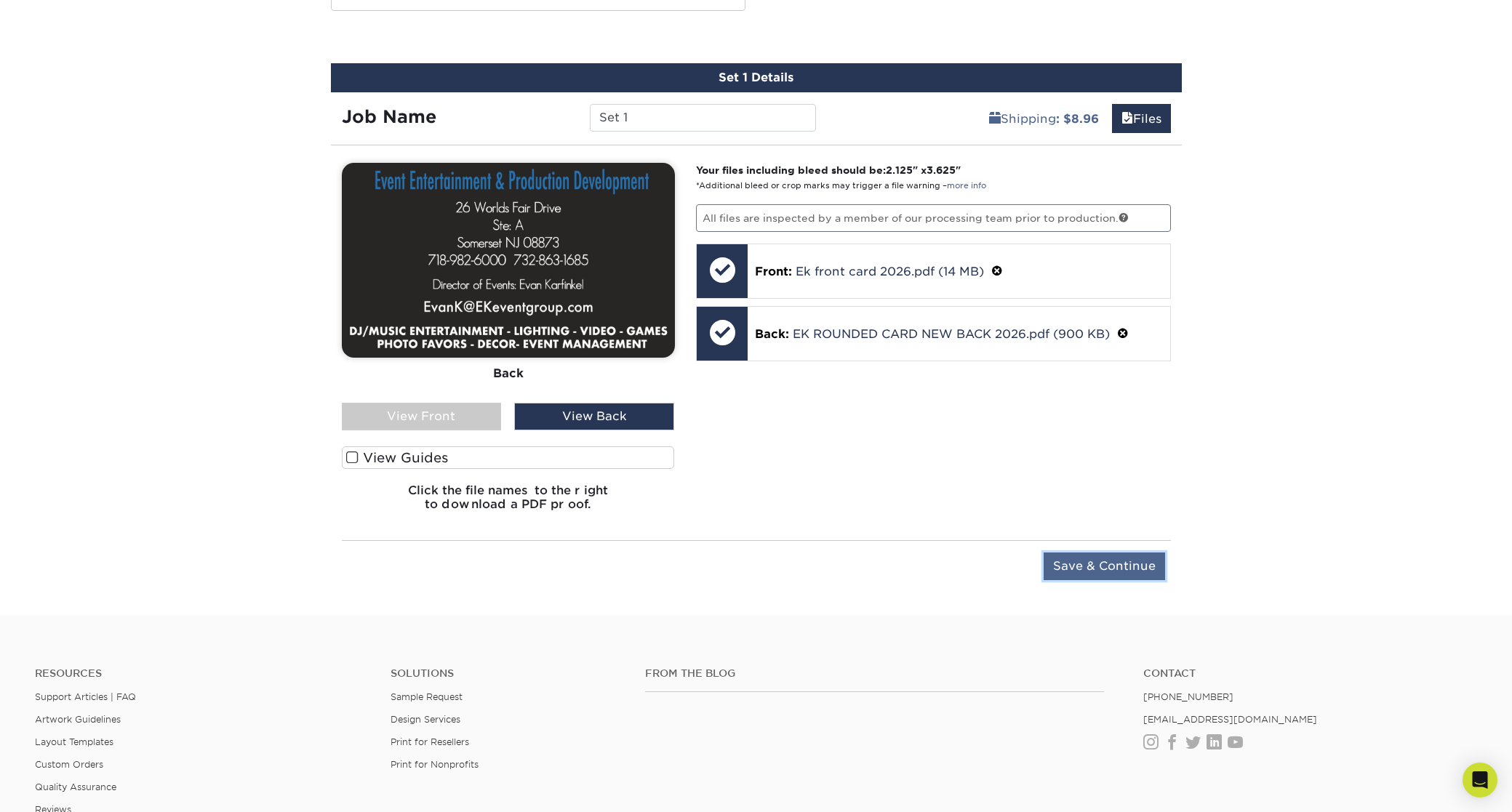
click at [1098, 569] on input "Save & Continue" at bounding box center [1104, 567] width 122 height 27
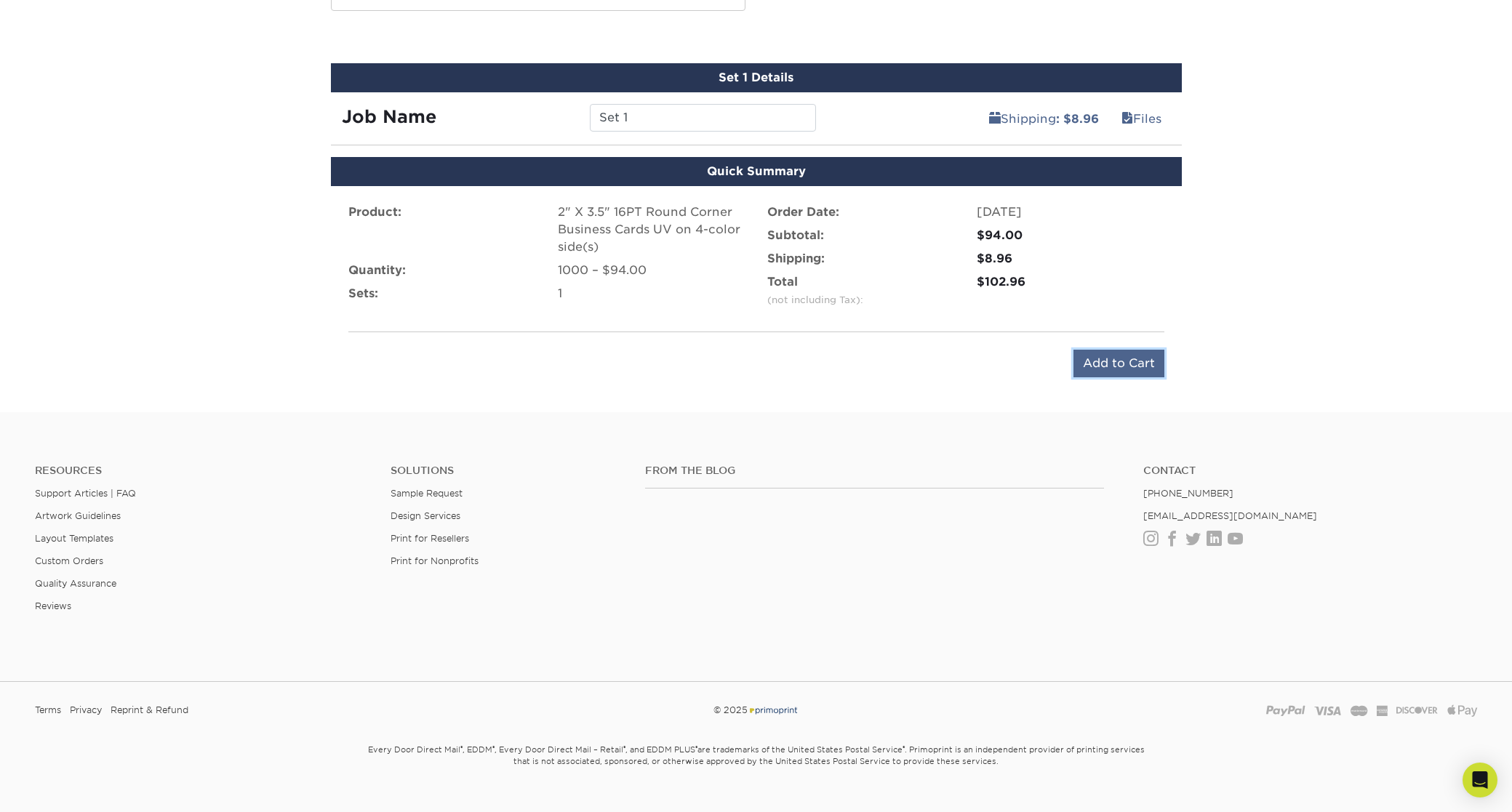
click at [1102, 358] on input "Add to Cart" at bounding box center [1118, 363] width 91 height 27
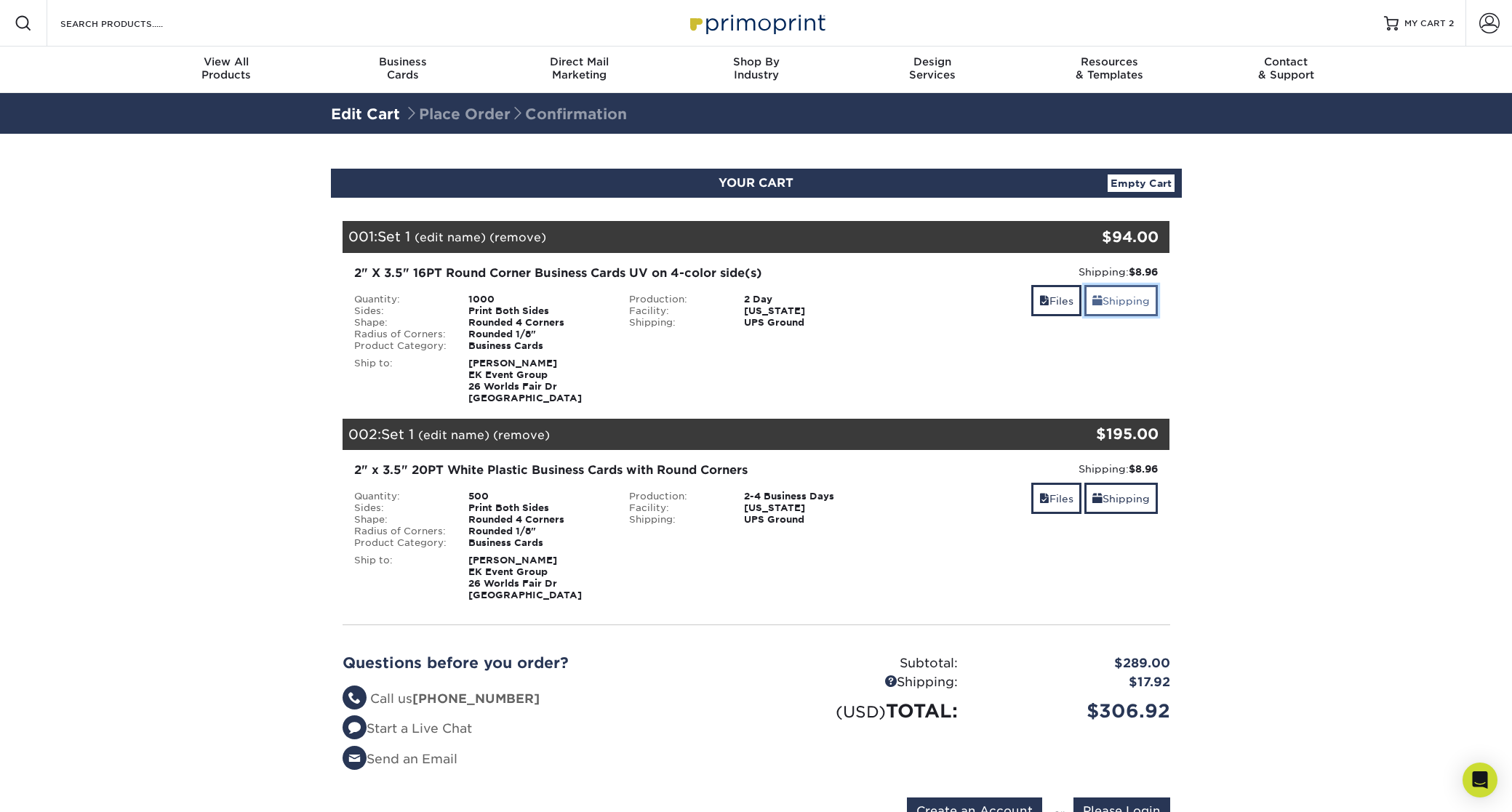
click at [1123, 306] on link "Shipping" at bounding box center [1121, 300] width 73 height 31
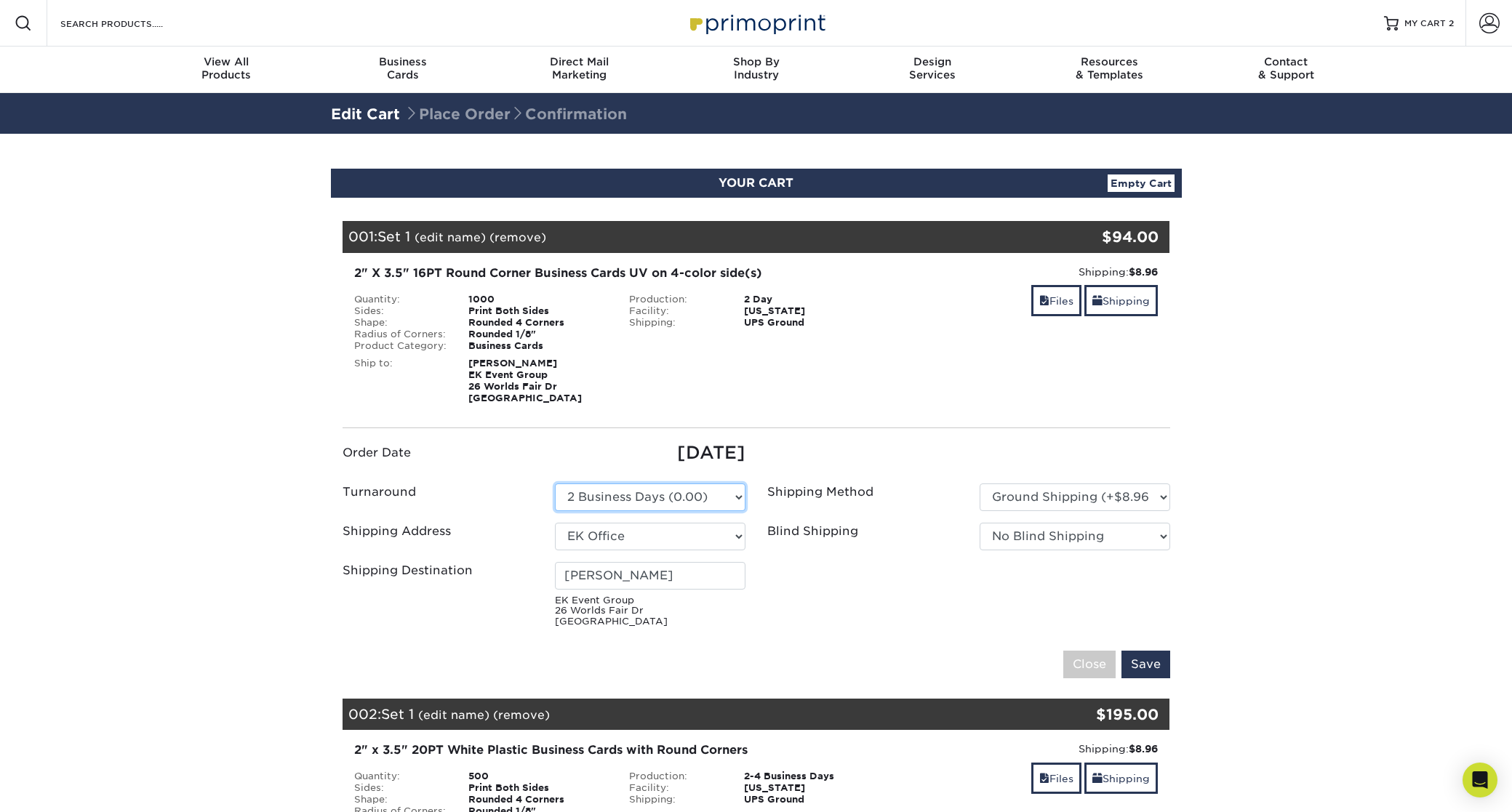
click at [667, 496] on select "Please Select 2 Business Days (0.00) 2-4 Business Days (0.00) Next Business Day…" at bounding box center [650, 497] width 190 height 27
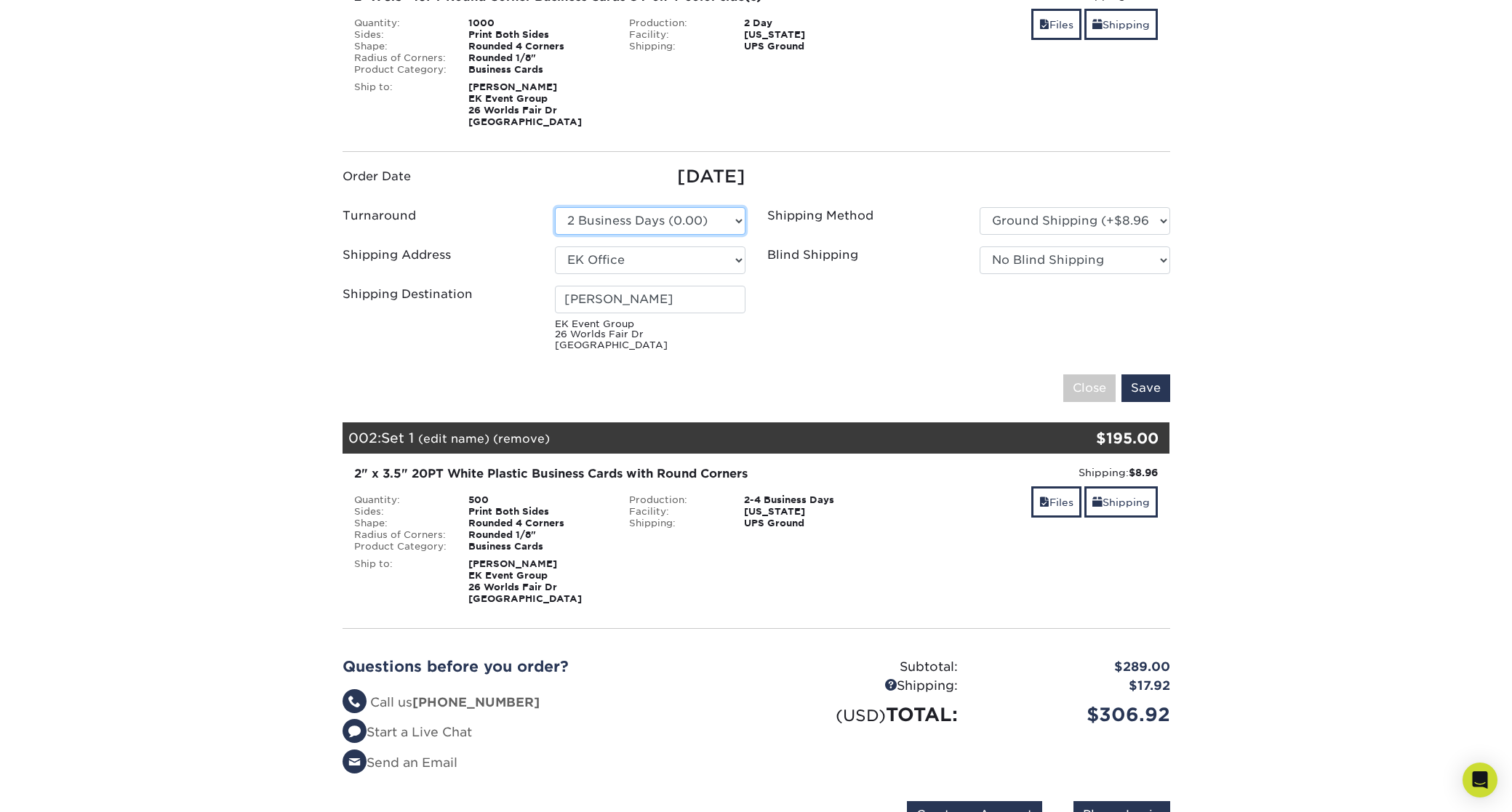
scroll to position [279, 0]
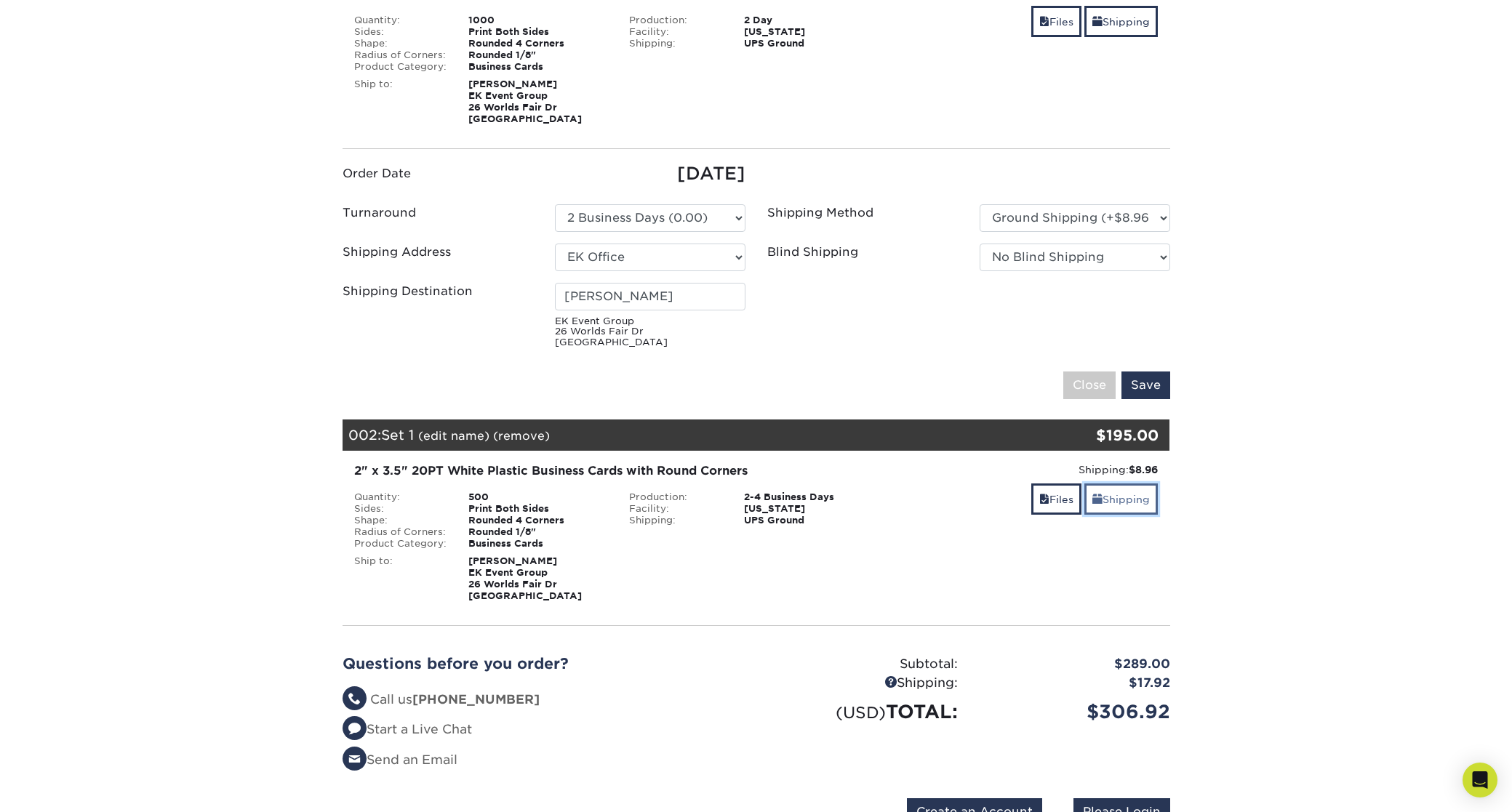
click at [1124, 504] on link "Shipping" at bounding box center [1121, 499] width 73 height 31
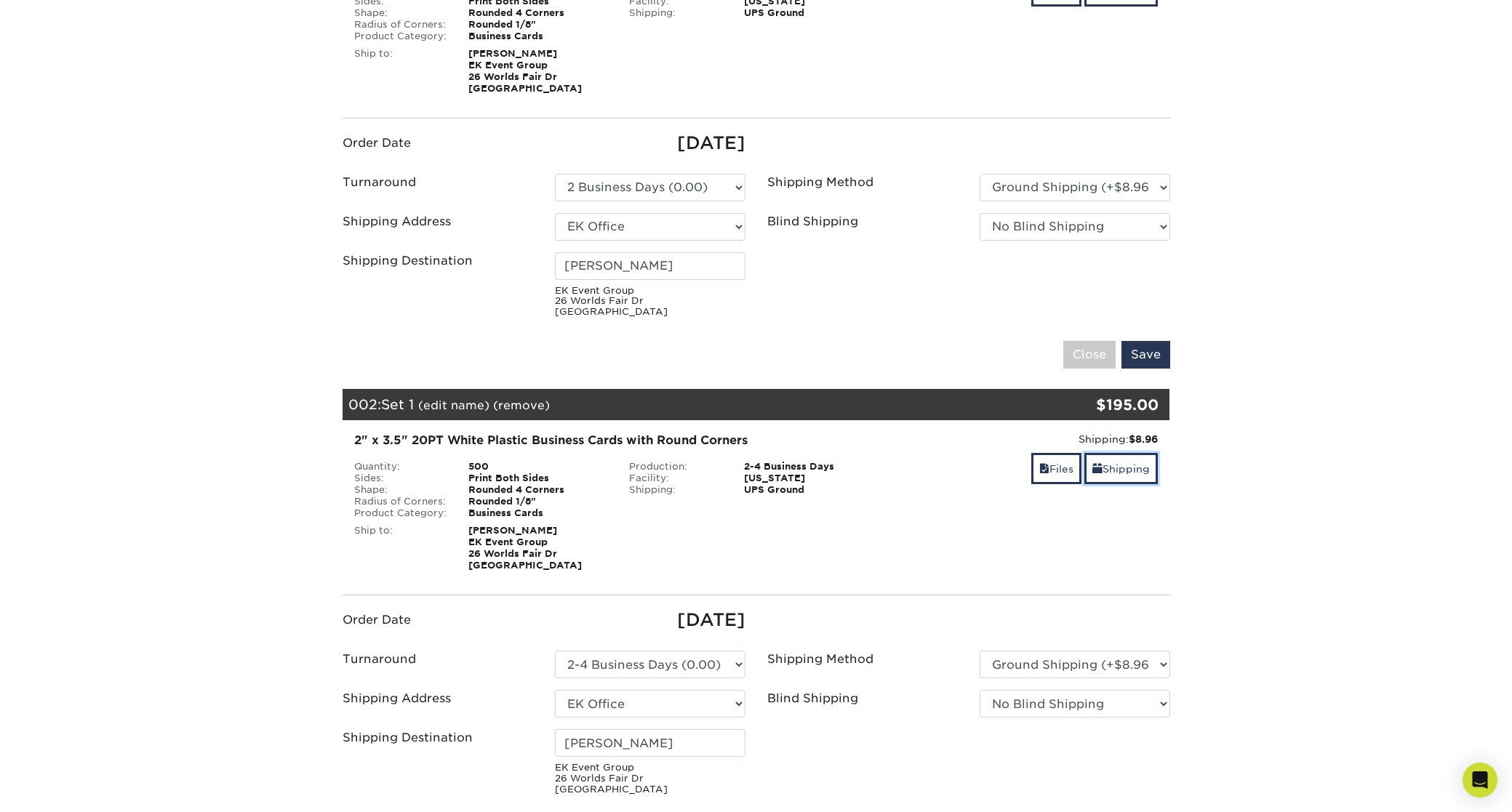
scroll to position [320, 0]
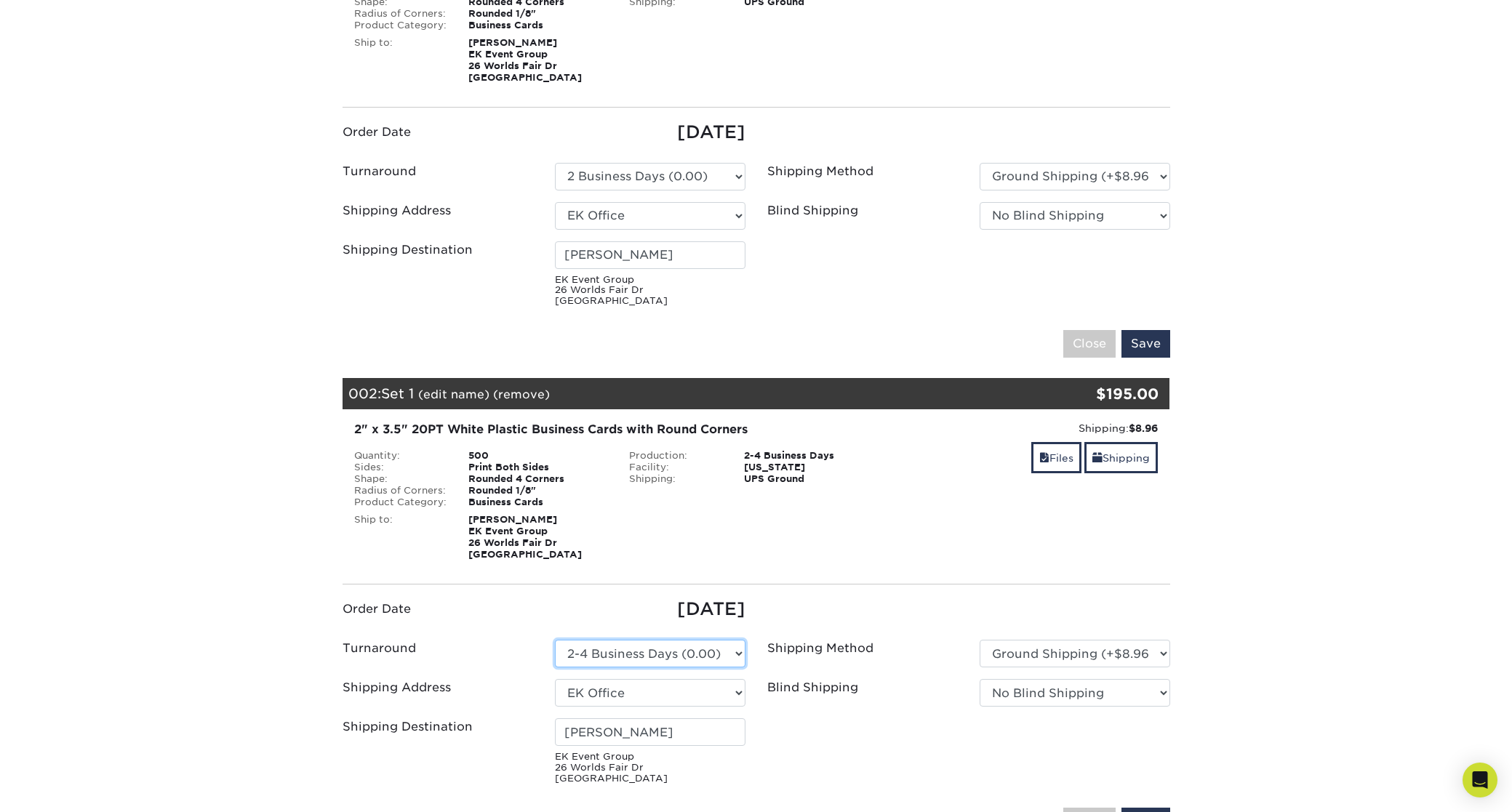
click at [619, 654] on select "Please Select 2-4 Business Days (0.00)" at bounding box center [650, 654] width 190 height 27
click at [947, 564] on div "2" x 3.5" 20PT White Plastic Business Cards with Round Corners Quantity: 500 Si…" at bounding box center [756, 491] width 850 height 163
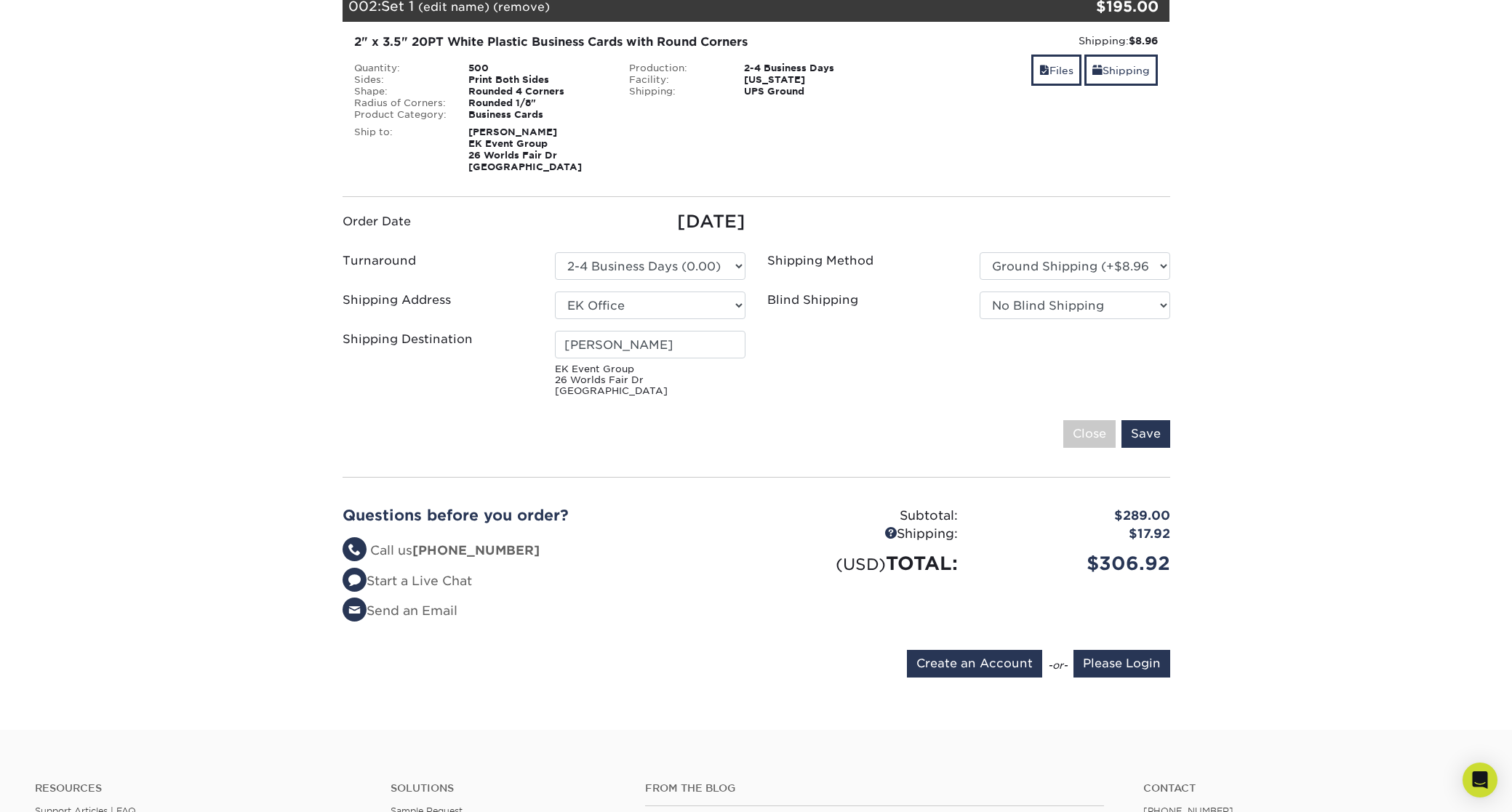
scroll to position [709, 0]
click at [988, 662] on input "Create an Account" at bounding box center [974, 663] width 136 height 27
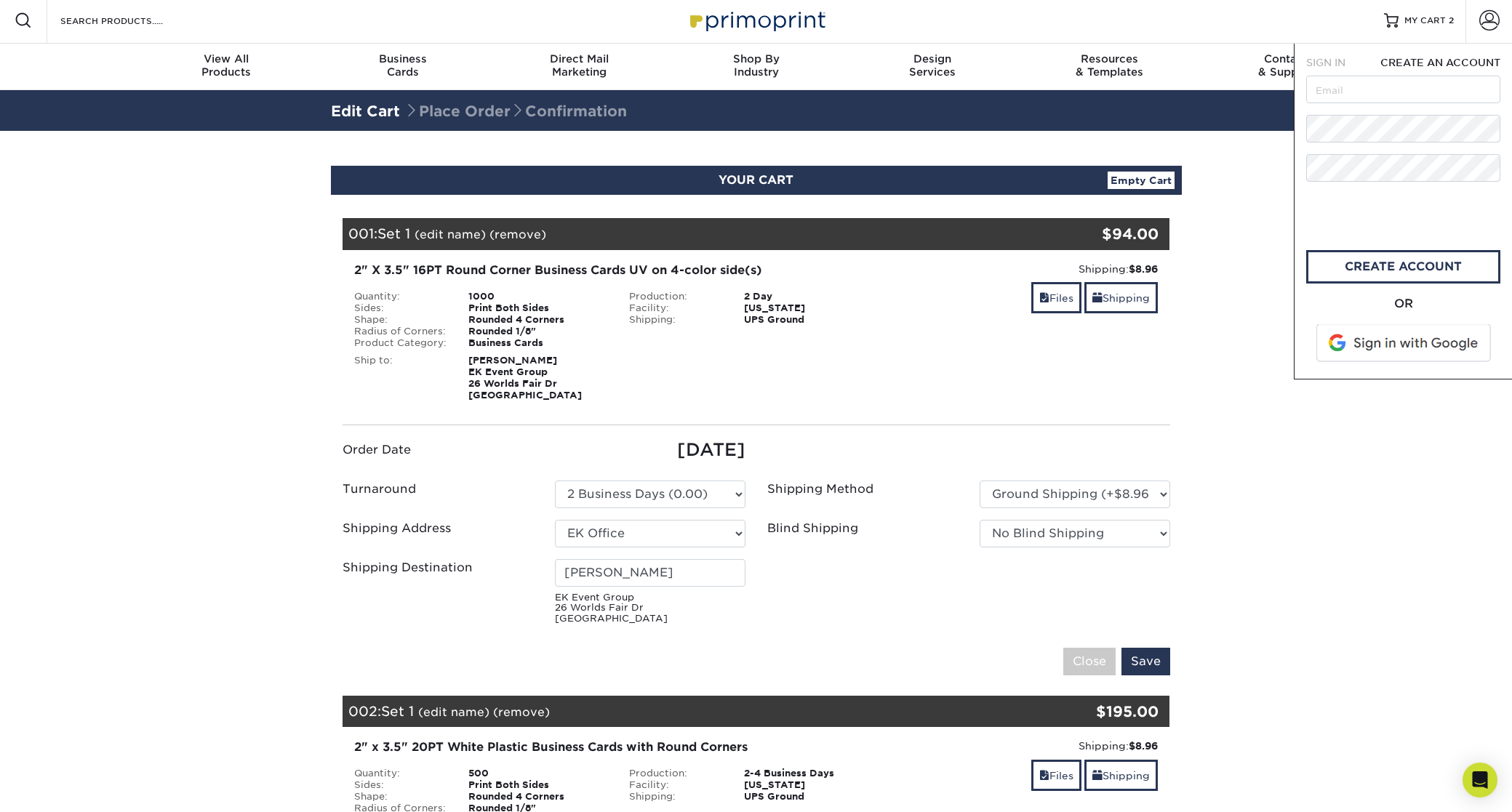
scroll to position [0, 0]
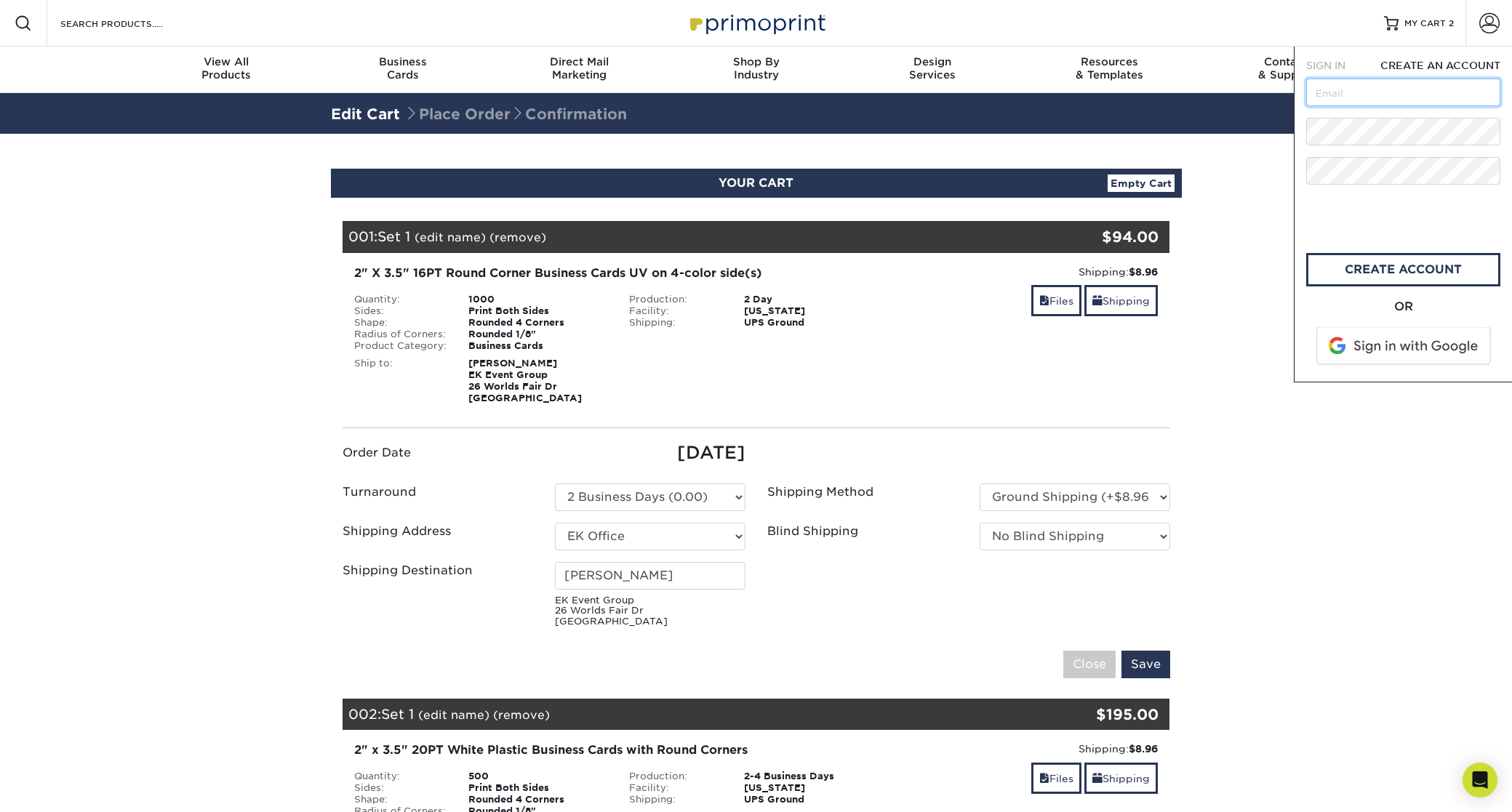
click at [1360, 93] on input "text" at bounding box center [1404, 92] width 194 height 27
type input "[EMAIL_ADDRESS][DOMAIN_NAME]"
click at [1408, 270] on link "create account" at bounding box center [1404, 269] width 194 height 34
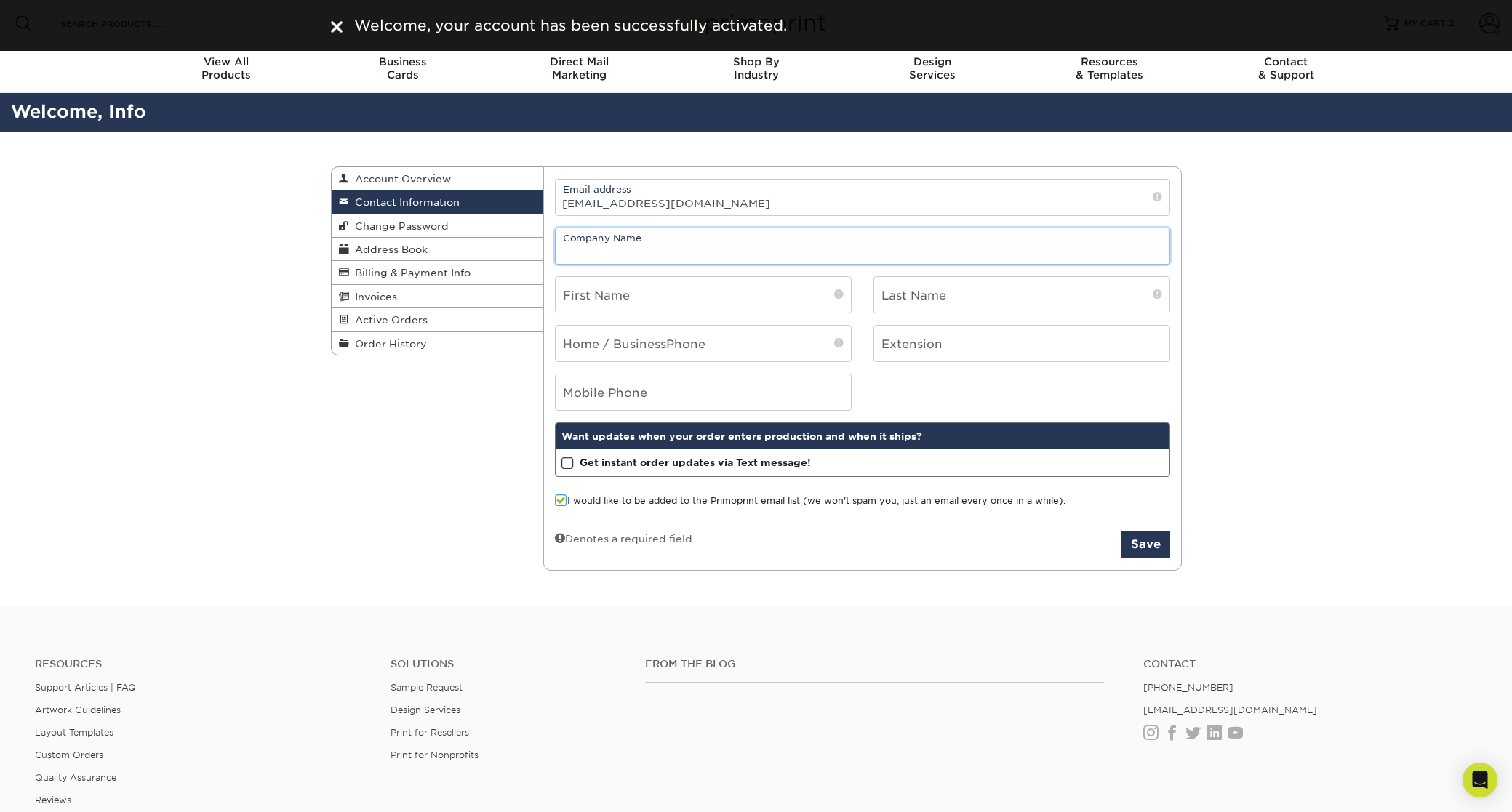
click at [660, 240] on input "text" at bounding box center [863, 245] width 614 height 36
type input "EK Event Group"
type input "Evan"
type input "Karfinkel"
type input "7328631685"
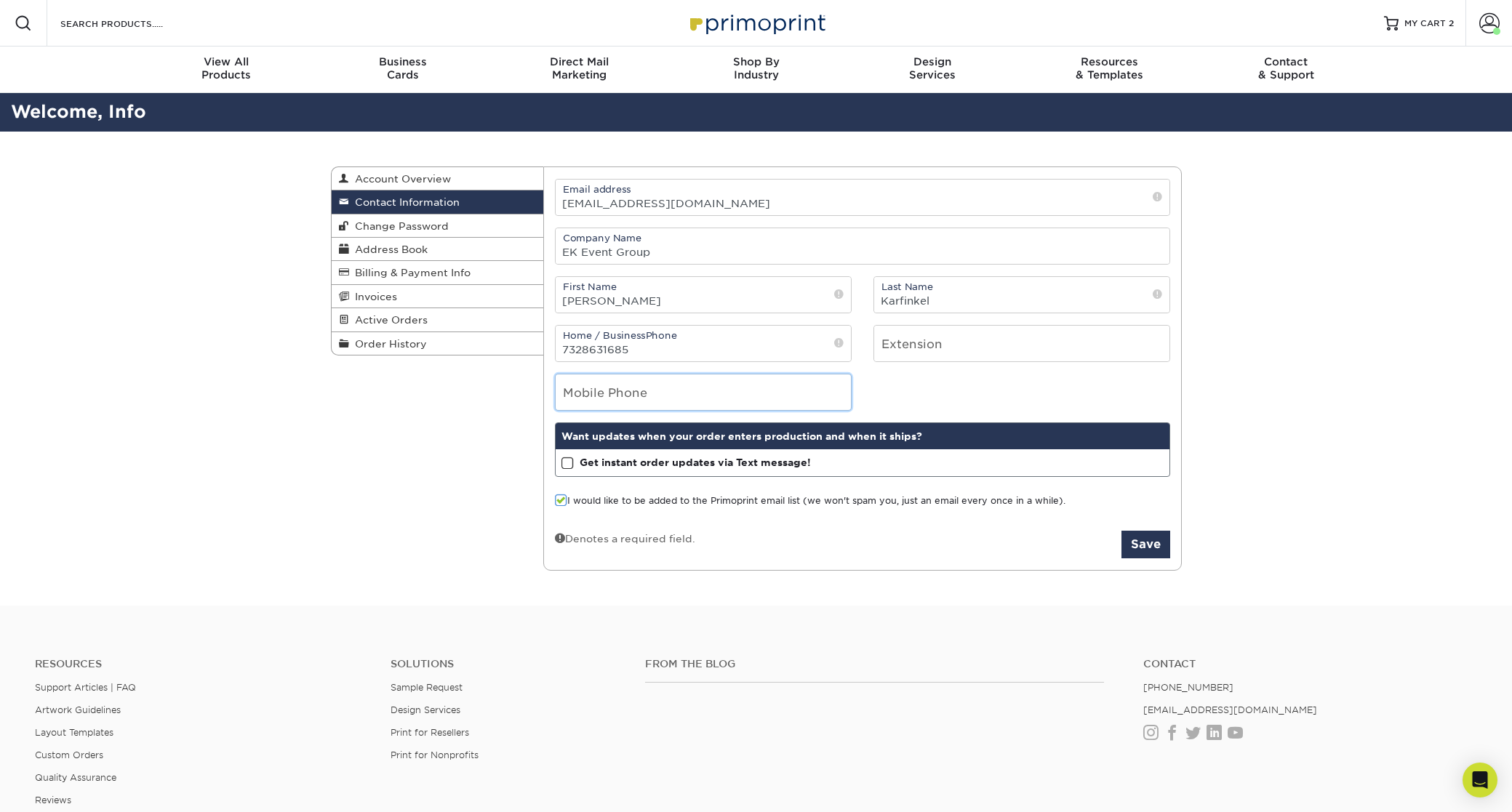
click at [642, 394] on input "tel" at bounding box center [703, 392] width 295 height 36
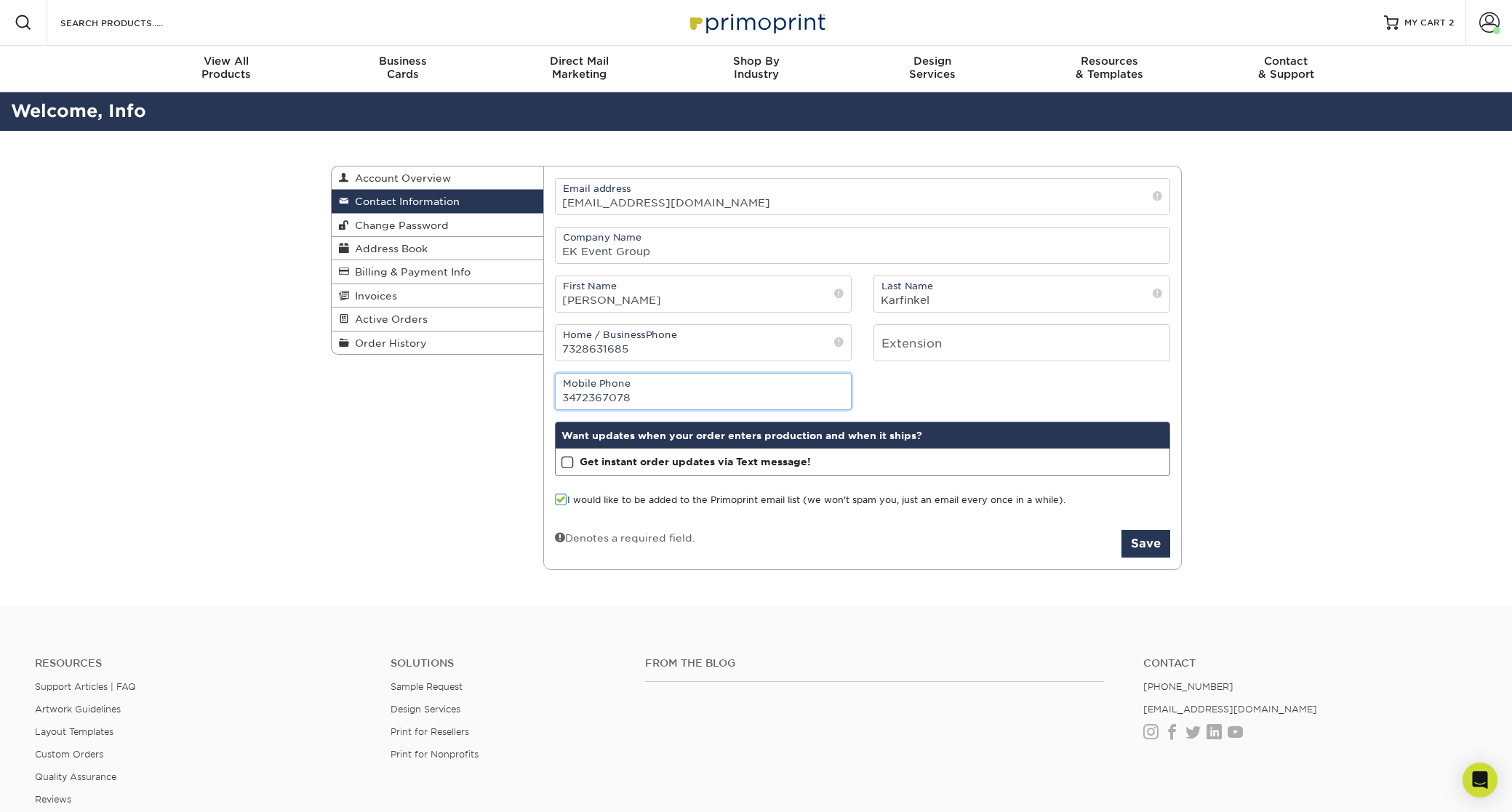
type input "3472367078"
click at [591, 463] on strong "Get instant order updates via Text message!" at bounding box center [695, 461] width 232 height 12
click at [0, 0] on input "Get instant order updates via Text message!" at bounding box center [0, 0] width 0 height 0
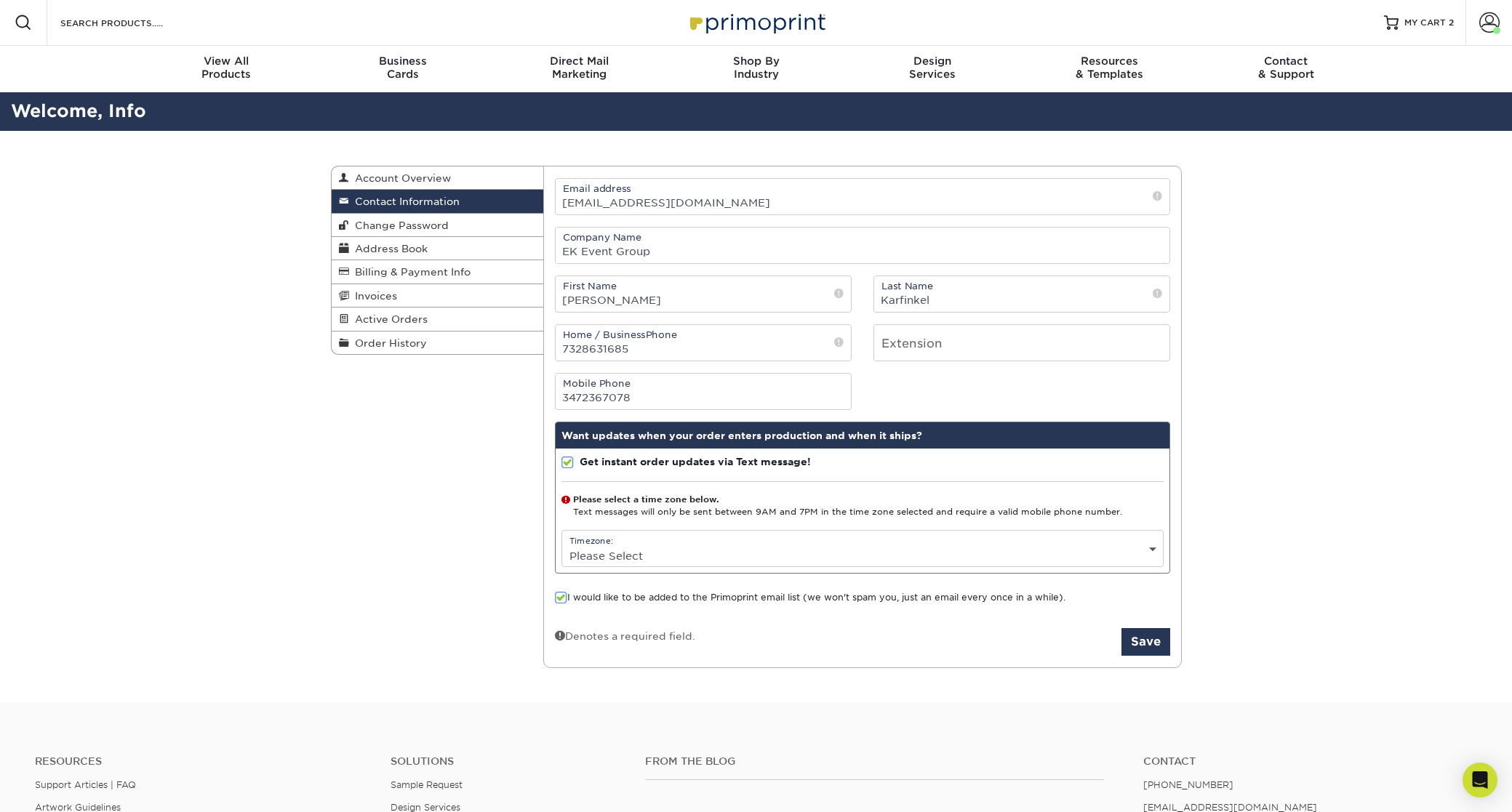
click at [621, 556] on select "Please Select (GMT -12:00) Eniwetok, Kwajalein (GMT -11:00) Midway Island, Samo…" at bounding box center [863, 556] width 601 height 21
click at [663, 557] on select "Please Select (GMT -12:00) Eniwetok, Kwajalein (GMT -11:00) Midway Island, Samo…" at bounding box center [863, 556] width 601 height 21
select select "-5.0"
click at [561, 598] on span at bounding box center [561, 598] width 13 height 14
click at [0, 0] on input "I would like to be added to the Primoprint email list (we won't spam you, just …" at bounding box center [0, 0] width 0 height 0
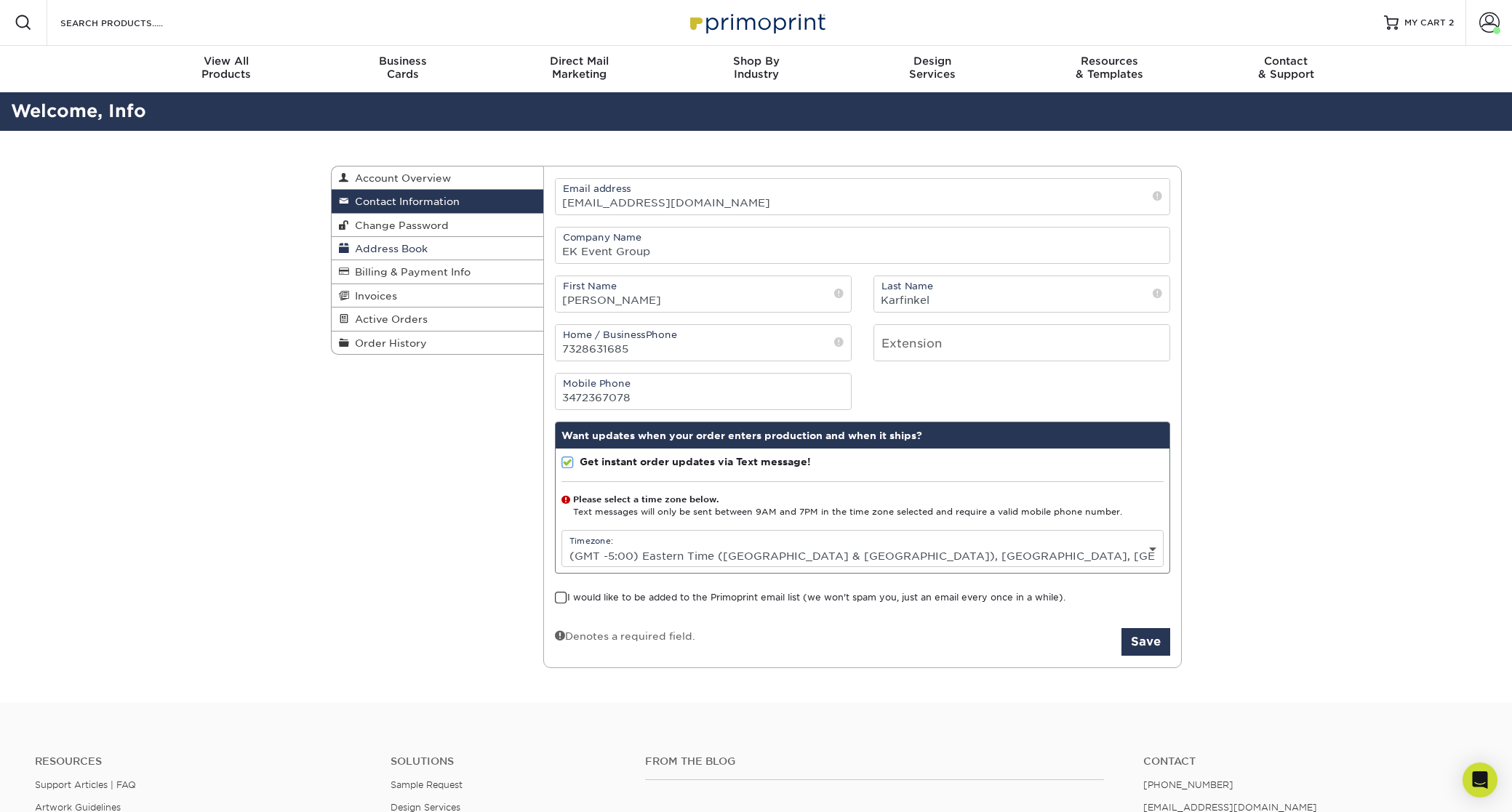
click at [391, 248] on span "Address Book" at bounding box center [388, 248] width 79 height 12
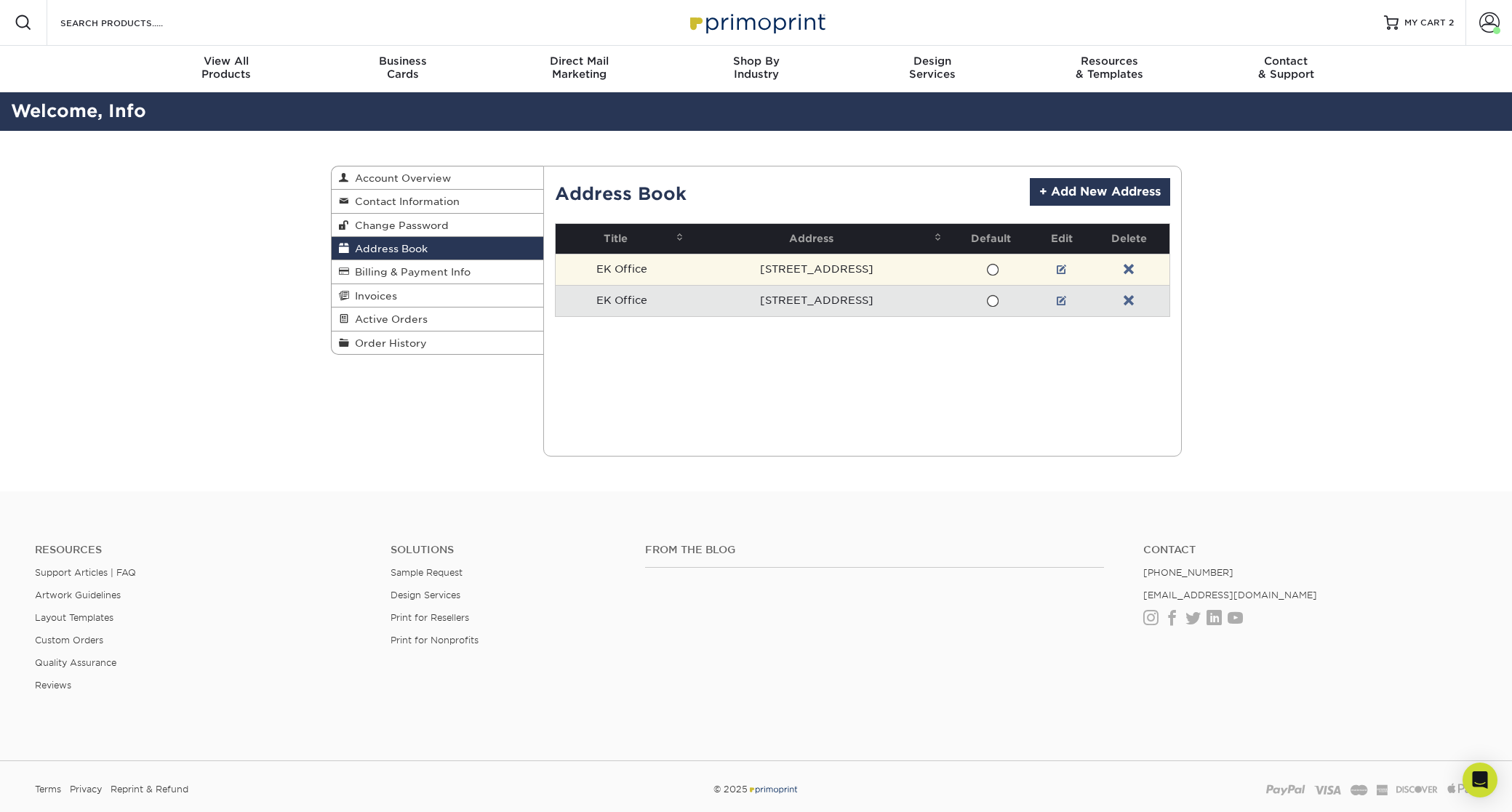
click at [995, 273] on span at bounding box center [993, 270] width 13 height 14
click at [0, 0] on input "radio" at bounding box center [0, 0] width 0 height 0
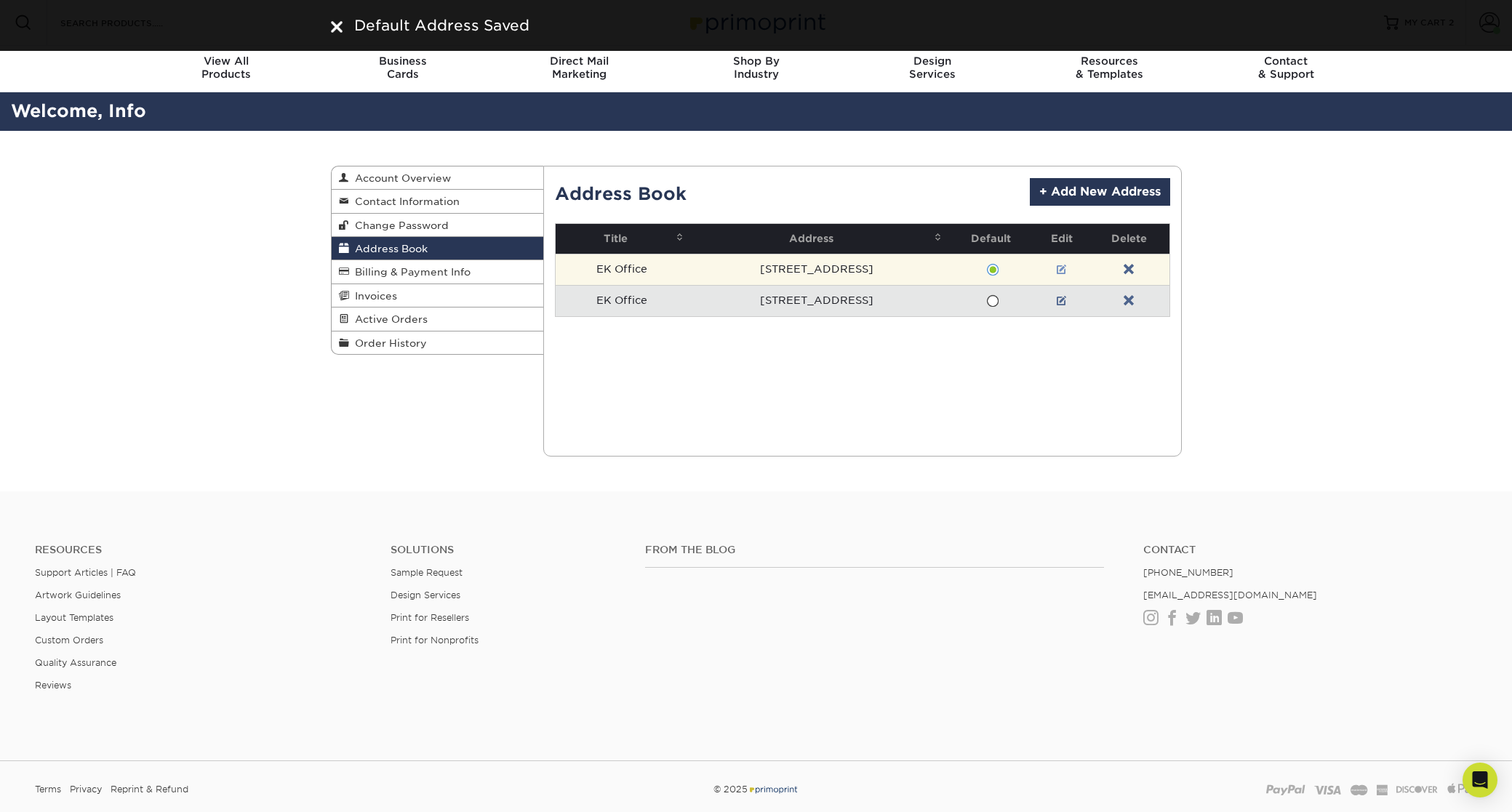
click at [1060, 270] on link at bounding box center [1061, 269] width 10 height 12
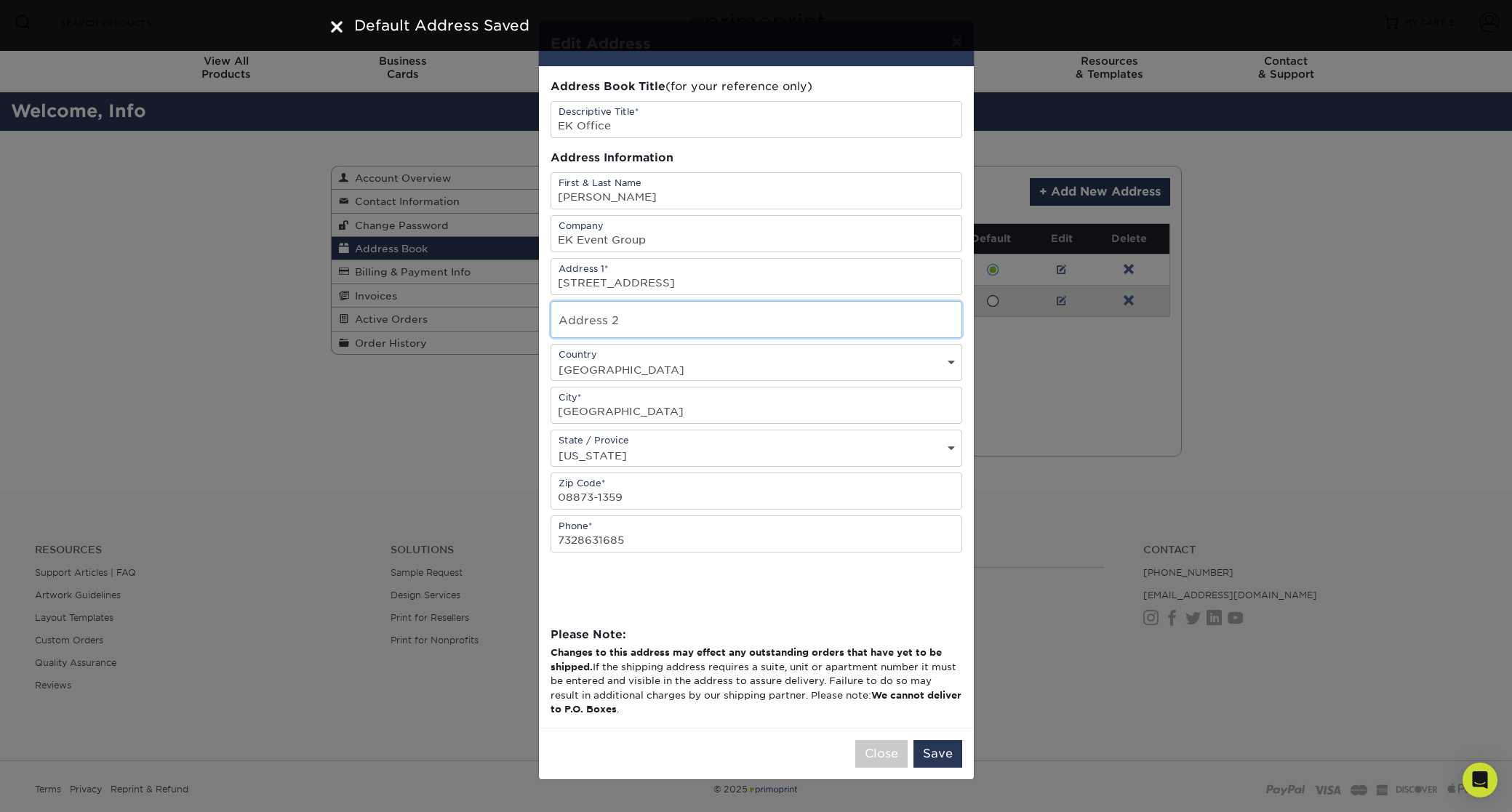
click at [617, 319] on input "text" at bounding box center [756, 319] width 410 height 36
type input "STE A"
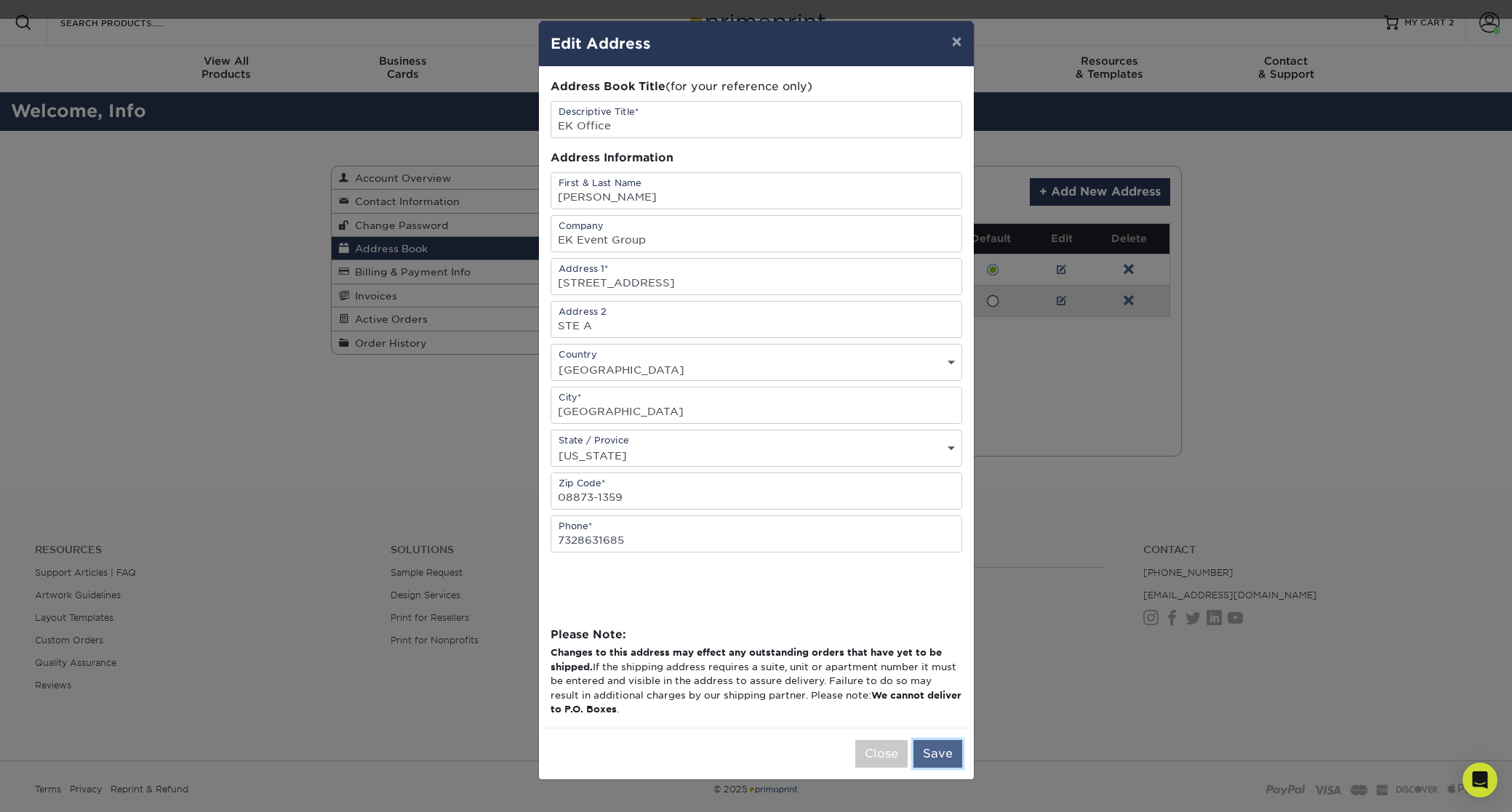
click at [938, 755] on button "Save" at bounding box center [938, 754] width 49 height 27
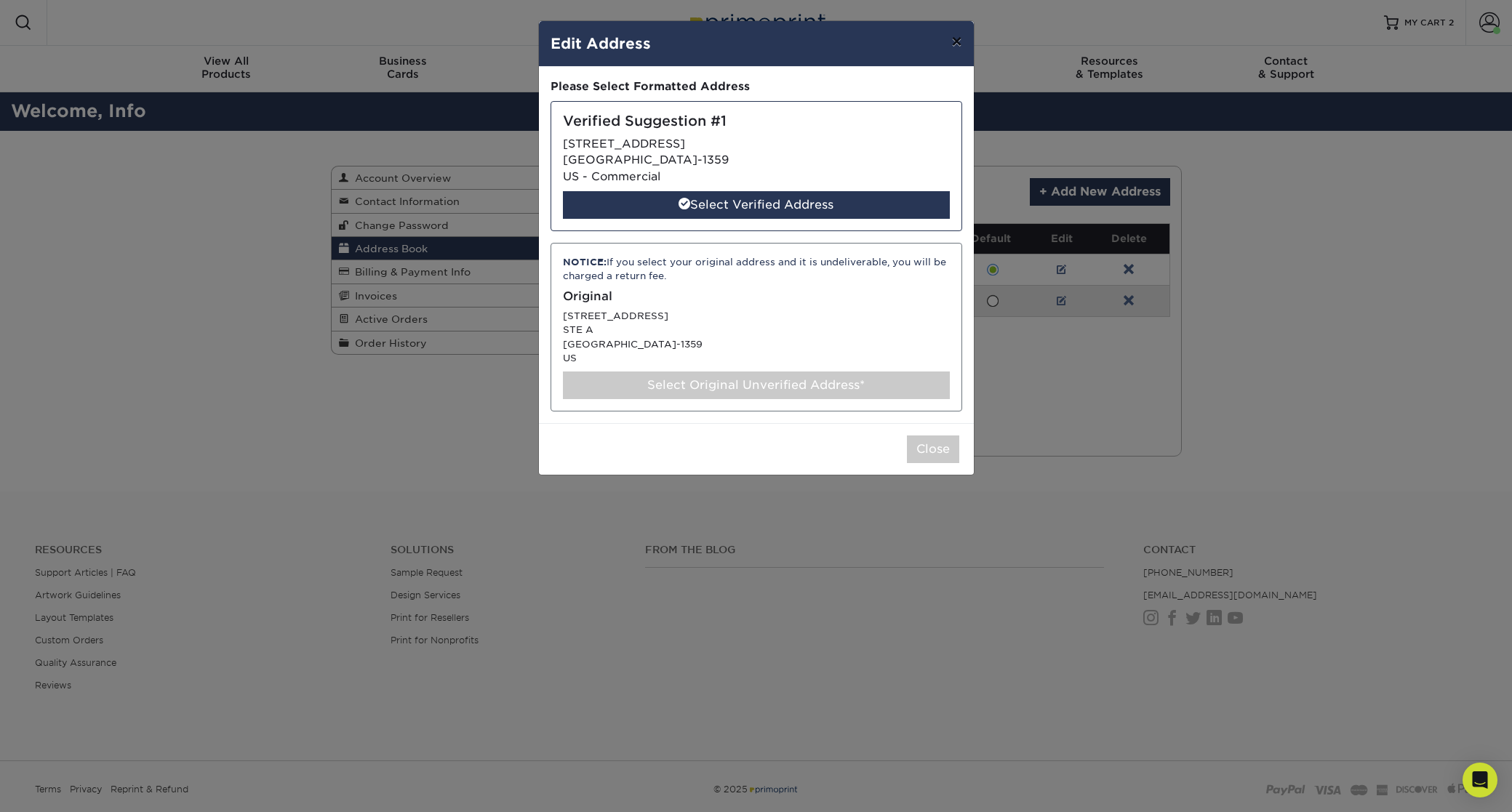
click at [956, 43] on button "×" at bounding box center [956, 41] width 34 height 40
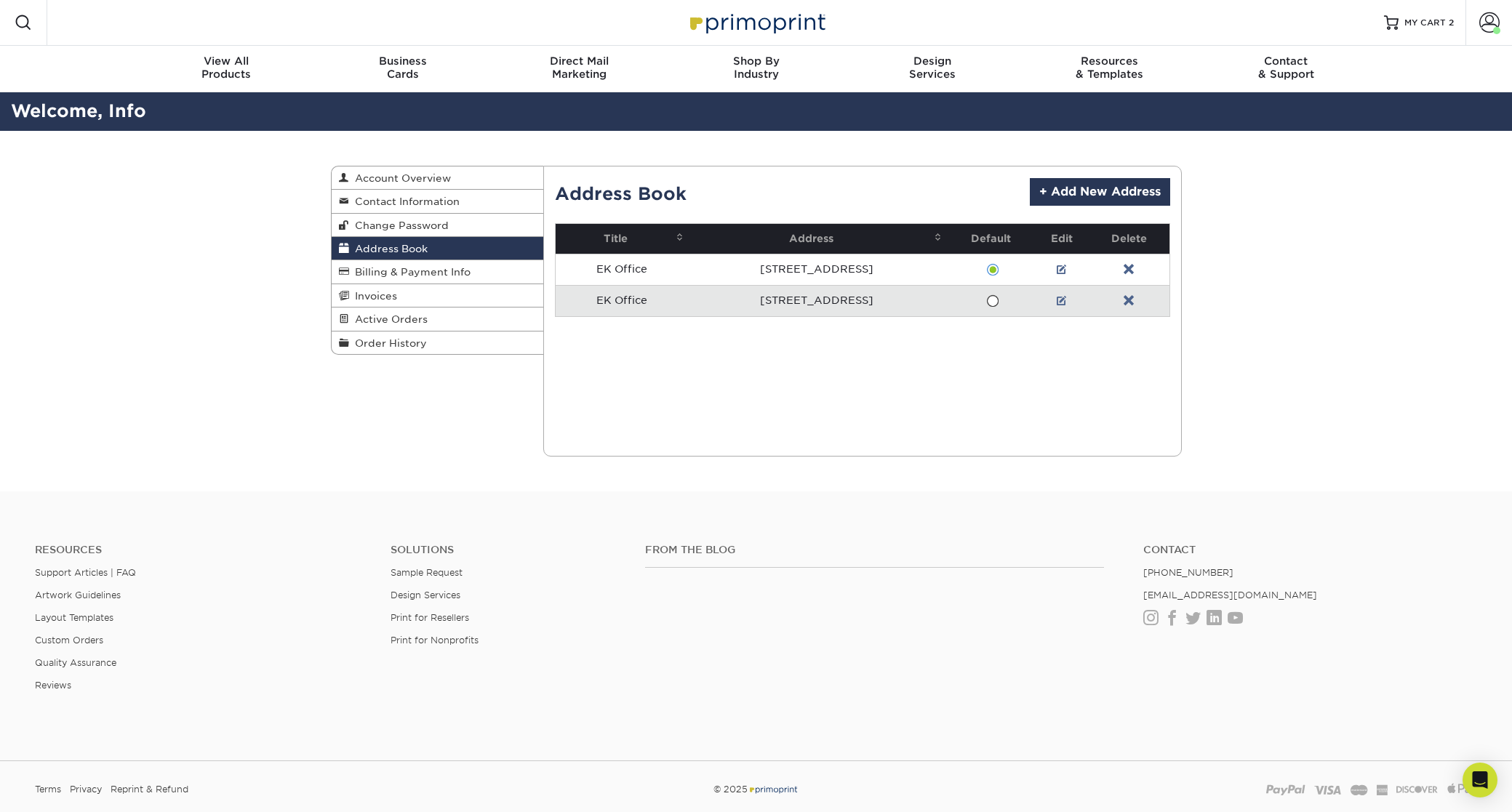
drag, startPoint x: 1132, startPoint y: 300, endPoint x: 1125, endPoint y: 308, distance: 10.6
click at [1131, 301] on link at bounding box center [1128, 300] width 10 height 12
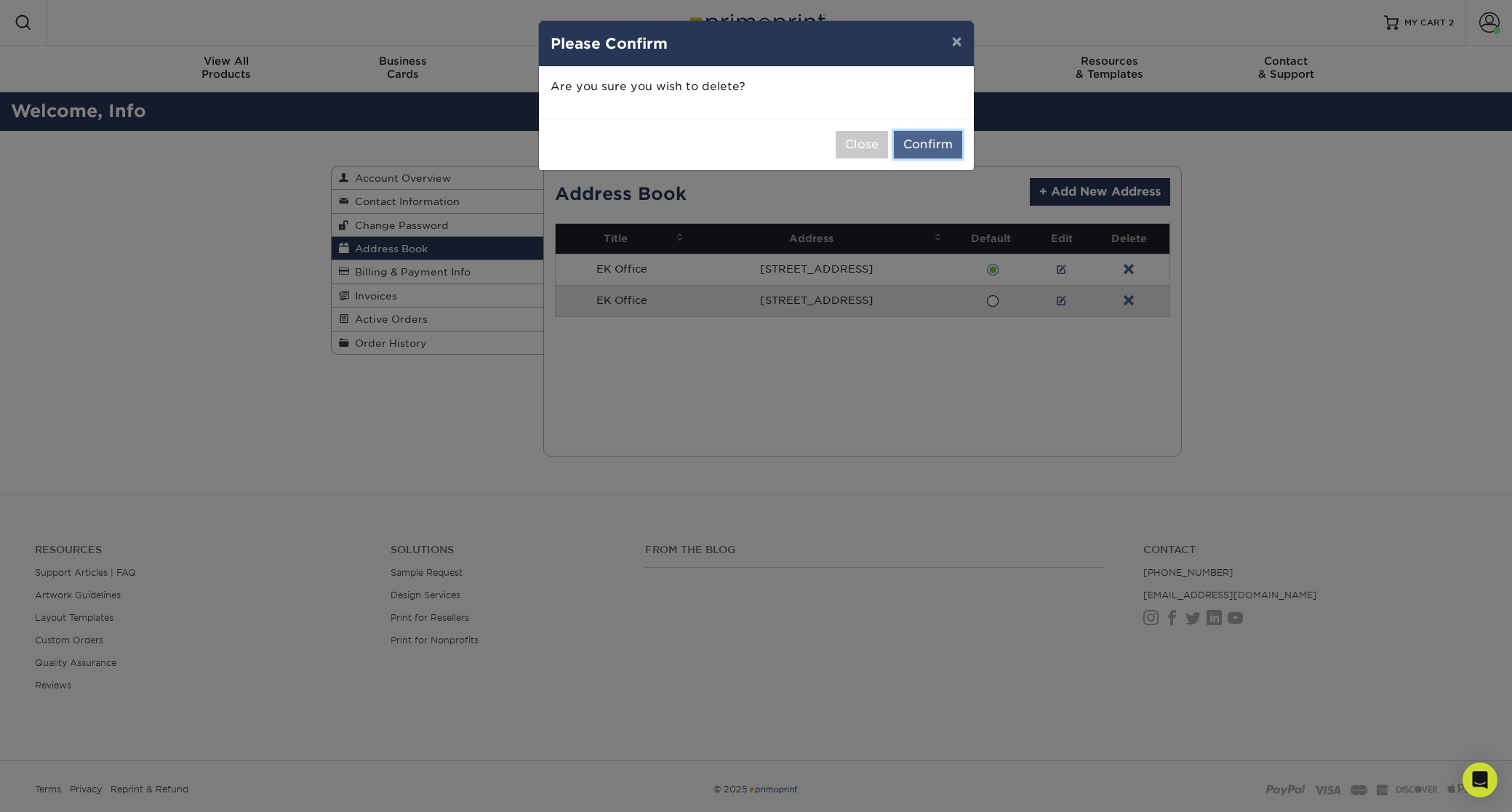
click at [933, 135] on button "Confirm" at bounding box center [928, 145] width 69 height 27
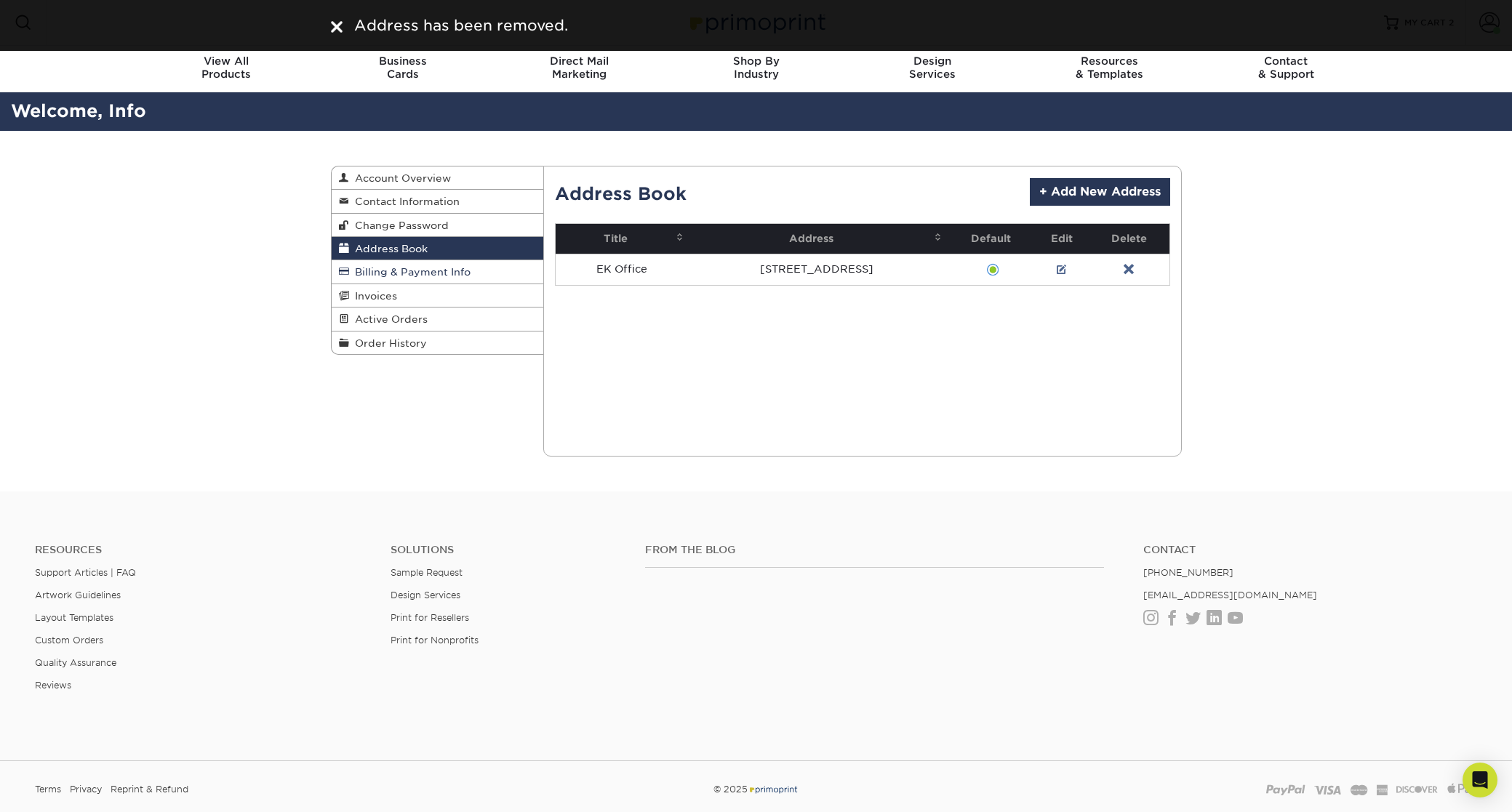
click at [409, 271] on span "Billing & Payment Info" at bounding box center [409, 272] width 122 height 12
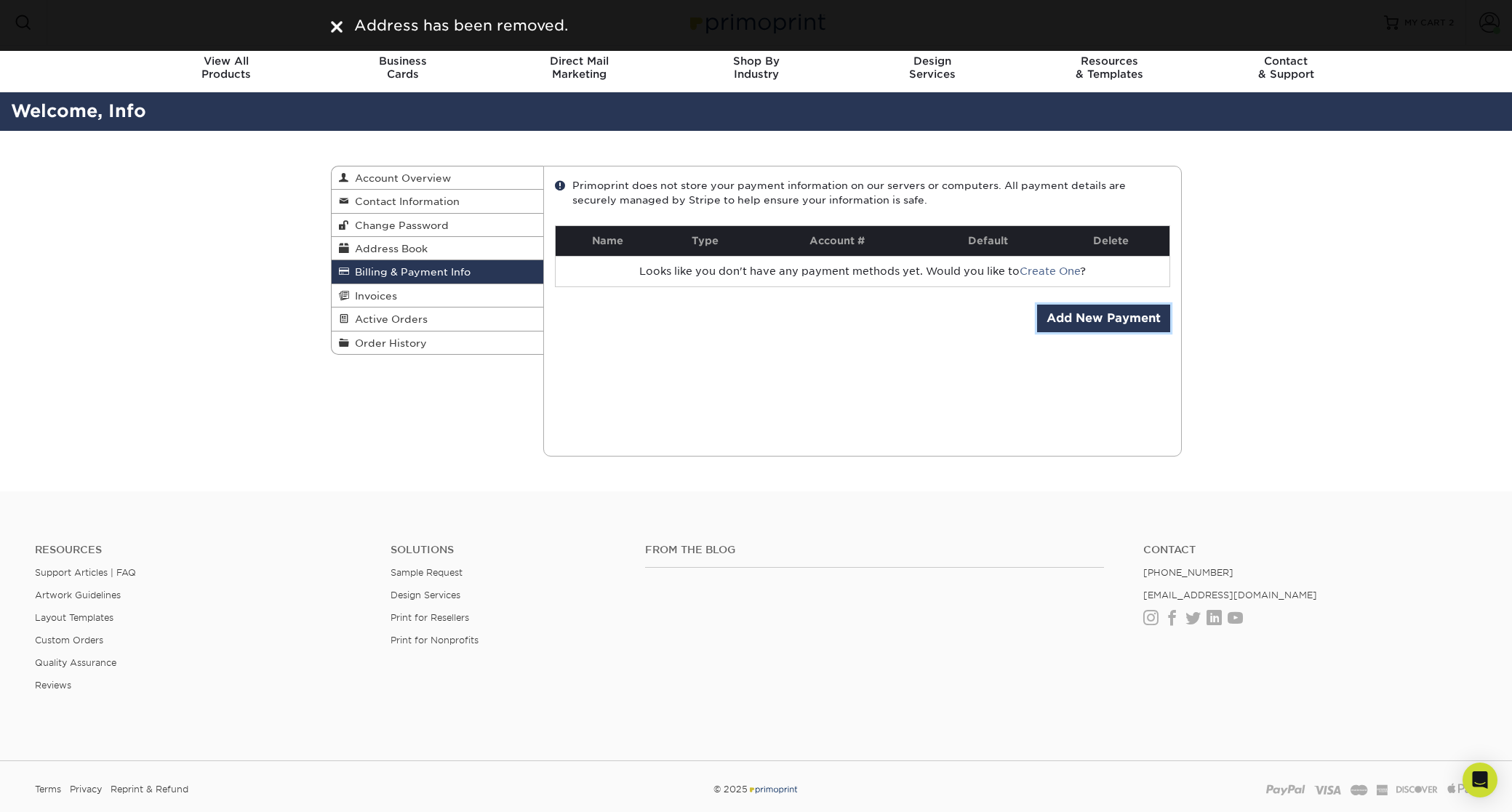
click at [1100, 317] on link "Add New Payment" at bounding box center [1104, 319] width 133 height 27
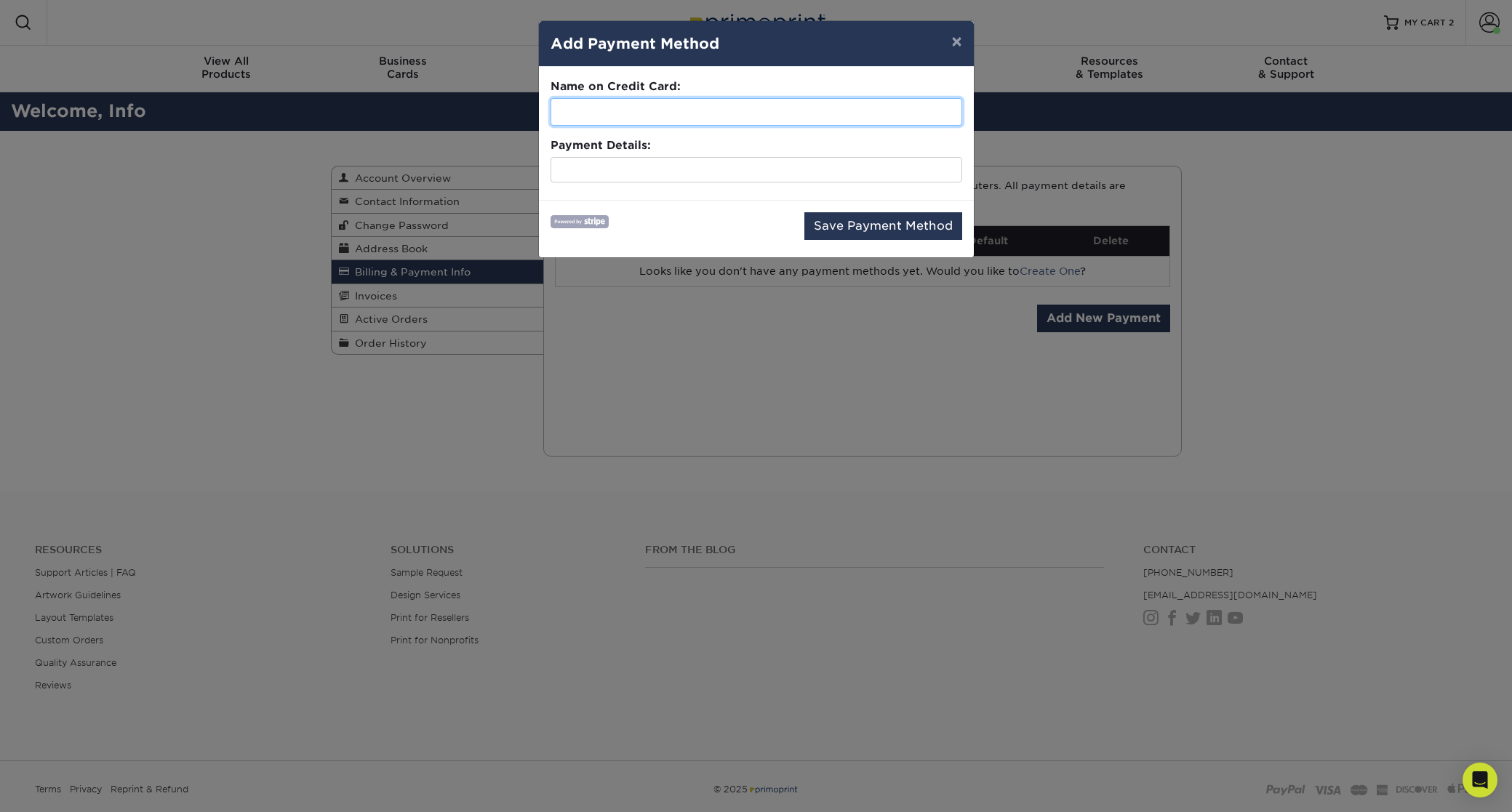
click at [623, 107] on input "text" at bounding box center [756, 112] width 412 height 27
click at [622, 113] on input "text" at bounding box center [756, 112] width 412 height 27
type input "[PERSON_NAME]"
click at [687, 226] on div "Save Payment Method" at bounding box center [756, 229] width 412 height 34
click at [887, 223] on button "Save Payment Method" at bounding box center [883, 226] width 158 height 27
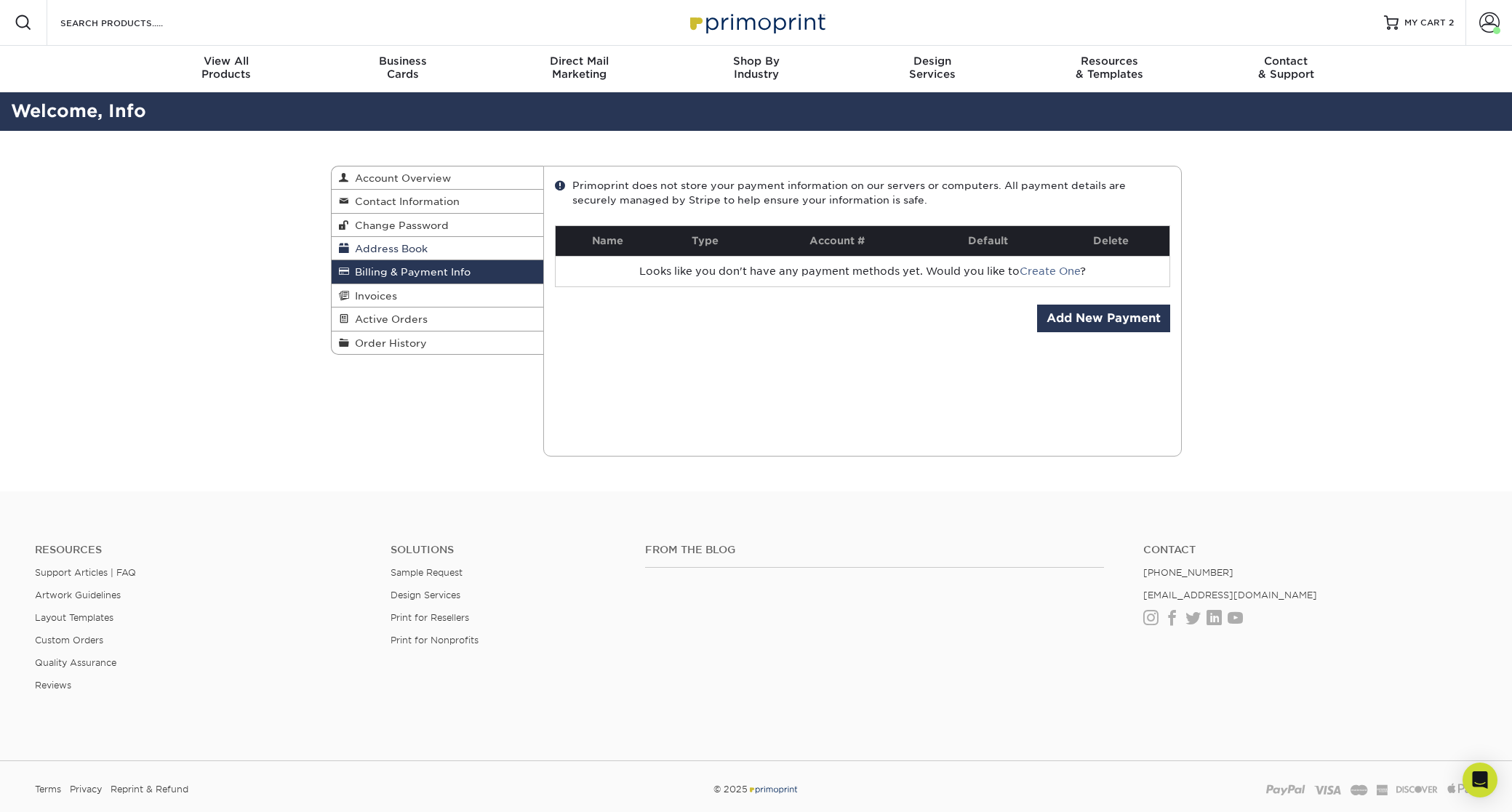
click at [417, 251] on span "Address Book" at bounding box center [388, 248] width 79 height 12
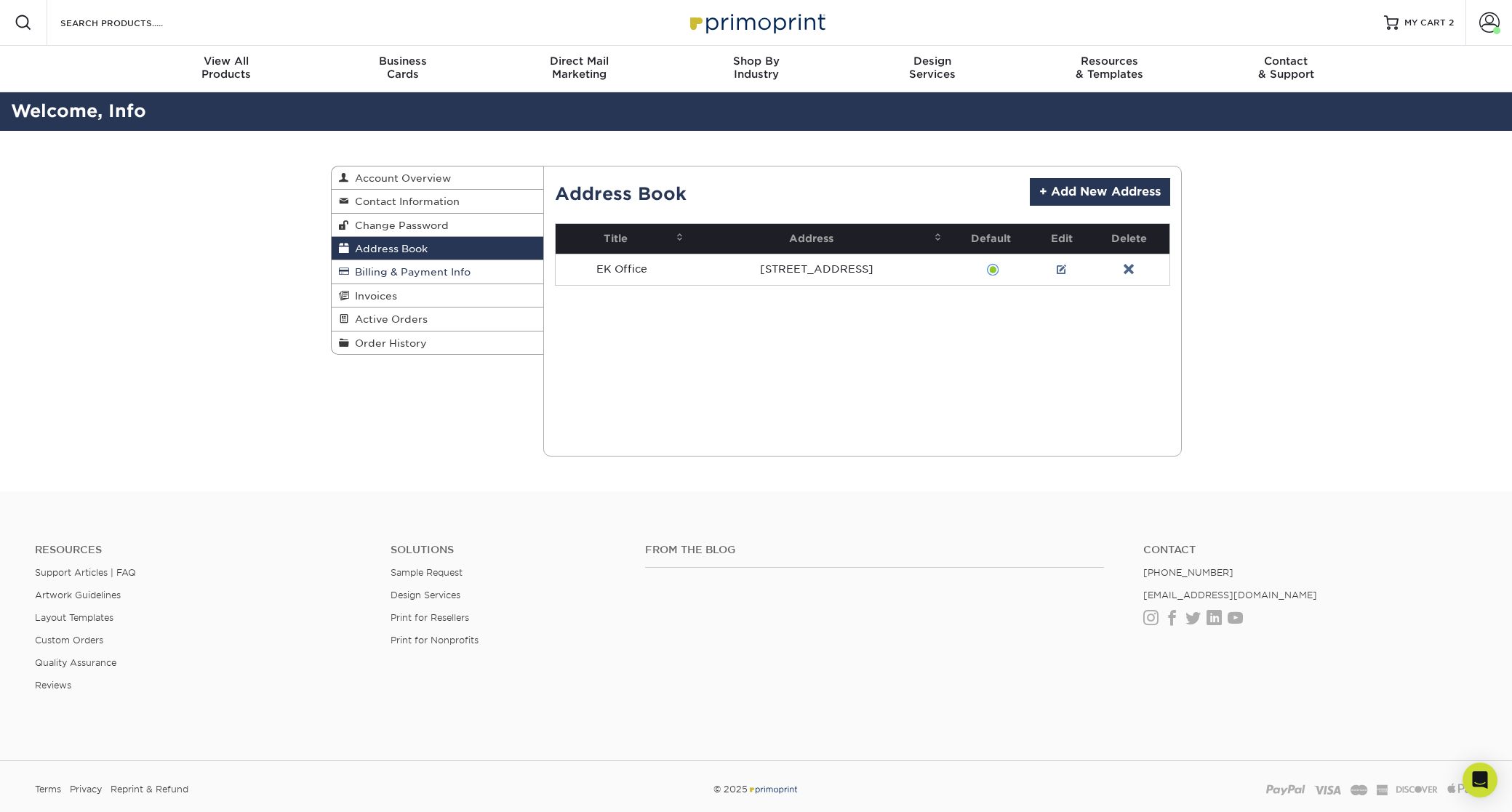
click at [414, 267] on span "Billing & Payment Info" at bounding box center [409, 272] width 122 height 12
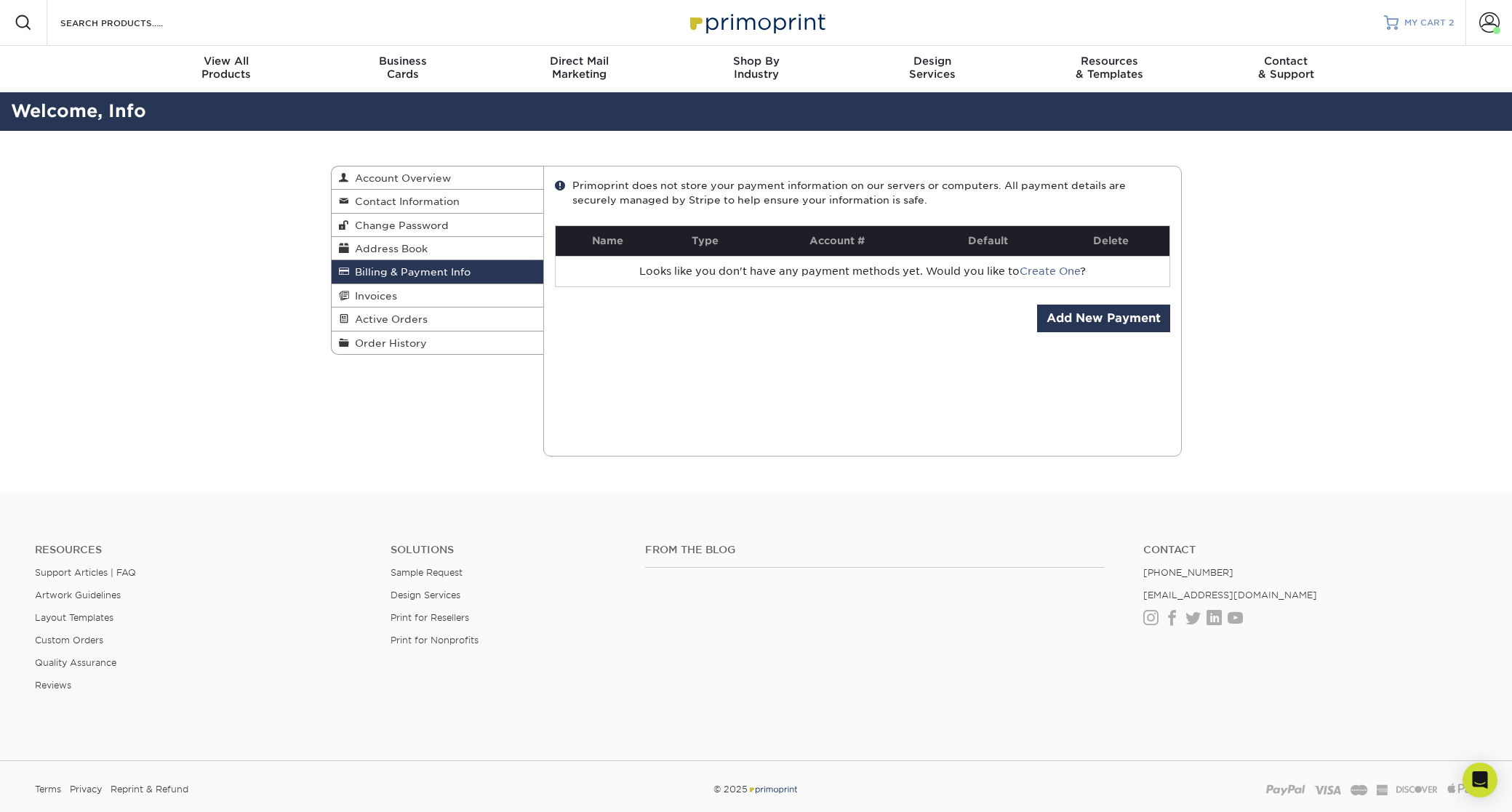
click at [1430, 25] on span "MY CART" at bounding box center [1425, 23] width 41 height 13
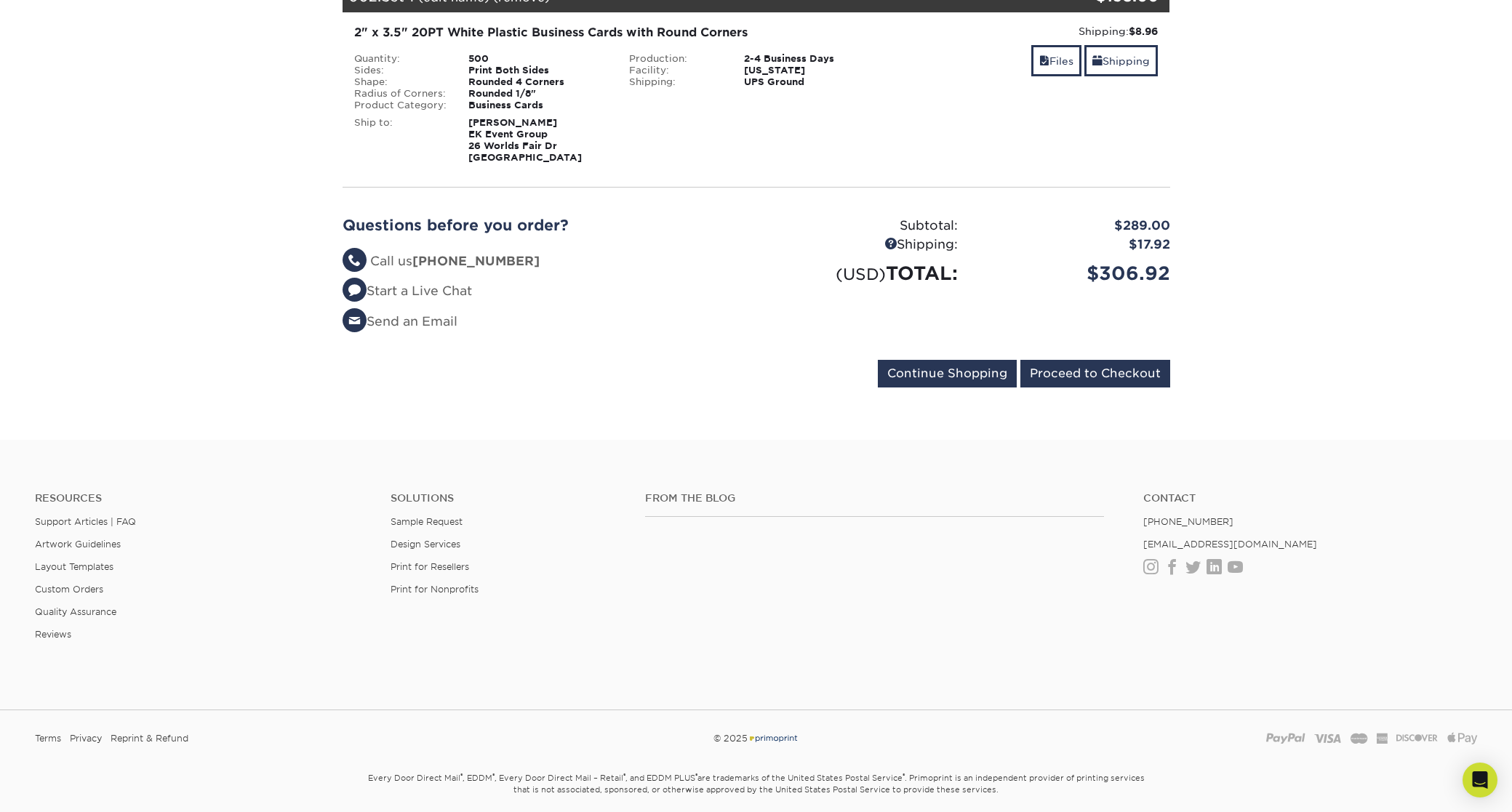
scroll to position [468, 0]
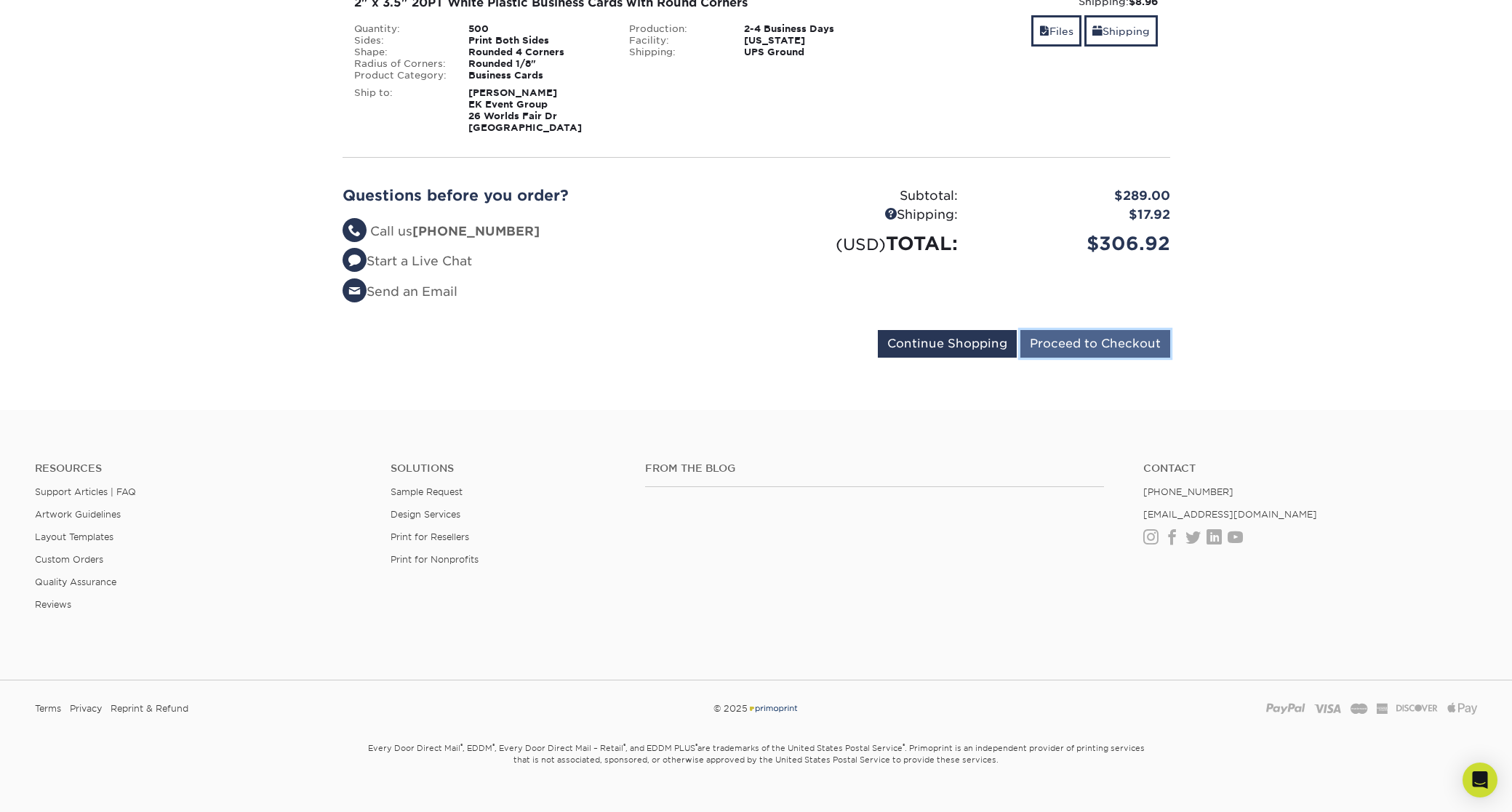
click at [1131, 342] on input "Proceed to Checkout" at bounding box center [1095, 344] width 150 height 27
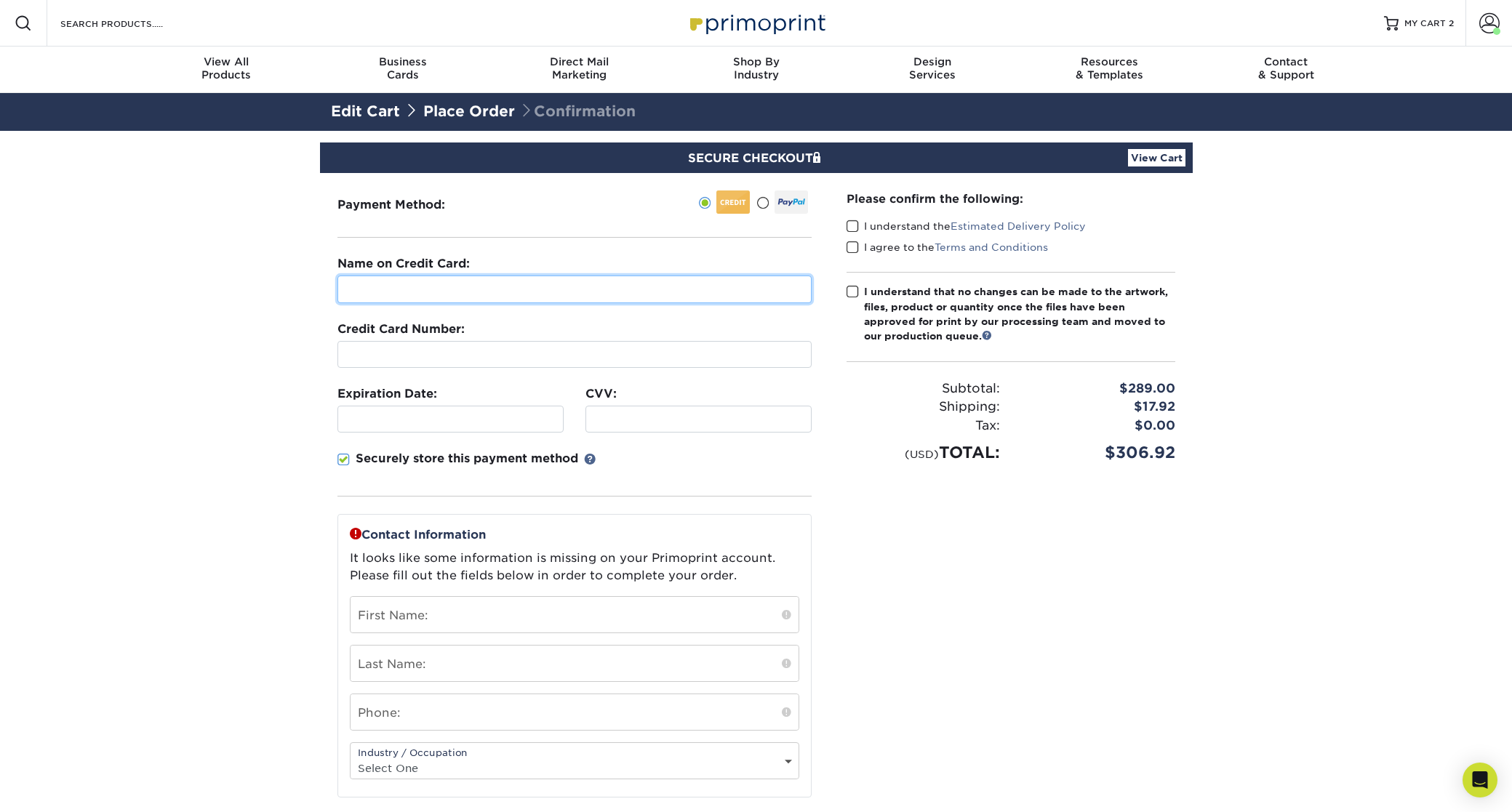
click at [435, 288] on input "text" at bounding box center [575, 289] width 474 height 27
click at [411, 293] on input "text" at bounding box center [575, 289] width 474 height 27
type input "[PERSON_NAME]"
click at [342, 417] on div at bounding box center [451, 418] width 226 height 27
click at [447, 605] on input "text" at bounding box center [574, 614] width 448 height 36
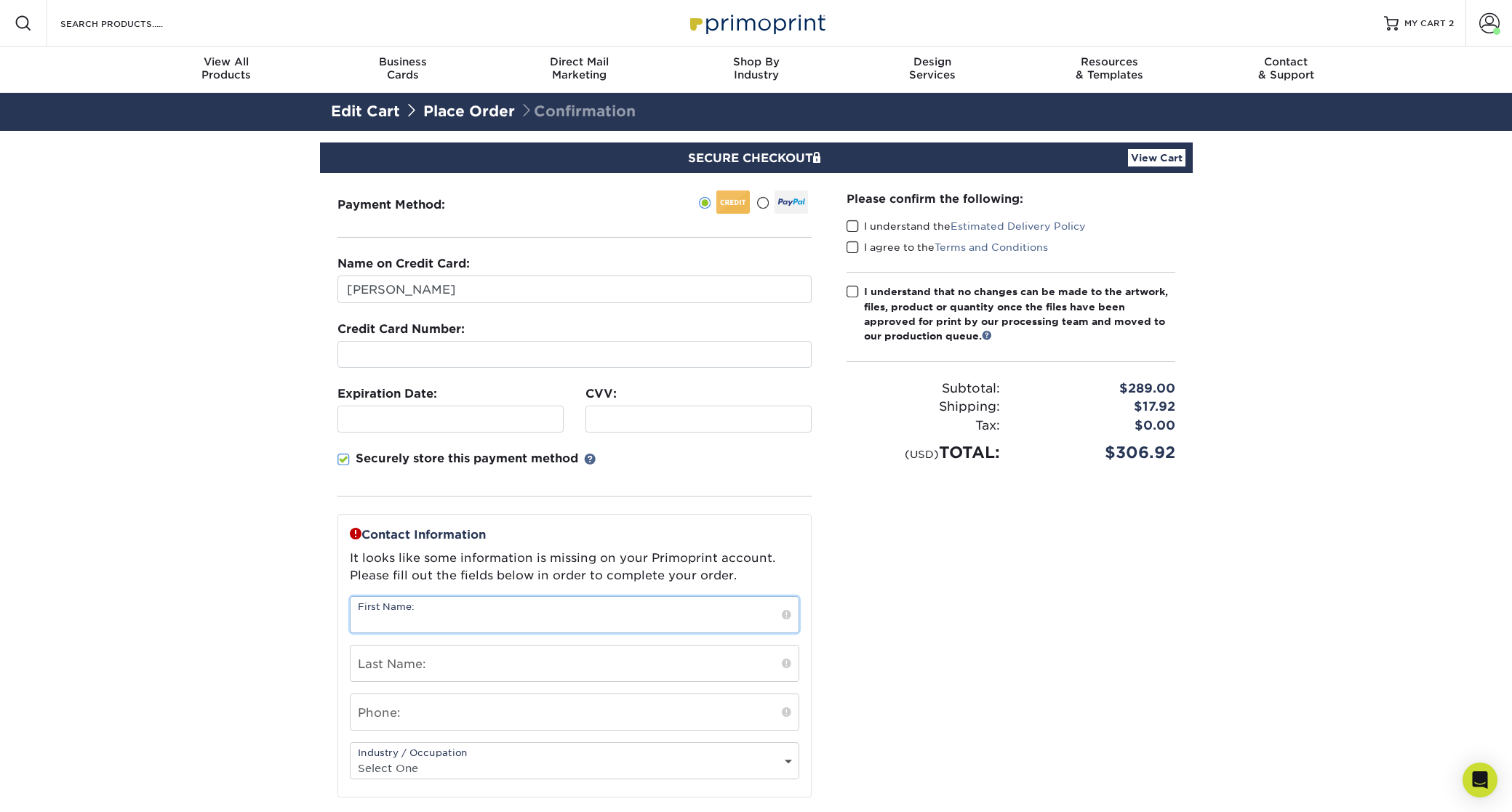
type input "[PERSON_NAME]"
type input "Karfinkel"
type input "7328631685"
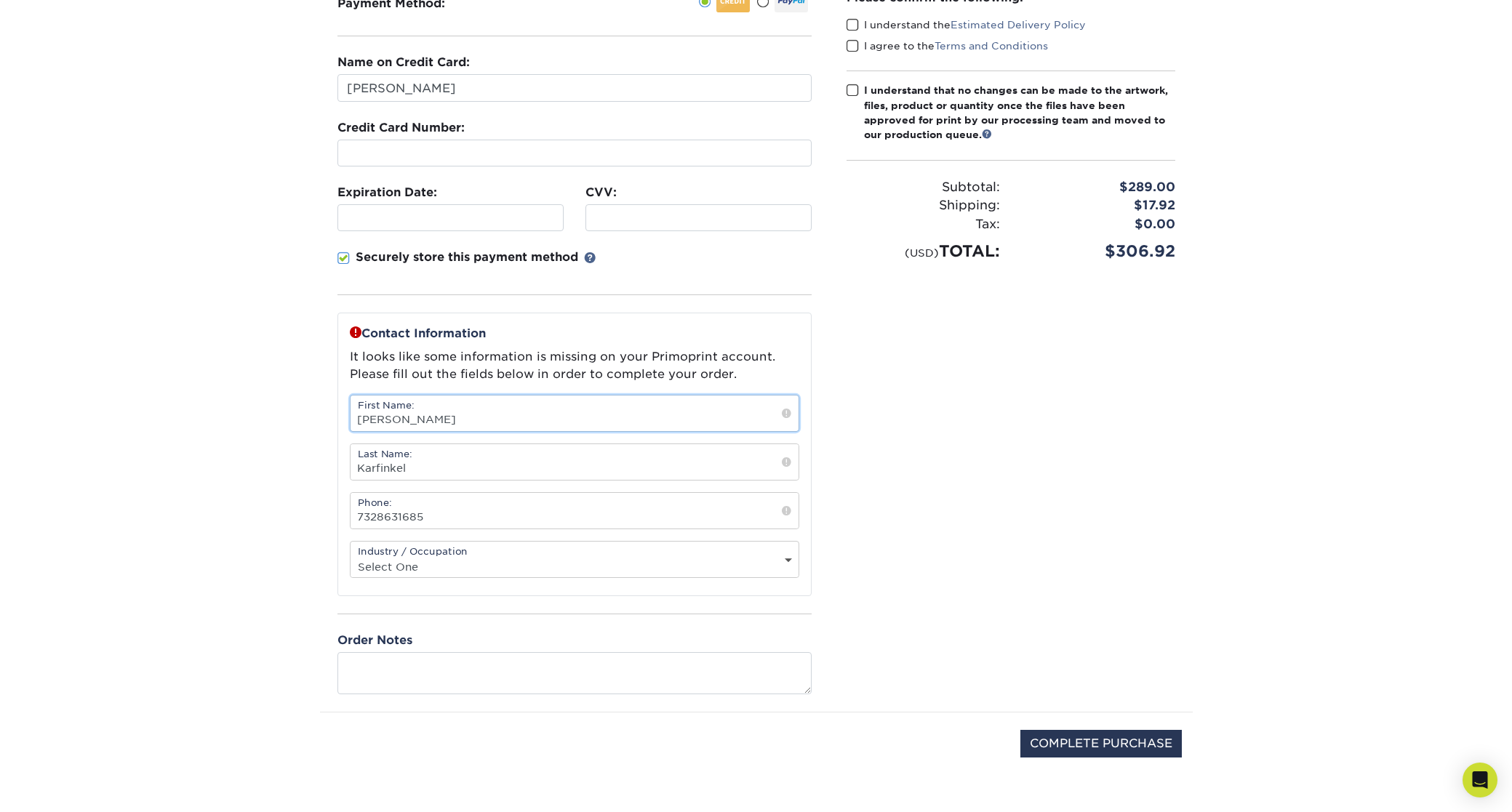
scroll to position [202, 0]
click at [427, 560] on select "Select One Administrative Executive Human Resources Construction Education Ente…" at bounding box center [574, 566] width 448 height 21
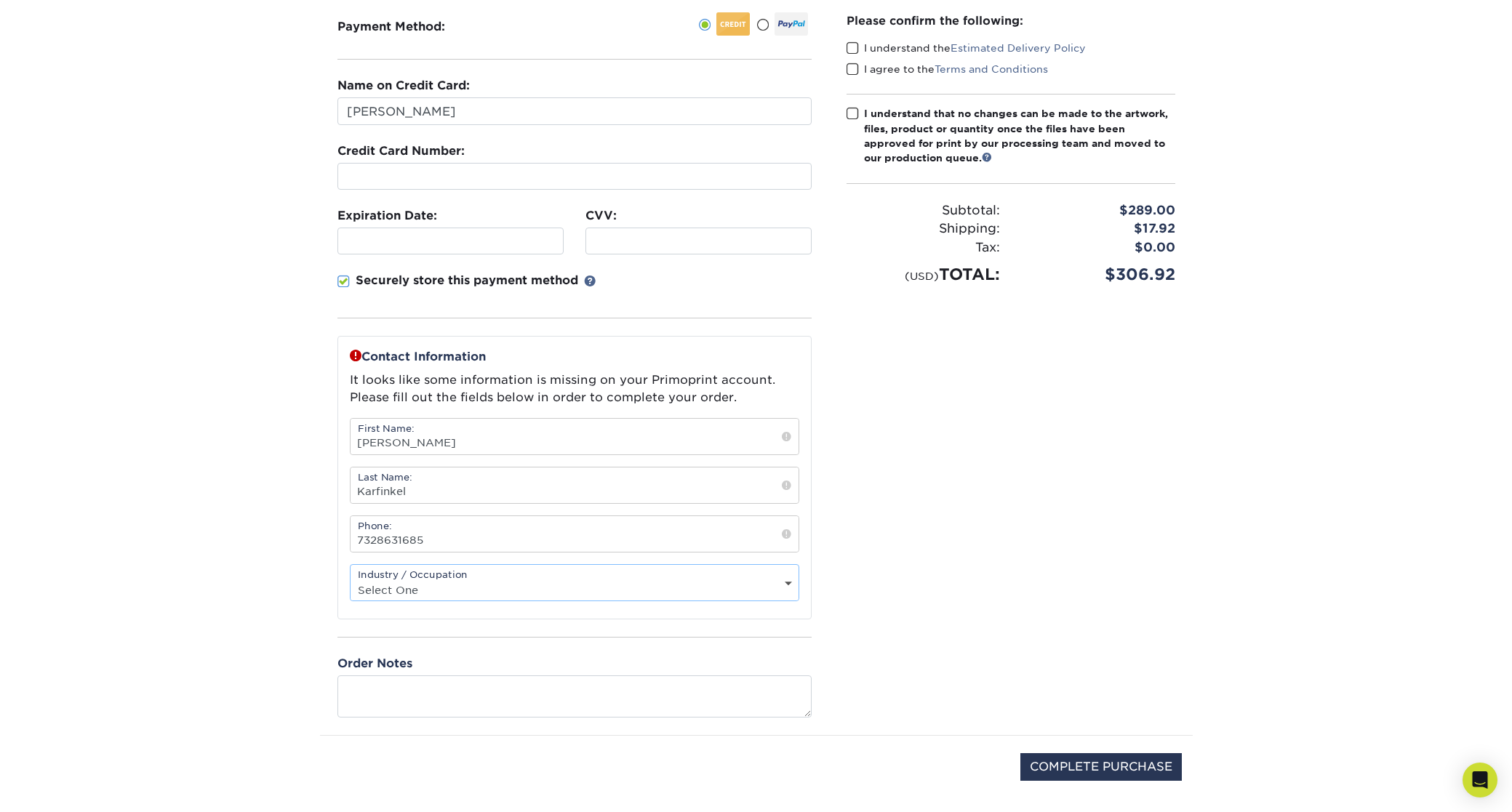
scroll to position [0, 0]
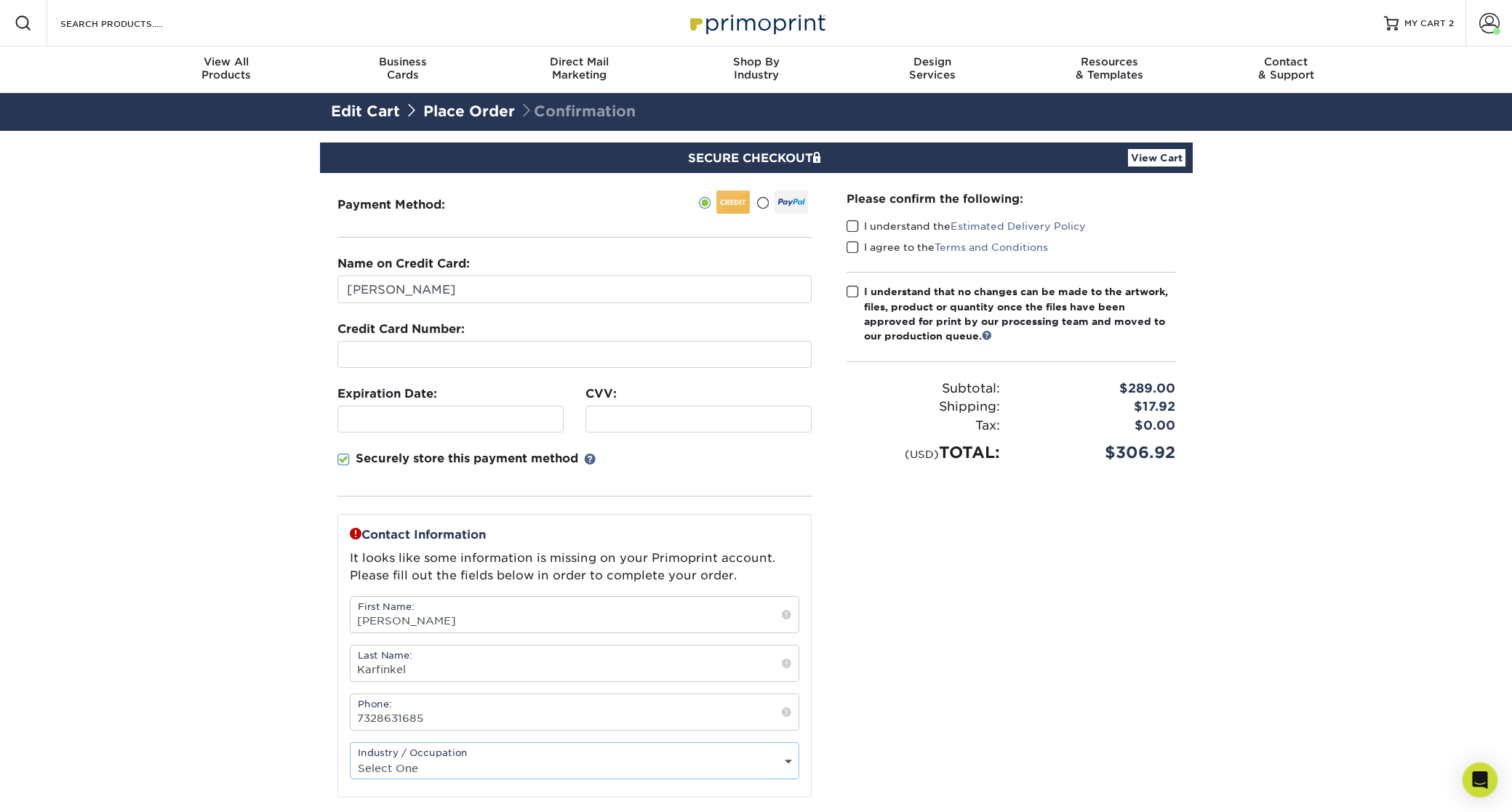
click at [856, 224] on span at bounding box center [854, 226] width 13 height 14
click at [0, 0] on input "I understand the Estimated Delivery Policy" at bounding box center [0, 0] width 0 height 0
click at [854, 251] on span at bounding box center [854, 247] width 13 height 14
click at [0, 0] on input "I agree to the Terms and Conditions" at bounding box center [0, 0] width 0 height 0
click at [855, 290] on span at bounding box center [854, 291] width 13 height 14
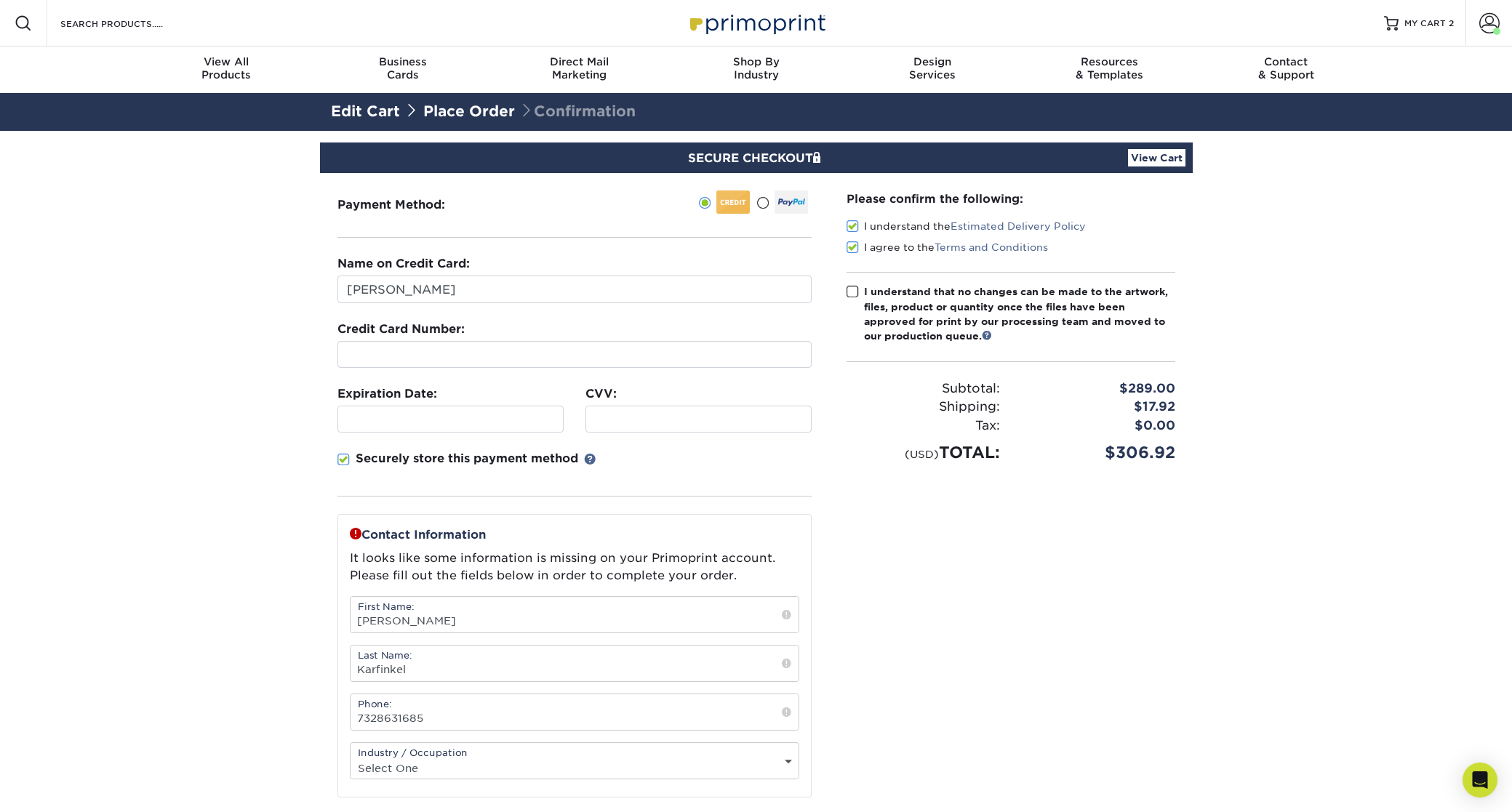
click at [0, 0] on input "I understand that no changes can be made to the artwork, files, product or quan…" at bounding box center [0, 0] width 0 height 0
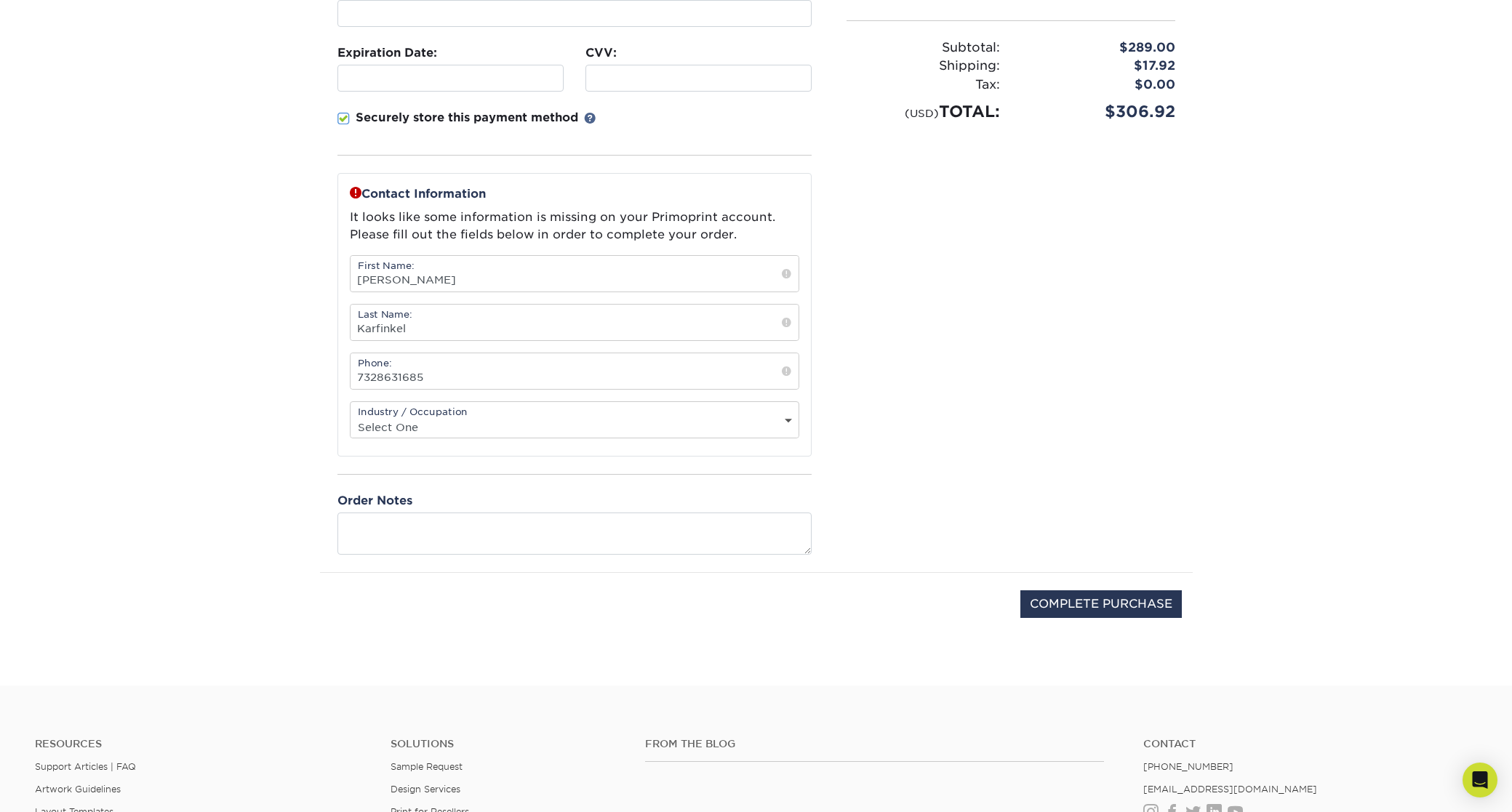
scroll to position [358, 0]
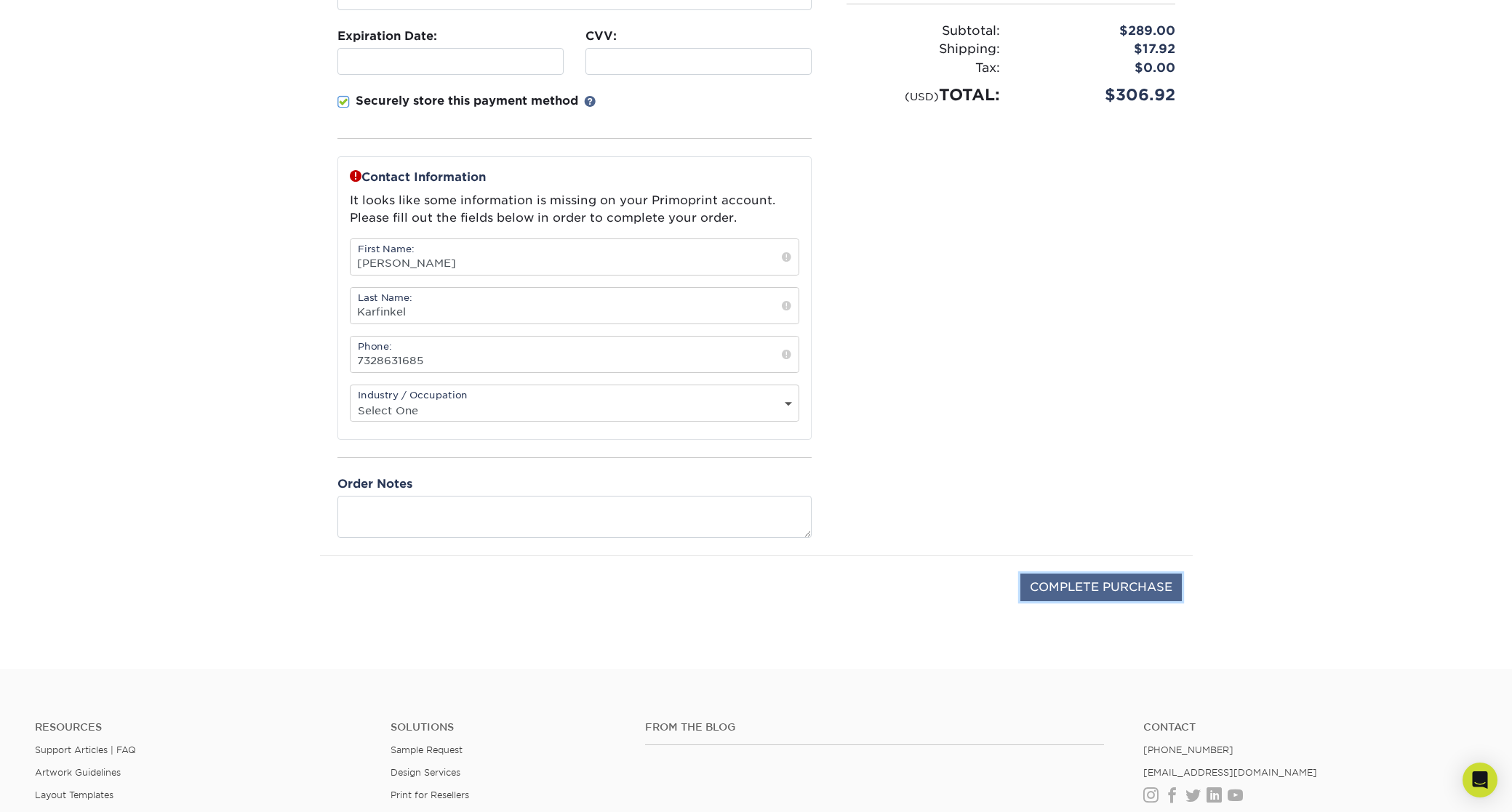
click at [1080, 583] on input "COMPLETE PURCHASE" at bounding box center [1101, 588] width 161 height 27
type input "COMPLETE PURCHASE"
click at [412, 411] on select "Select One Administrative Executive Human Resources Construction Education Ente…" at bounding box center [574, 410] width 448 height 21
click at [409, 405] on select "Select One Administrative Executive Human Resources Construction Education Ente…" at bounding box center [574, 410] width 448 height 21
select select "2"
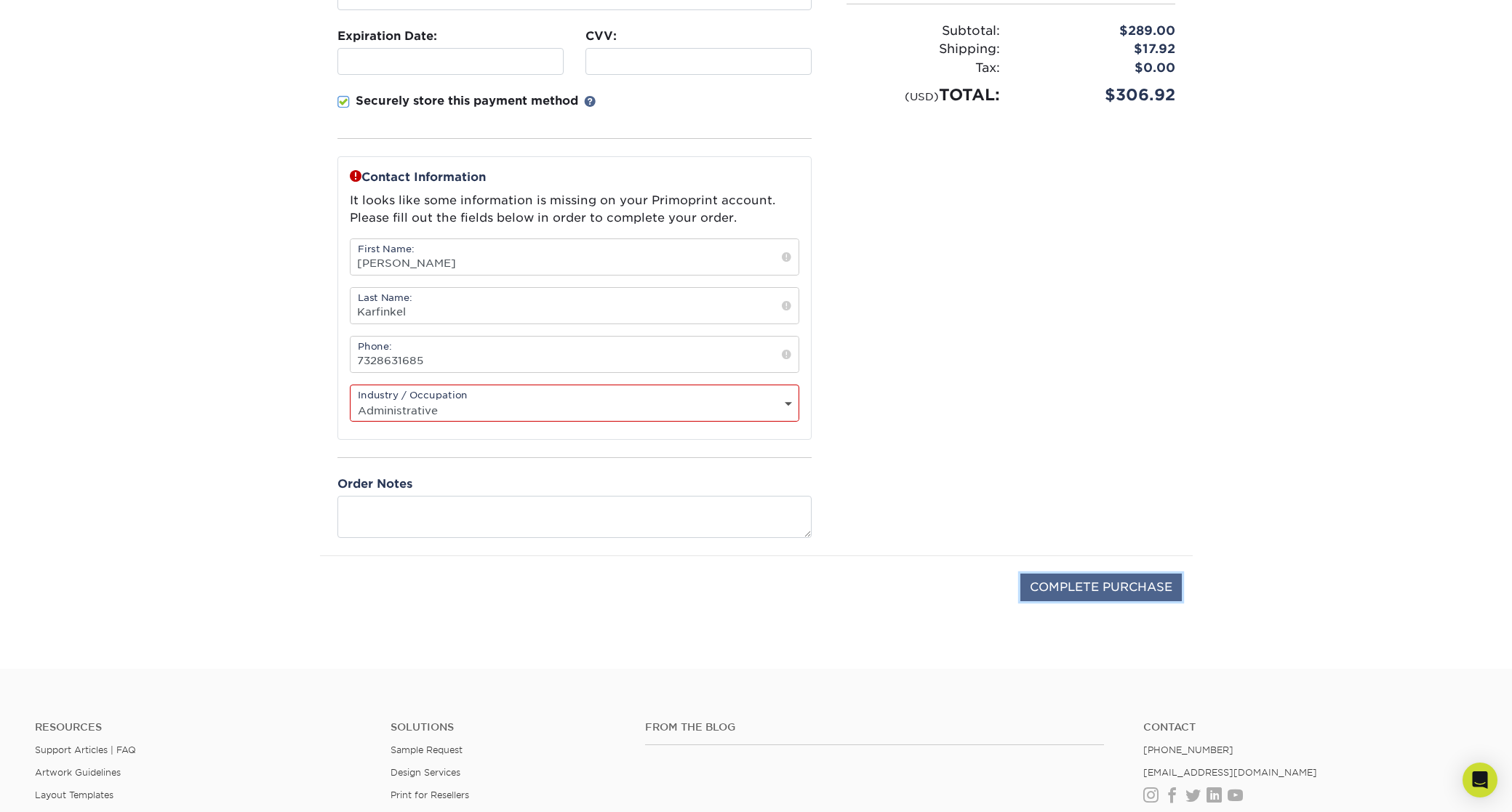
drag, startPoint x: 1086, startPoint y: 579, endPoint x: 962, endPoint y: 583, distance: 124.1
click at [1085, 579] on input "COMPLETE PURCHASE" at bounding box center [1101, 588] width 161 height 27
type input "PROCESSING, PLEASE WAIT..."
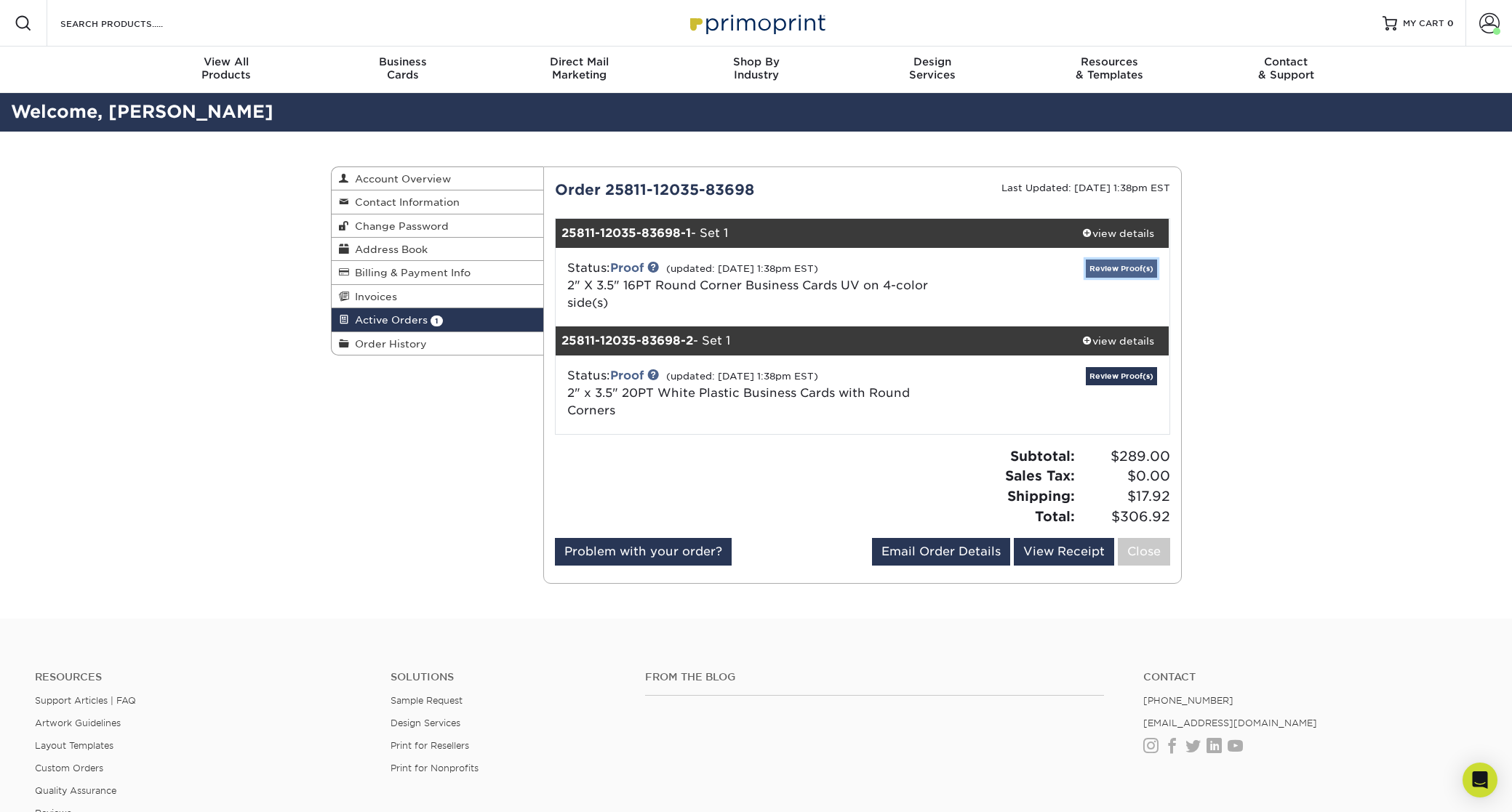
click at [1126, 269] on link "Review Proof(s)" at bounding box center [1122, 269] width 71 height 18
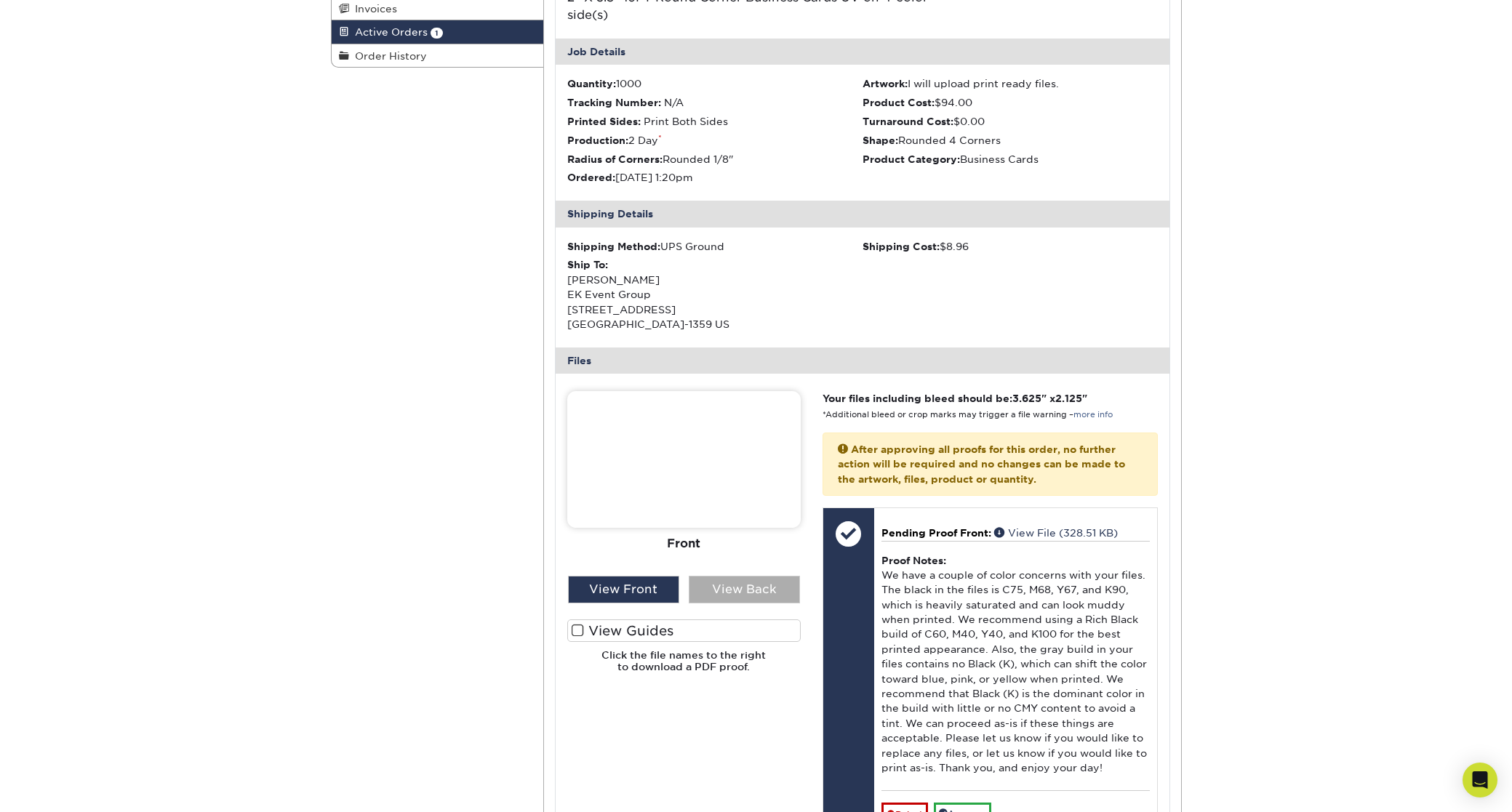
scroll to position [290, 0]
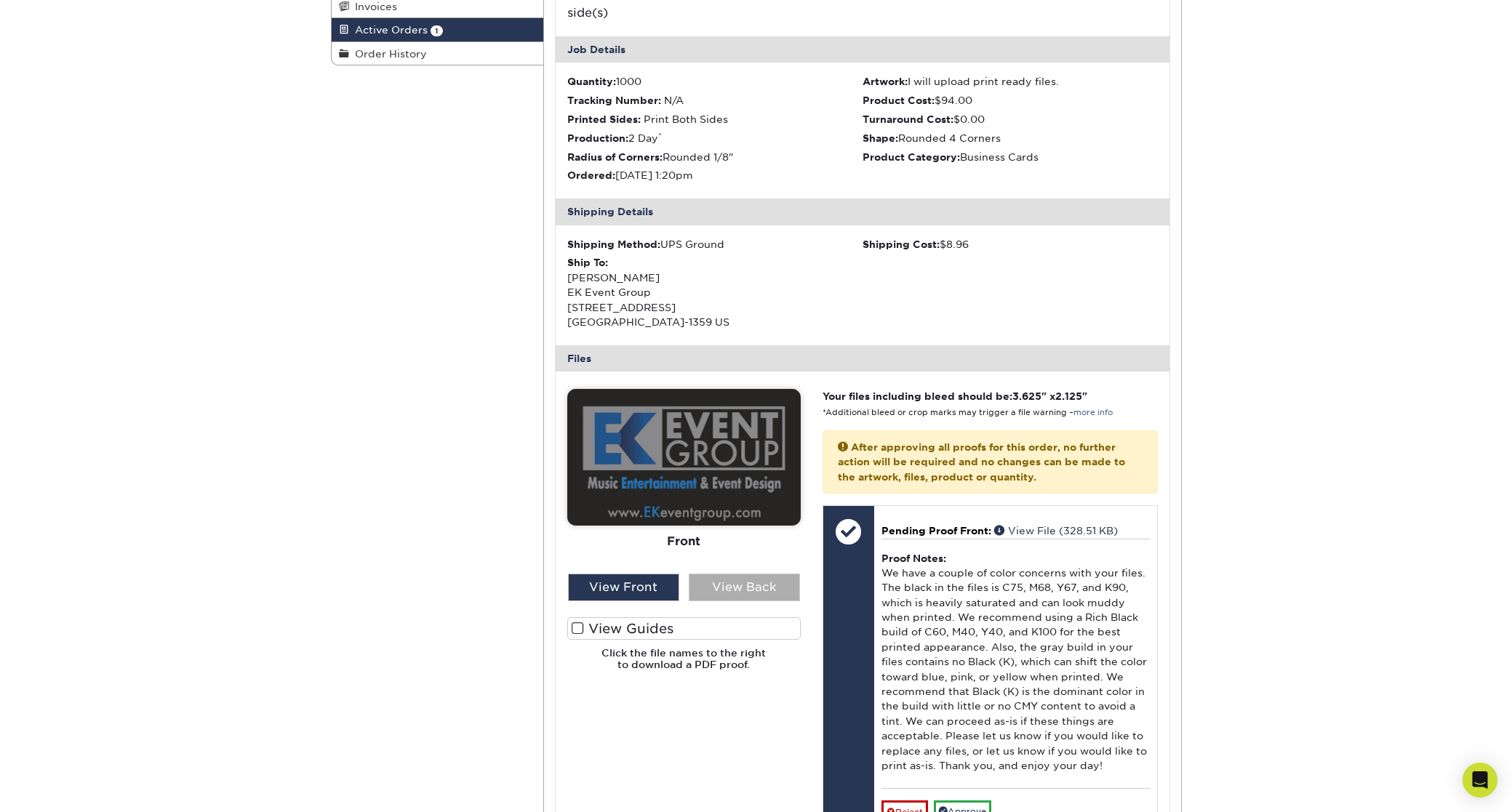
click at [734, 587] on div "View Back" at bounding box center [745, 588] width 112 height 27
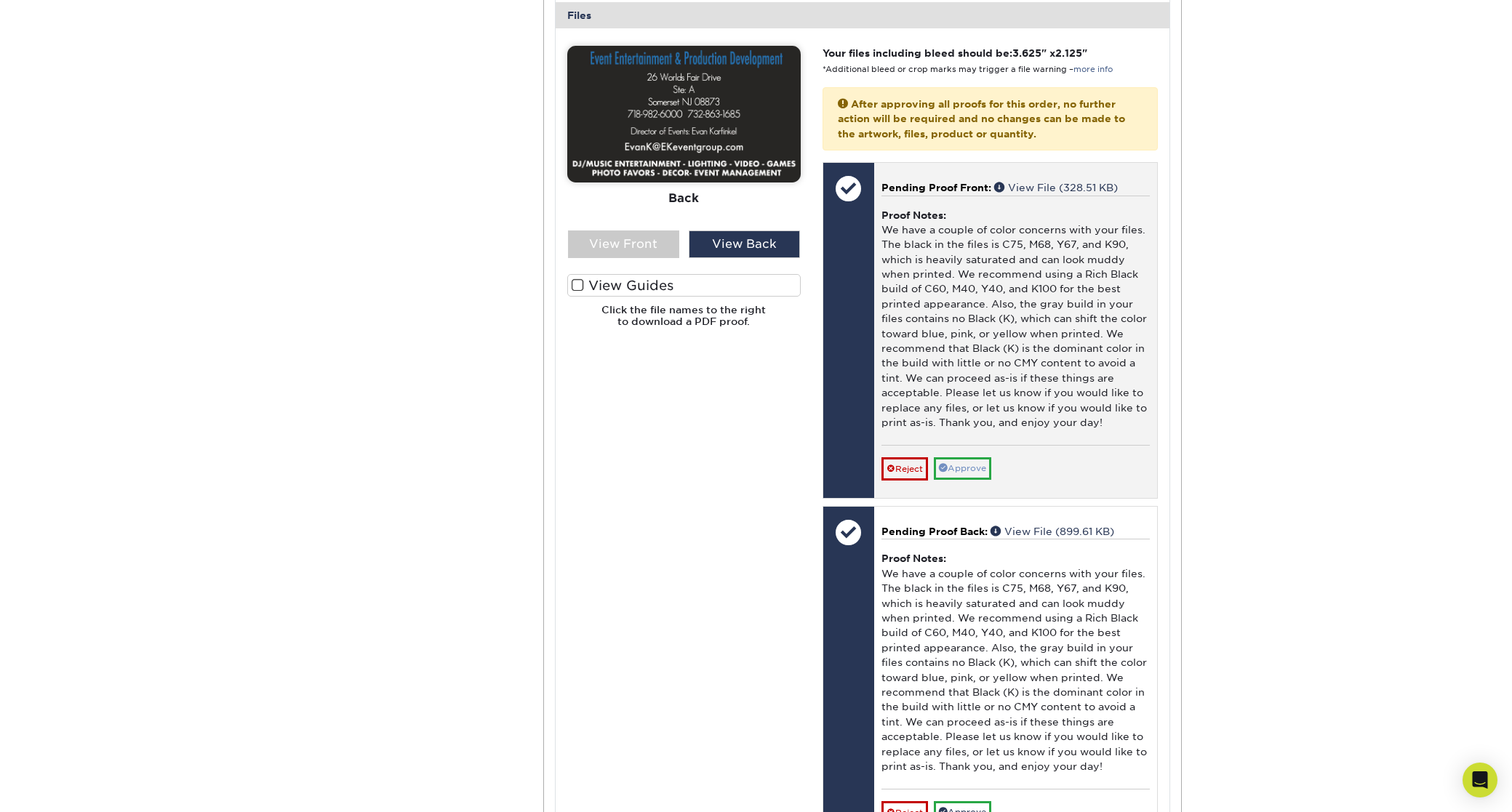
scroll to position [634, 0]
click at [974, 466] on link "Approve" at bounding box center [963, 468] width 58 height 23
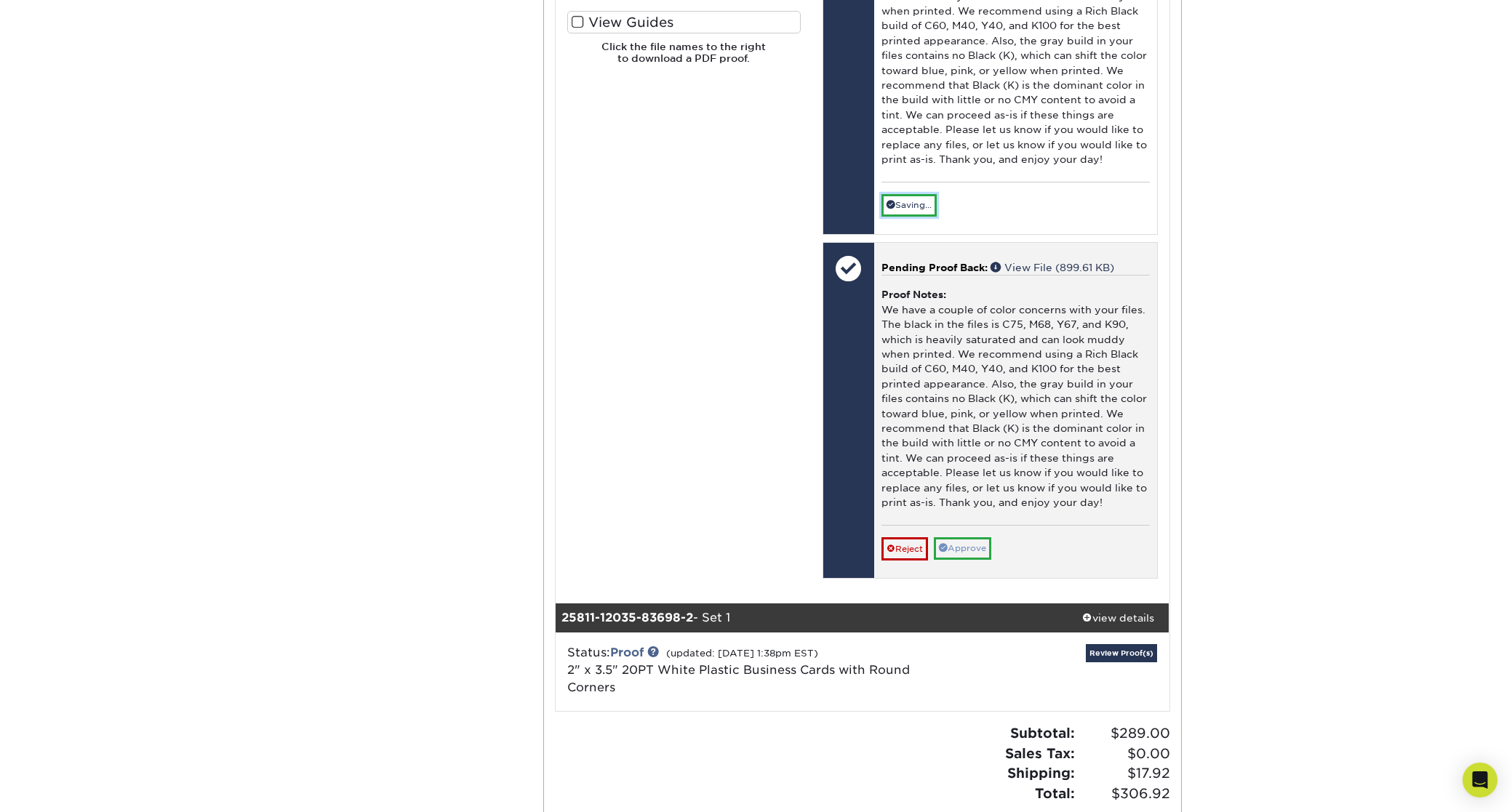
scroll to position [899, 0]
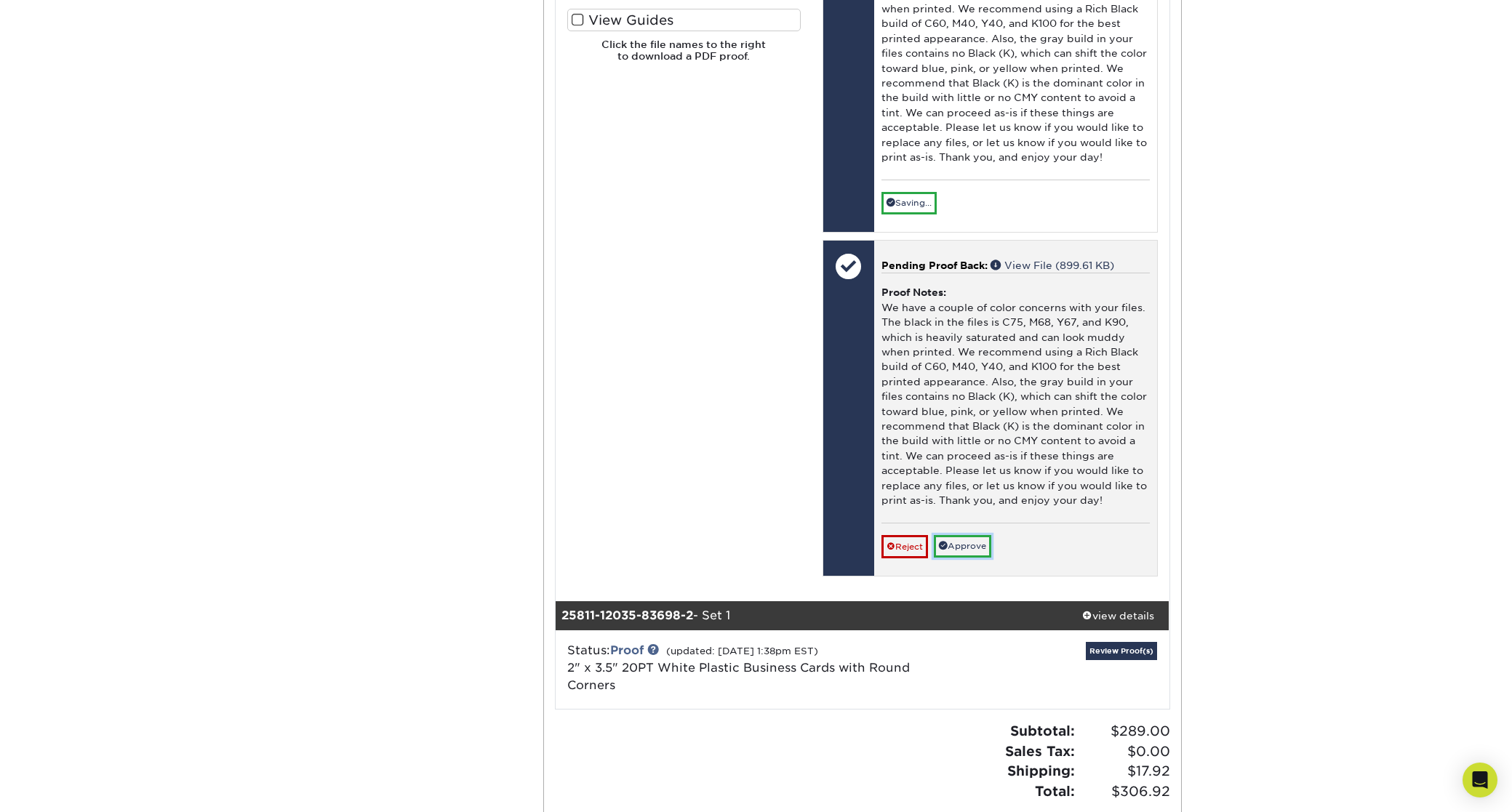
click at [974, 550] on link "Approve" at bounding box center [963, 547] width 58 height 23
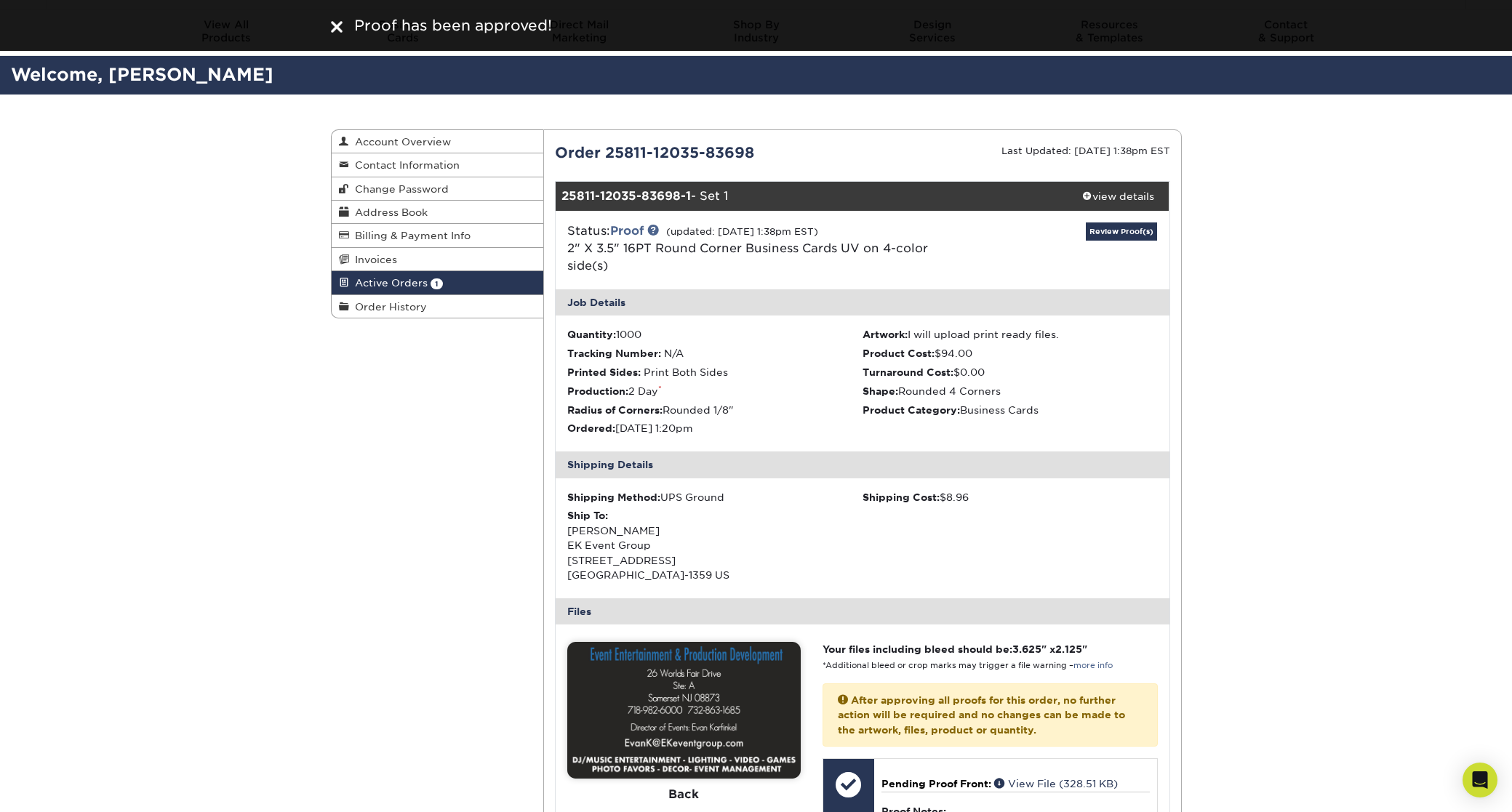
scroll to position [37, 0]
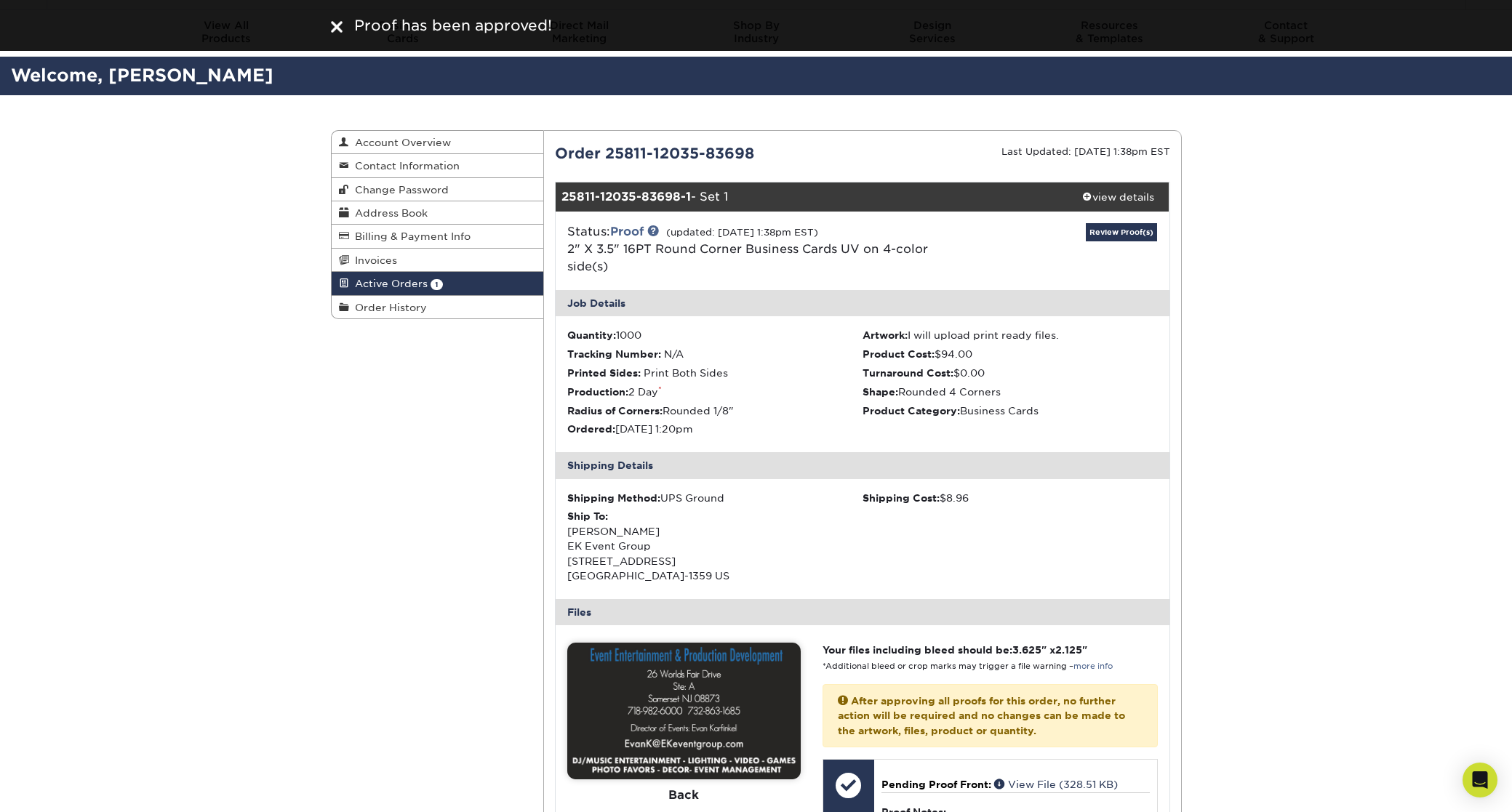
click at [616, 654] on img at bounding box center [684, 710] width 234 height 136
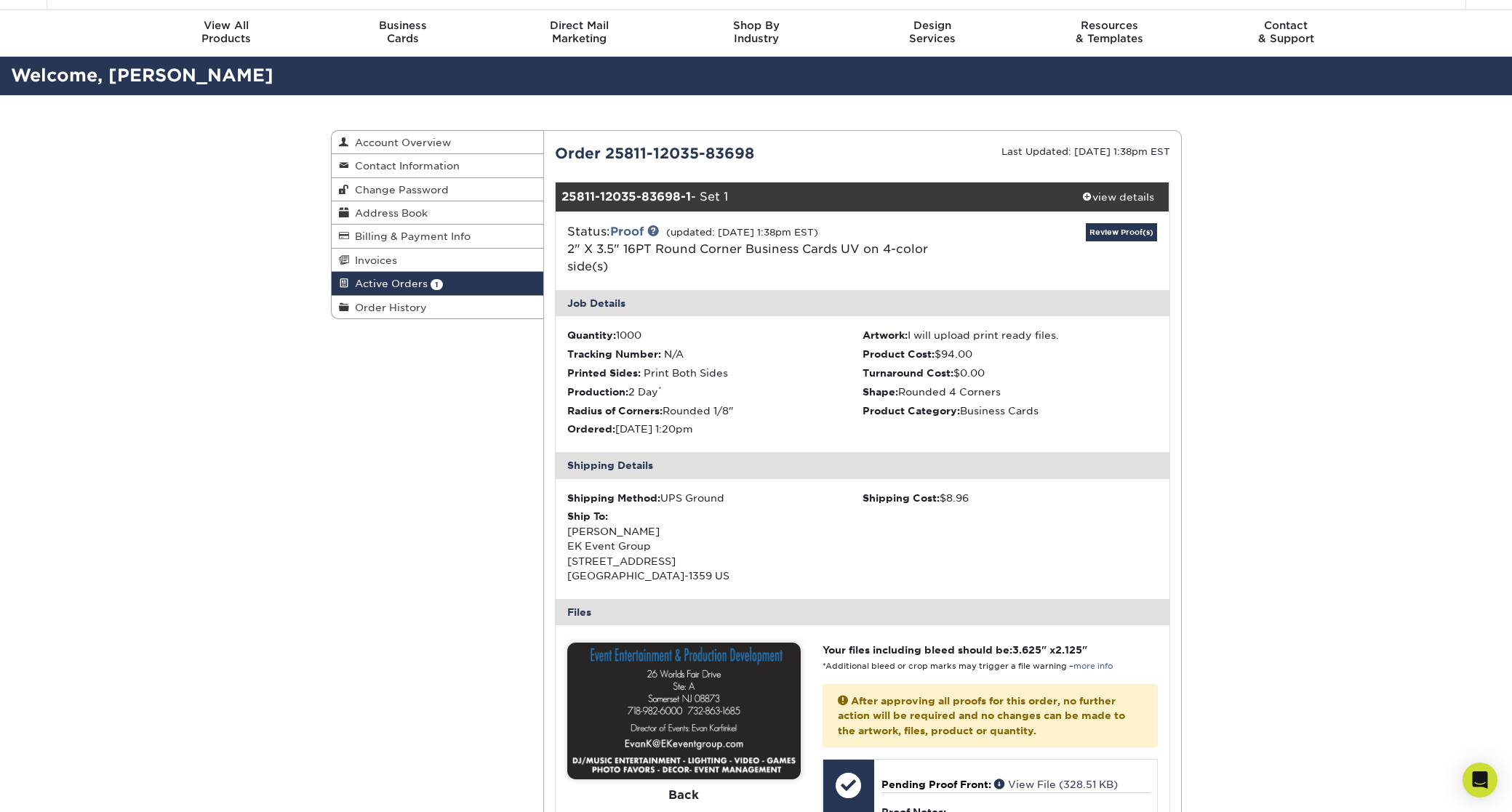
click at [624, 656] on img at bounding box center [684, 710] width 234 height 136
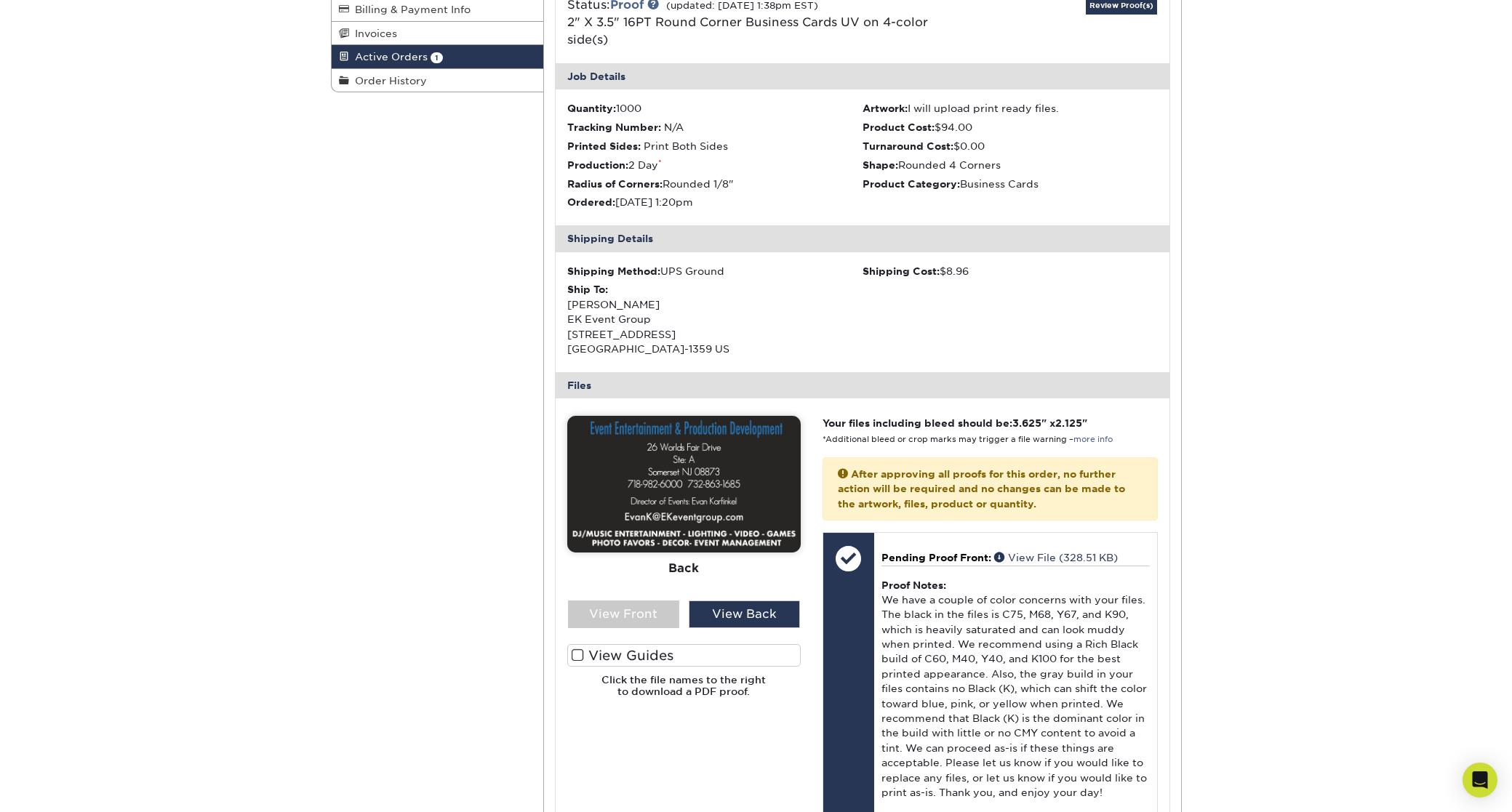
scroll to position [0, 0]
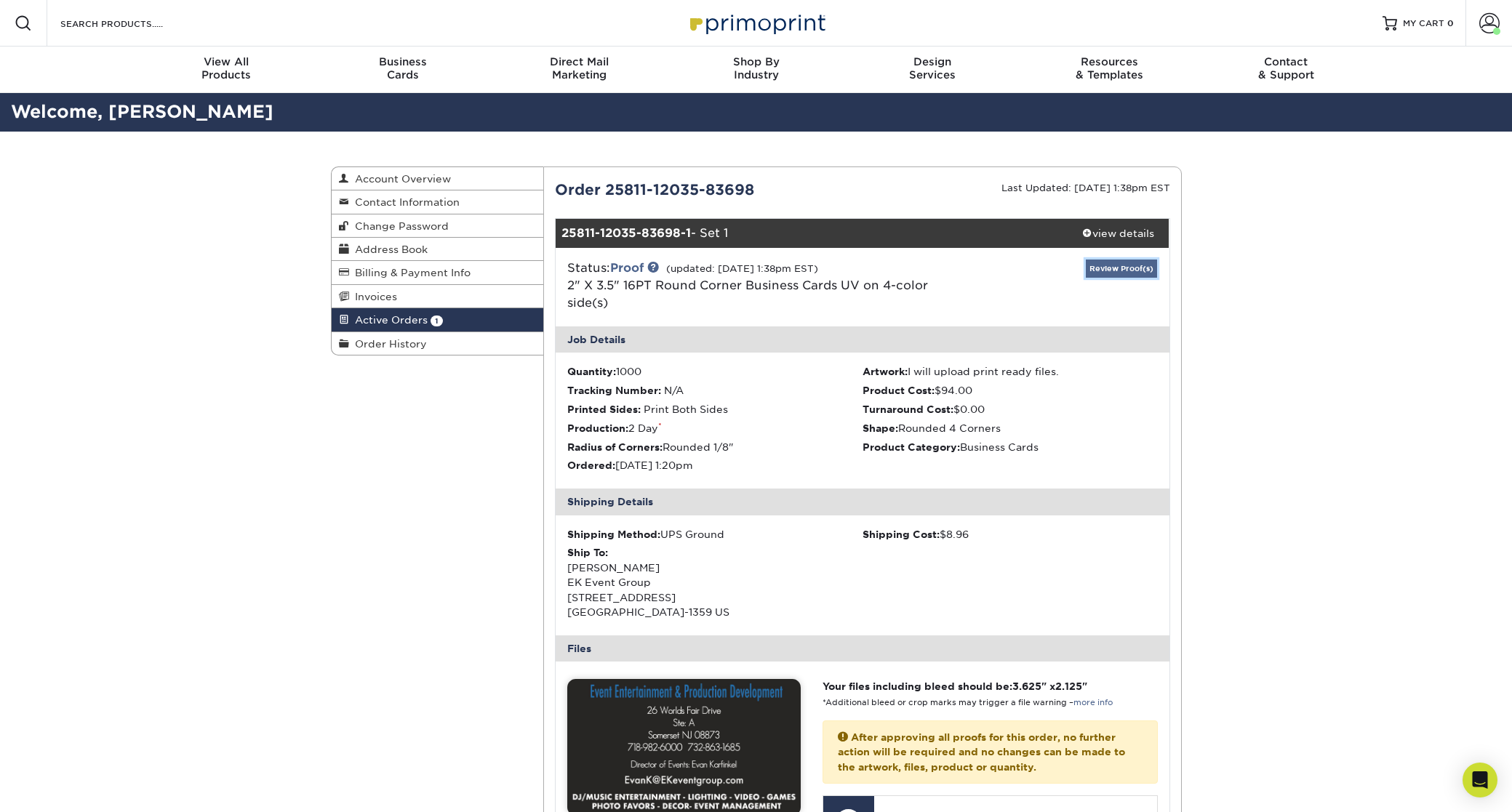
click at [1126, 270] on link "Review Proof(s)" at bounding box center [1122, 269] width 71 height 18
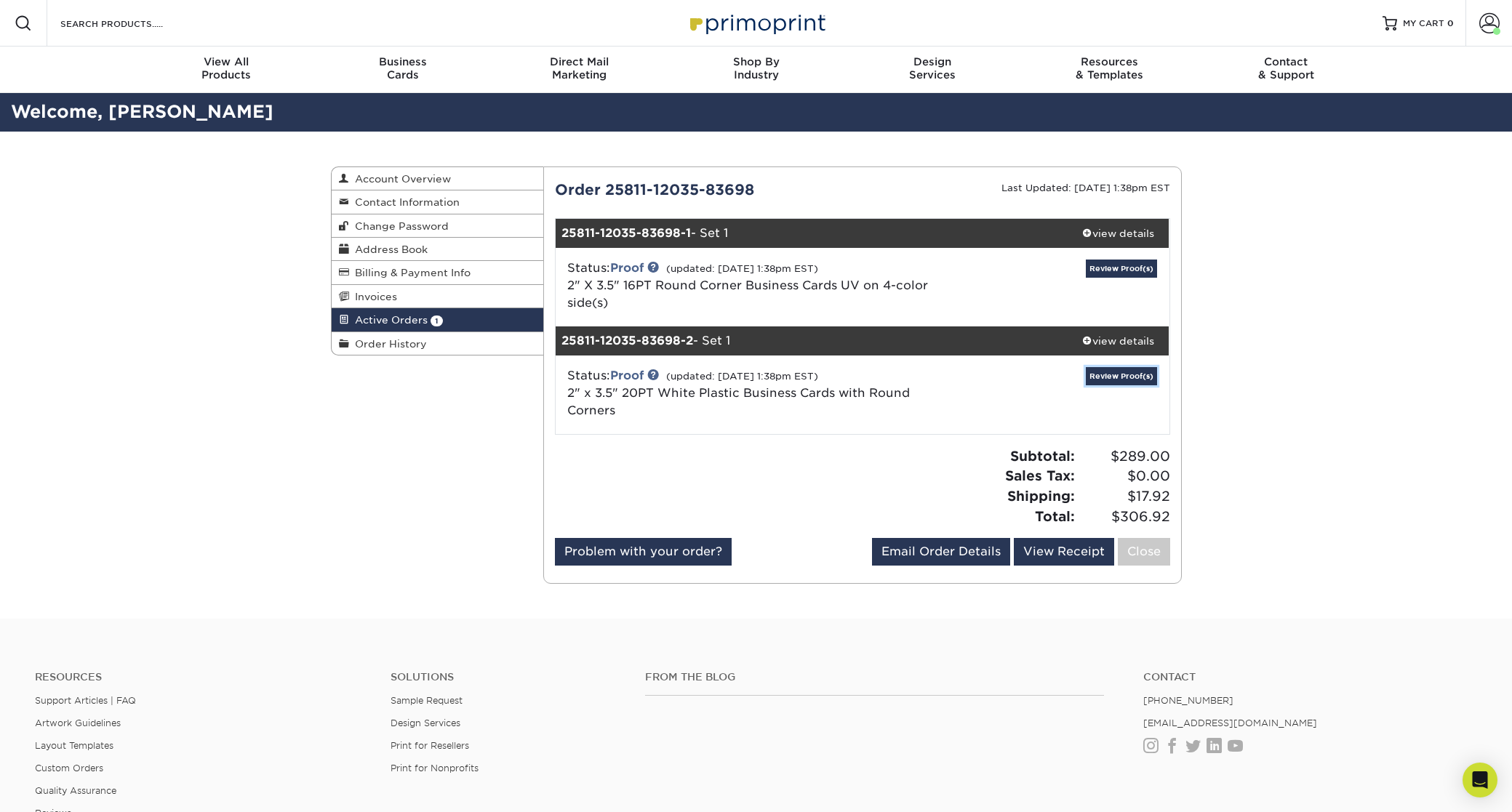
drag, startPoint x: 1135, startPoint y: 373, endPoint x: 1071, endPoint y: 397, distance: 68.4
click at [1134, 374] on link "Review Proof(s)" at bounding box center [1122, 376] width 71 height 18
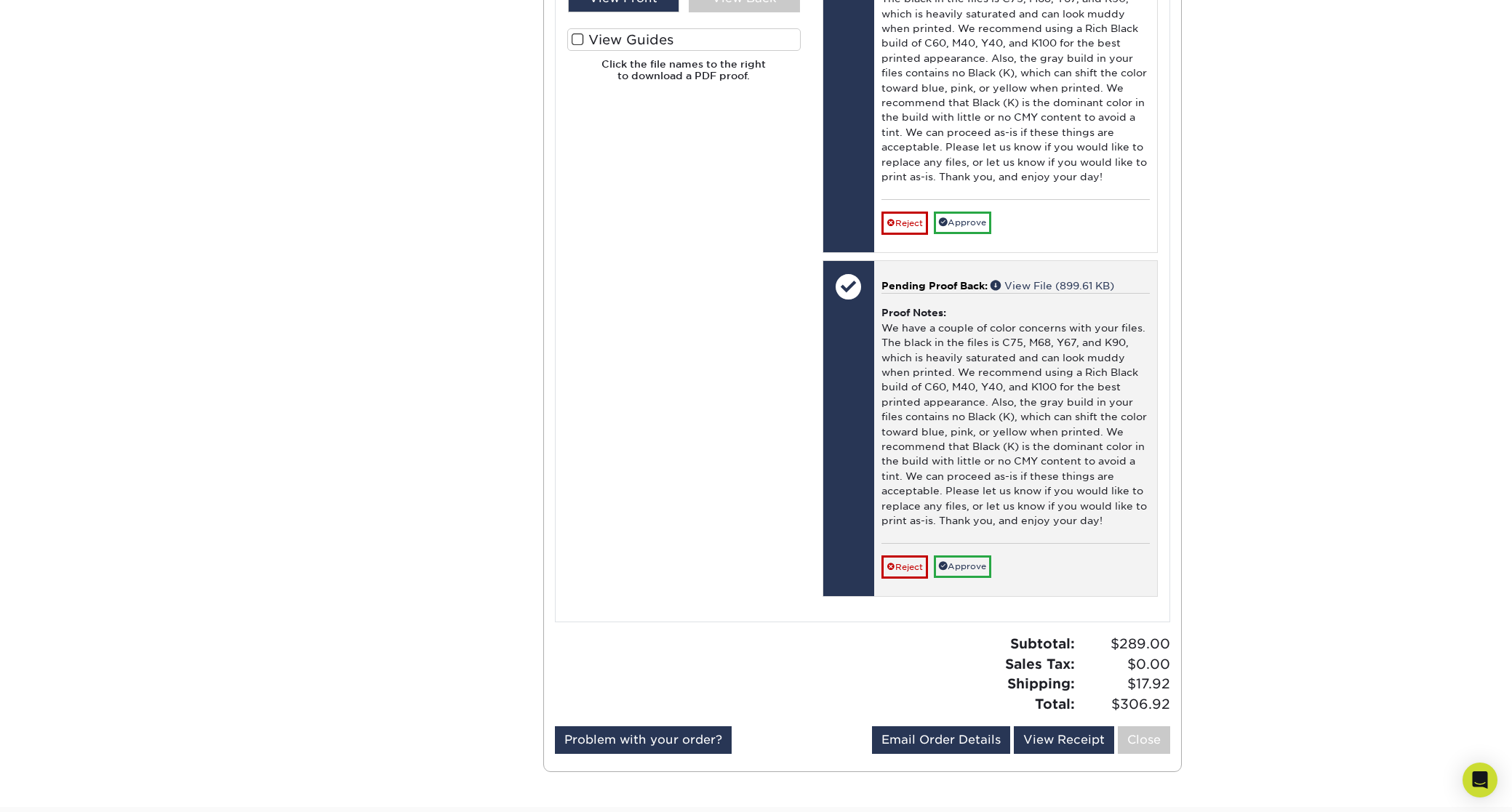
scroll to position [988, 0]
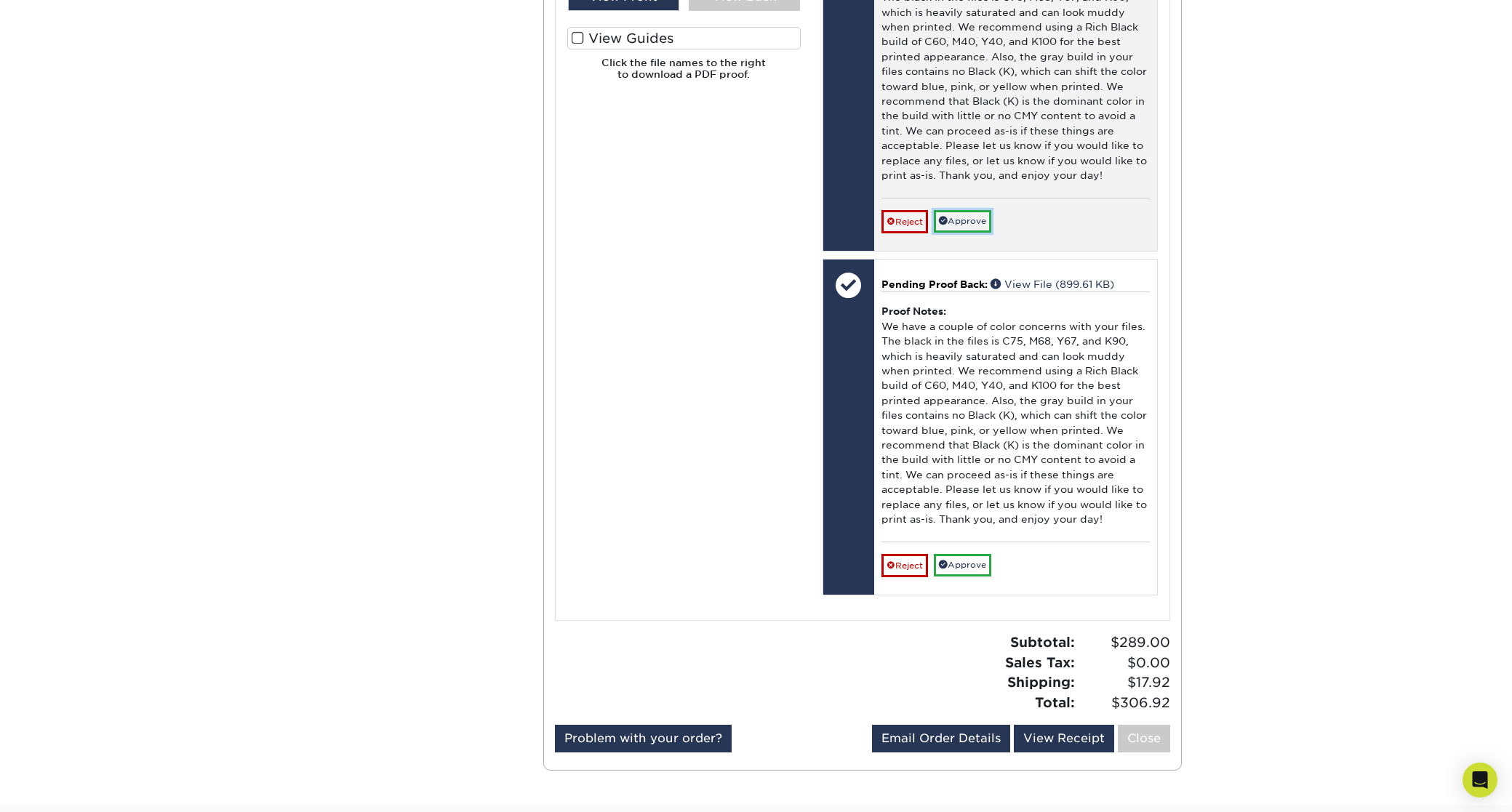
click at [968, 221] on link "Approve" at bounding box center [963, 222] width 58 height 23
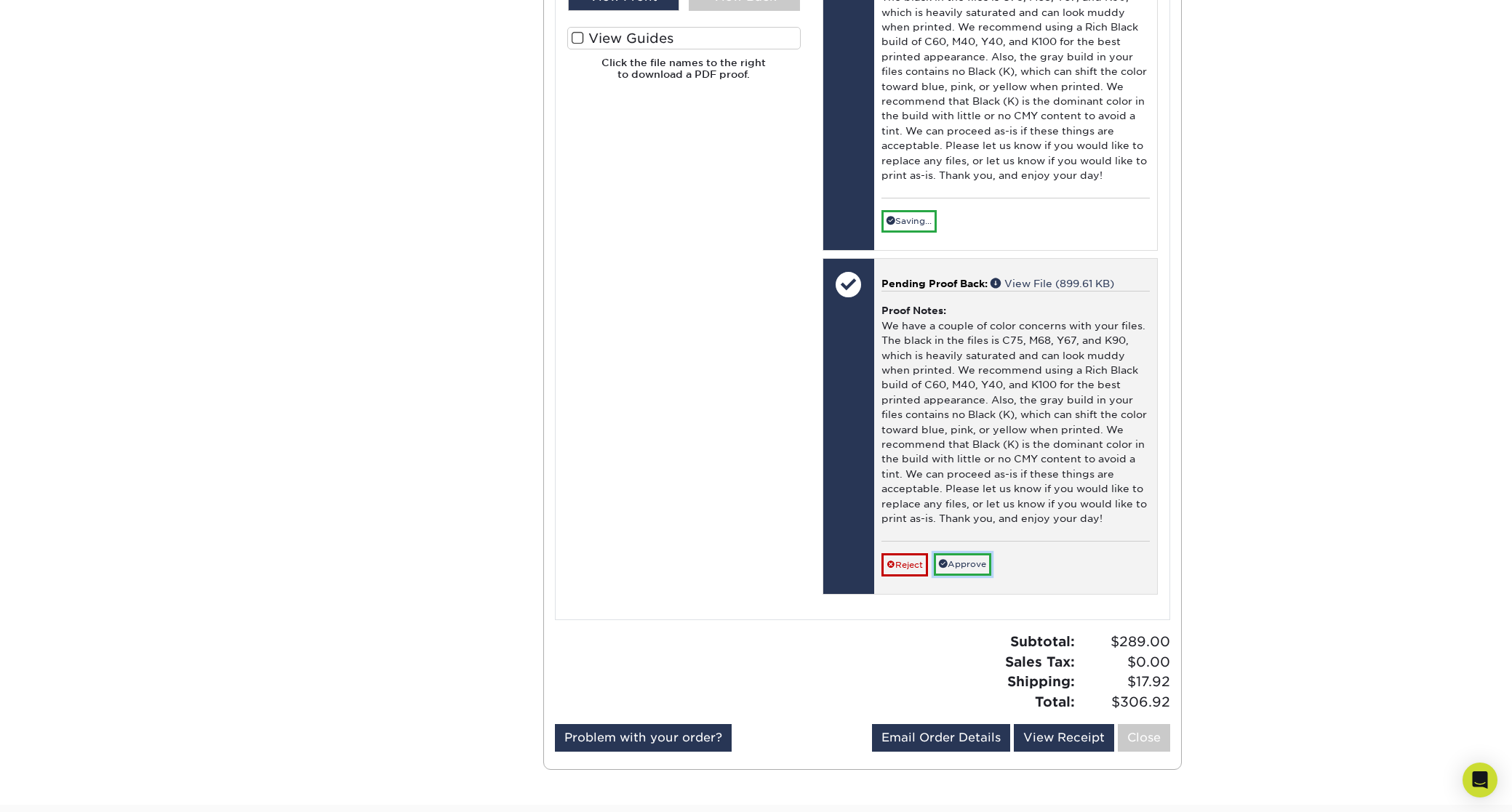
drag, startPoint x: 975, startPoint y: 562, endPoint x: 953, endPoint y: 568, distance: 22.8
click at [975, 562] on link "Approve" at bounding box center [963, 564] width 58 height 23
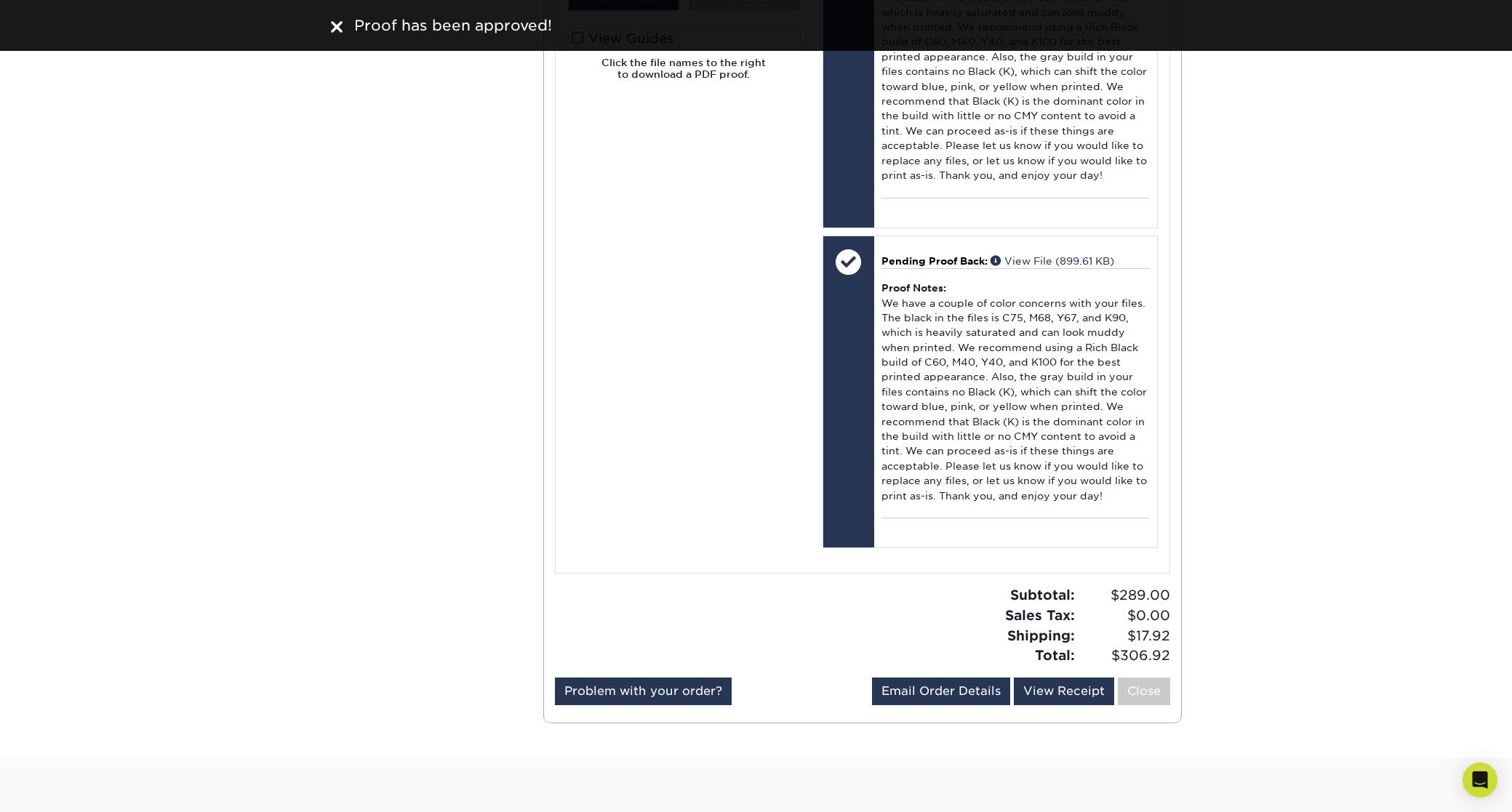
click at [334, 24] on img at bounding box center [336, 27] width 12 height 12
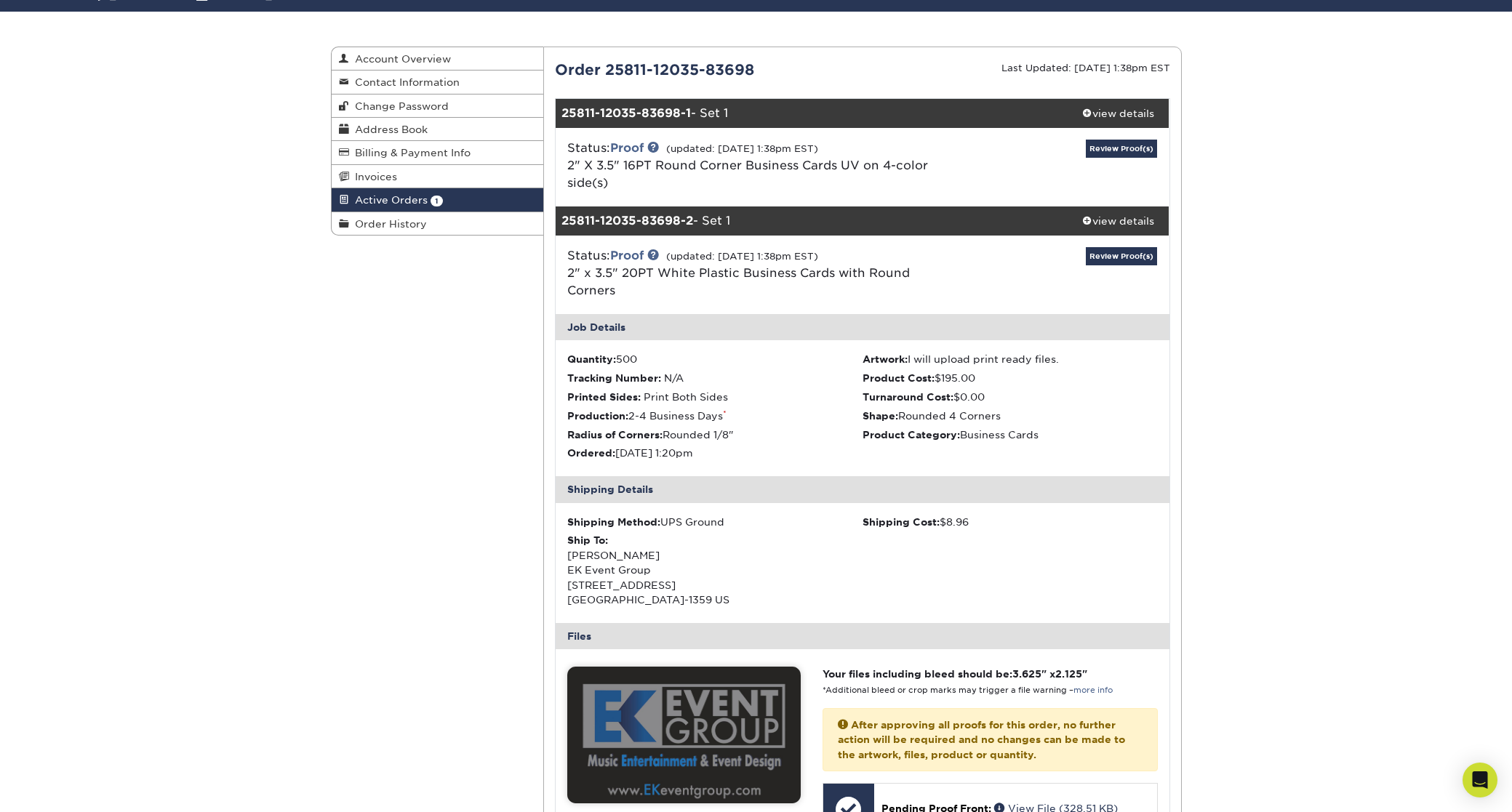
scroll to position [0, 0]
